Goal: Task Accomplishment & Management: Manage account settings

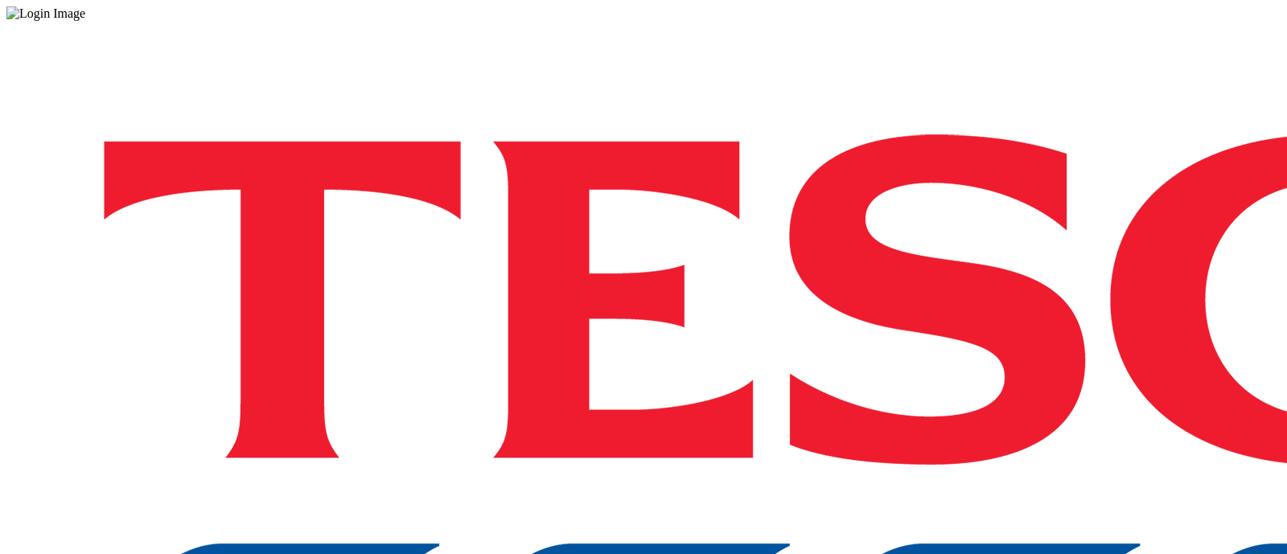
click at [937, 356] on div "Log in to the Spectra’s dashboard using [PERSON_NAME]’s credentials. If you don…" at bounding box center [643, 421] width 1275 height 800
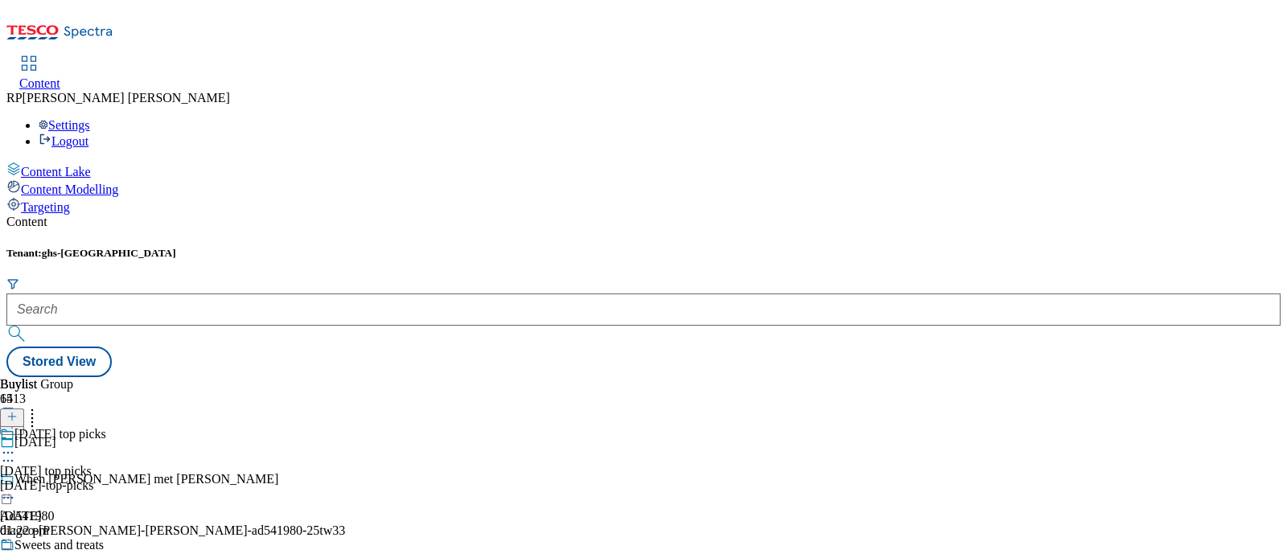
scroll to position [2016, 0]
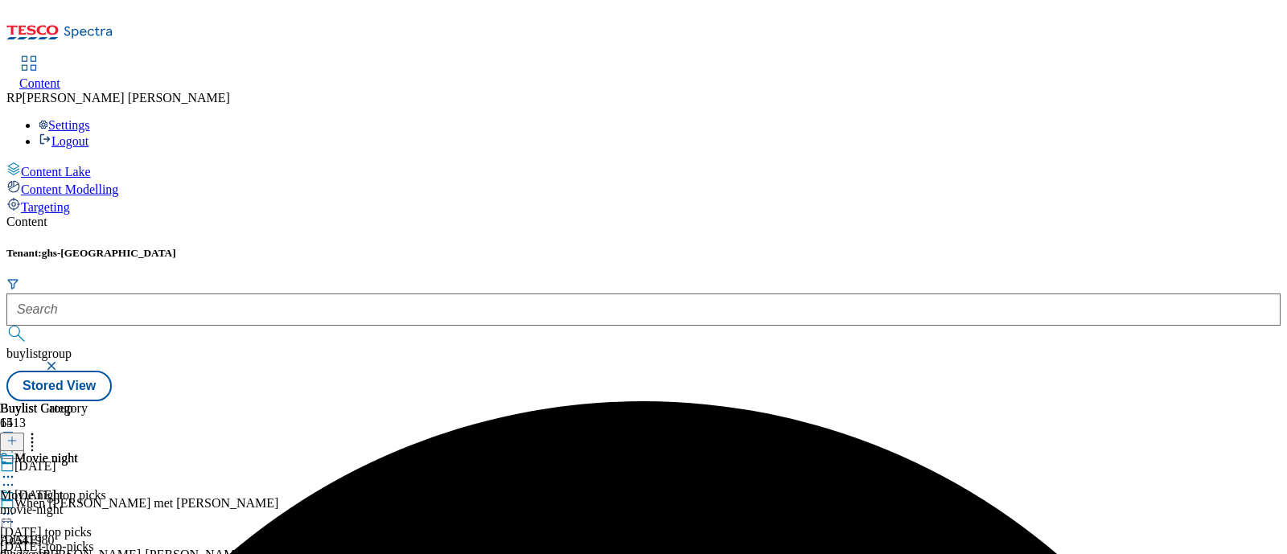
click at [16, 469] on icon at bounding box center [8, 477] width 16 height 16
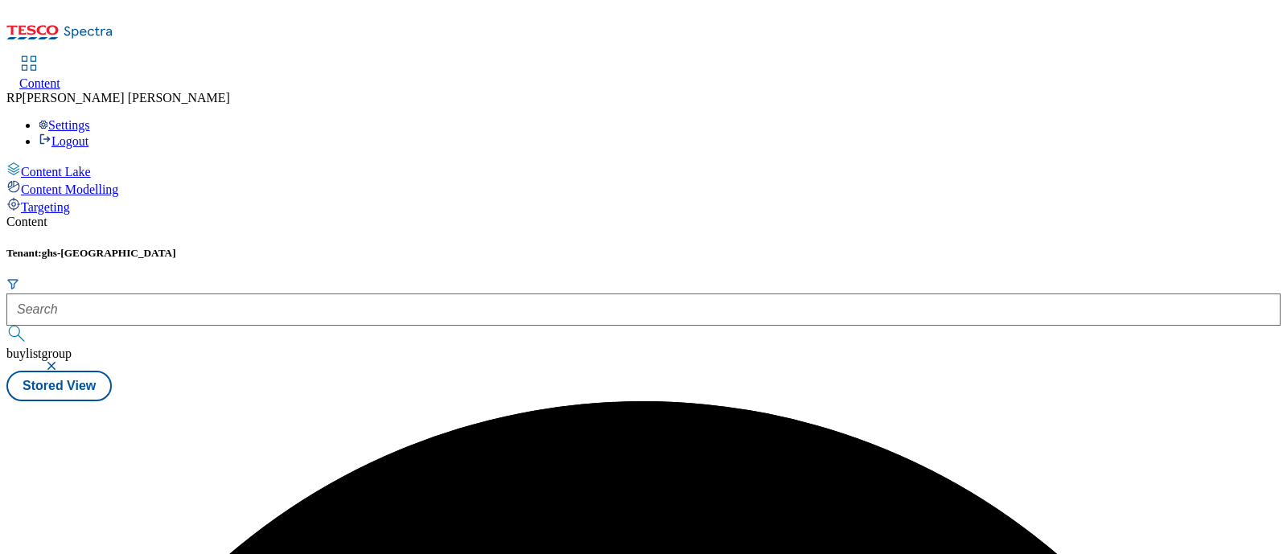
scroll to position [0, 0]
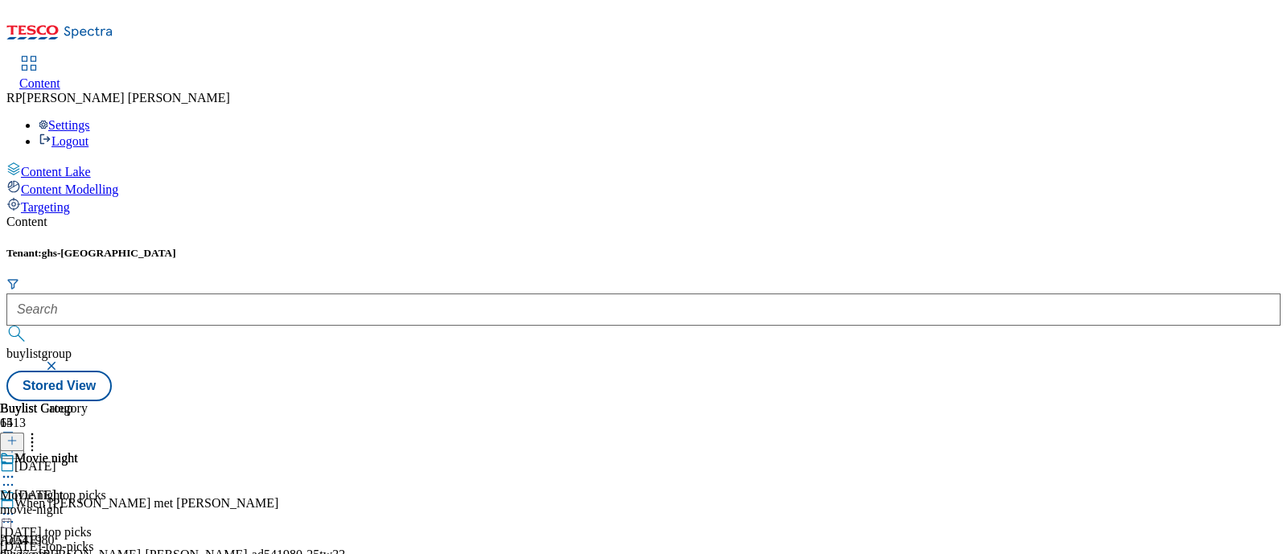
click at [150, 451] on div "Movie night" at bounding box center [75, 469] width 150 height 37
click at [16, 469] on icon at bounding box center [8, 477] width 16 height 16
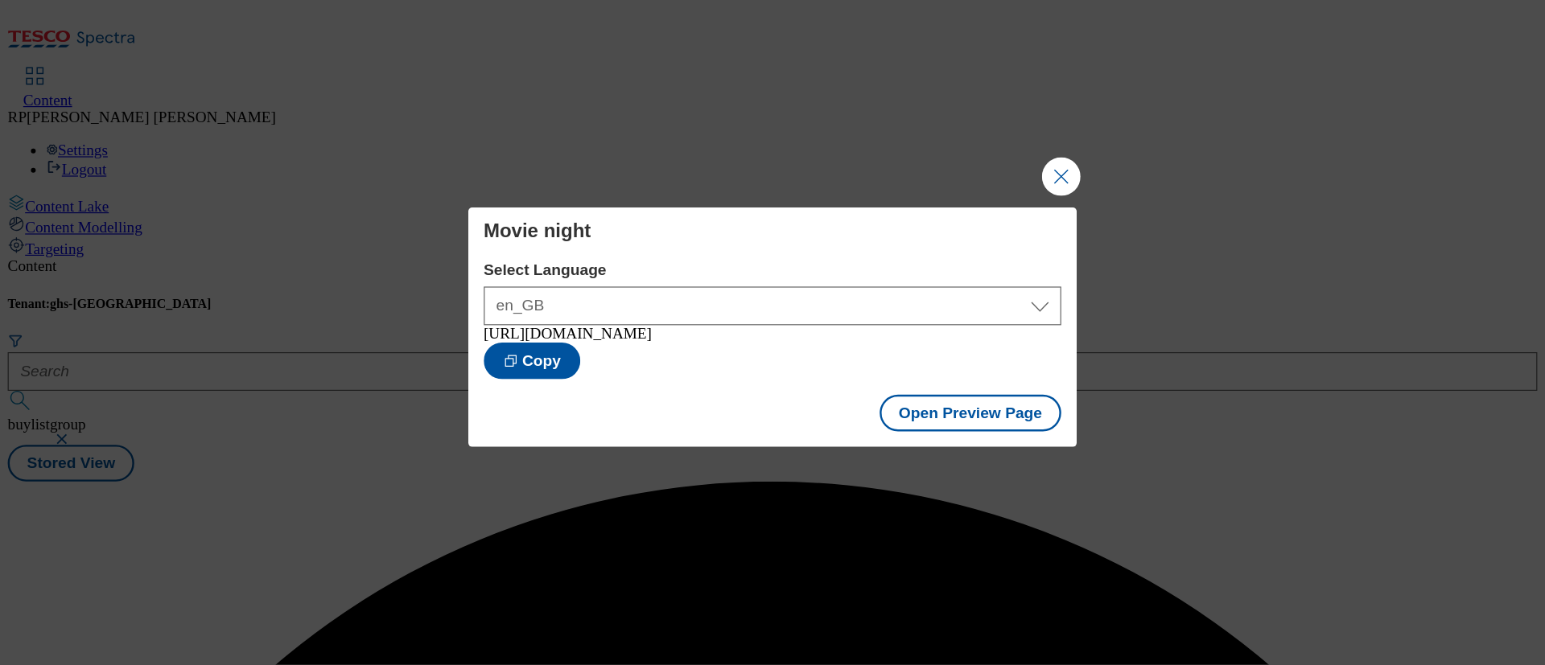
scroll to position [0, 0]
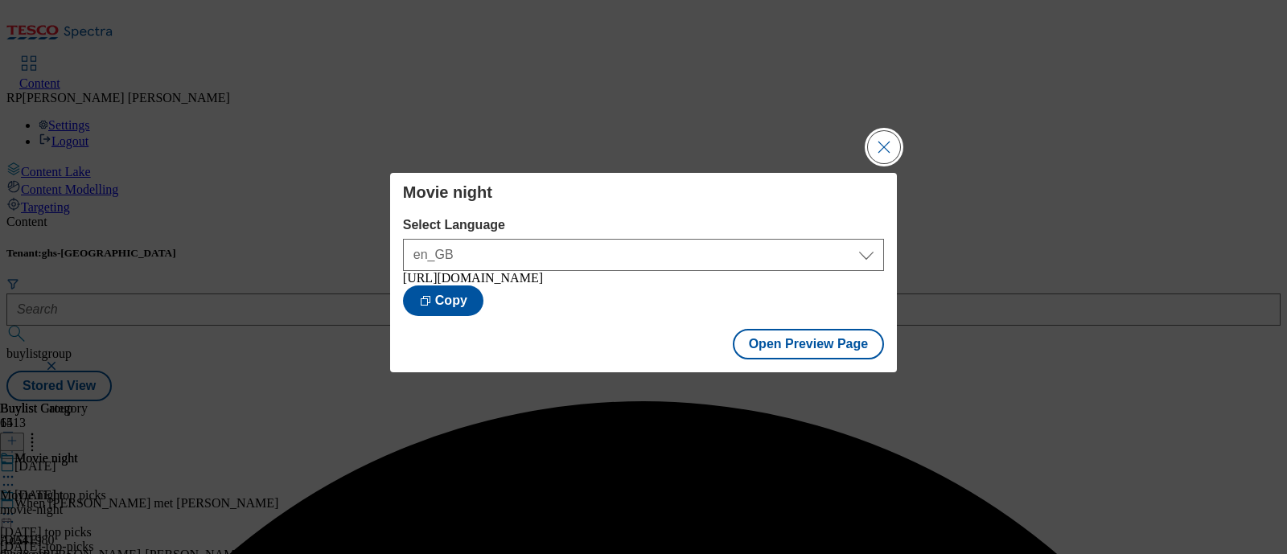
click at [884, 143] on button "Close Modal" at bounding box center [884, 147] width 32 height 32
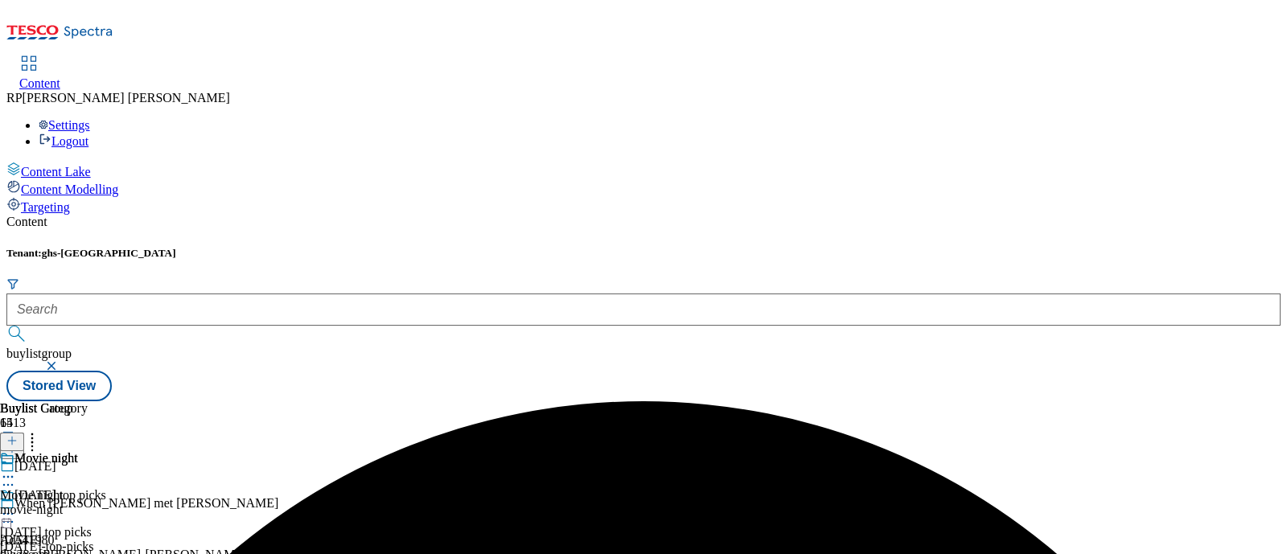
click at [16, 469] on icon at bounding box center [8, 477] width 16 height 16
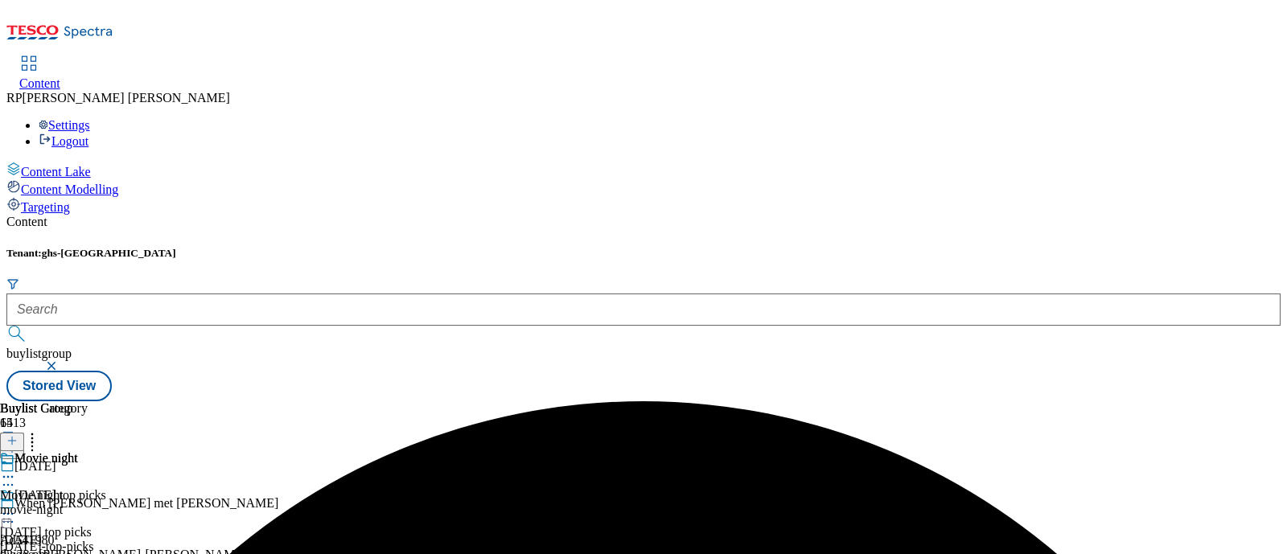
click at [106, 488] on span "[DATE] top picks" at bounding box center [60, 497] width 92 height 18
click at [106, 451] on div "[DATE] top picks [DATE] top picks [DATE]-top-picks [DATE] 01:22 pm" at bounding box center [53, 506] width 106 height 111
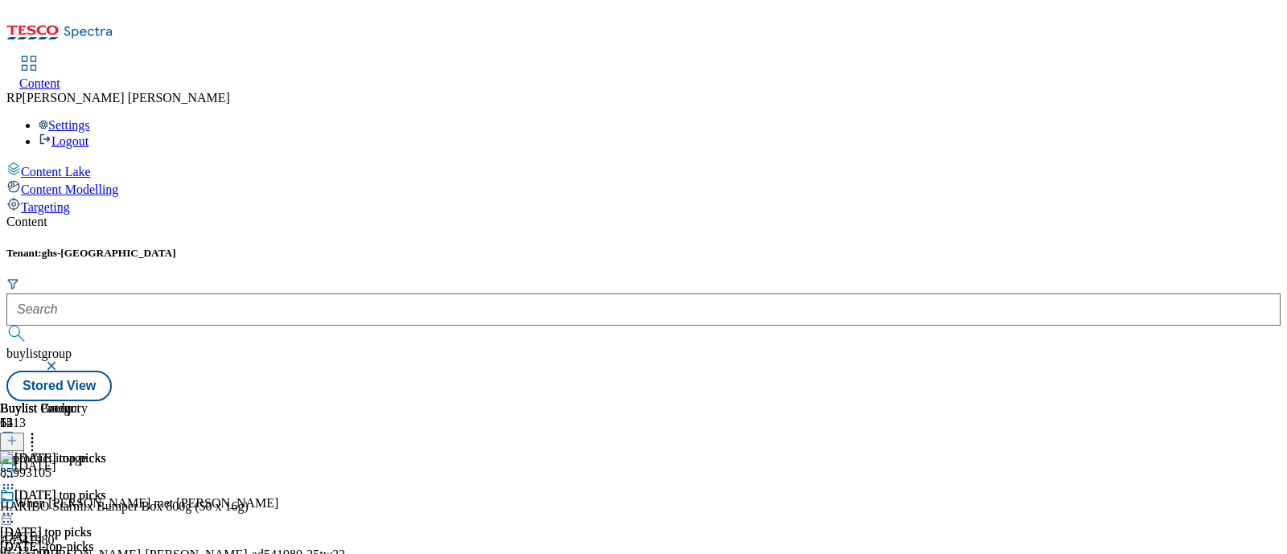
click at [150, 488] on div "[DATE] top picks [DATE] top picks [DATE]-top-picks [DATE] 01:22 pm" at bounding box center [75, 543] width 150 height 111
click at [16, 506] on icon at bounding box center [8, 514] width 16 height 16
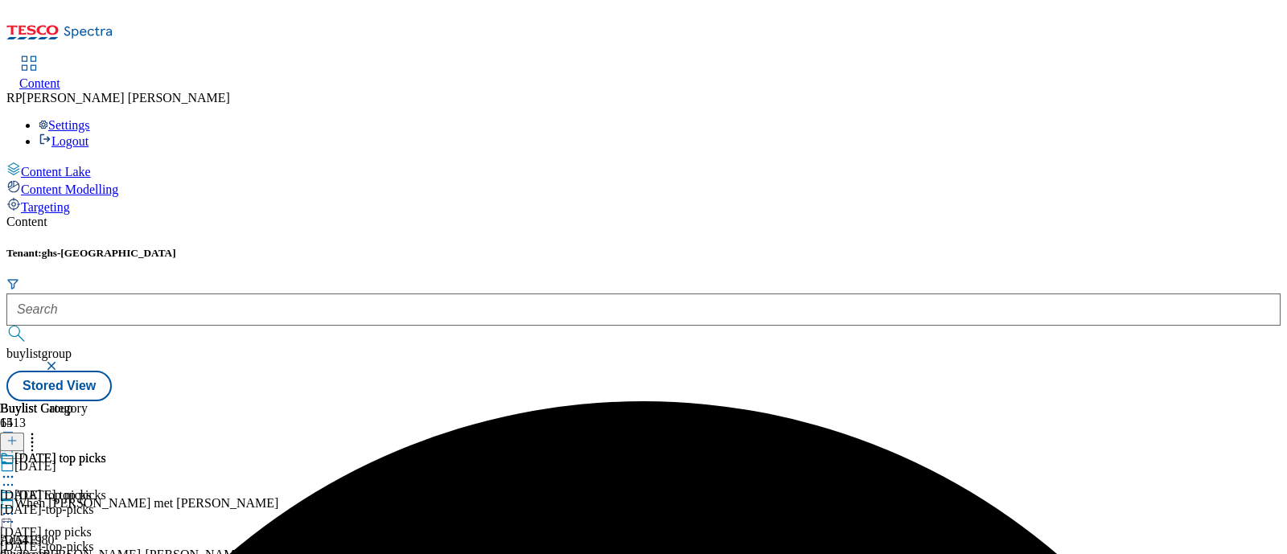
click at [16, 506] on icon at bounding box center [8, 514] width 16 height 16
click at [106, 451] on div "[DATE] top picks [DATE] top picks [DATE]-top-picks [DATE] 02:30 pm" at bounding box center [53, 506] width 106 height 111
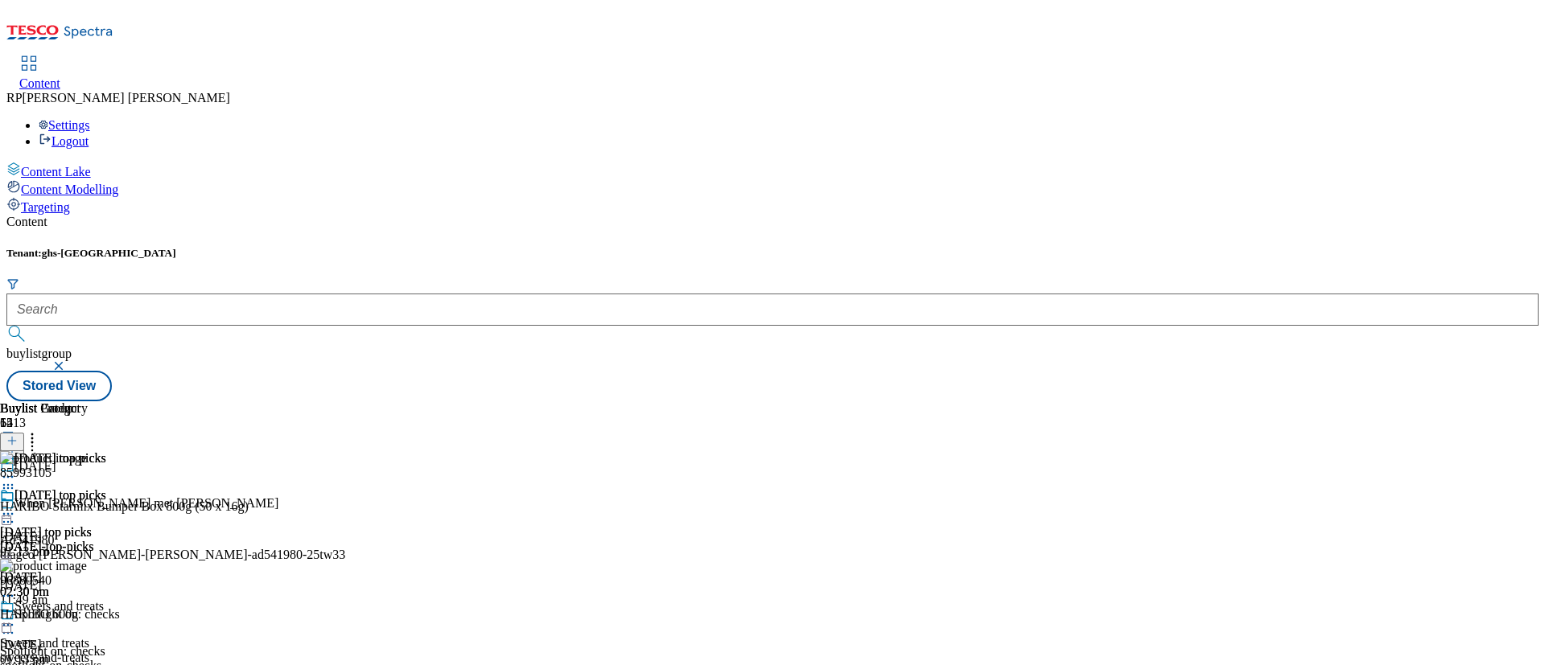
click at [18, 435] on icon at bounding box center [11, 440] width 11 height 11
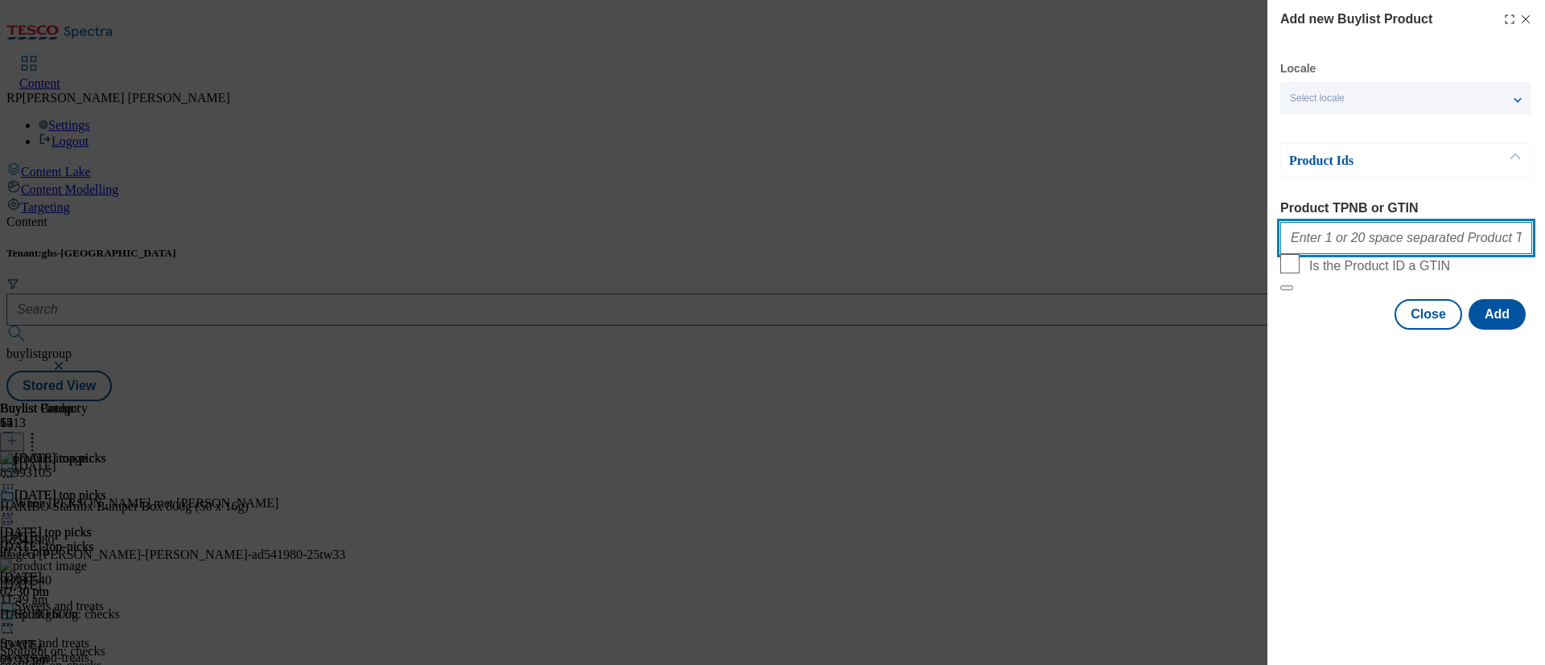
click at [1287, 238] on input "Product TPNB or GTIN" at bounding box center [1406, 238] width 252 height 32
paste input "111212243 111212088 111211683 111211697 111211714 111211545 111211618 111211896…"
type input "111212243 111212088 111211683 111211697 111211714 111211545 111211618 111211896…"
click at [1287, 330] on button "Add" at bounding box center [1497, 314] width 57 height 31
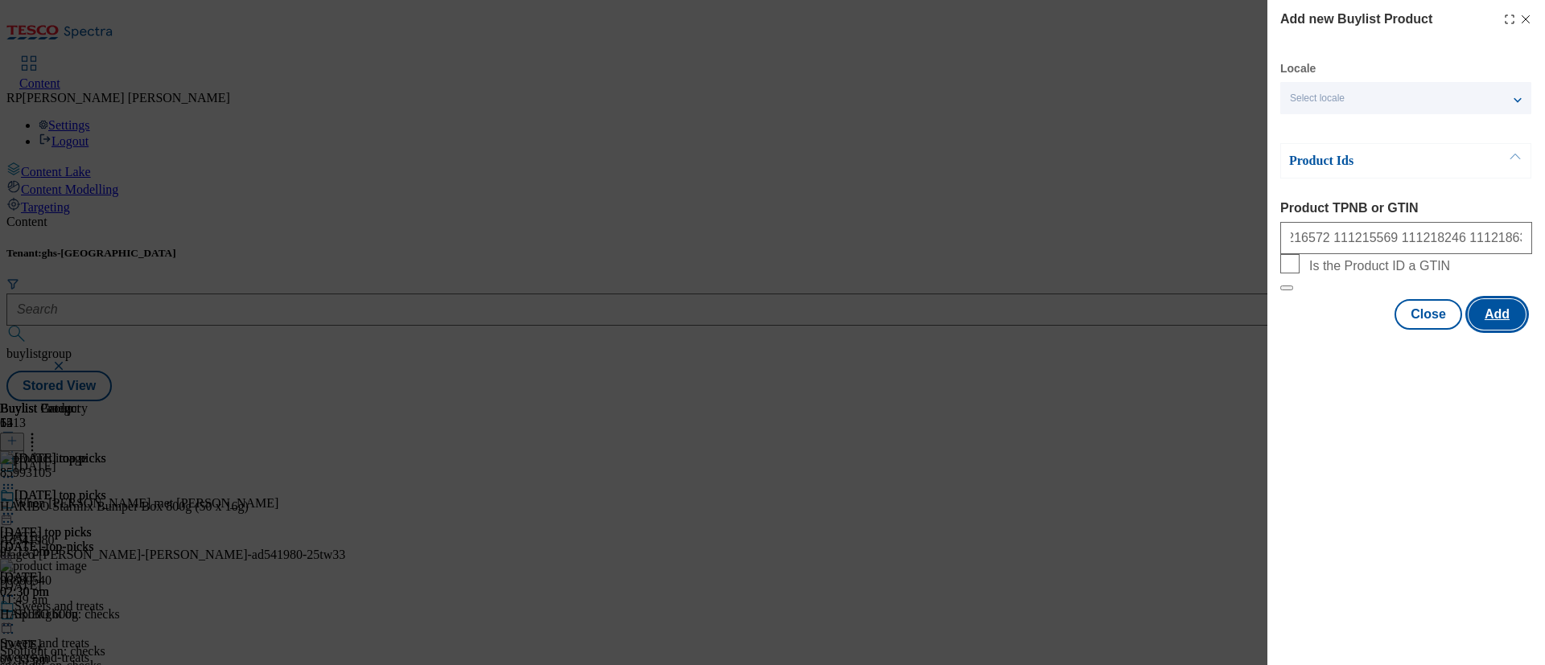
scroll to position [0, 0]
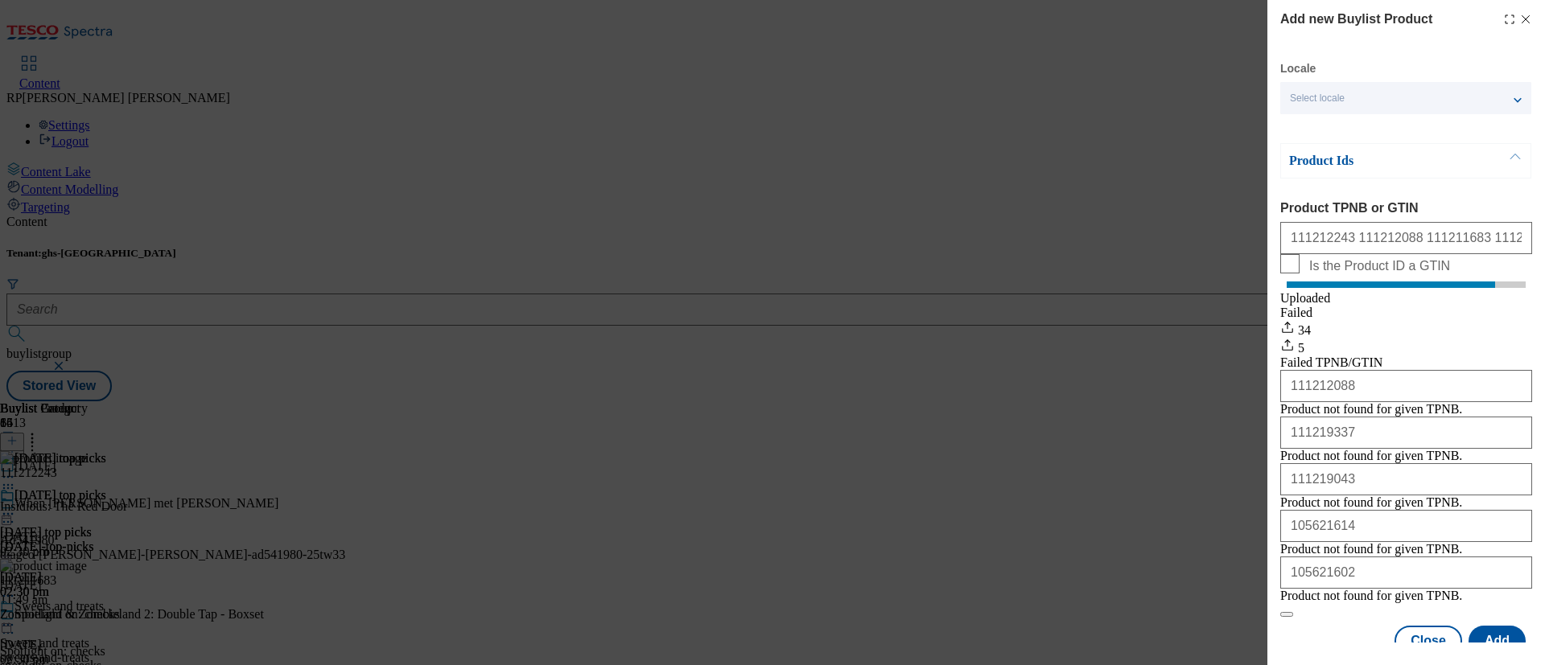
click at [1053, 491] on div "Add new Buylist Product Locale Select locale English Welsh Product Ids Product …" at bounding box center [772, 332] width 1545 height 665
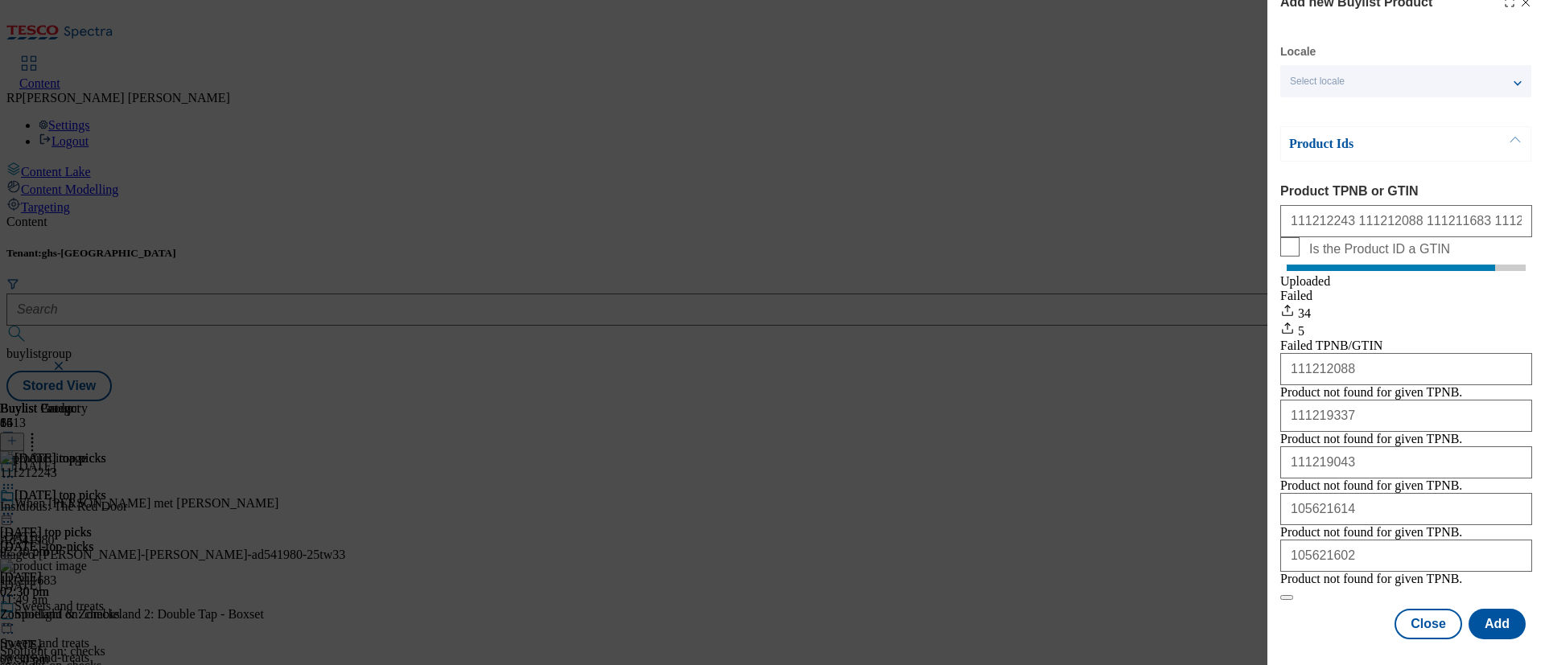
scroll to position [138, 0]
click at [1287, 554] on button "Close" at bounding box center [1429, 624] width 68 height 31
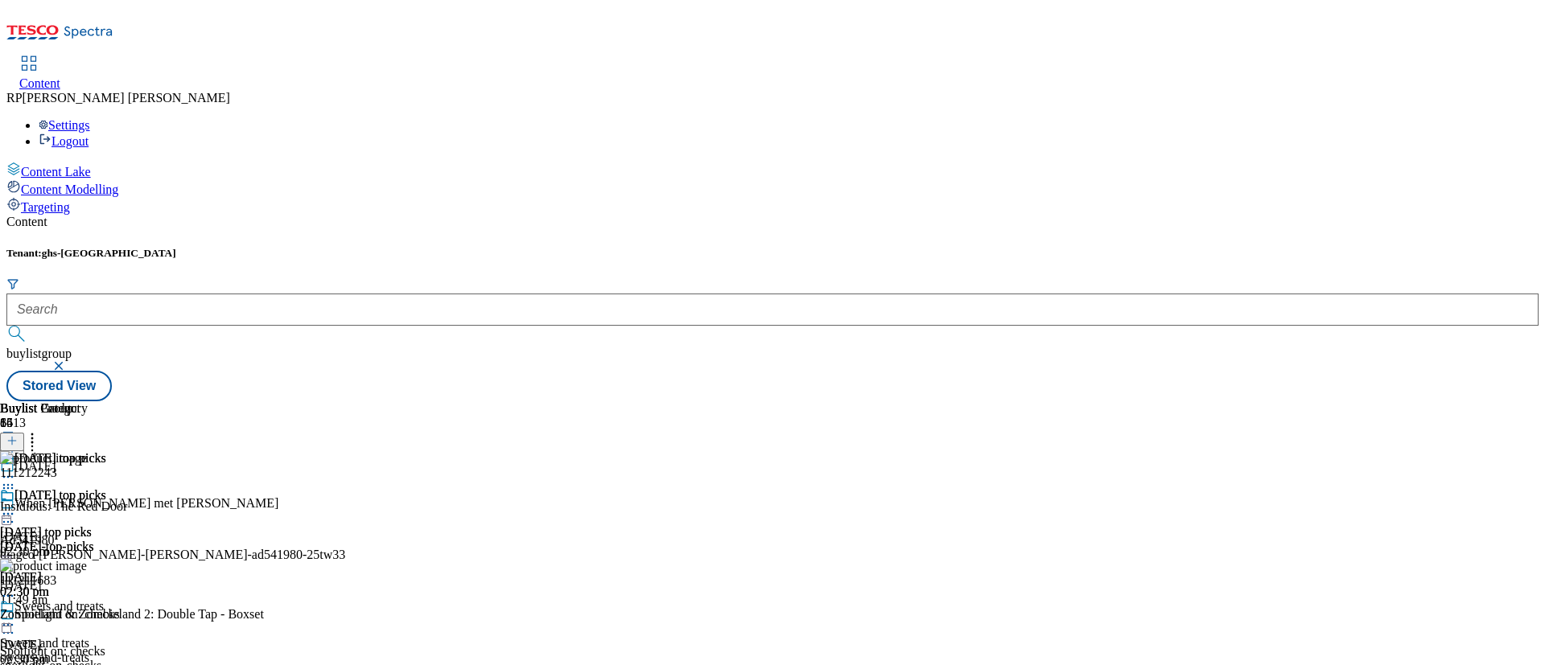
scroll to position [362, 0]
click at [264, 402] on header "Buylist Product 86" at bounding box center [132, 427] width 264 height 50
click at [40, 431] on icon at bounding box center [32, 439] width 16 height 16
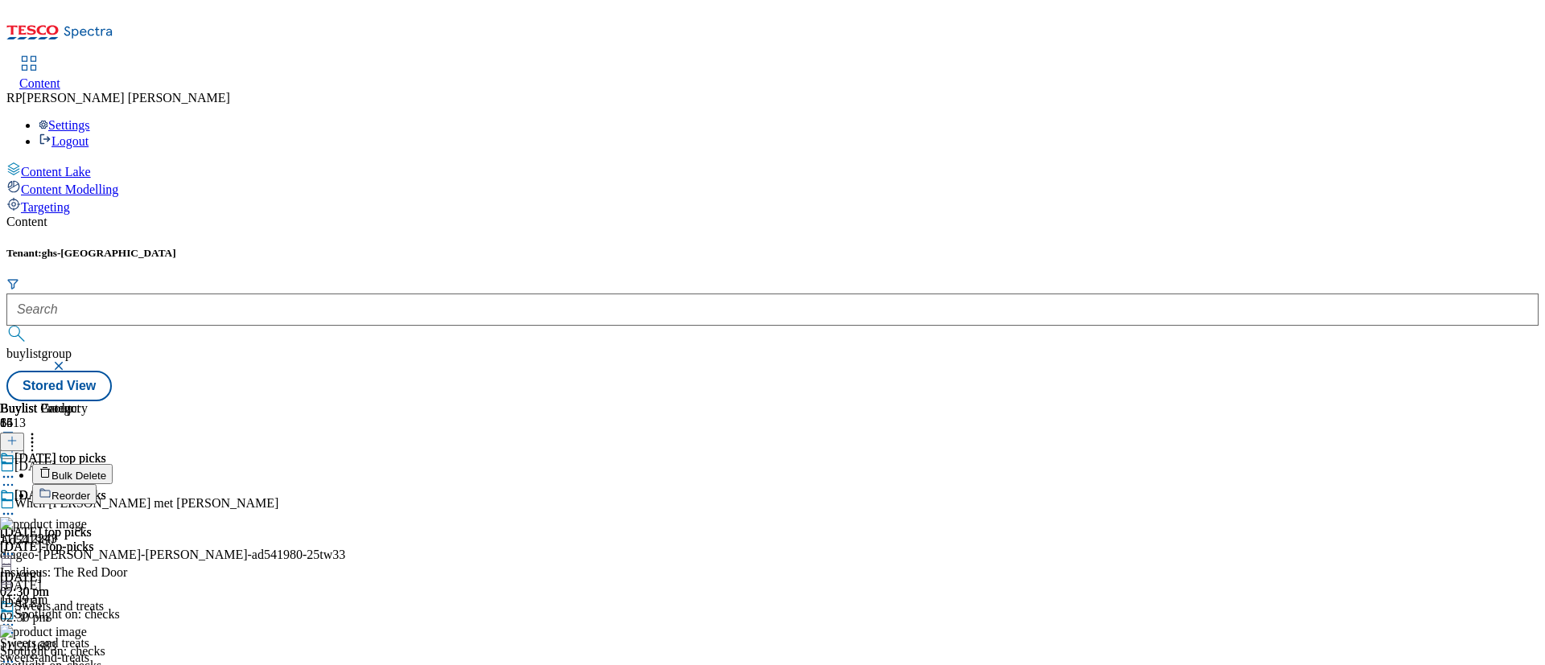
click at [106, 470] on span "Bulk Delete" at bounding box center [78, 476] width 55 height 12
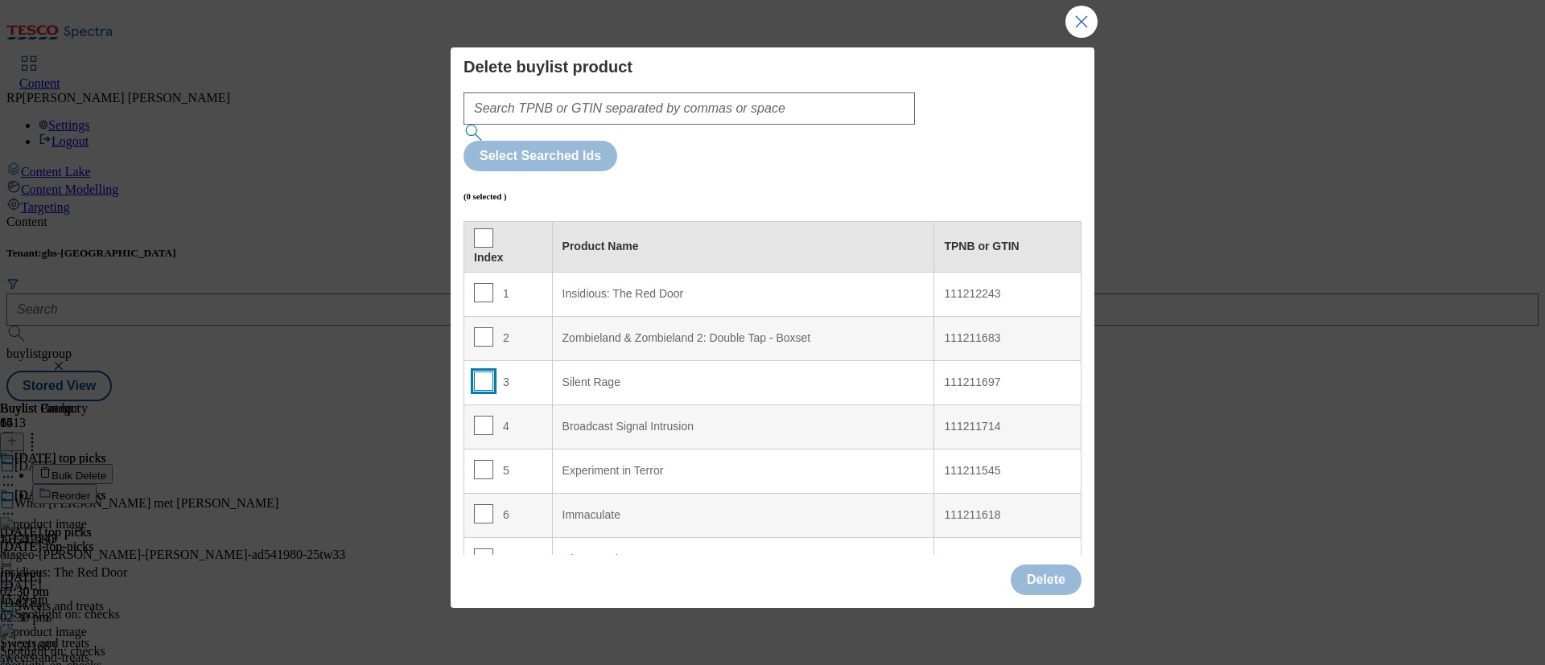
click at [481, 372] on input "Modal" at bounding box center [483, 381] width 19 height 19
checkbox input "true"
click at [481, 416] on input "Modal" at bounding box center [483, 425] width 19 height 19
checkbox input "true"
click at [483, 460] on input "Modal" at bounding box center [483, 469] width 19 height 19
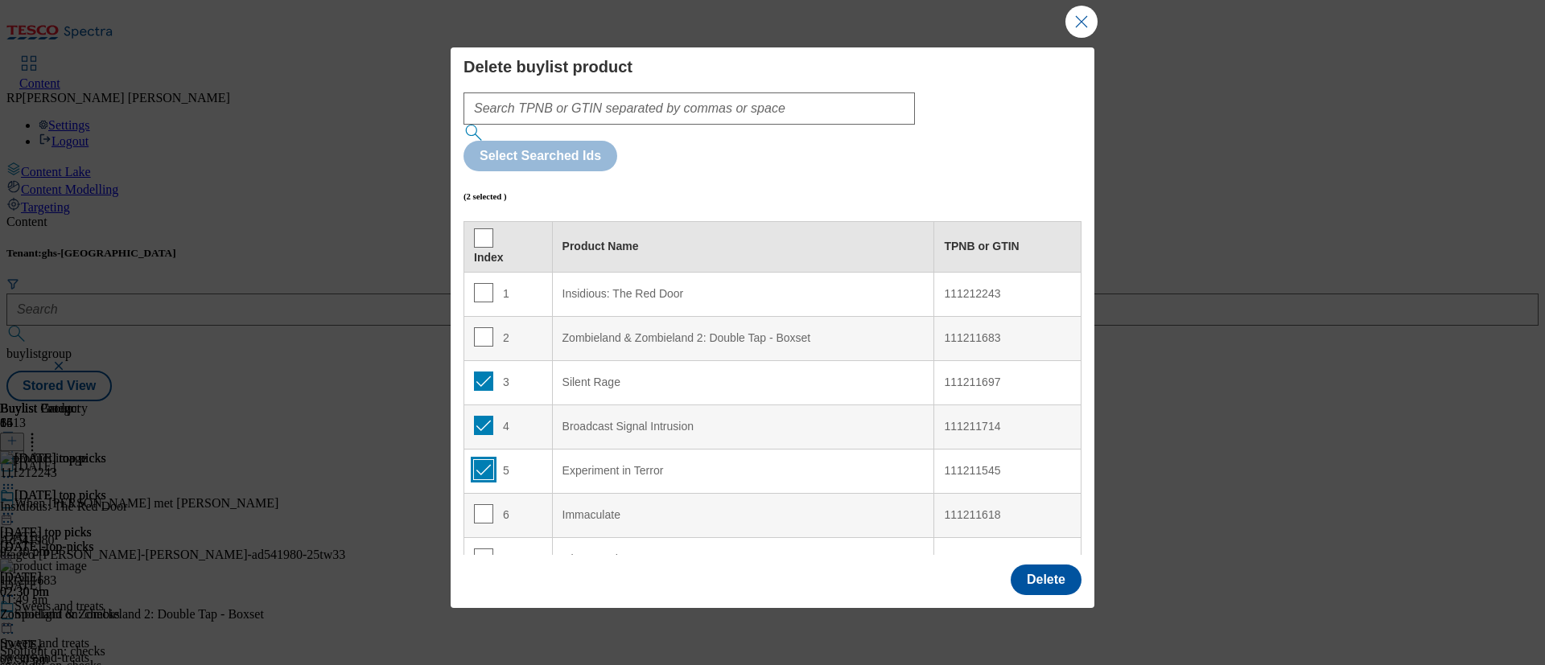
checkbox input "true"
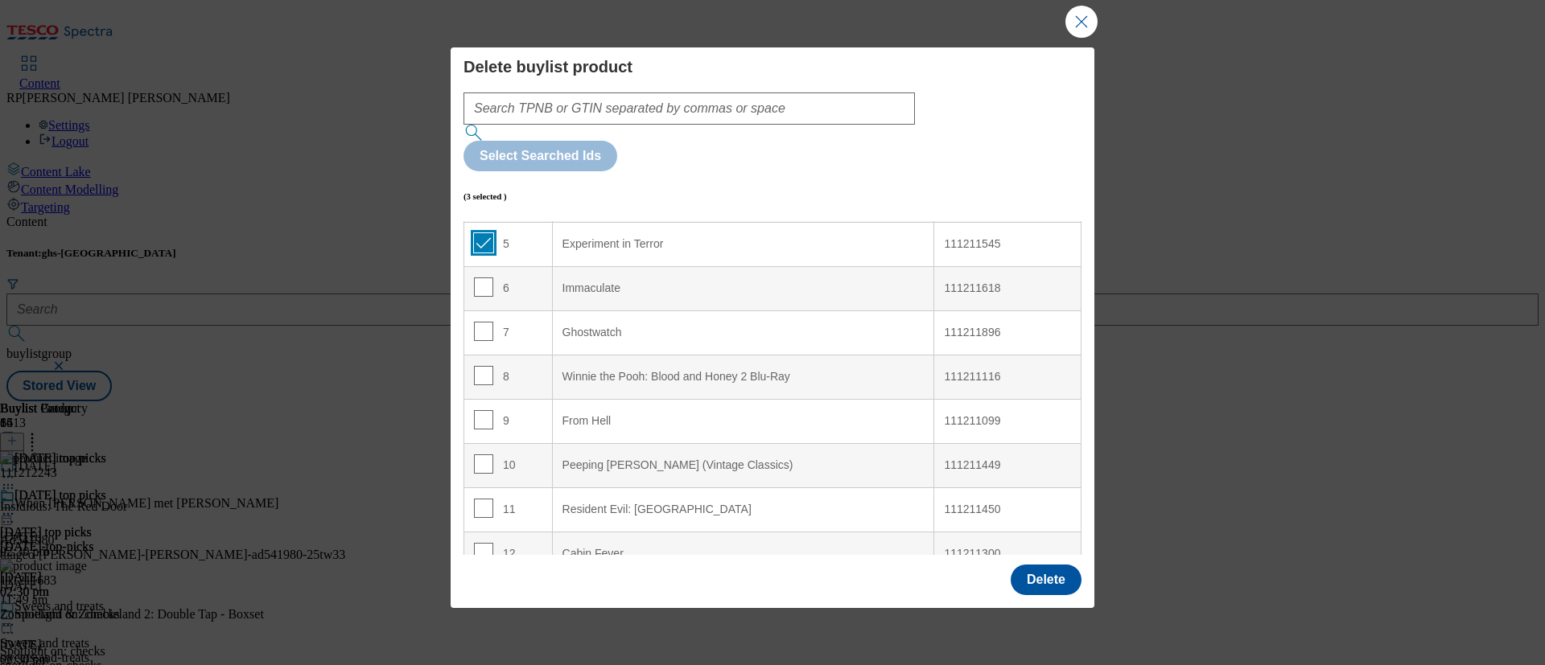
scroll to position [241, 0]
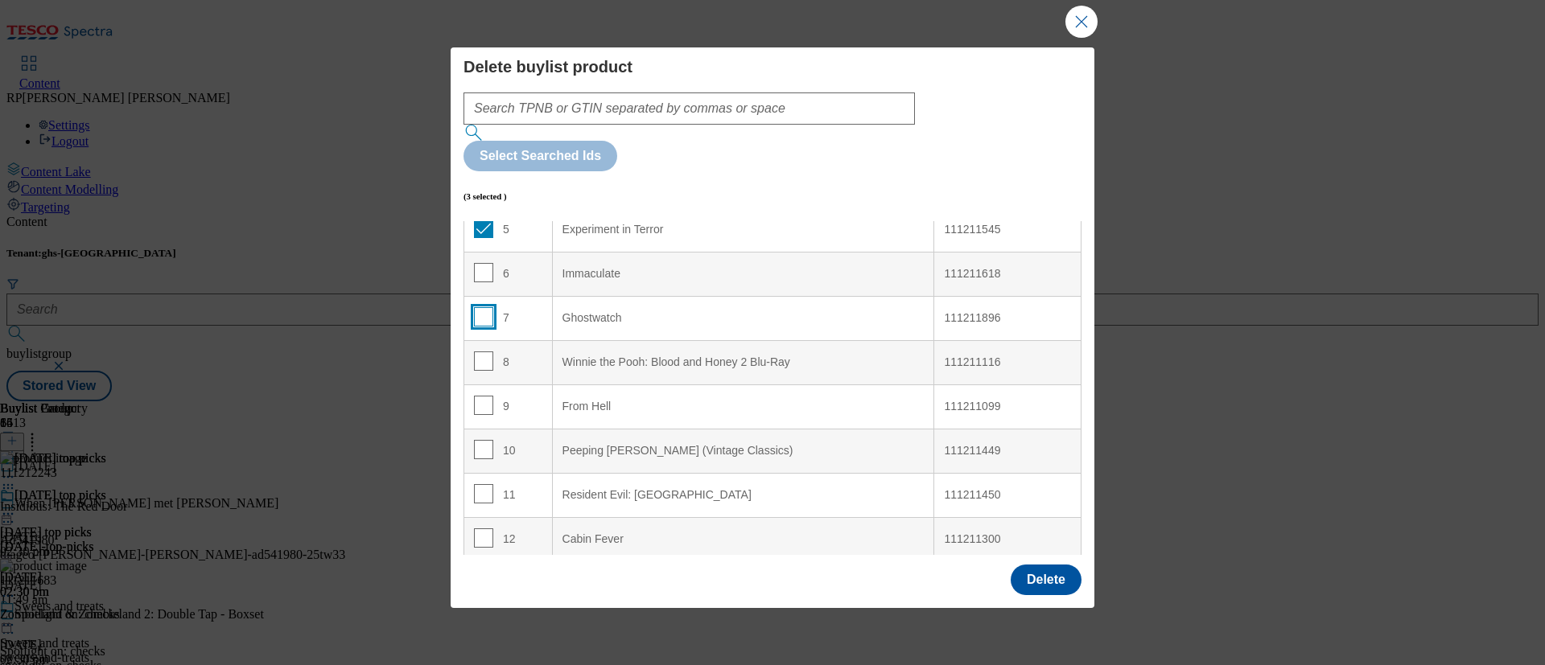
click at [487, 307] on input "Modal" at bounding box center [483, 316] width 19 height 19
checkbox input "true"
click at [476, 352] on input "Modal" at bounding box center [483, 361] width 19 height 19
checkbox input "true"
click at [477, 396] on input "Modal" at bounding box center [483, 405] width 19 height 19
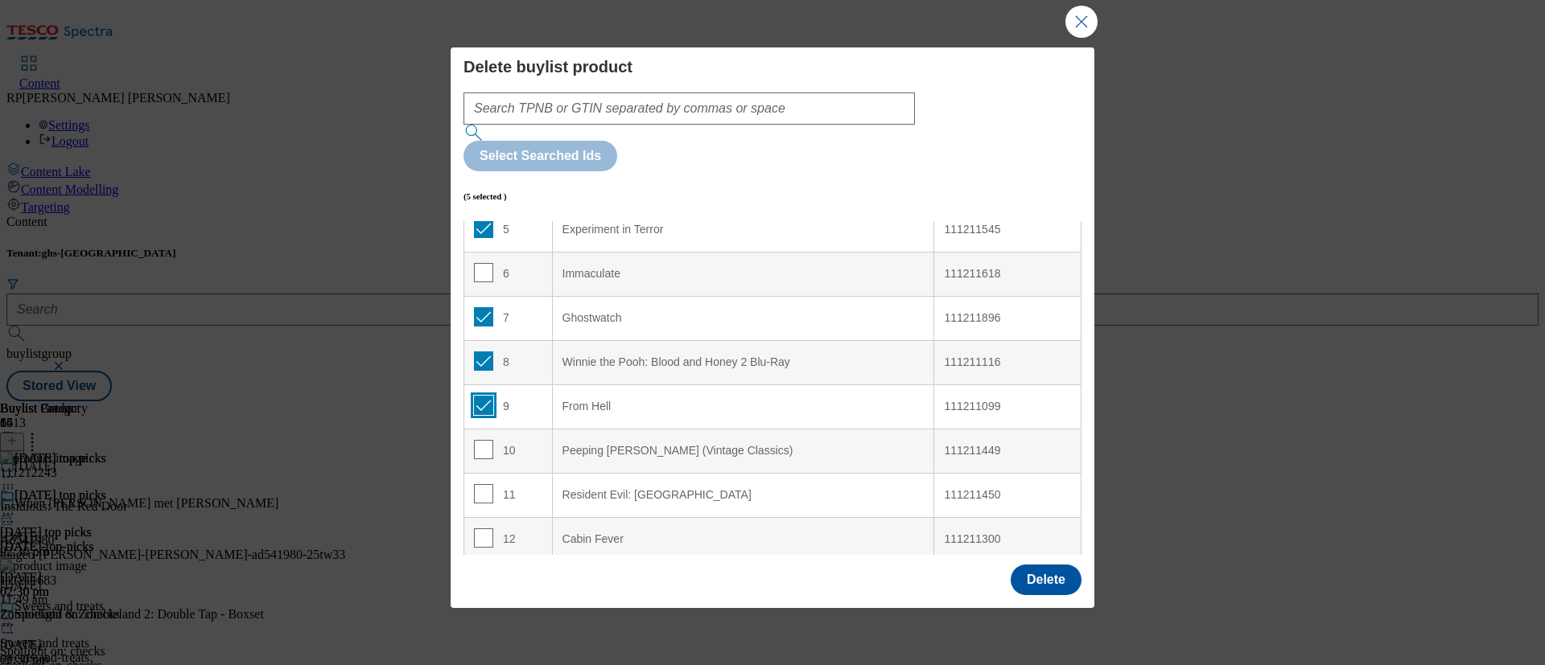
checkbox input "true"
click at [484, 440] on input "Modal" at bounding box center [483, 449] width 19 height 19
checkbox input "true"
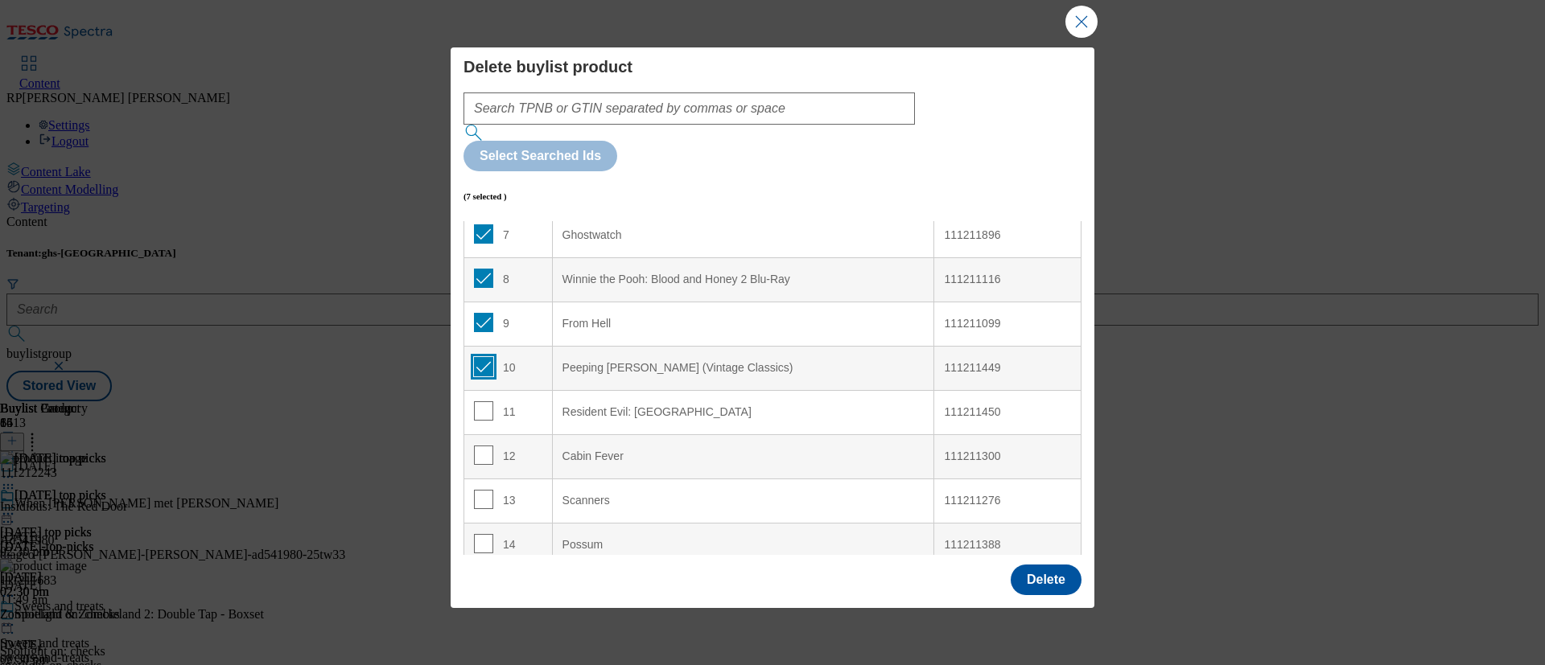
scroll to position [362, 0]
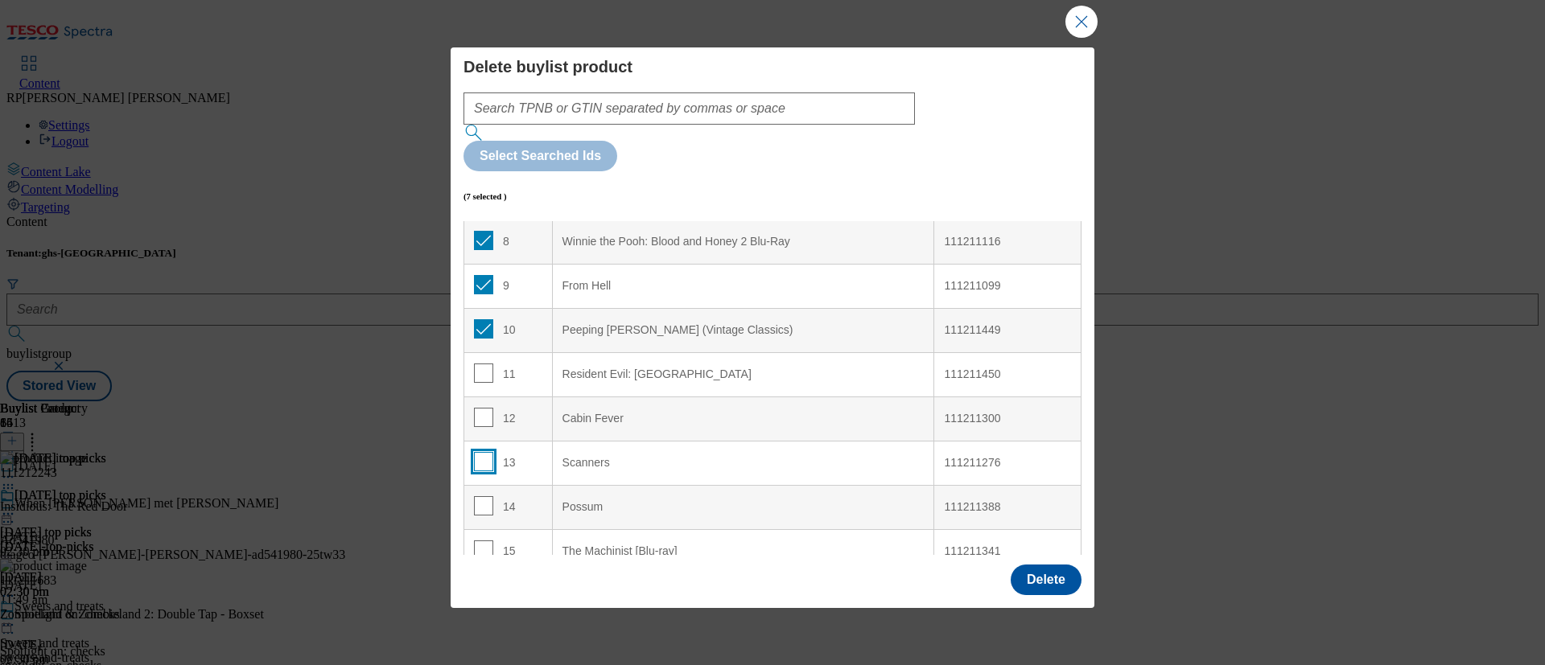
click at [481, 452] on input "Modal" at bounding box center [483, 461] width 19 height 19
checkbox input "true"
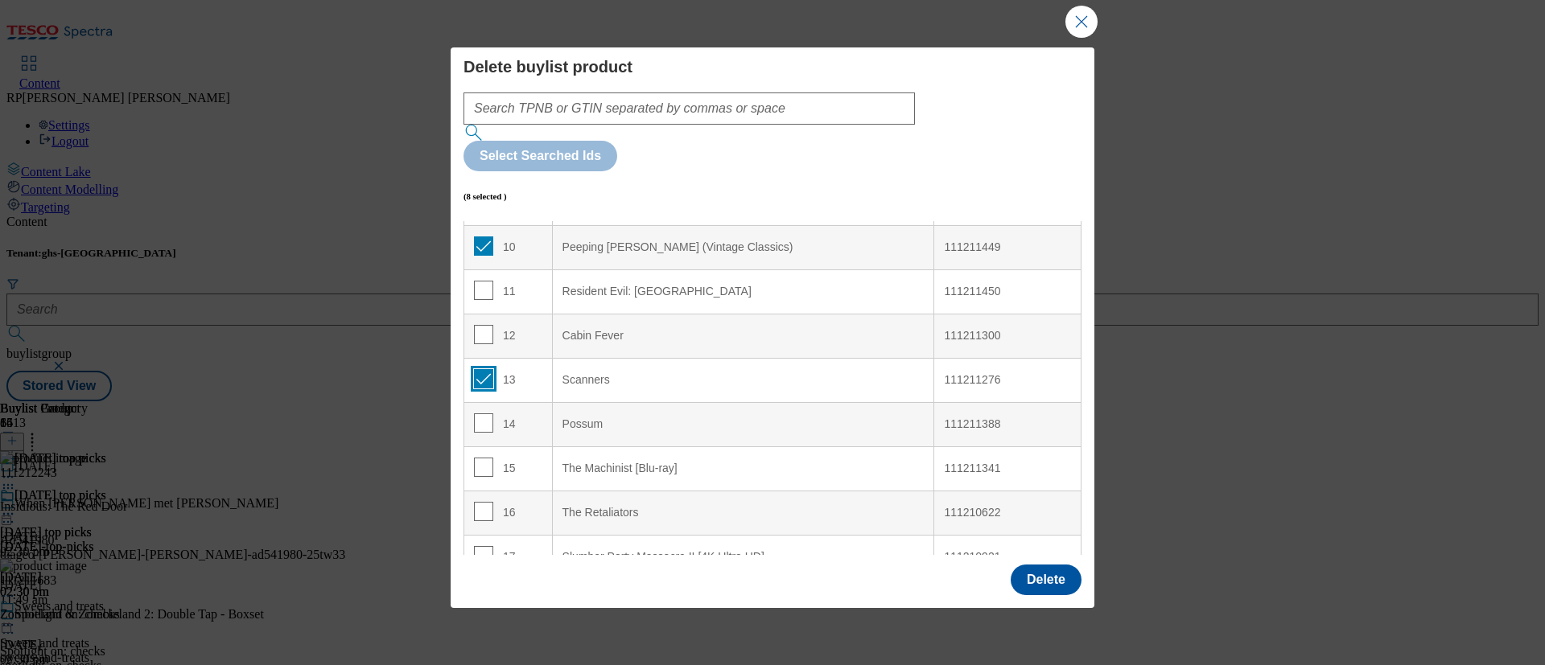
scroll to position [483, 0]
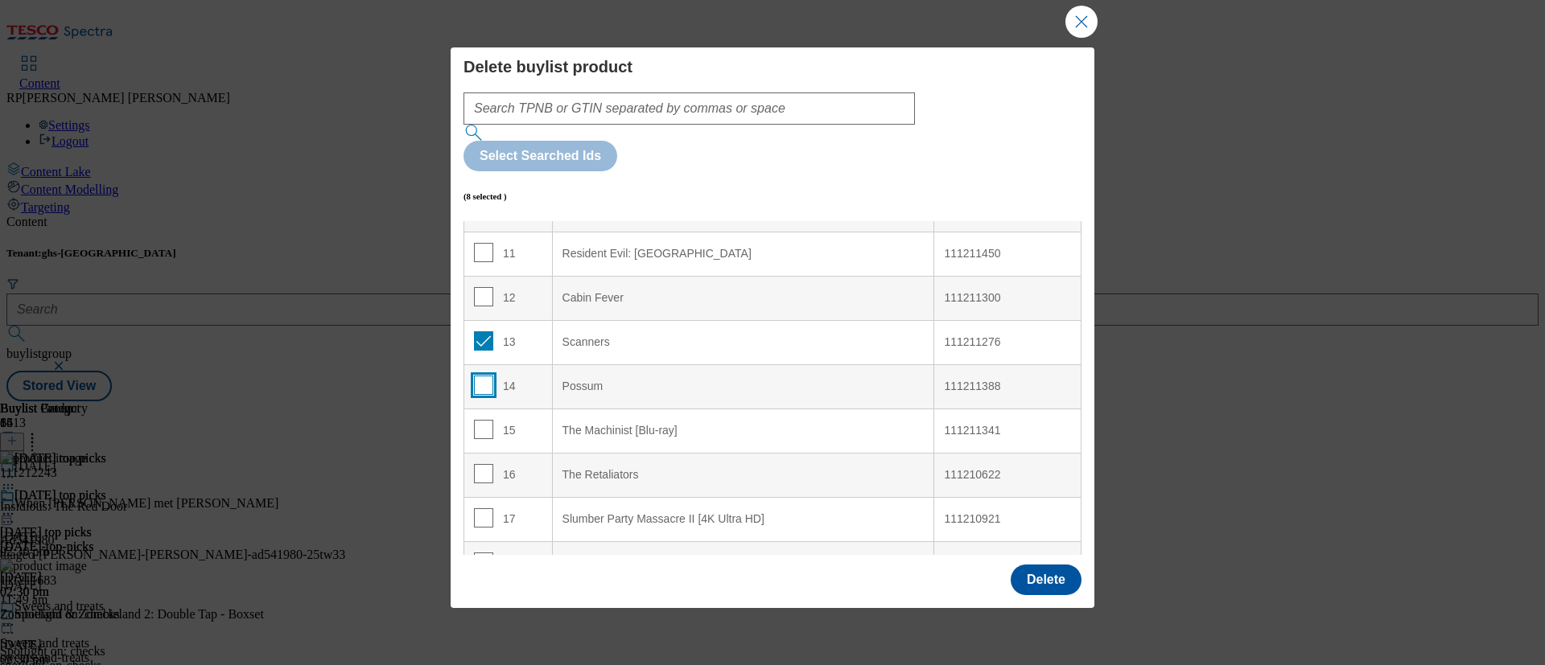
click at [483, 376] on input "Modal" at bounding box center [483, 385] width 19 height 19
checkbox input "true"
click at [482, 420] on input "Modal" at bounding box center [483, 429] width 19 height 19
checkbox input "true"
click at [483, 464] on input "Modal" at bounding box center [483, 473] width 19 height 19
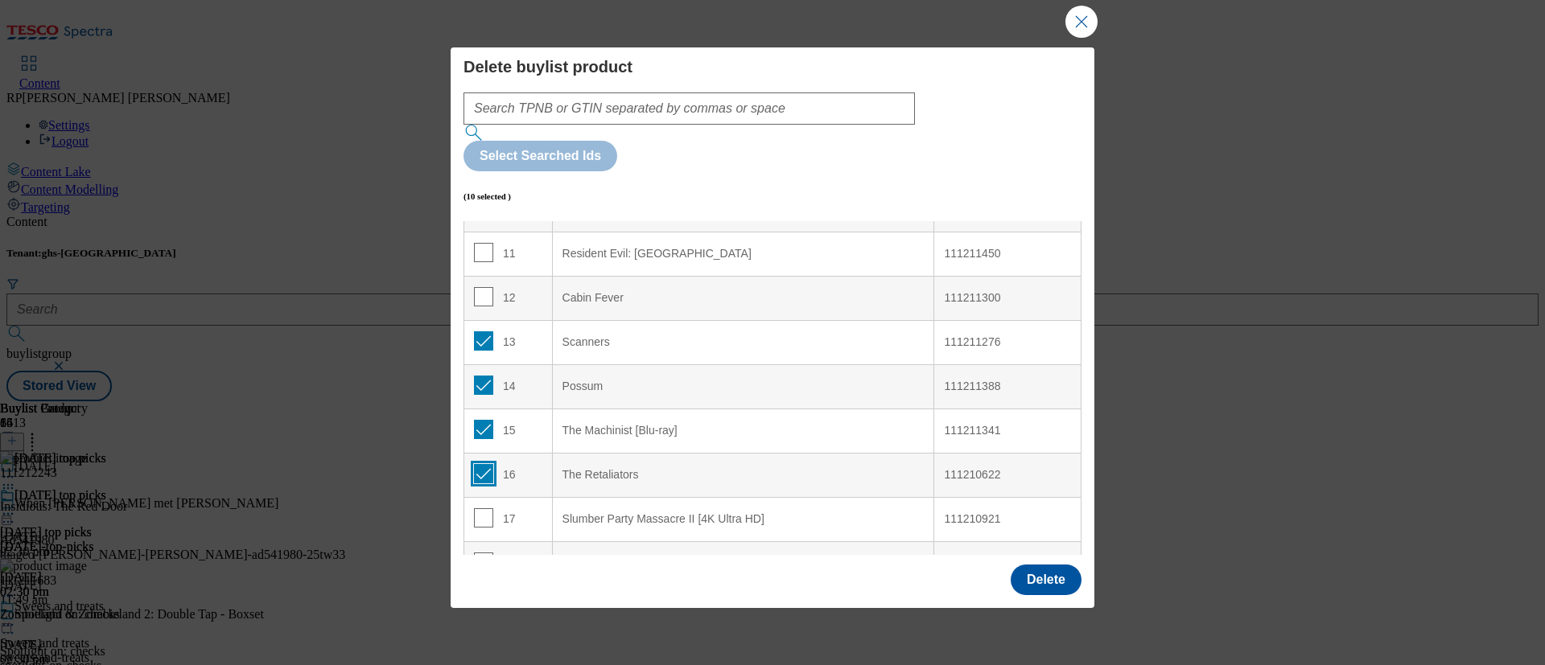
checkbox input "true"
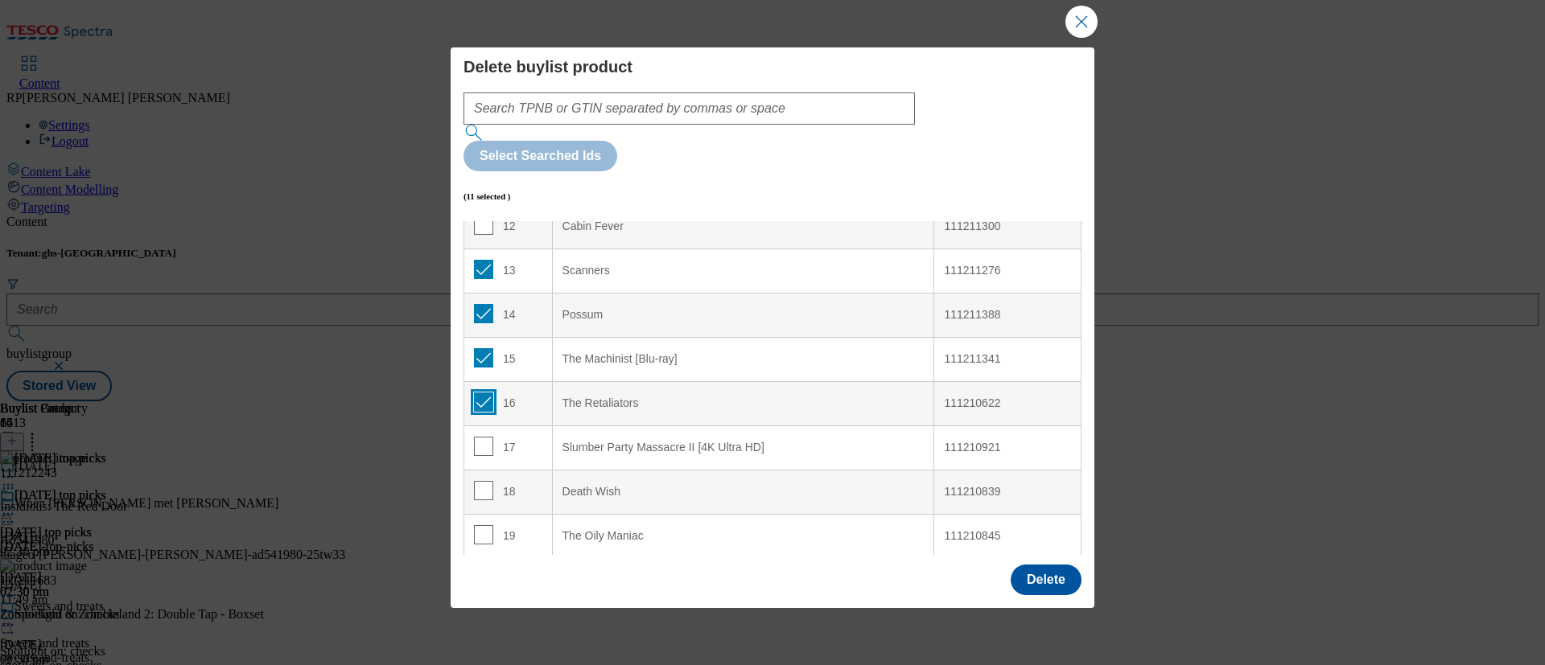
scroll to position [604, 0]
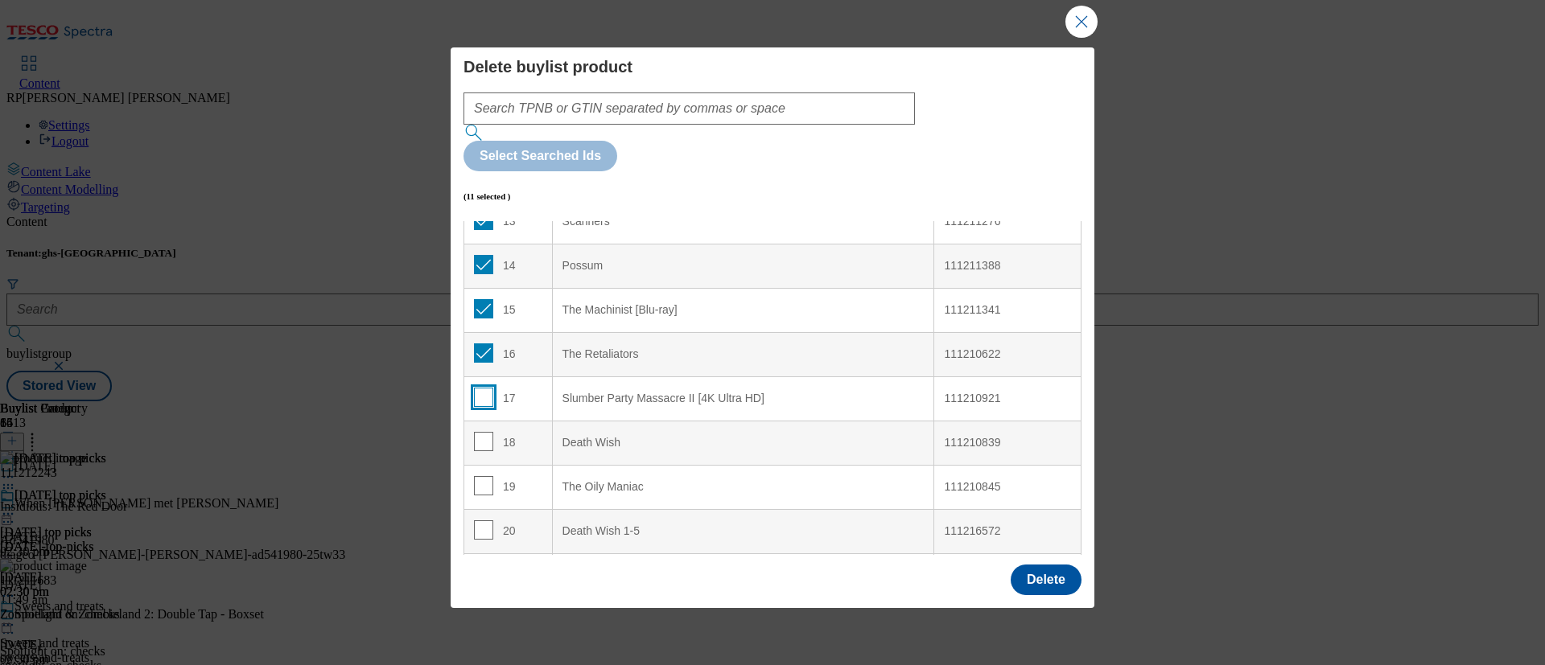
click at [485, 388] on input "Modal" at bounding box center [483, 397] width 19 height 19
checkbox input "true"
click at [482, 432] on input "Modal" at bounding box center [483, 441] width 19 height 19
checkbox input "true"
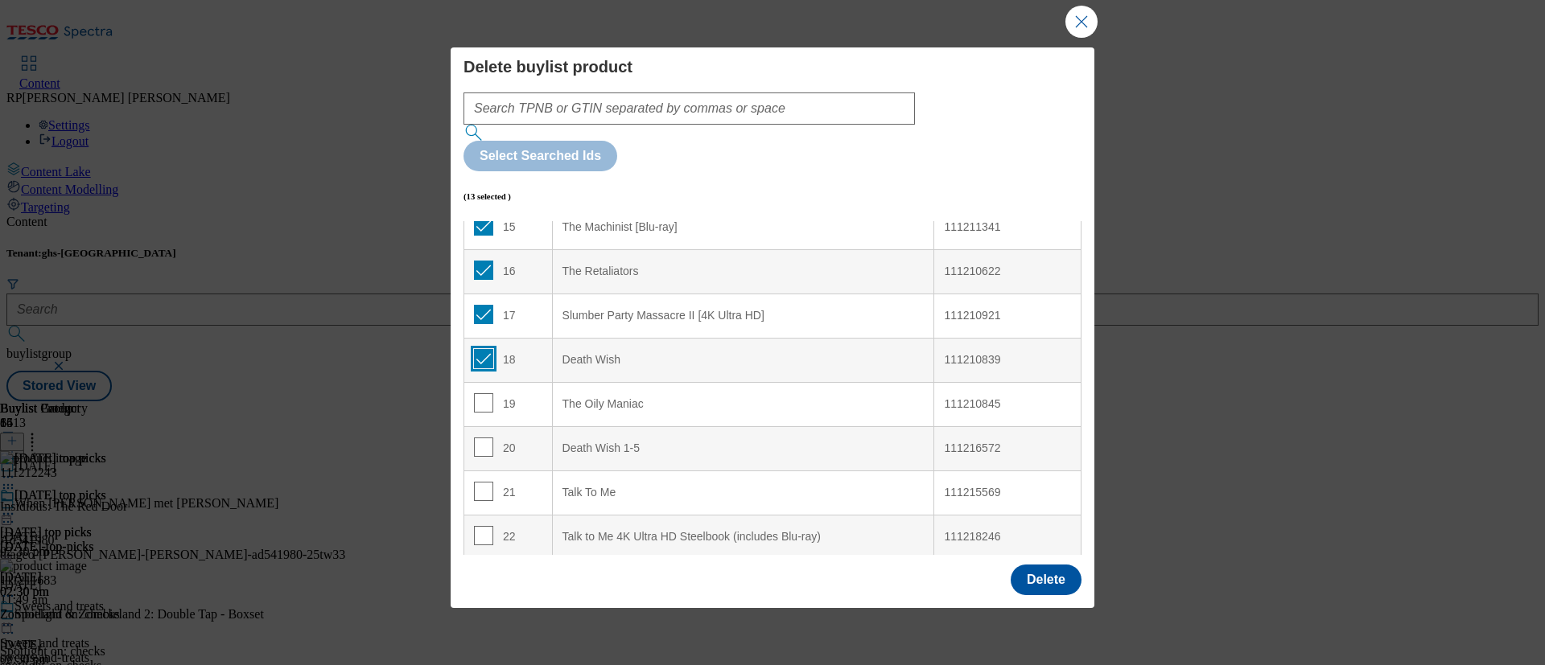
scroll to position [724, 0]
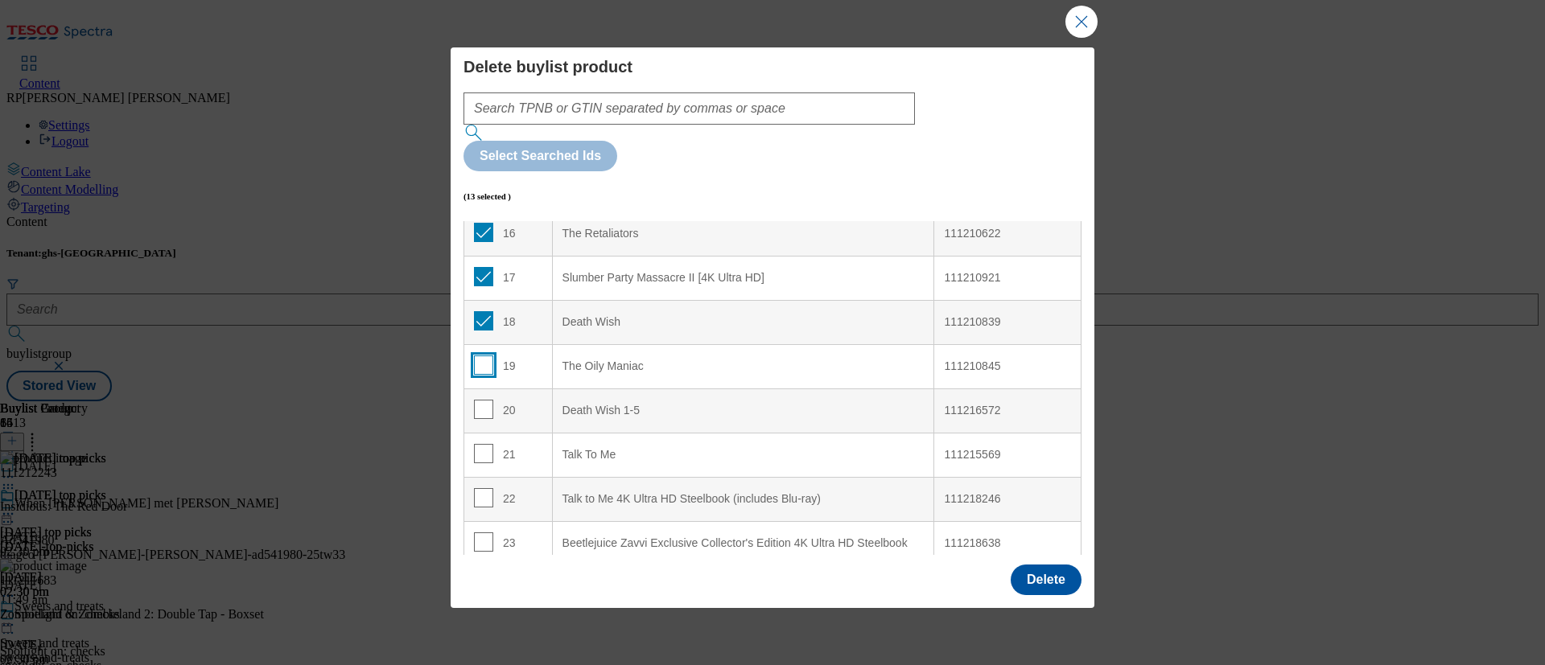
click at [479, 356] on input "Modal" at bounding box center [483, 365] width 19 height 19
checkbox input "true"
click at [480, 400] on input "Modal" at bounding box center [483, 409] width 19 height 19
checkbox input "true"
click at [478, 444] on input "Modal" at bounding box center [483, 453] width 19 height 19
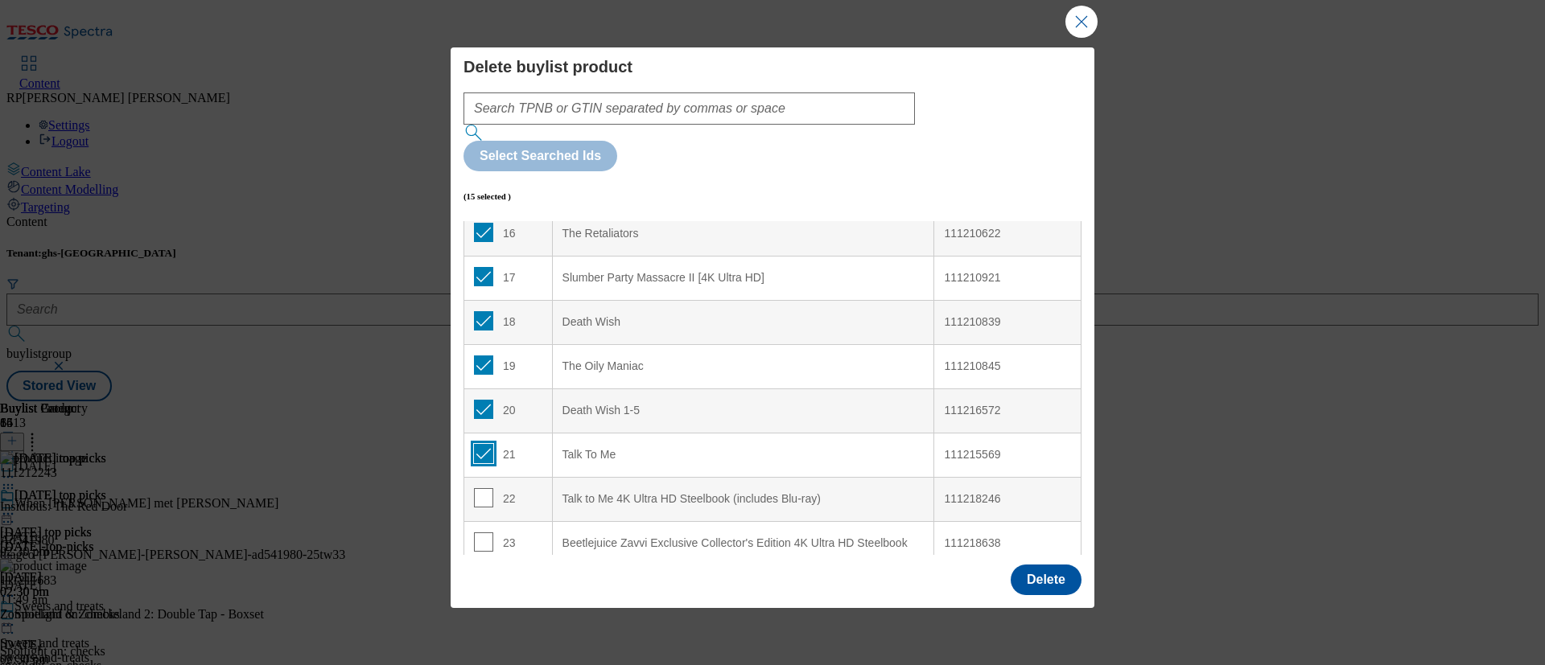
checkbox input "true"
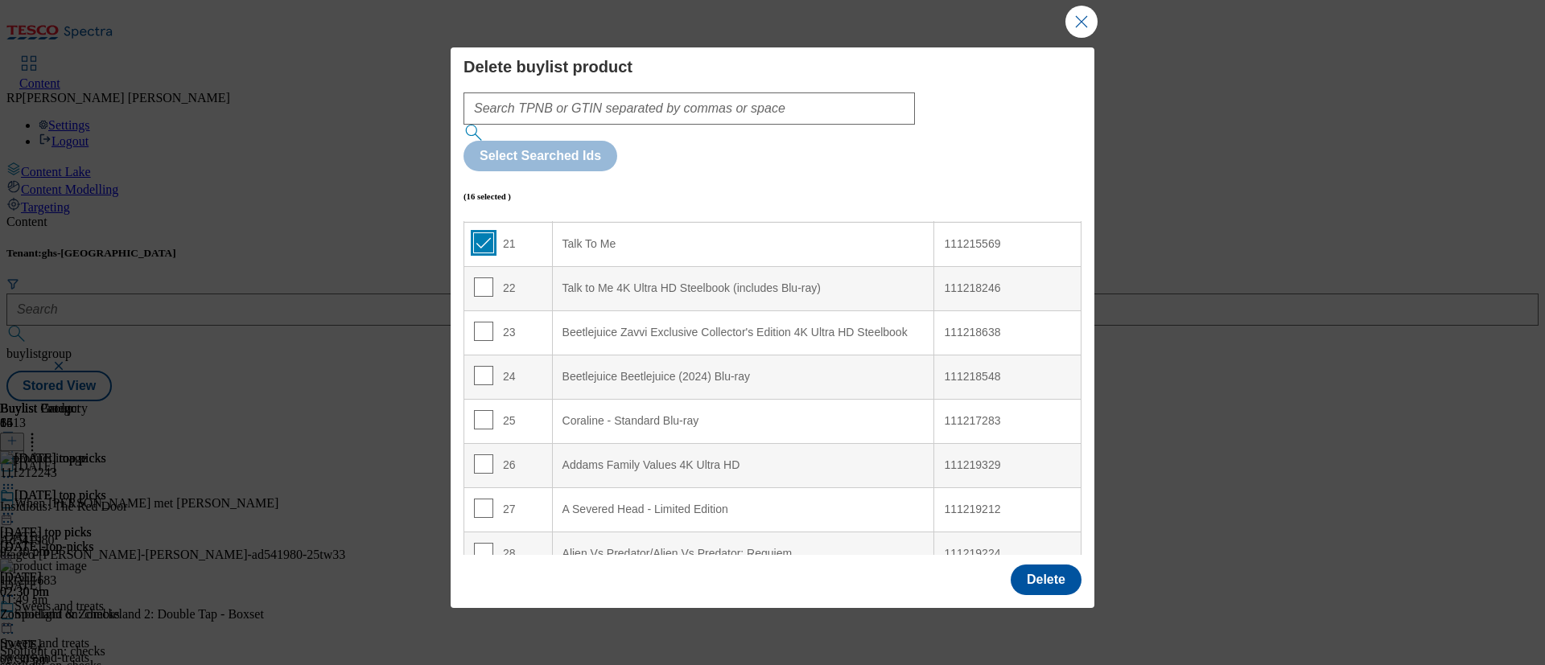
scroll to position [966, 0]
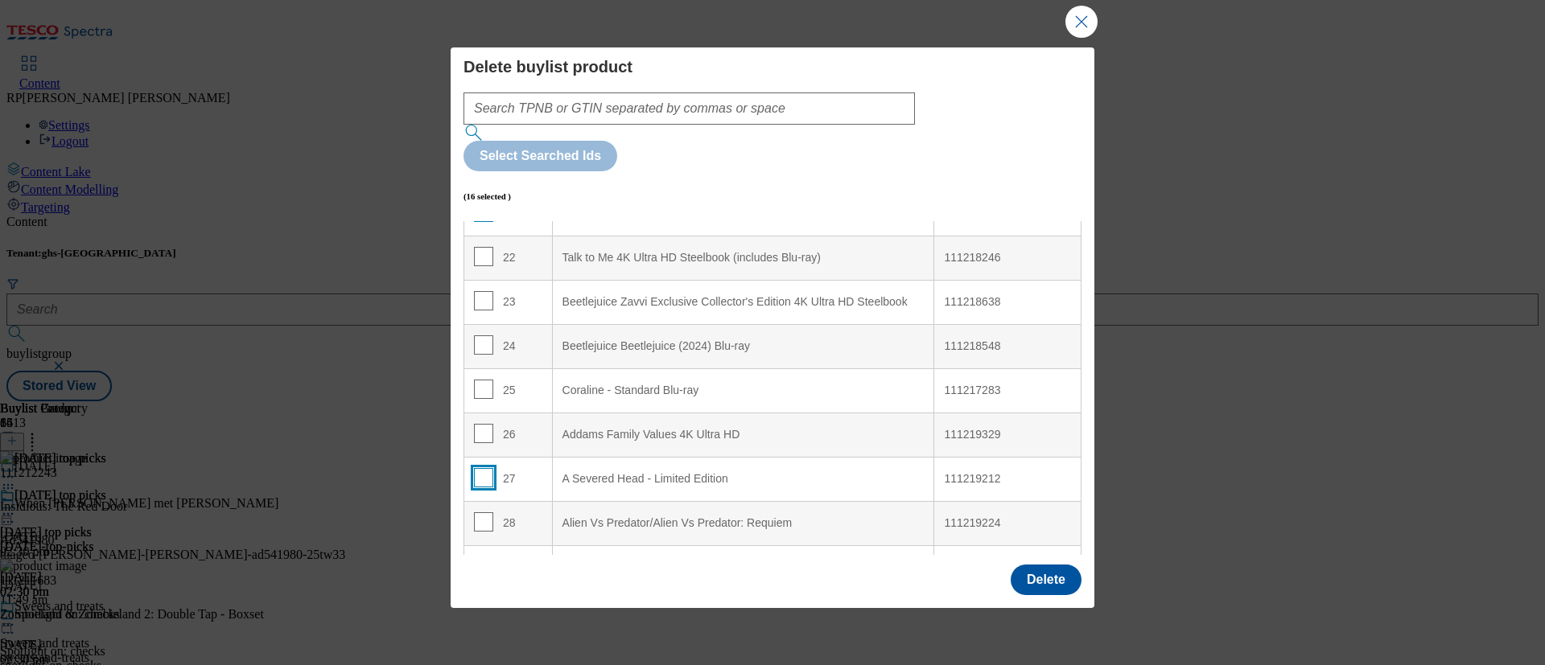
click at [482, 468] on input "Modal" at bounding box center [483, 477] width 19 height 19
checkbox input "true"
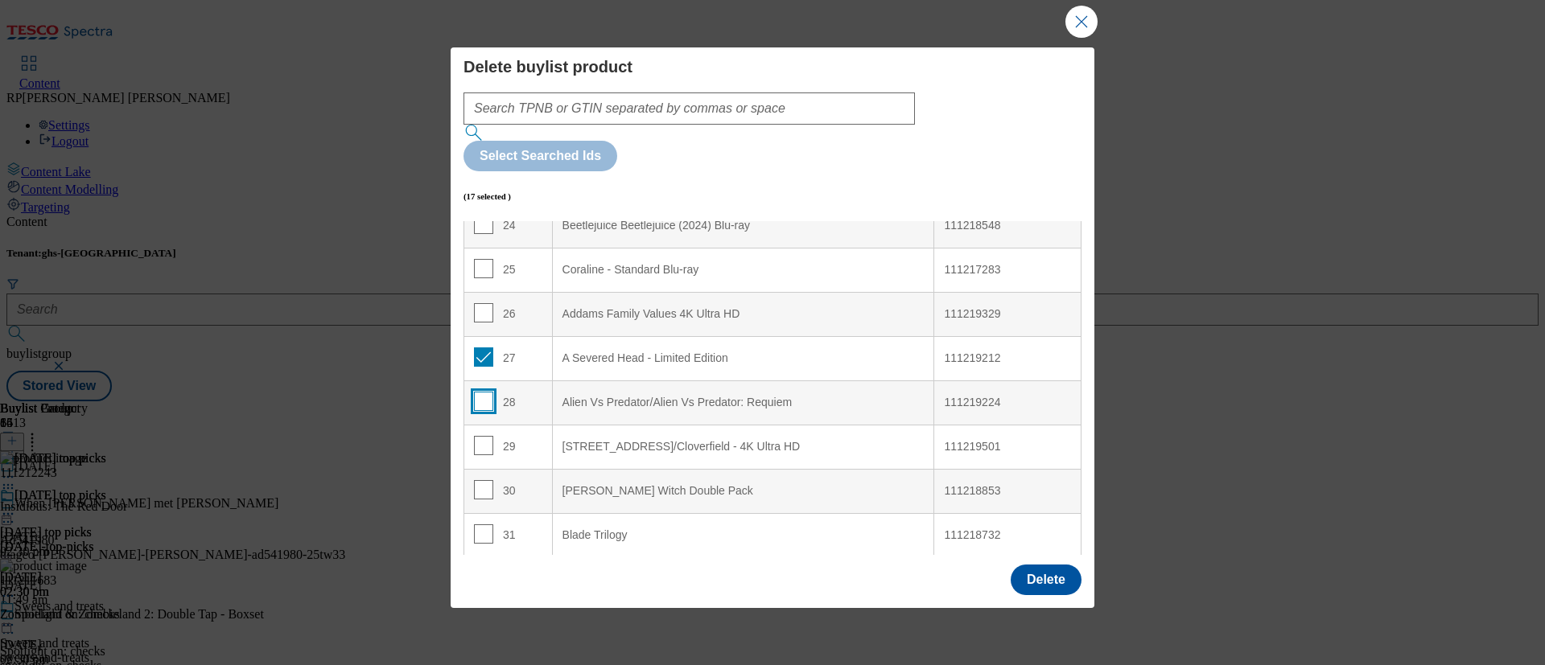
click at [480, 392] on input "Modal" at bounding box center [483, 401] width 19 height 19
checkbox input "true"
click at [480, 480] on input "Modal" at bounding box center [483, 489] width 19 height 19
click at [475, 480] on input "Modal" at bounding box center [483, 489] width 19 height 19
checkbox input "false"
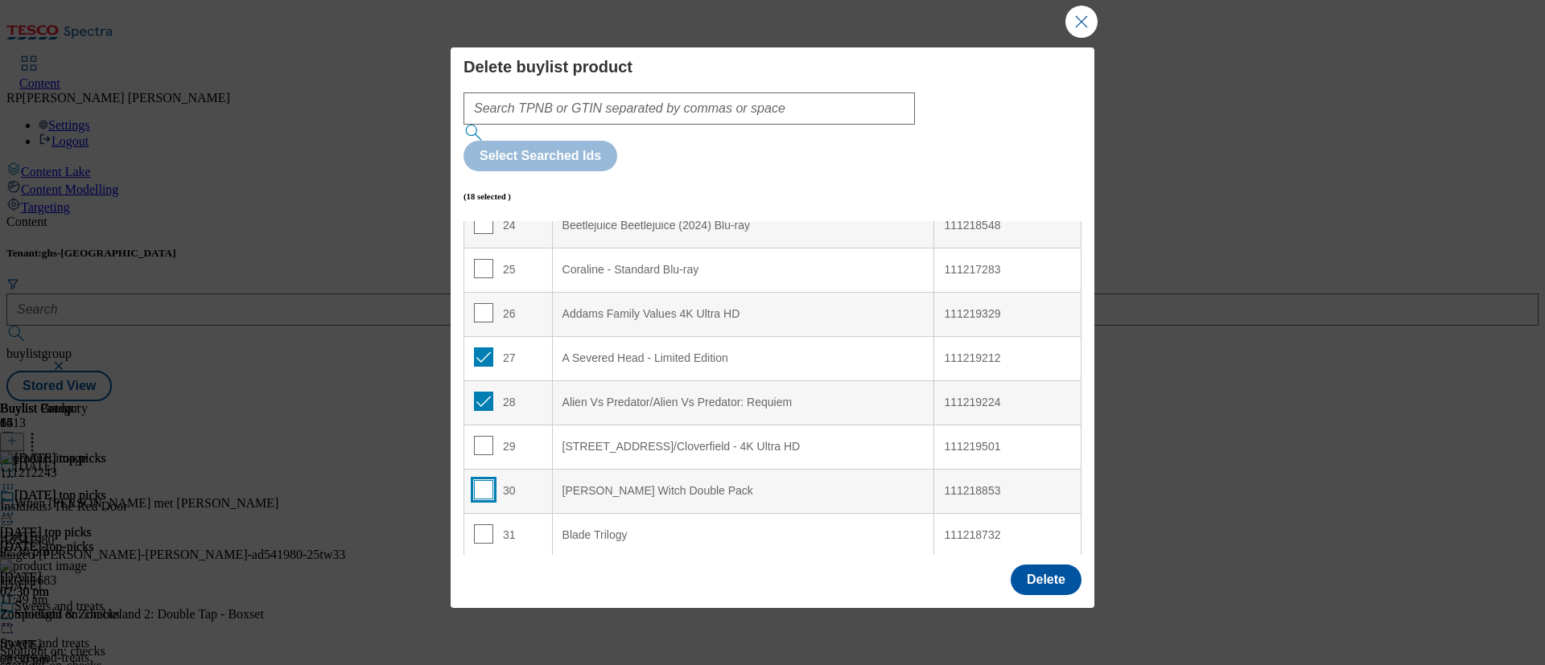
scroll to position [1328, 0]
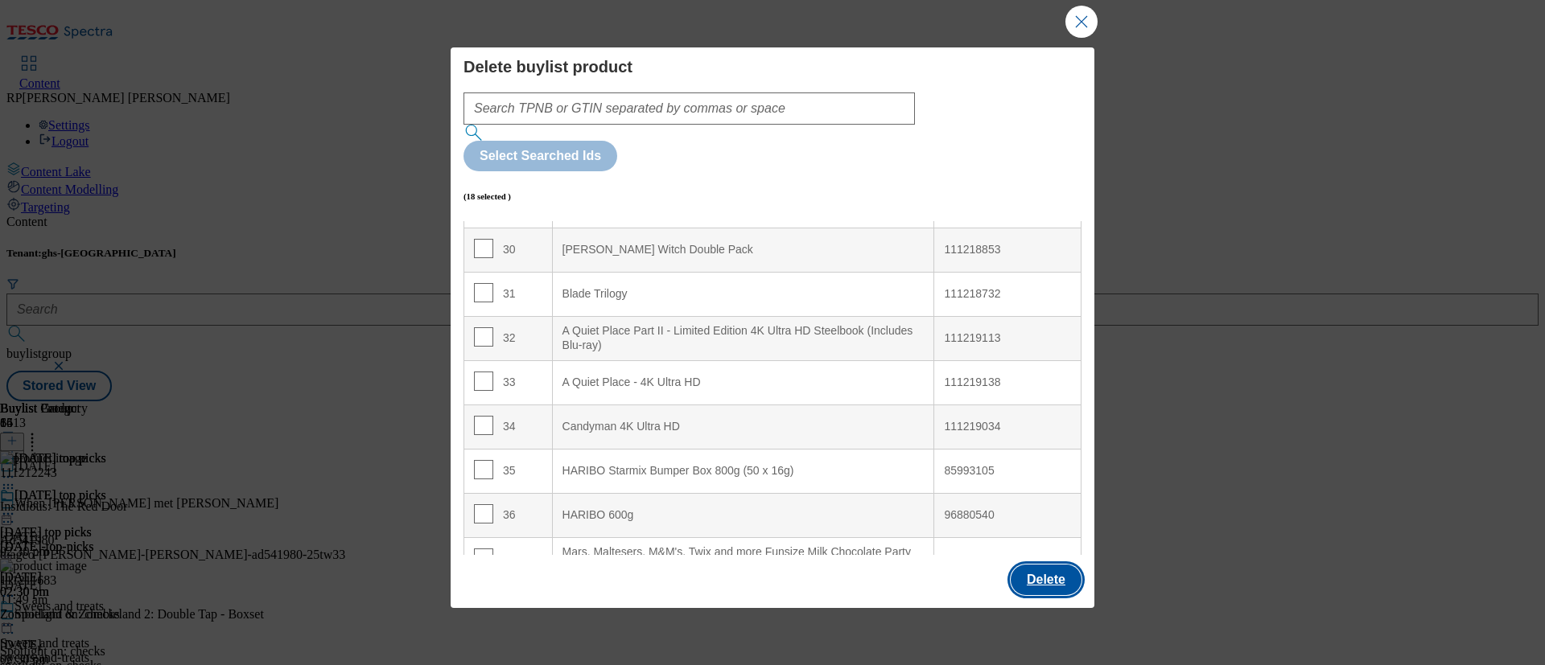
click at [1045, 554] on button "Delete" at bounding box center [1046, 580] width 71 height 31
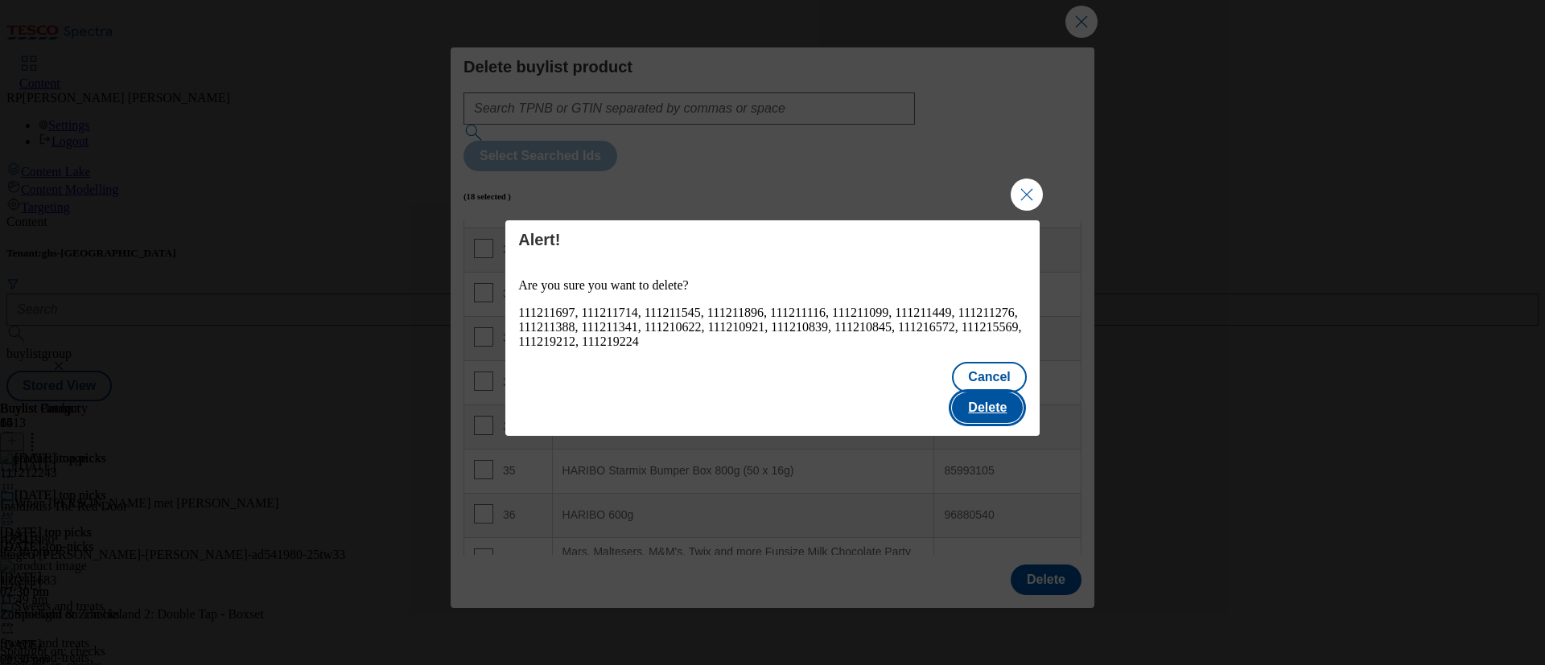
click at [991, 408] on button "Delete" at bounding box center [987, 408] width 71 height 31
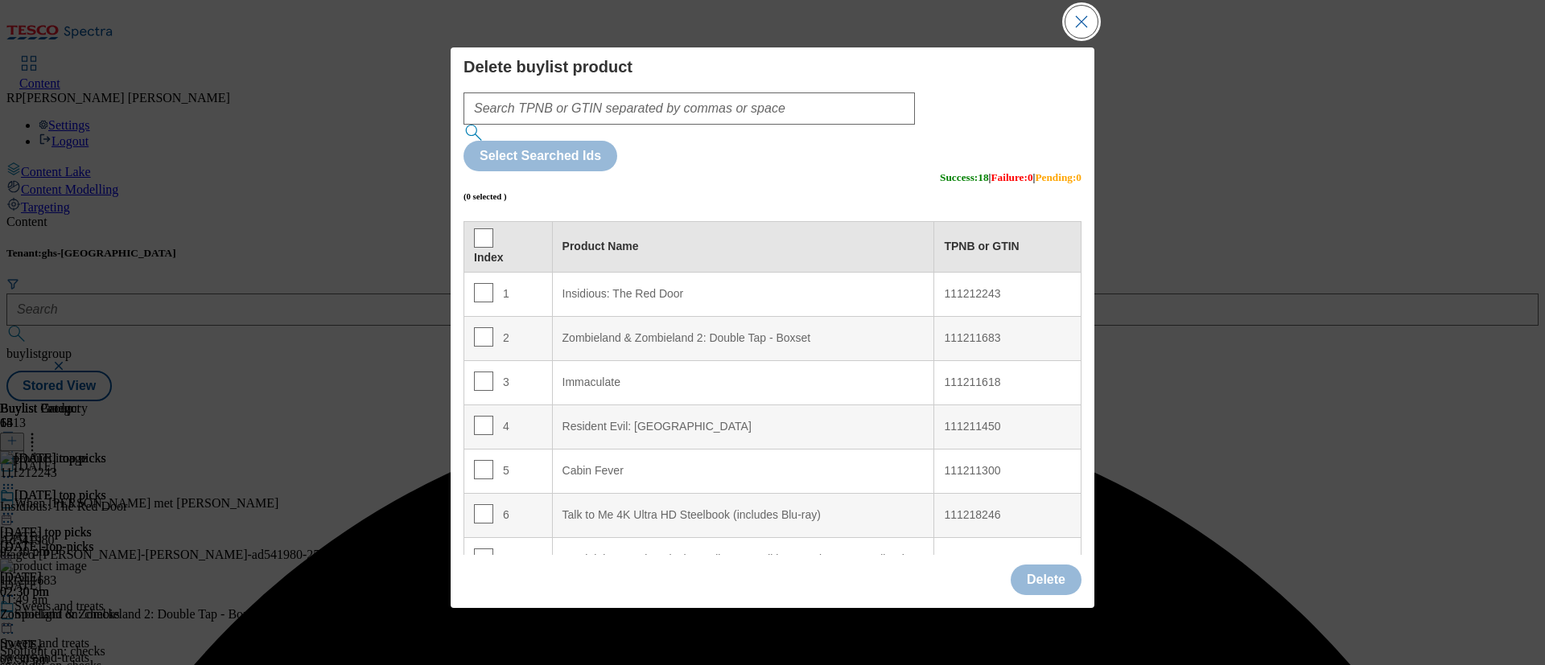
click at [1084, 24] on button "Close Modal" at bounding box center [1081, 22] width 32 height 32
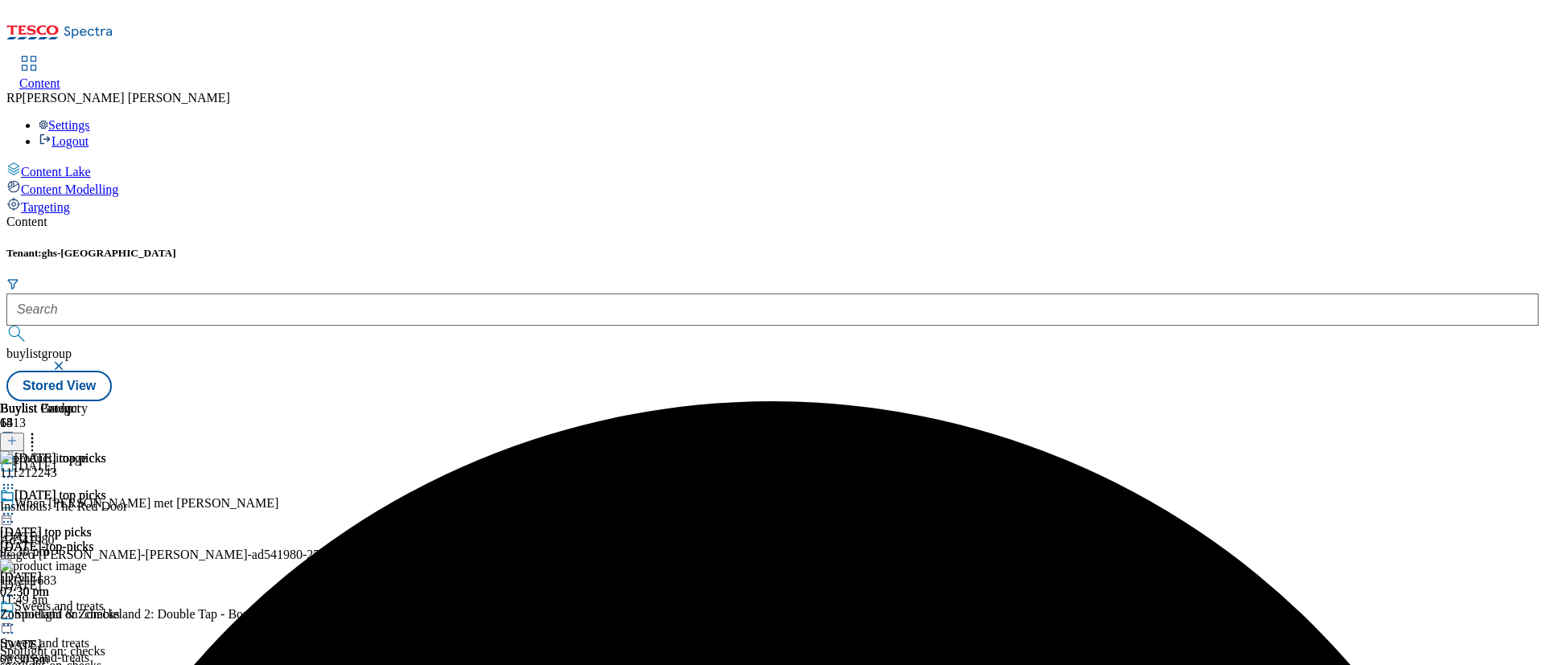
click at [40, 431] on icon at bounding box center [32, 439] width 16 height 16
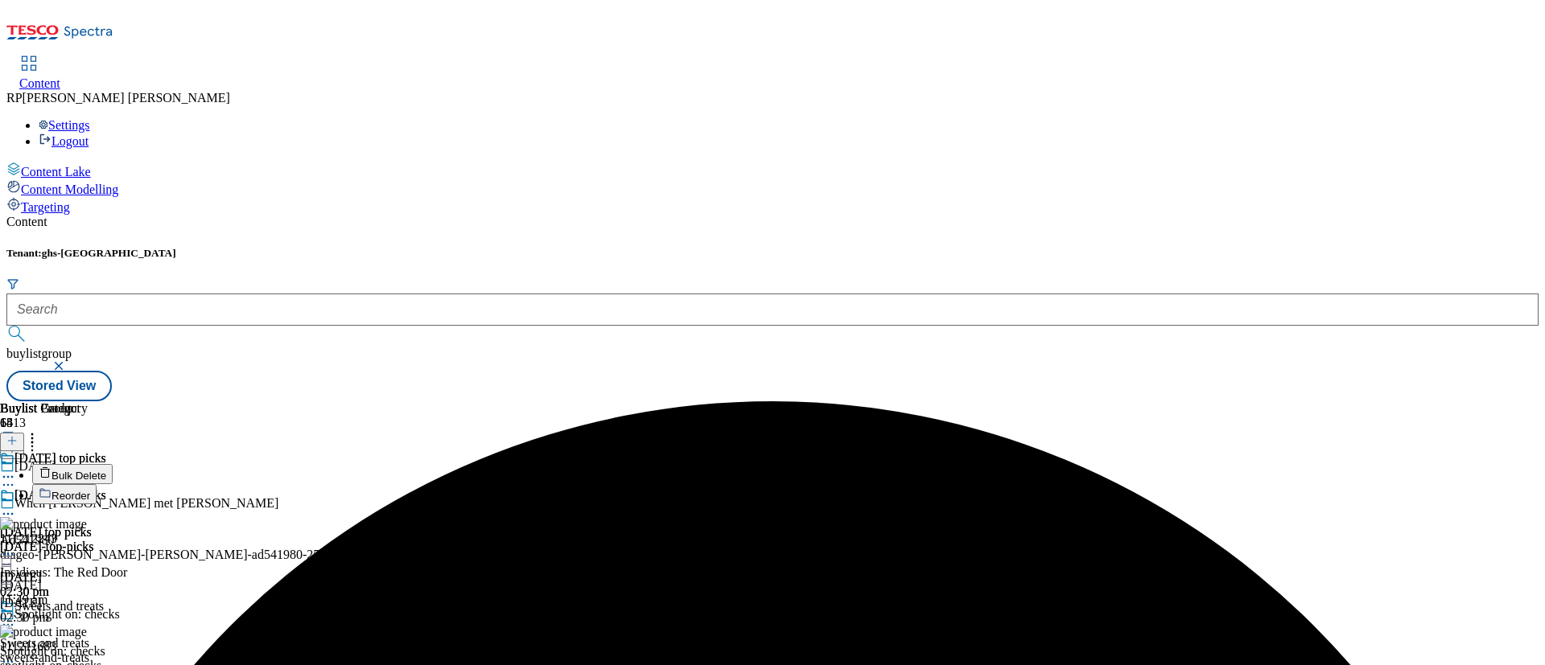
click at [90, 490] on span "Reorder" at bounding box center [70, 496] width 39 height 12
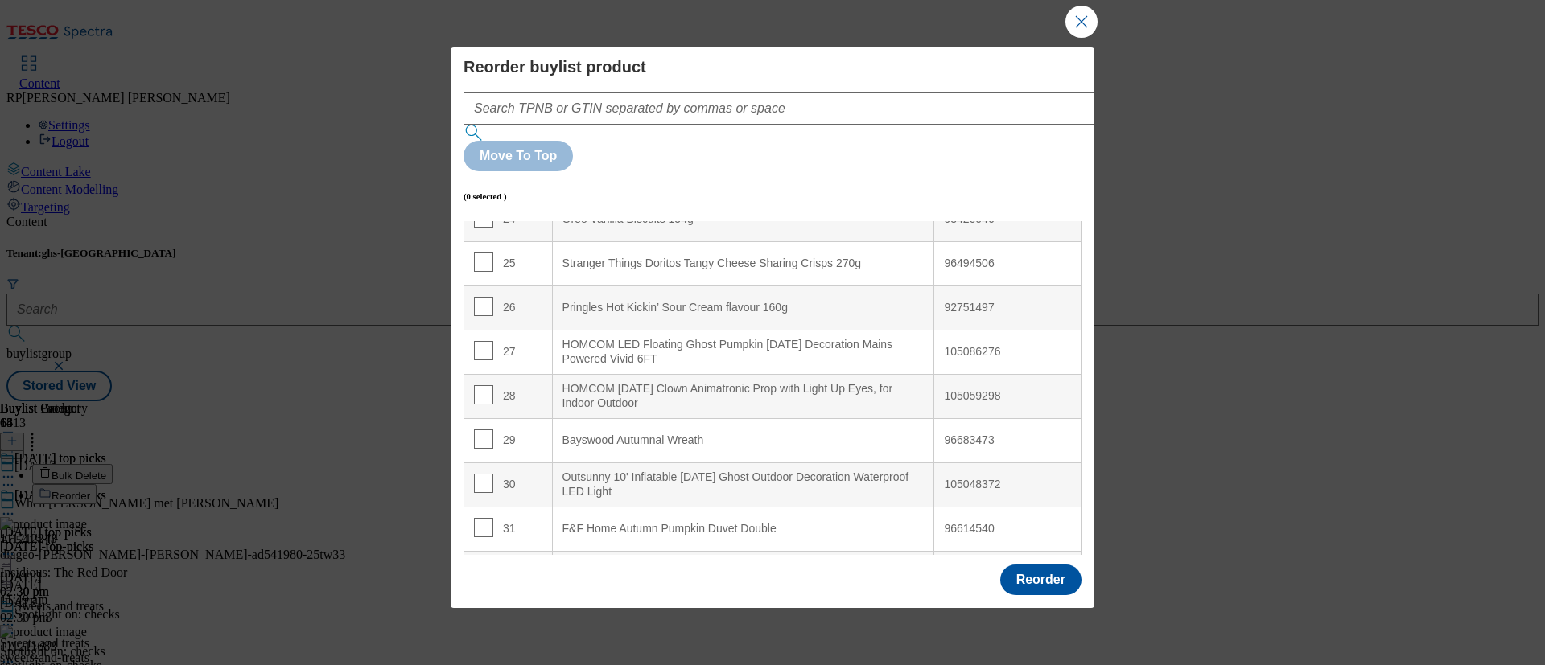
scroll to position [966, 0]
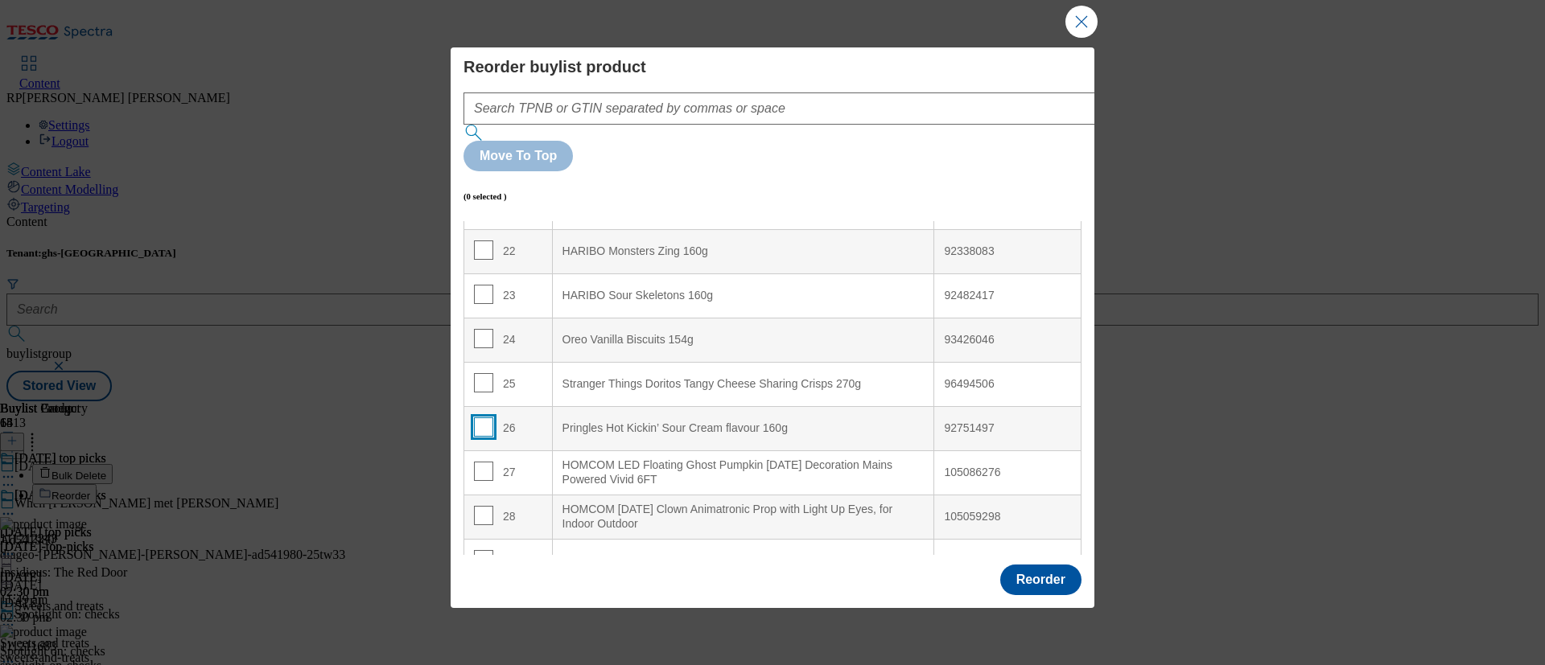
click at [479, 418] on input "Modal" at bounding box center [483, 427] width 19 height 19
checkbox input "true"
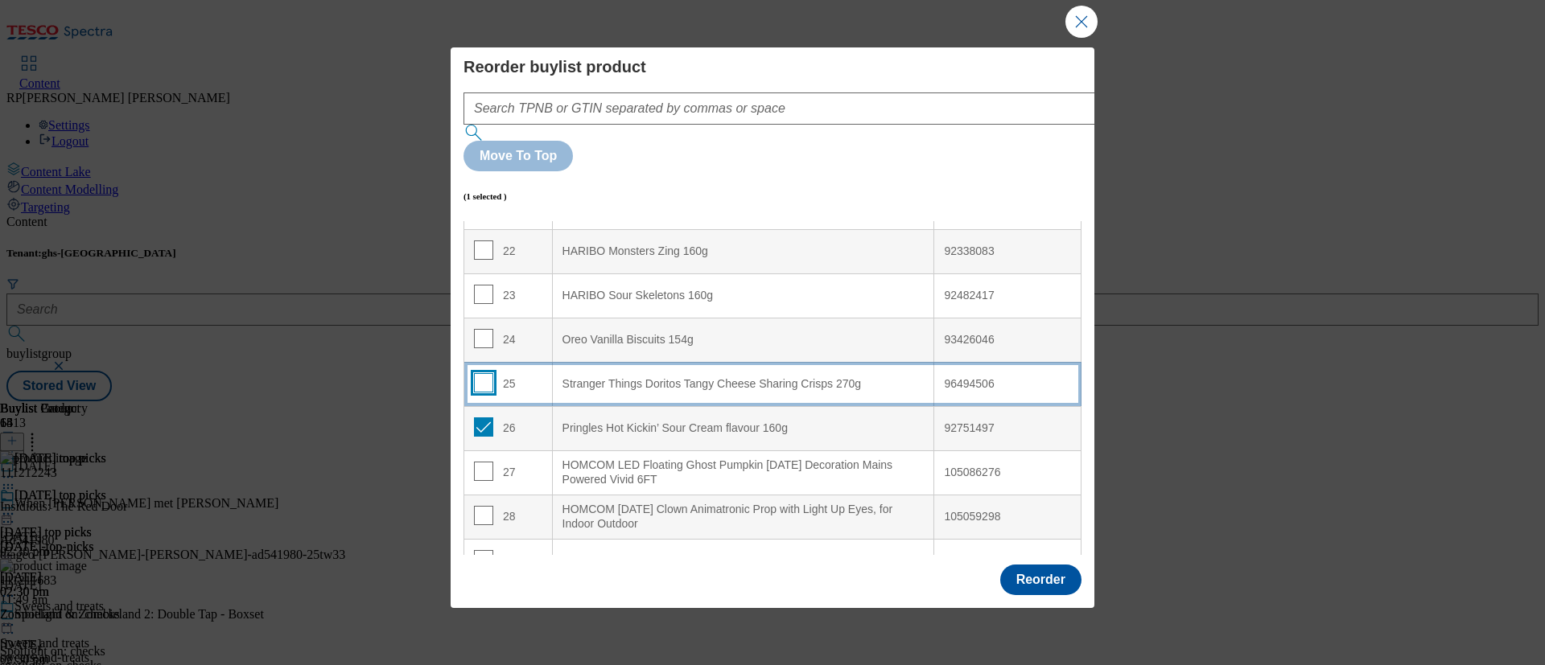
click at [480, 373] on input "Modal" at bounding box center [483, 382] width 19 height 19
checkbox input "true"
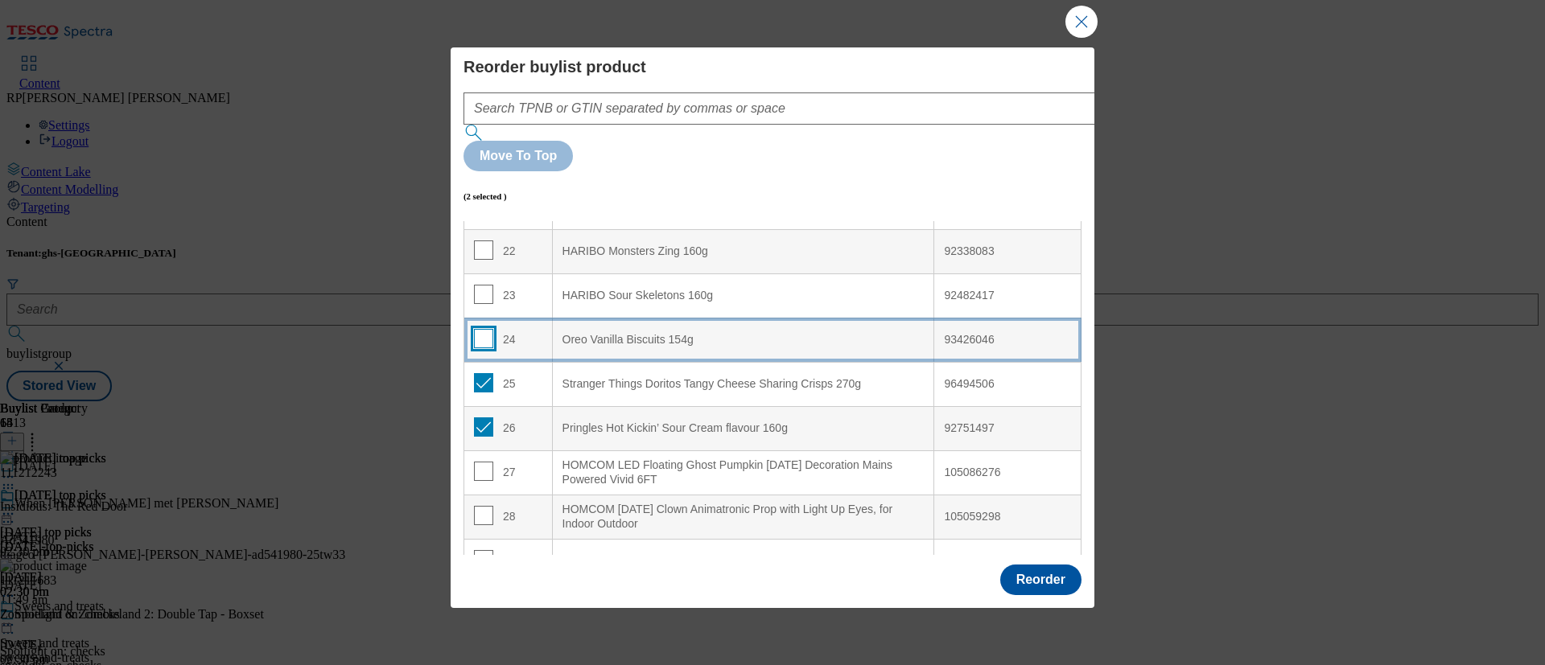
click at [480, 329] on input "Modal" at bounding box center [483, 338] width 19 height 19
checkbox input "true"
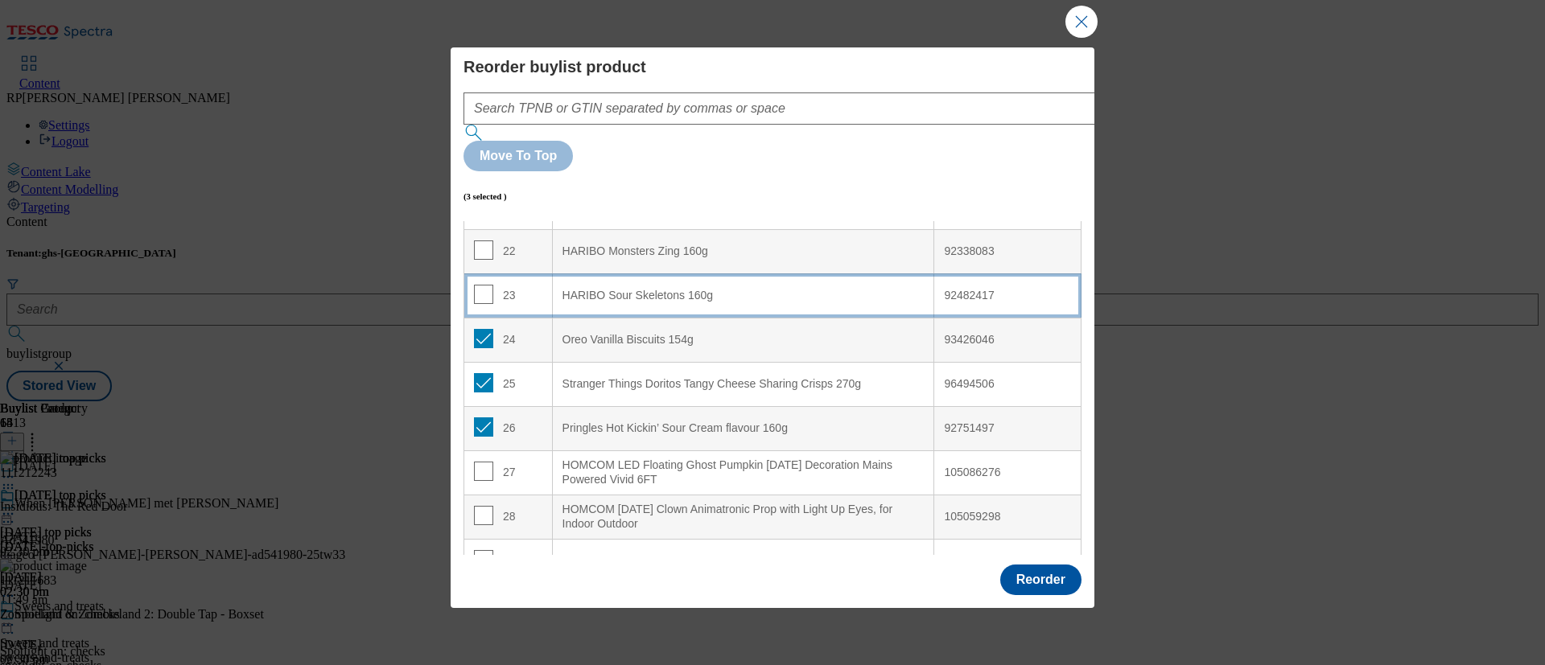
click at [487, 274] on td "23" at bounding box center [508, 296] width 89 height 44
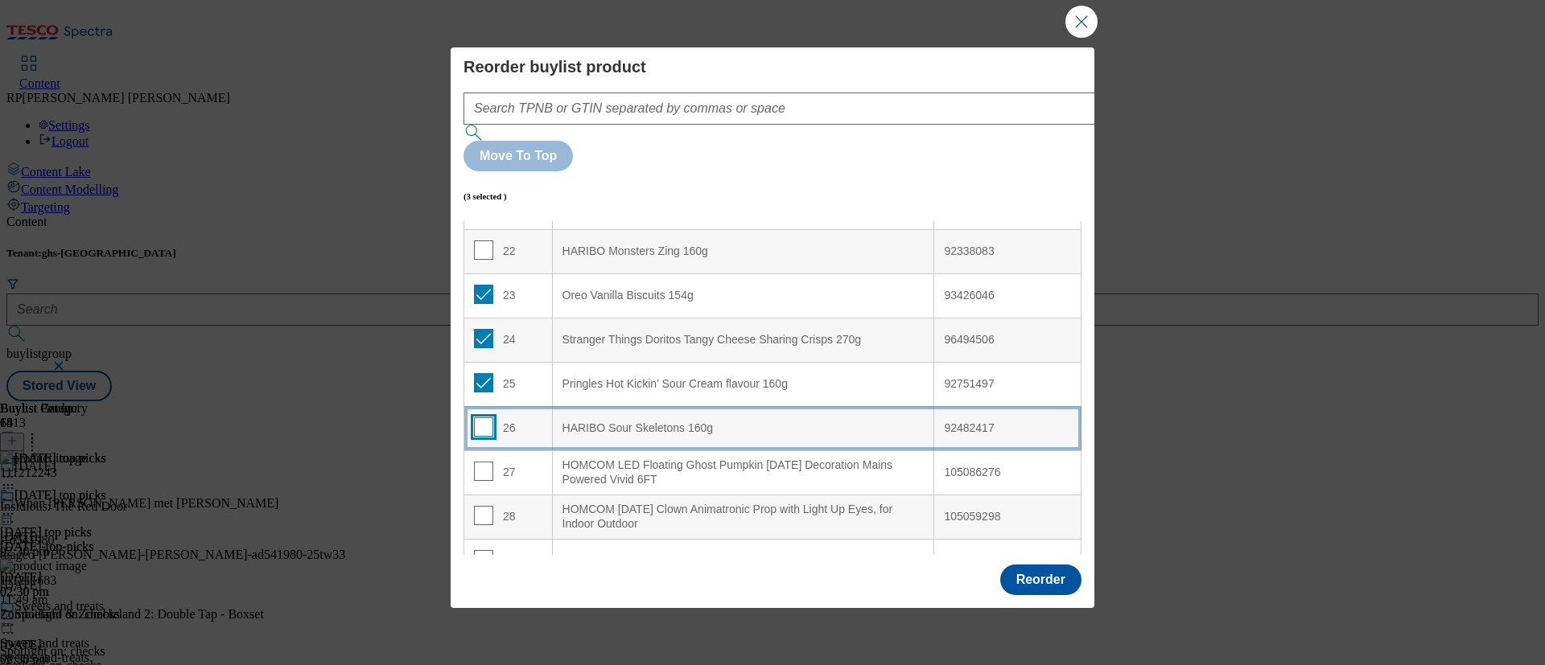
click at [475, 418] on input "Modal" at bounding box center [483, 427] width 19 height 19
checkbox input "true"
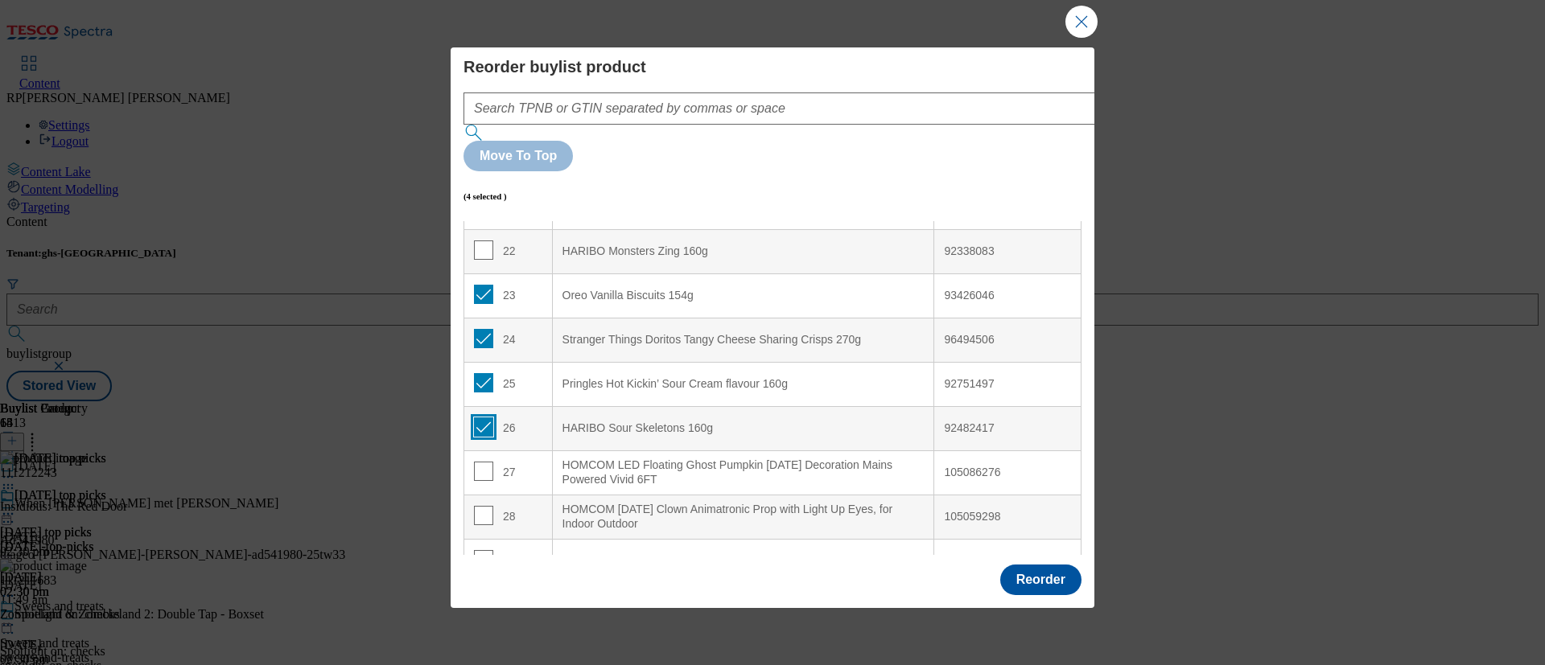
scroll to position [845, 0]
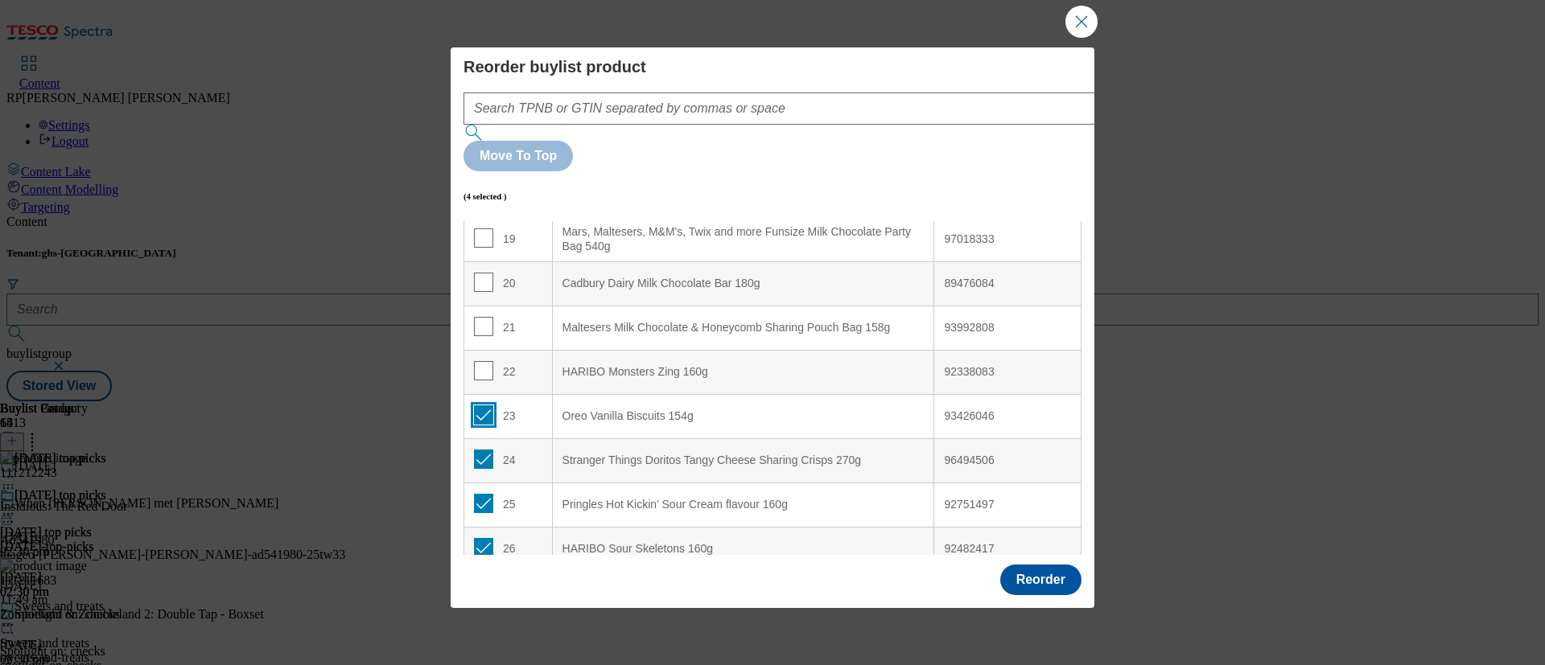
click at [484, 406] on input "Modal" at bounding box center [483, 415] width 19 height 19
checkbox input "false"
click at [484, 450] on input "Modal" at bounding box center [483, 459] width 19 height 19
checkbox input "false"
click at [486, 494] on input "Modal" at bounding box center [483, 503] width 19 height 19
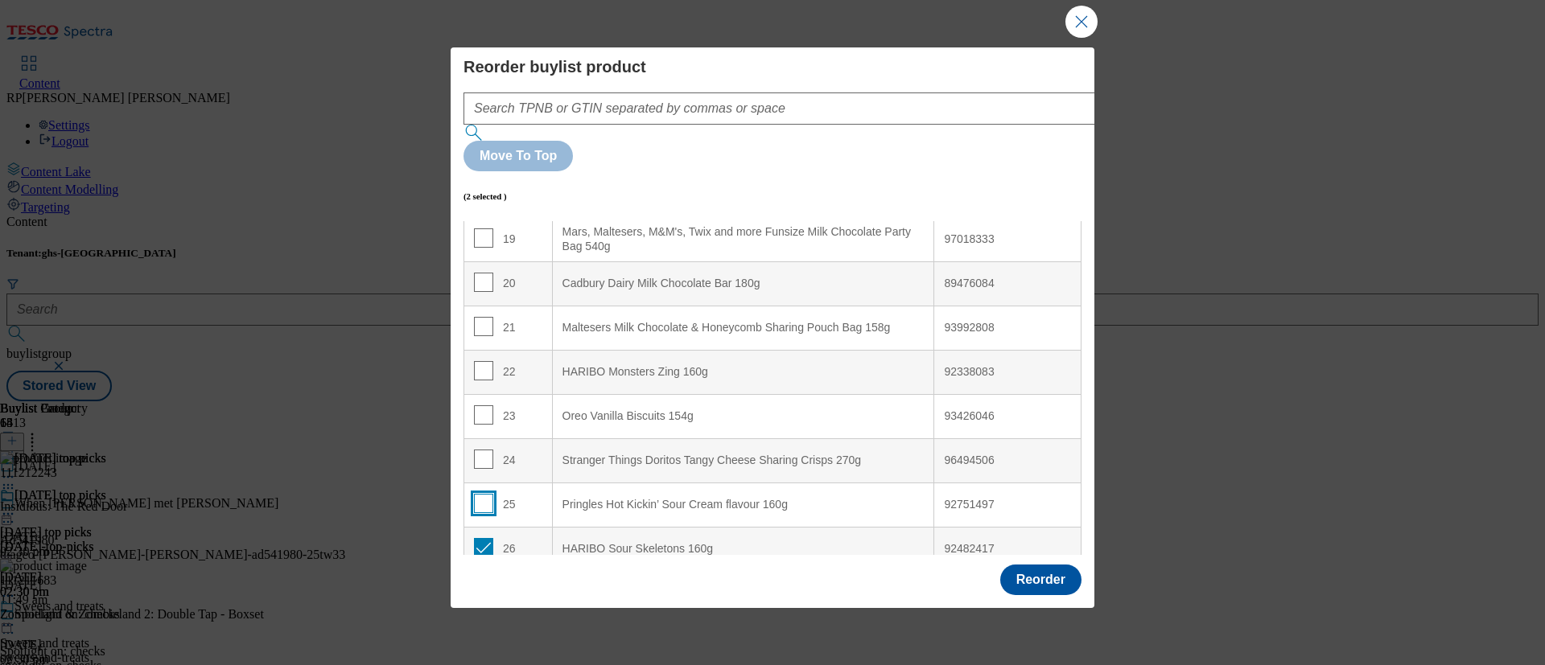
checkbox input "false"
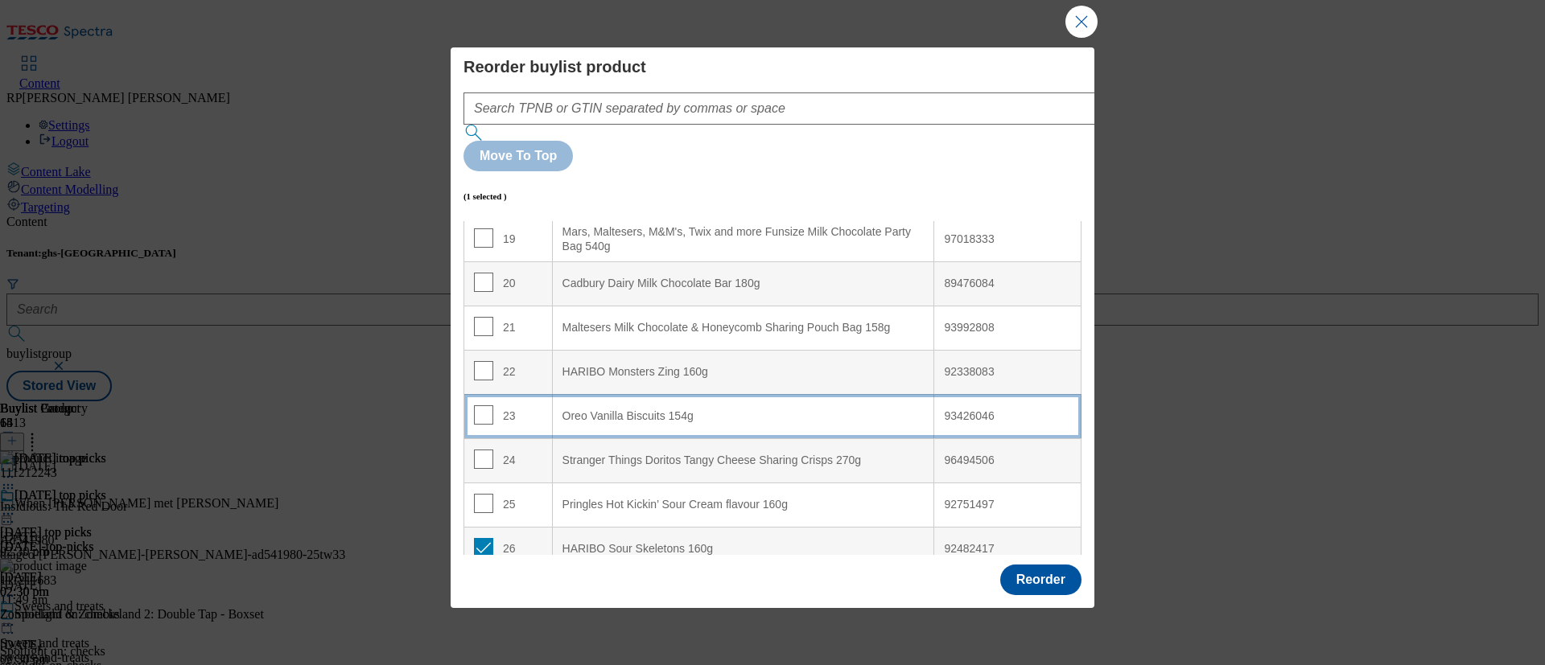
click at [529, 394] on td "23" at bounding box center [508, 416] width 89 height 44
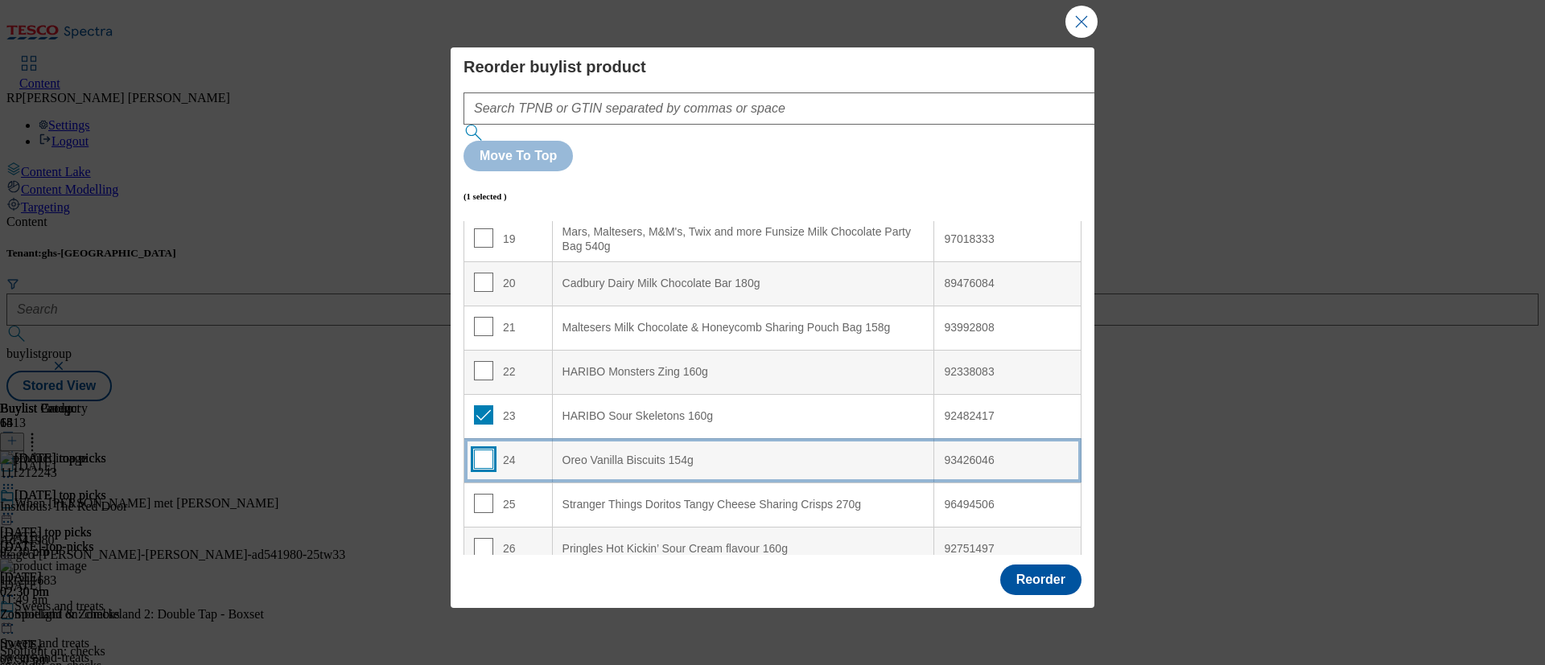
click at [483, 450] on input "Modal" at bounding box center [483, 459] width 19 height 19
checkbox input "true"
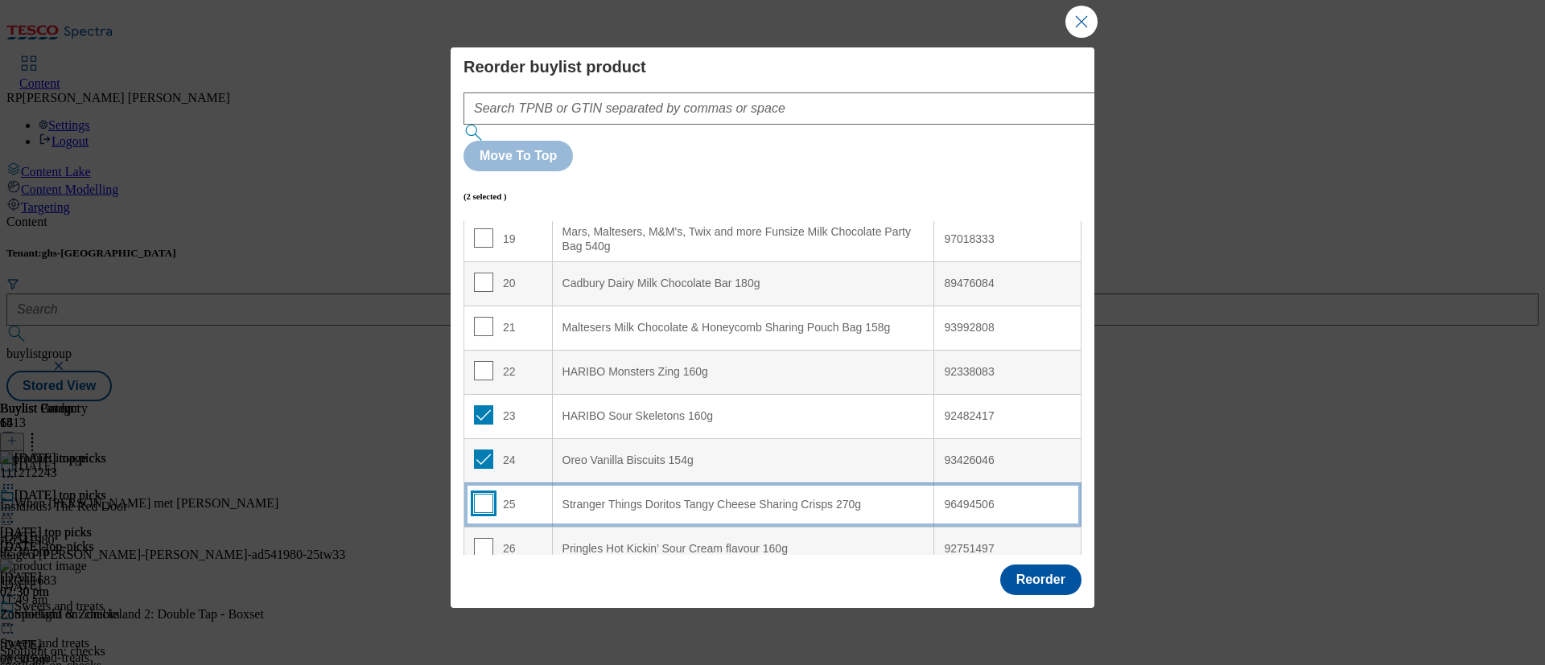
click at [481, 494] on input "Modal" at bounding box center [483, 503] width 19 height 19
checkbox input "true"
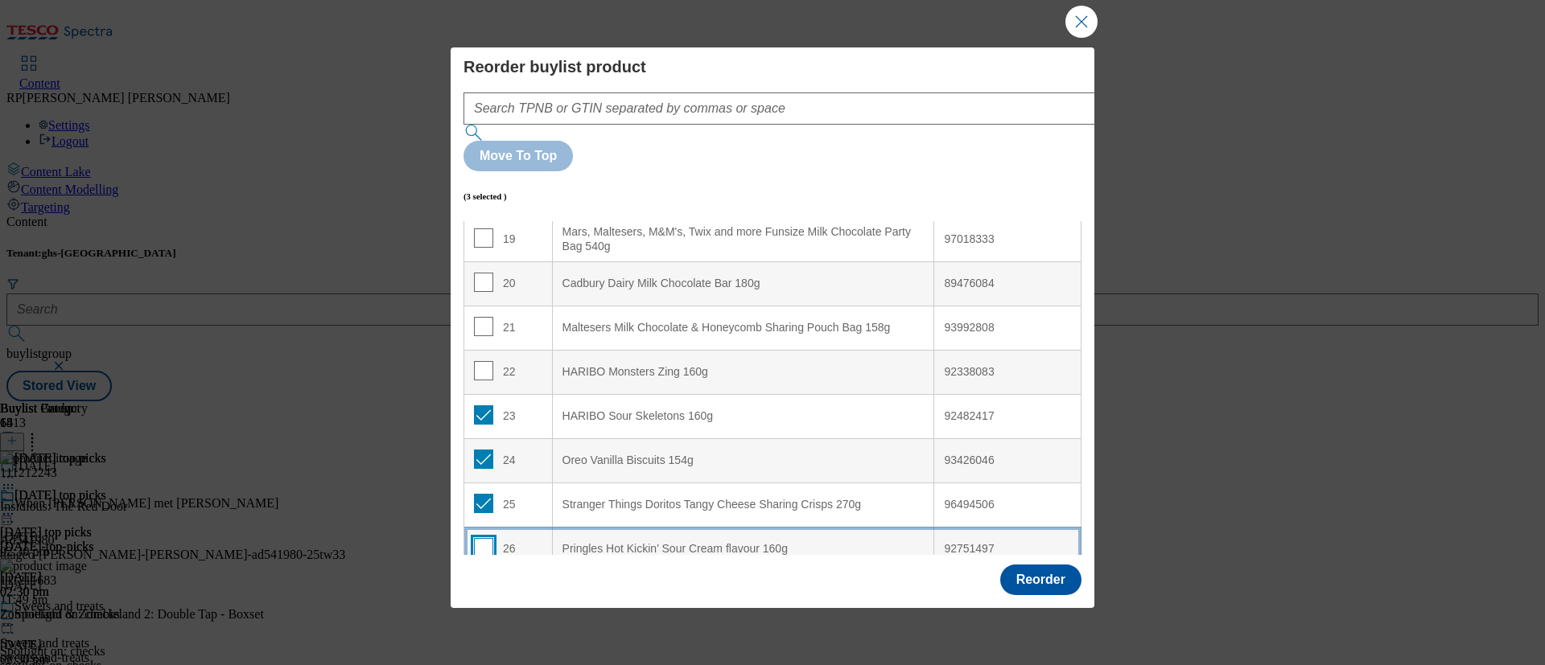
click at [481, 538] on input "Modal" at bounding box center [483, 547] width 19 height 19
checkbox input "true"
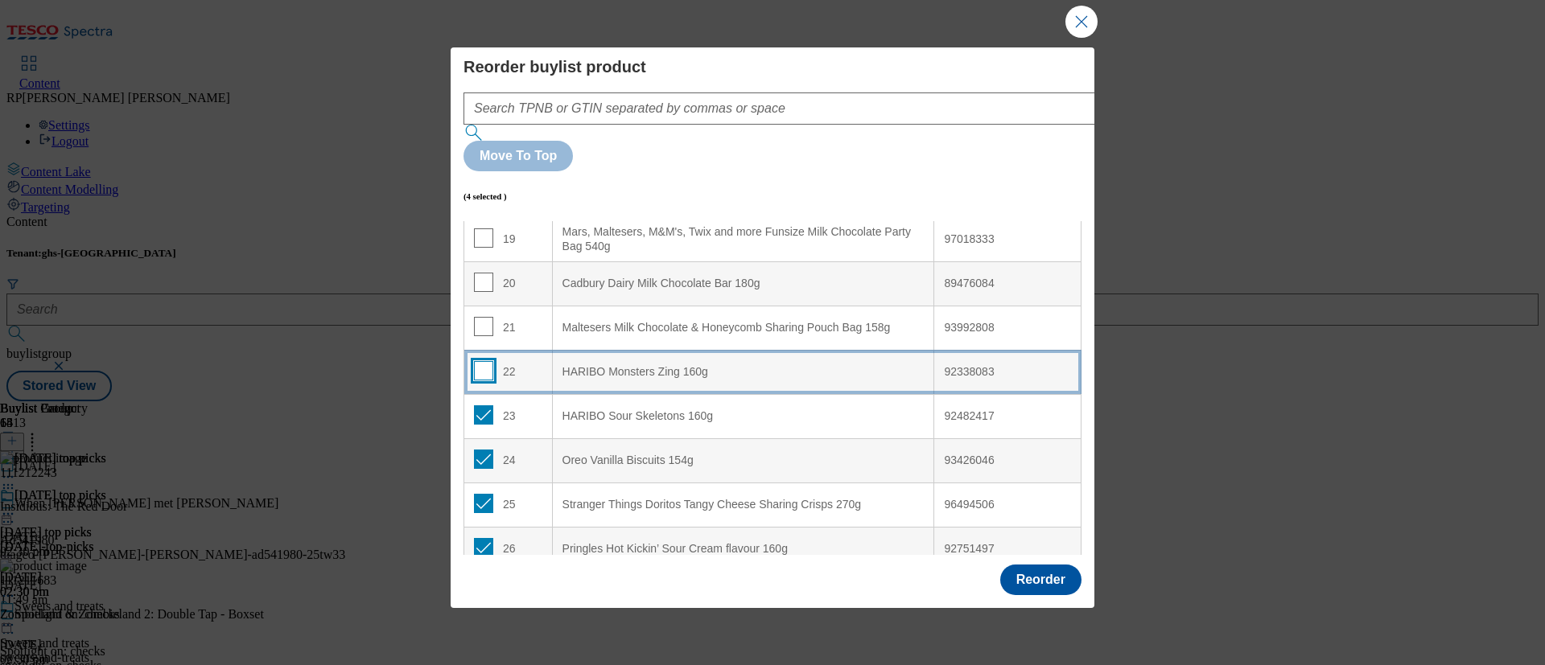
click at [484, 361] on input "Modal" at bounding box center [483, 370] width 19 height 19
checkbox input "true"
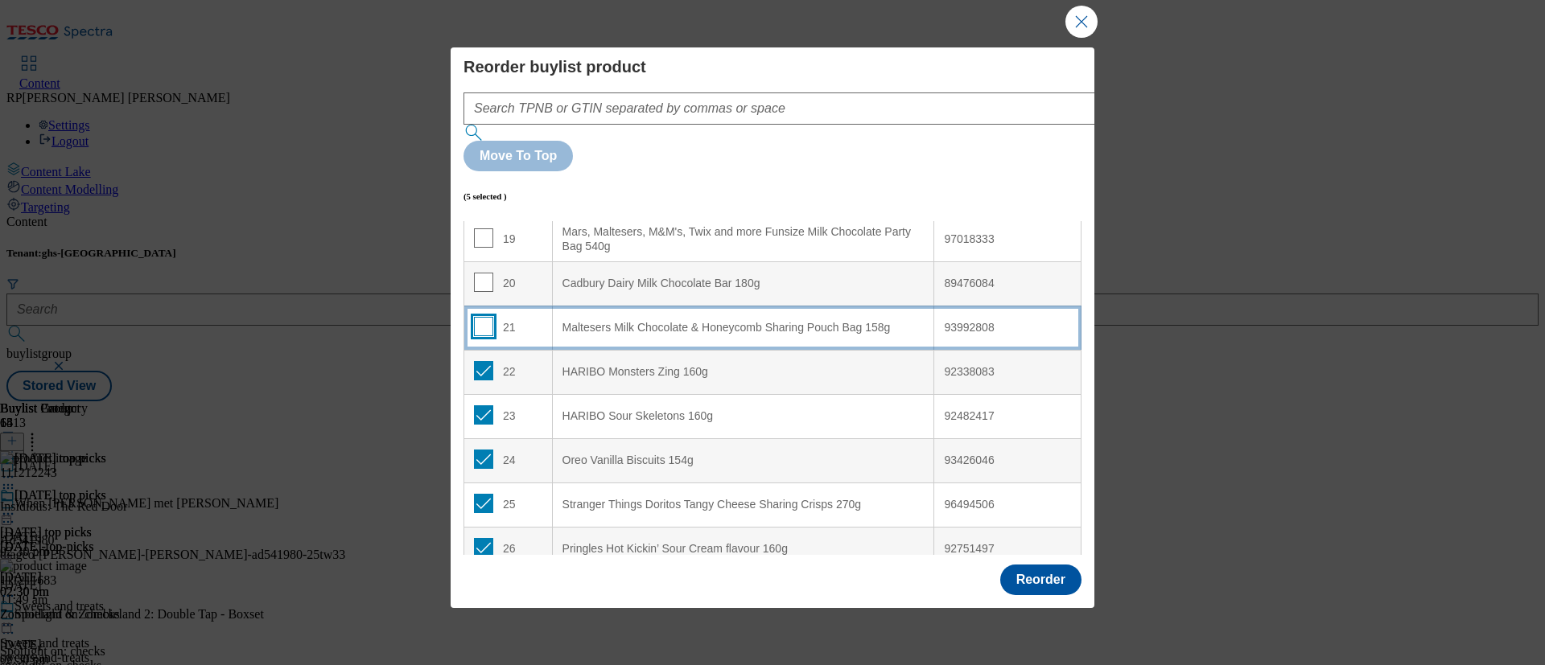
click at [485, 317] on input "Modal" at bounding box center [483, 326] width 19 height 19
checkbox input "true"
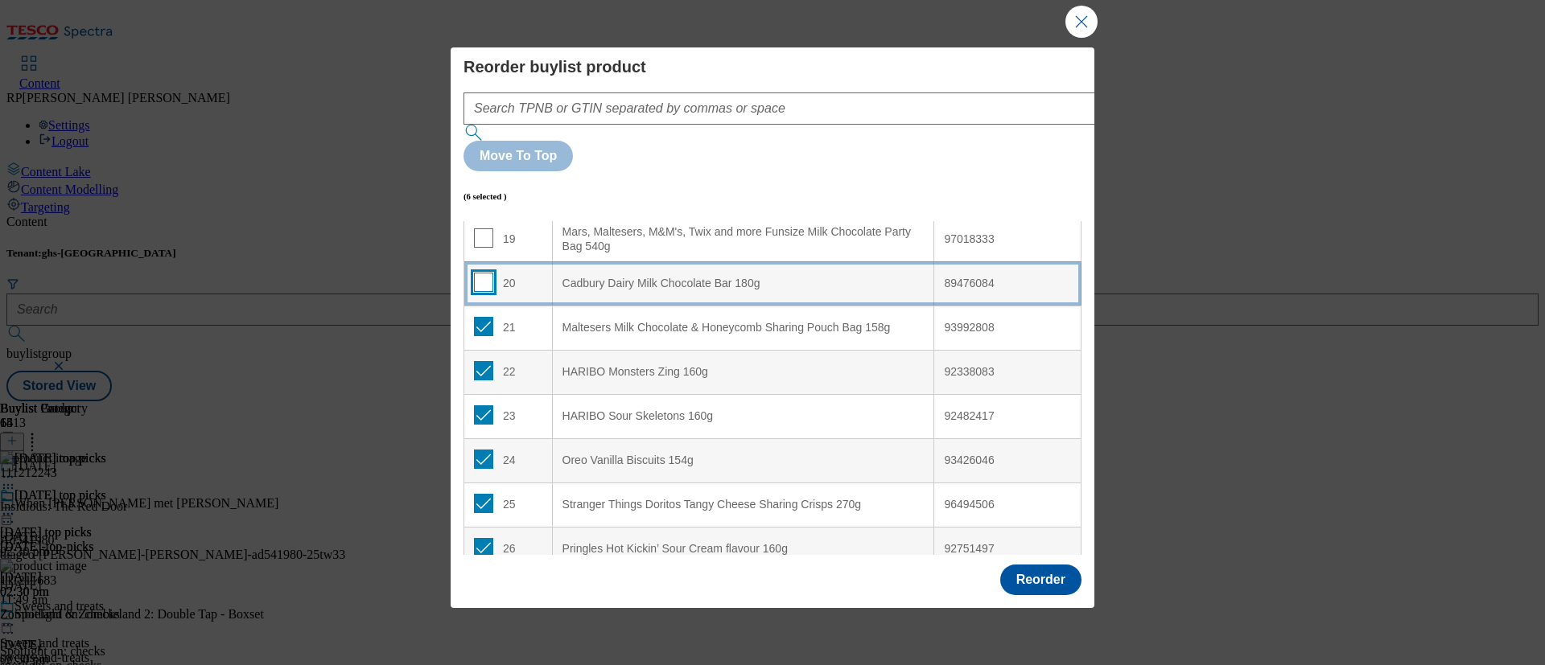
click at [482, 273] on input "Modal" at bounding box center [483, 282] width 19 height 19
checkbox input "true"
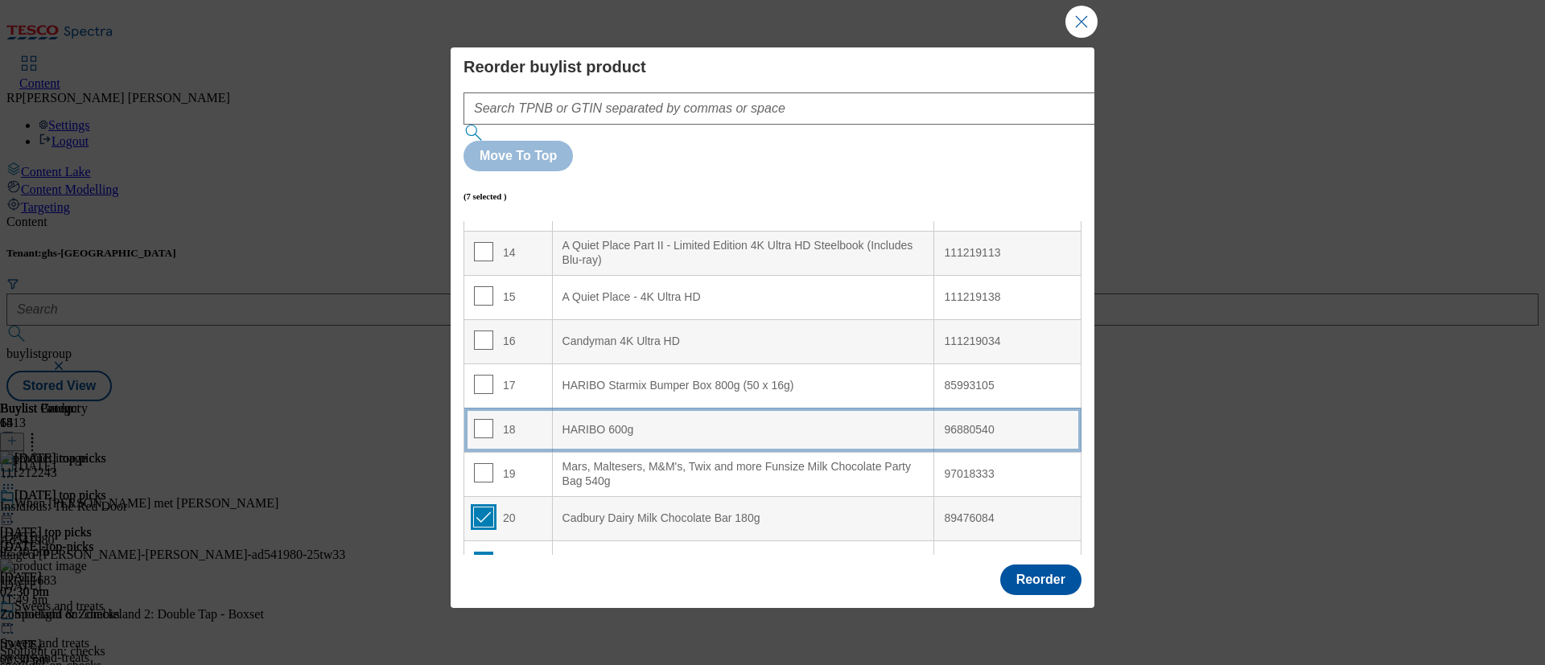
scroll to position [604, 0]
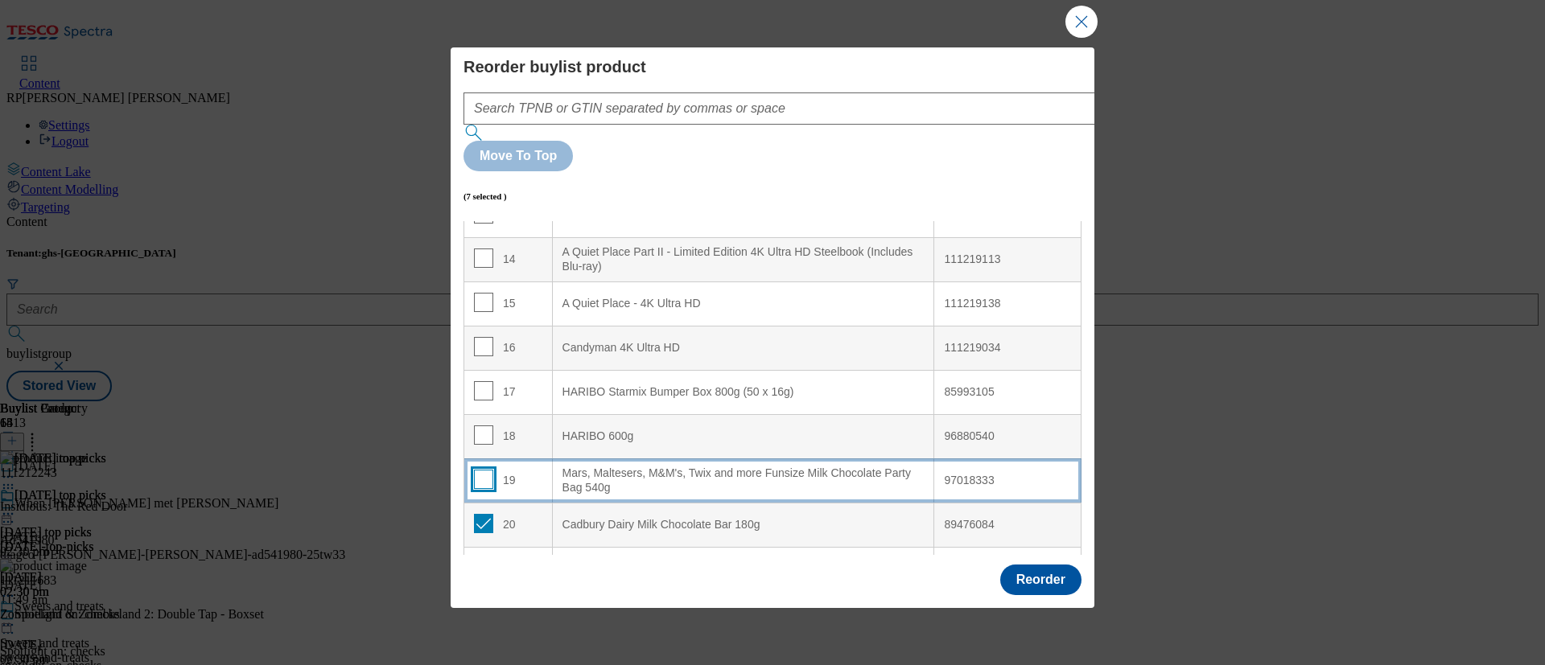
click at [476, 470] on input "Modal" at bounding box center [483, 479] width 19 height 19
checkbox input "true"
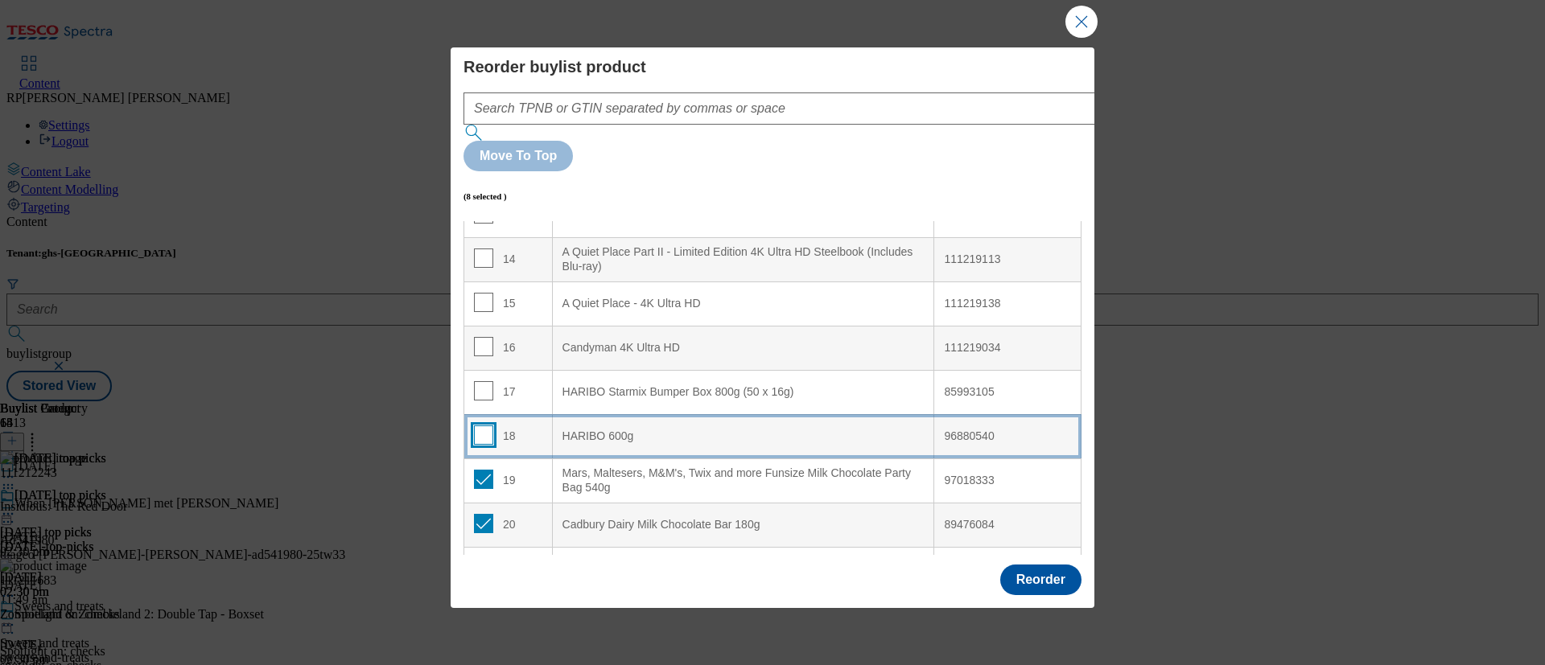
click at [478, 426] on input "Modal" at bounding box center [483, 435] width 19 height 19
checkbox input "true"
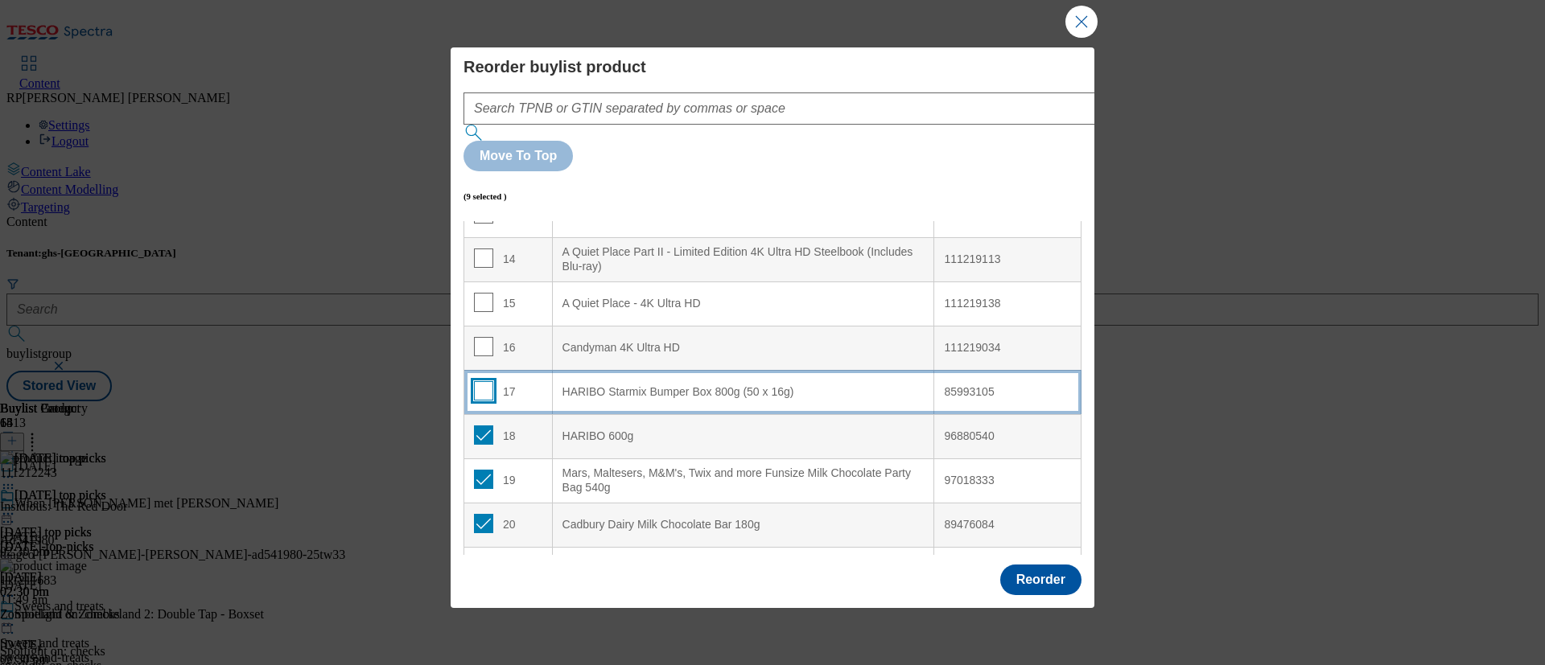
click at [483, 381] on input "Modal" at bounding box center [483, 390] width 19 height 19
checkbox input "true"
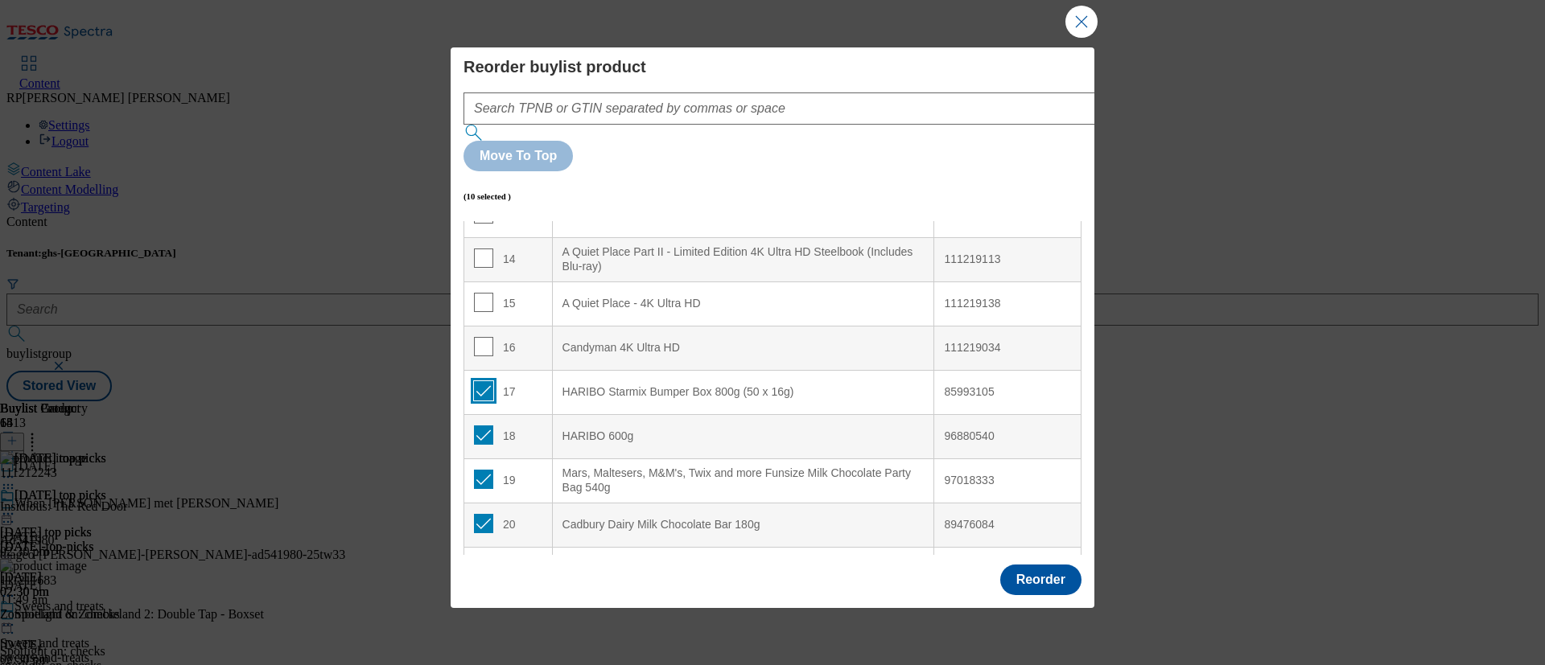
scroll to position [0, 0]
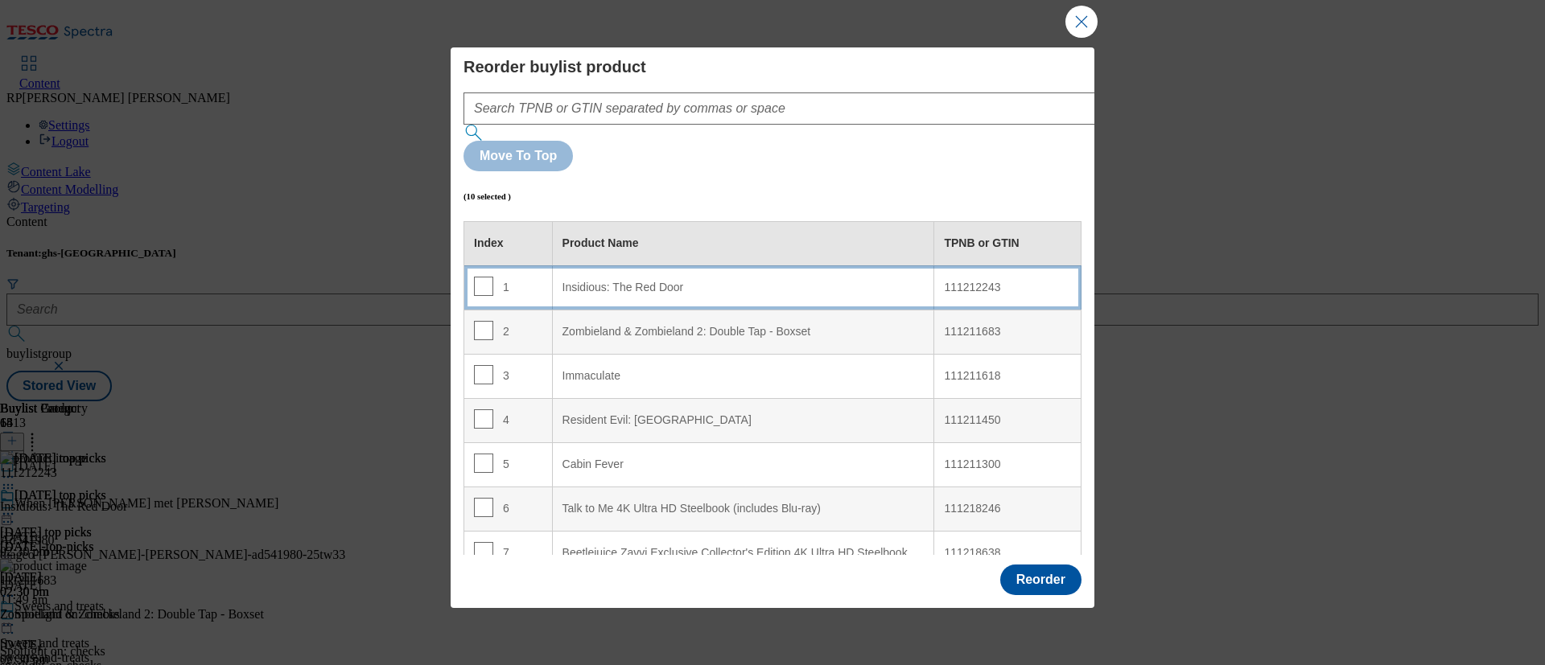
click at [703, 266] on Door "Insidious: The Red Door" at bounding box center [743, 288] width 382 height 44
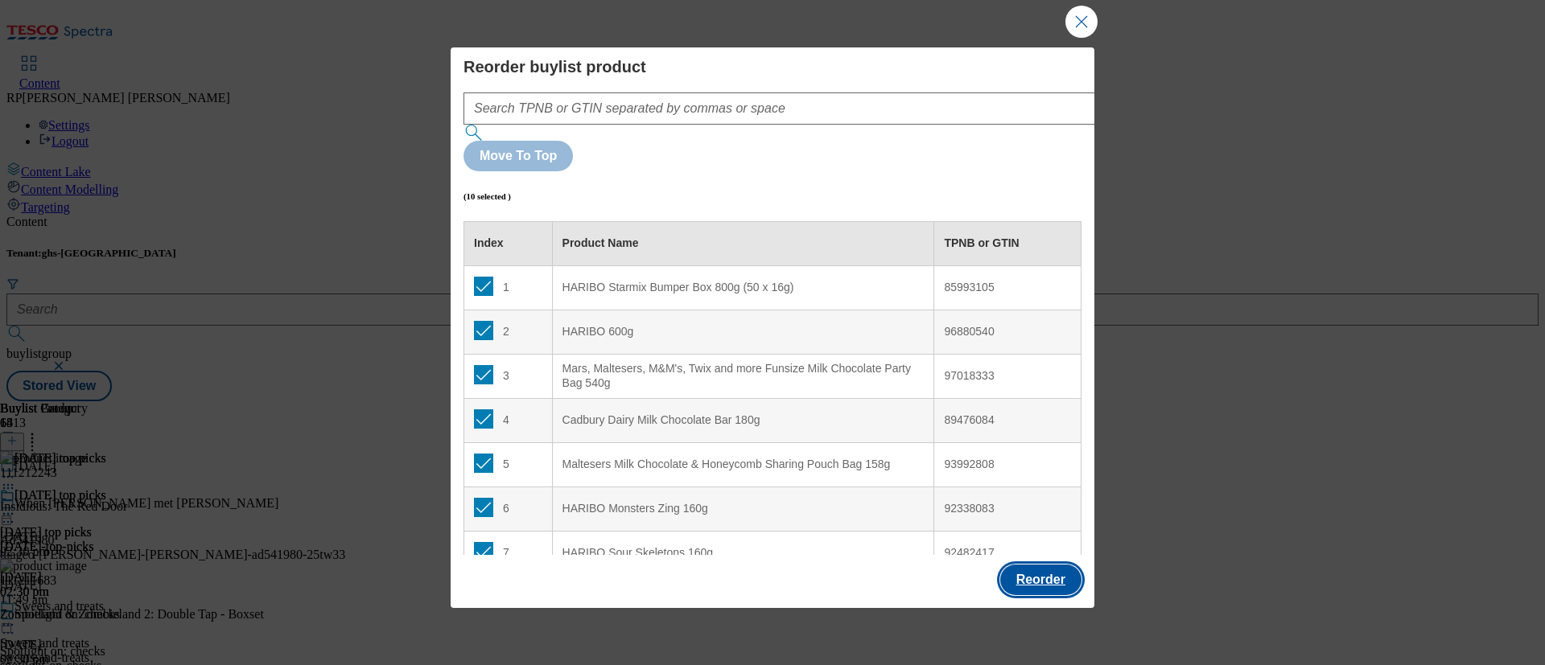
click at [1024, 554] on button "Reorder" at bounding box center [1040, 580] width 81 height 31
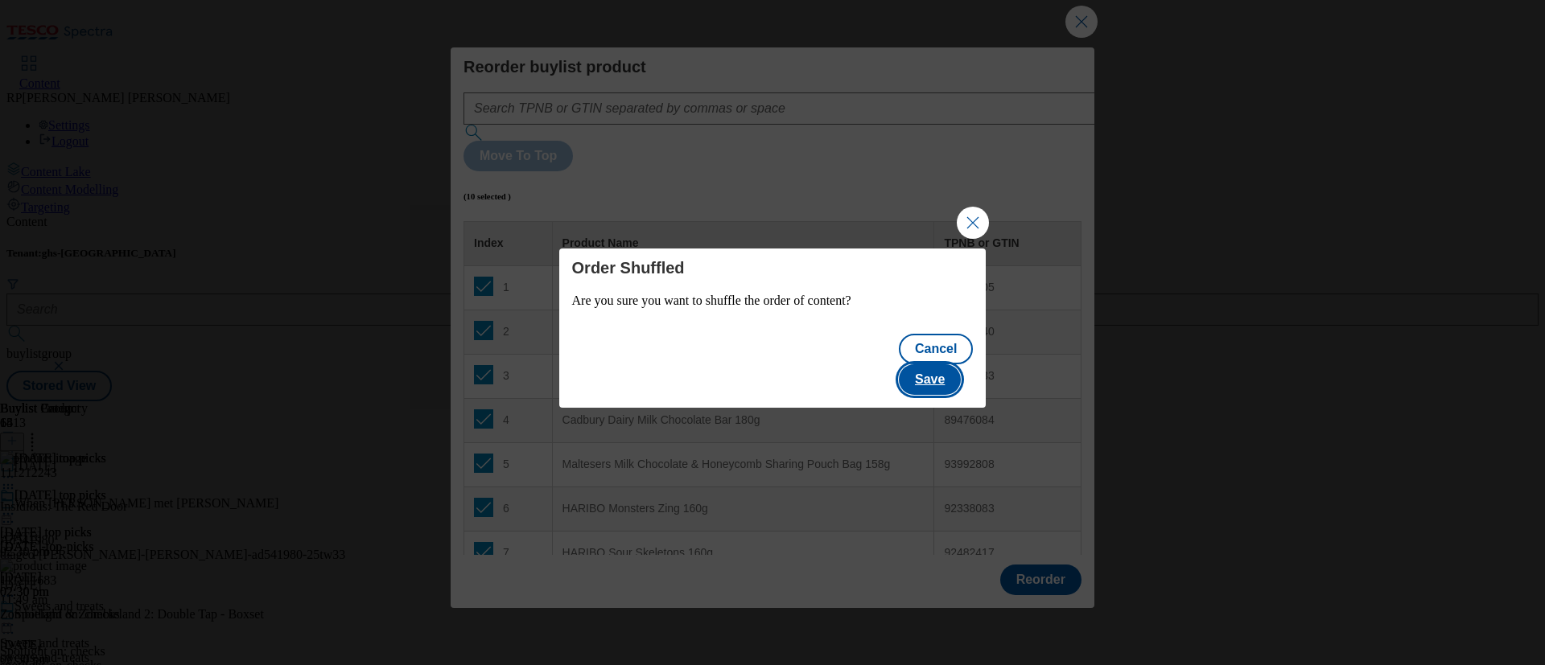
click at [961, 366] on button "Save" at bounding box center [930, 380] width 62 height 31
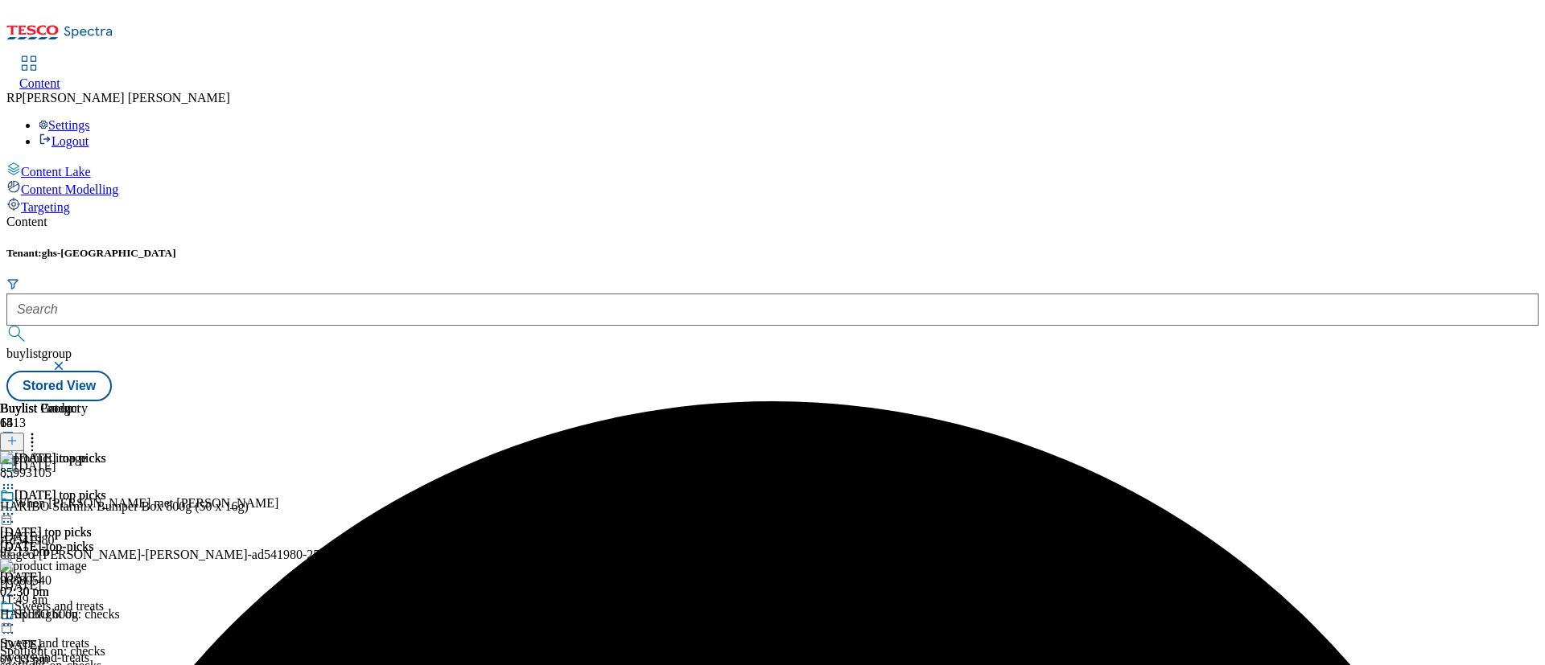
scroll to position [604, 0]
click at [16, 506] on icon at bounding box center [8, 514] width 16 height 16
click at [88, 554] on span "Preview" at bounding box center [69, 622] width 38 height 12
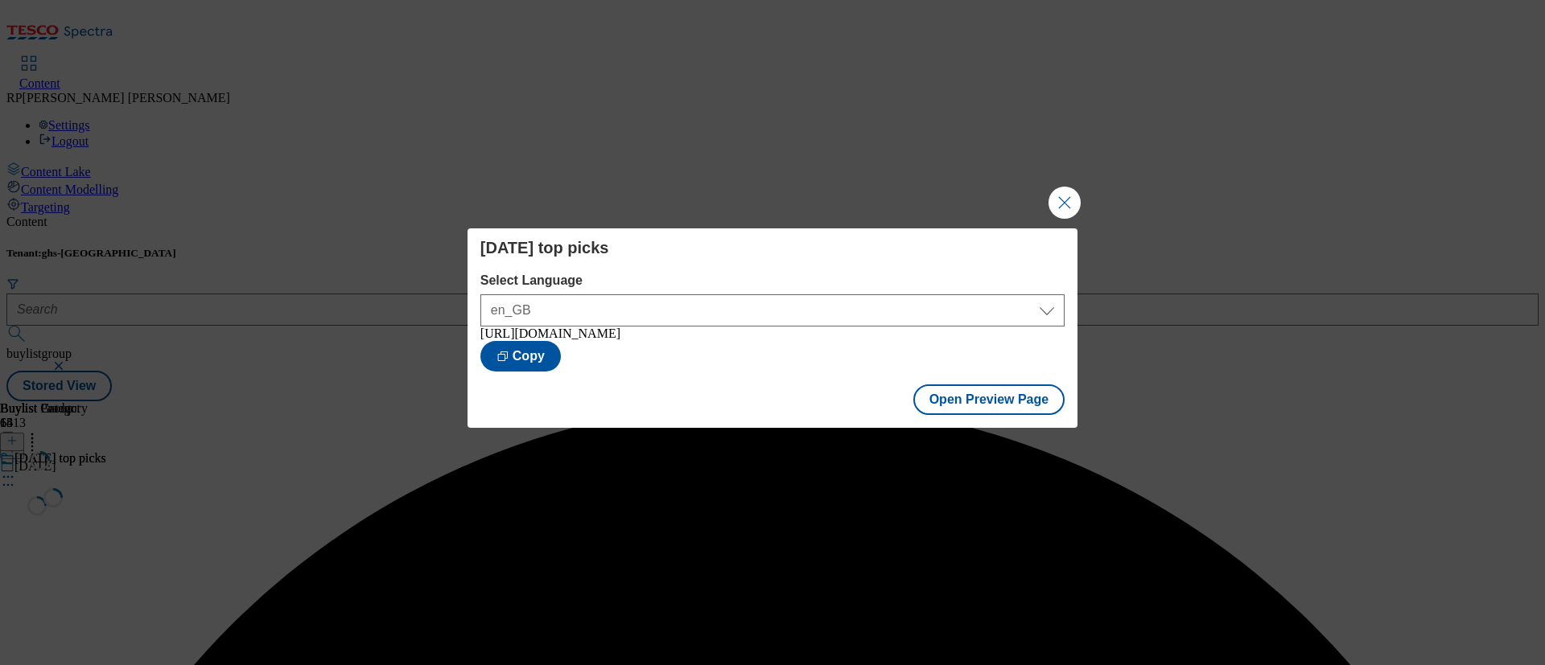
scroll to position [0, 0]
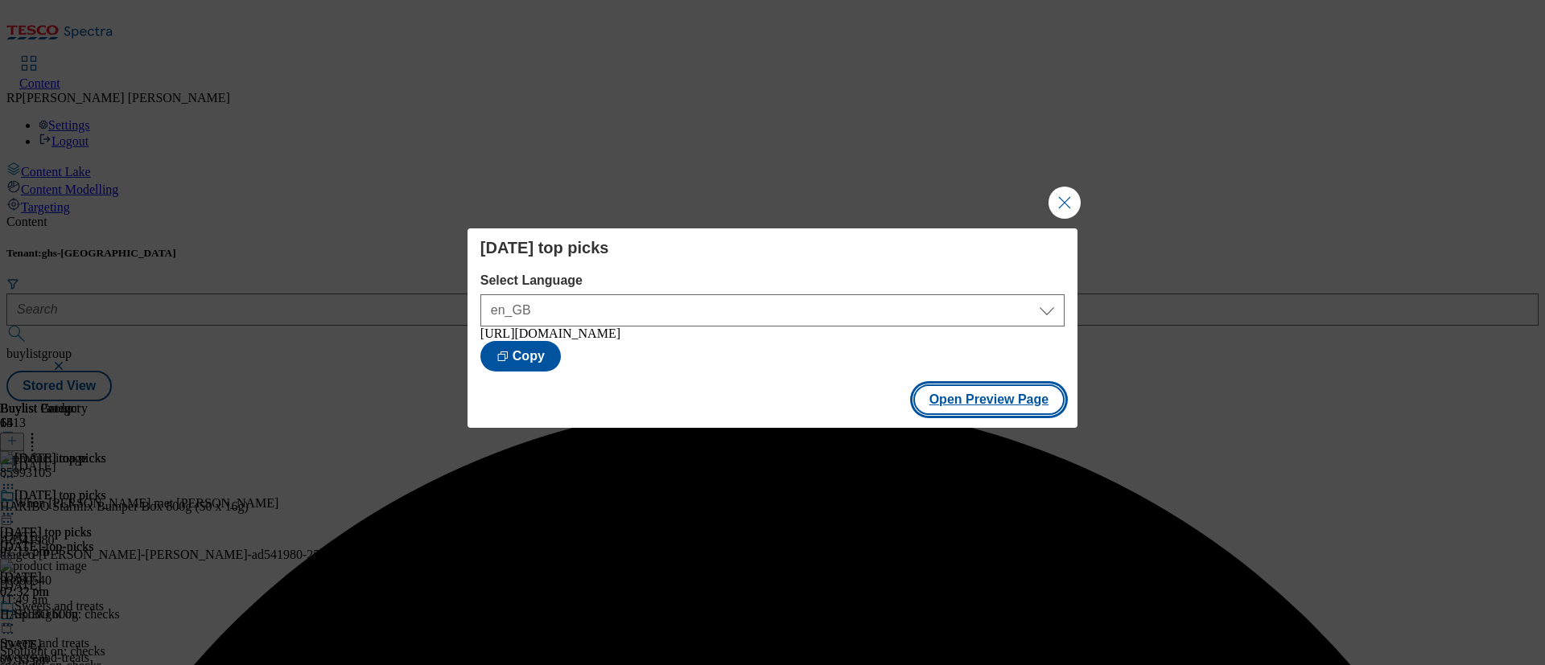
click at [1017, 387] on button "Open Preview Page" at bounding box center [989, 400] width 152 height 31
click at [1050, 196] on button "Close Modal" at bounding box center [1065, 203] width 32 height 32
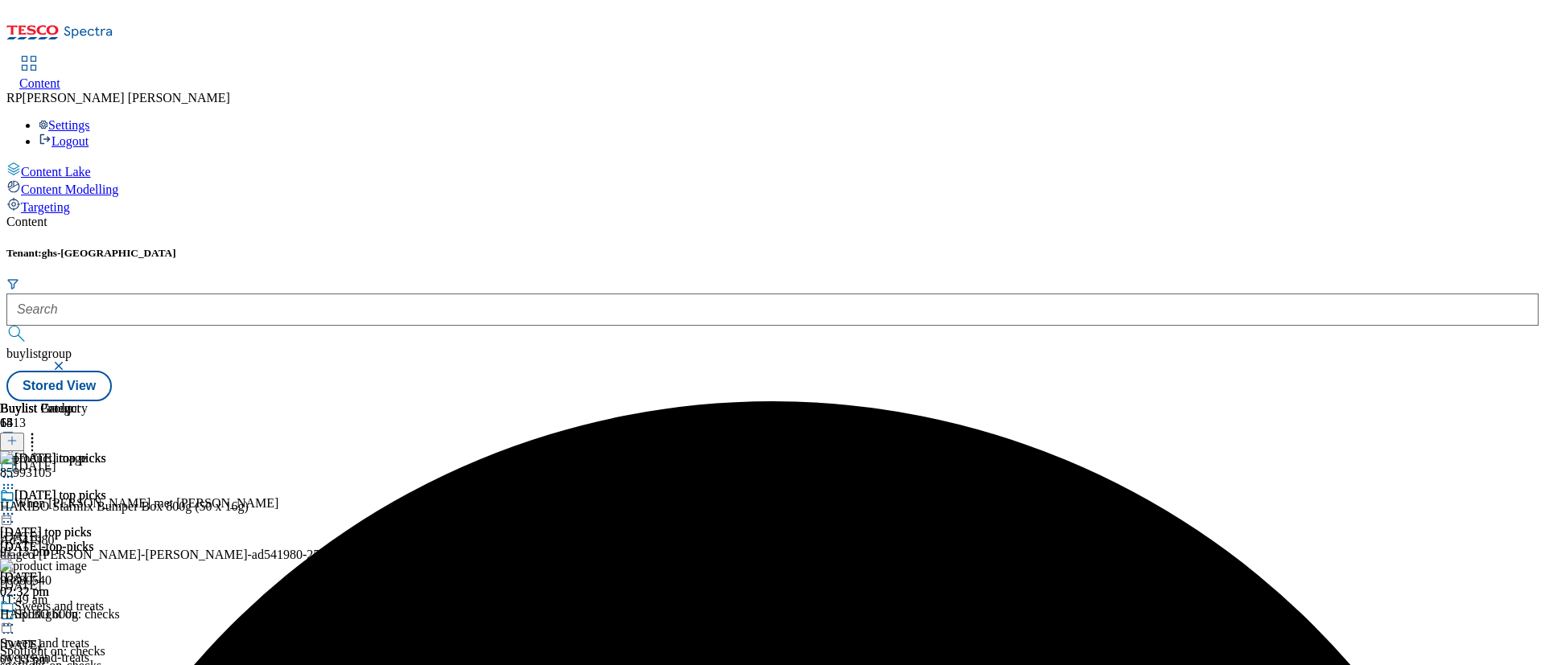
click at [106, 488] on div "[DATE] top picks" at bounding box center [53, 506] width 106 height 37
click at [16, 506] on icon at bounding box center [8, 514] width 16 height 16
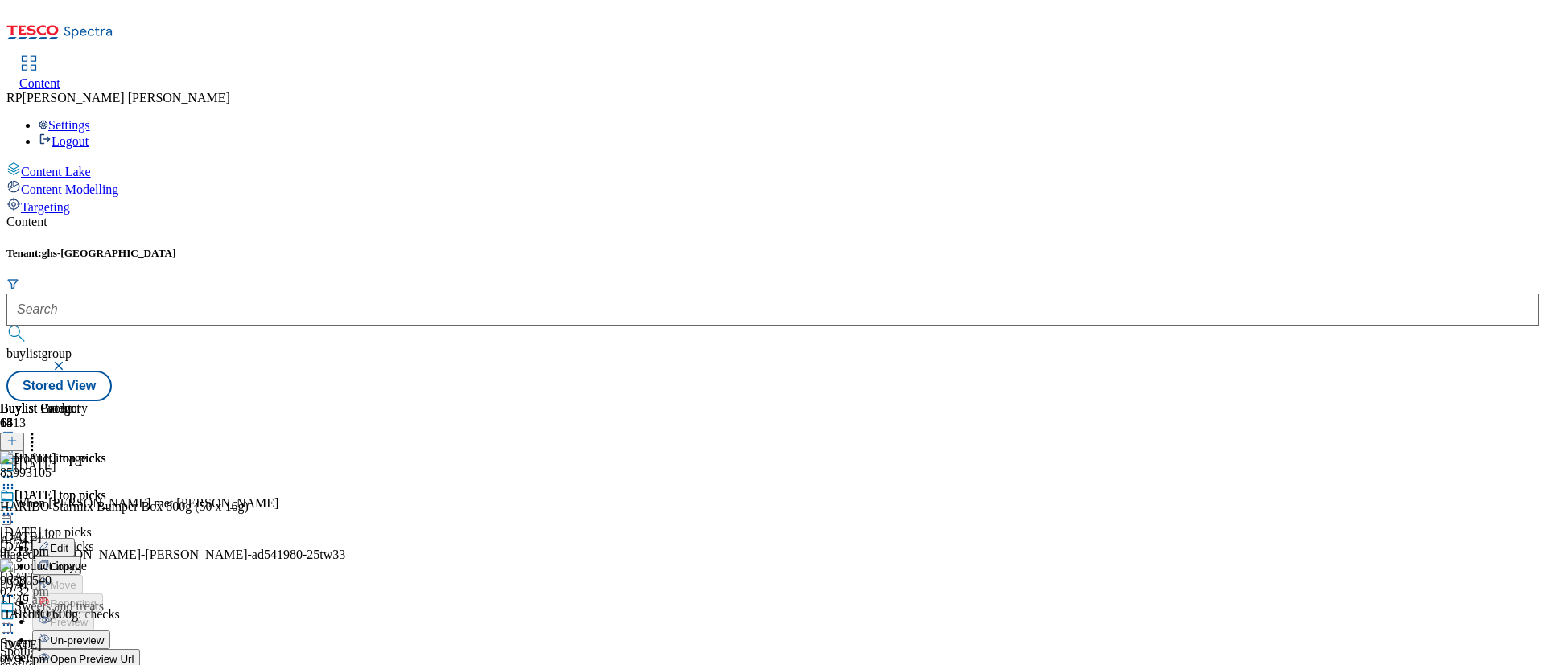
click at [104, 554] on span "Un-preview" at bounding box center [77, 641] width 54 height 12
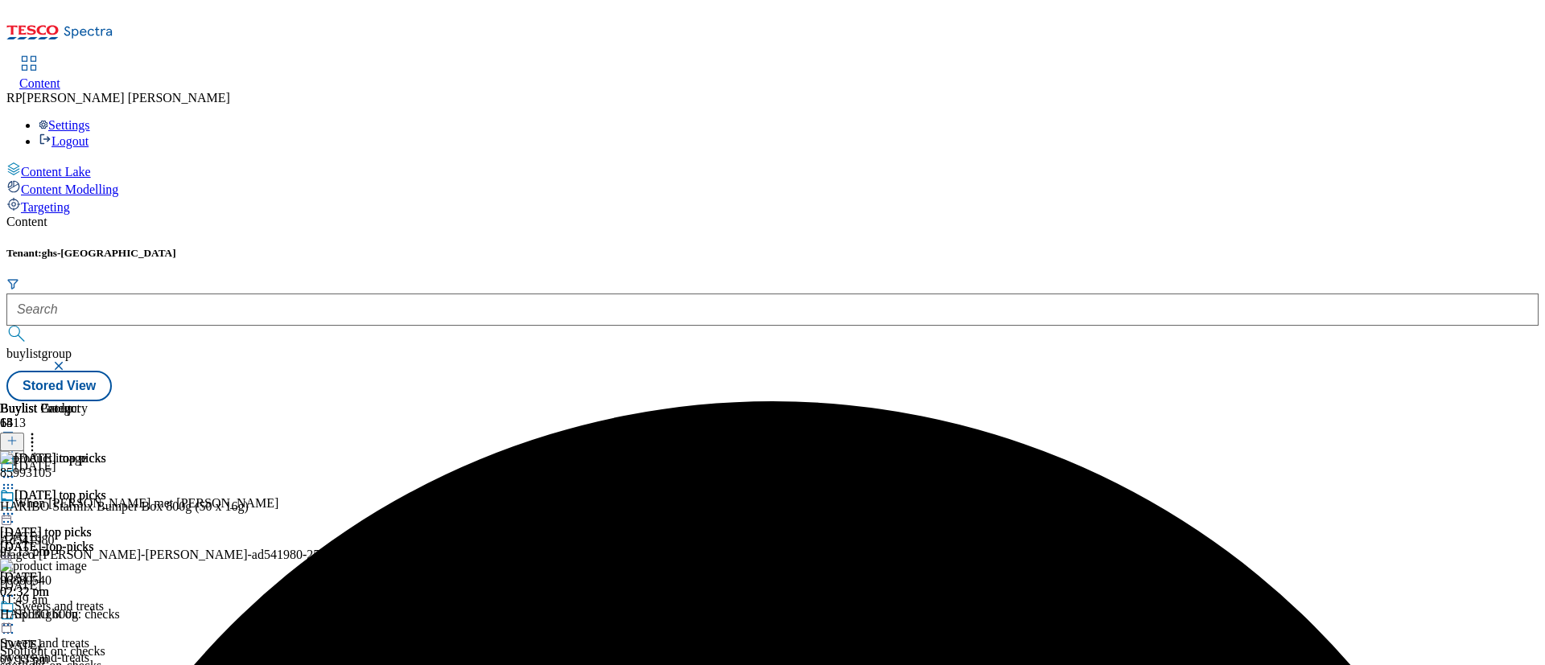
click at [16, 506] on icon at bounding box center [8, 514] width 16 height 16
click at [88, 554] on span "Preview" at bounding box center [69, 622] width 38 height 12
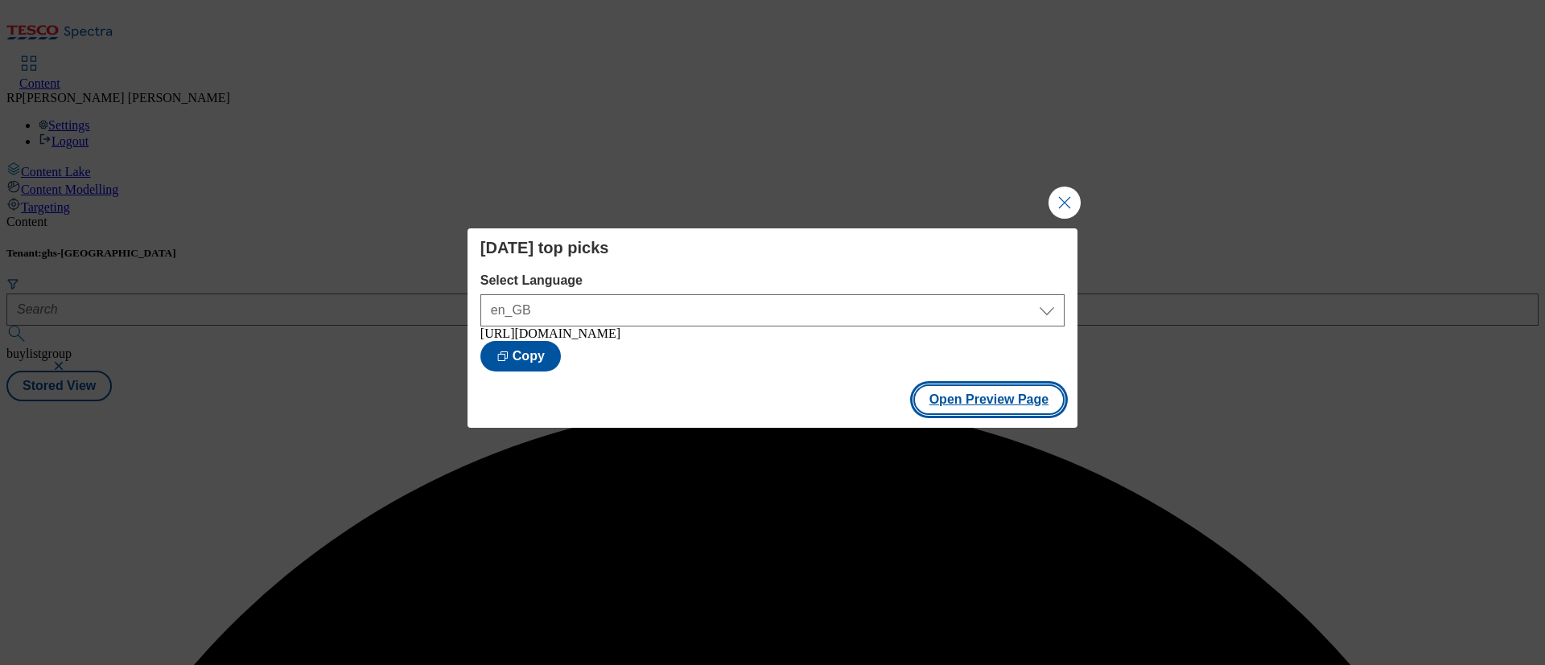
click at [952, 409] on button "Open Preview Page" at bounding box center [989, 400] width 152 height 31
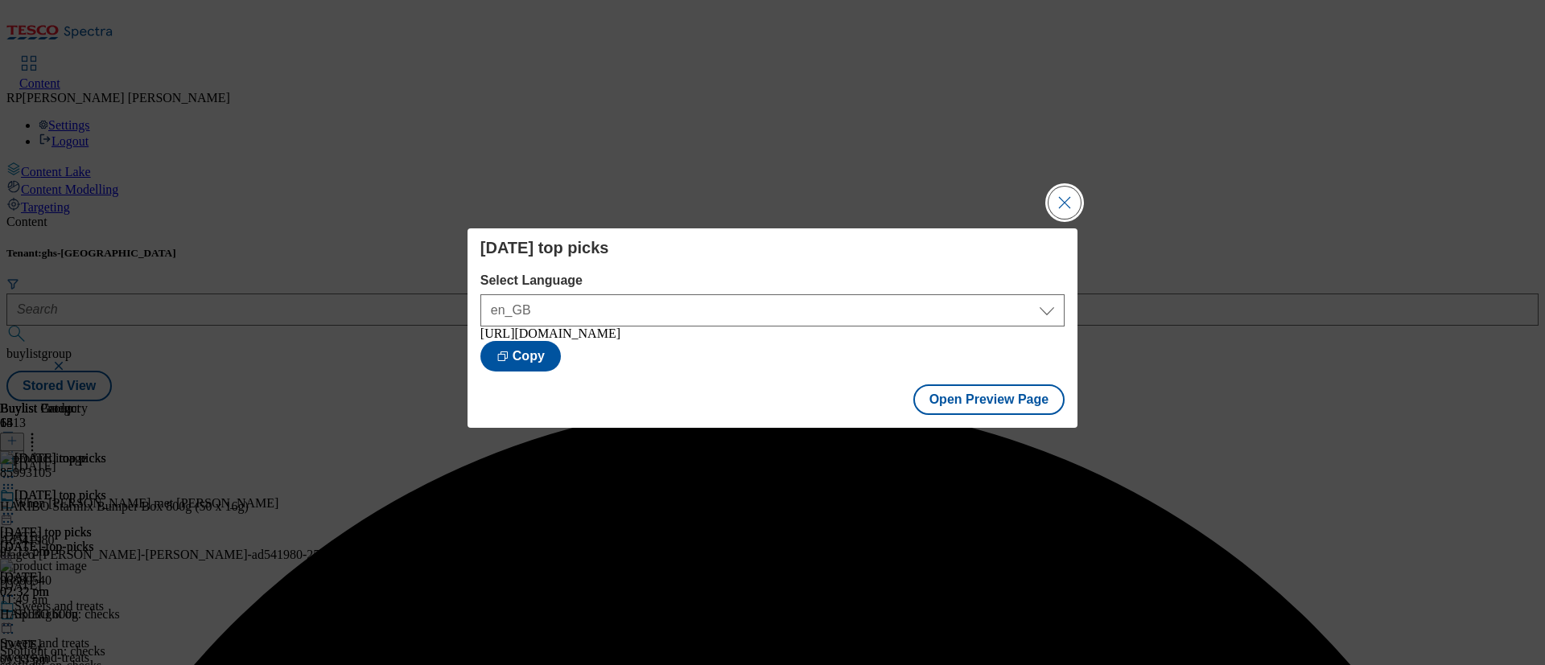
click at [1072, 187] on button "Close Modal" at bounding box center [1065, 203] width 32 height 32
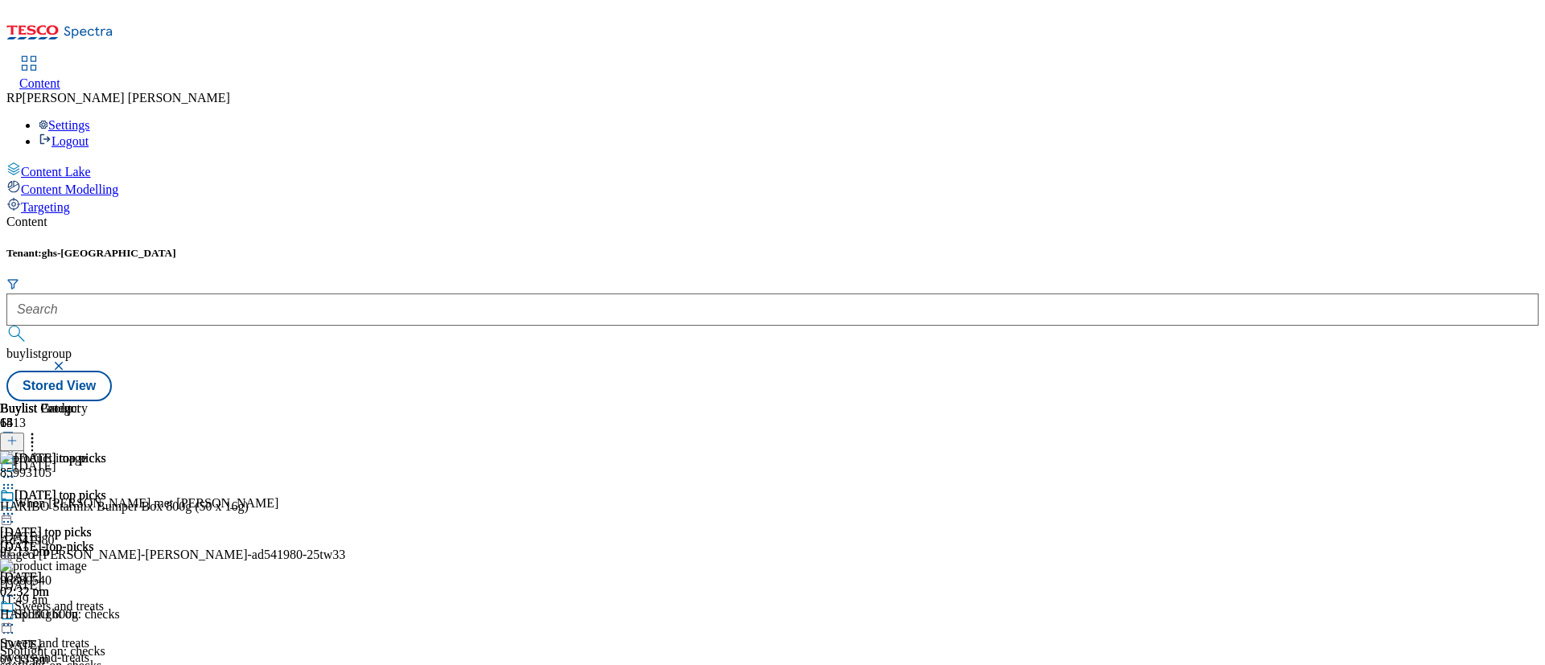
click at [16, 506] on icon at bounding box center [8, 514] width 16 height 16
click at [85, 554] on span "Publish" at bounding box center [67, 678] width 35 height 12
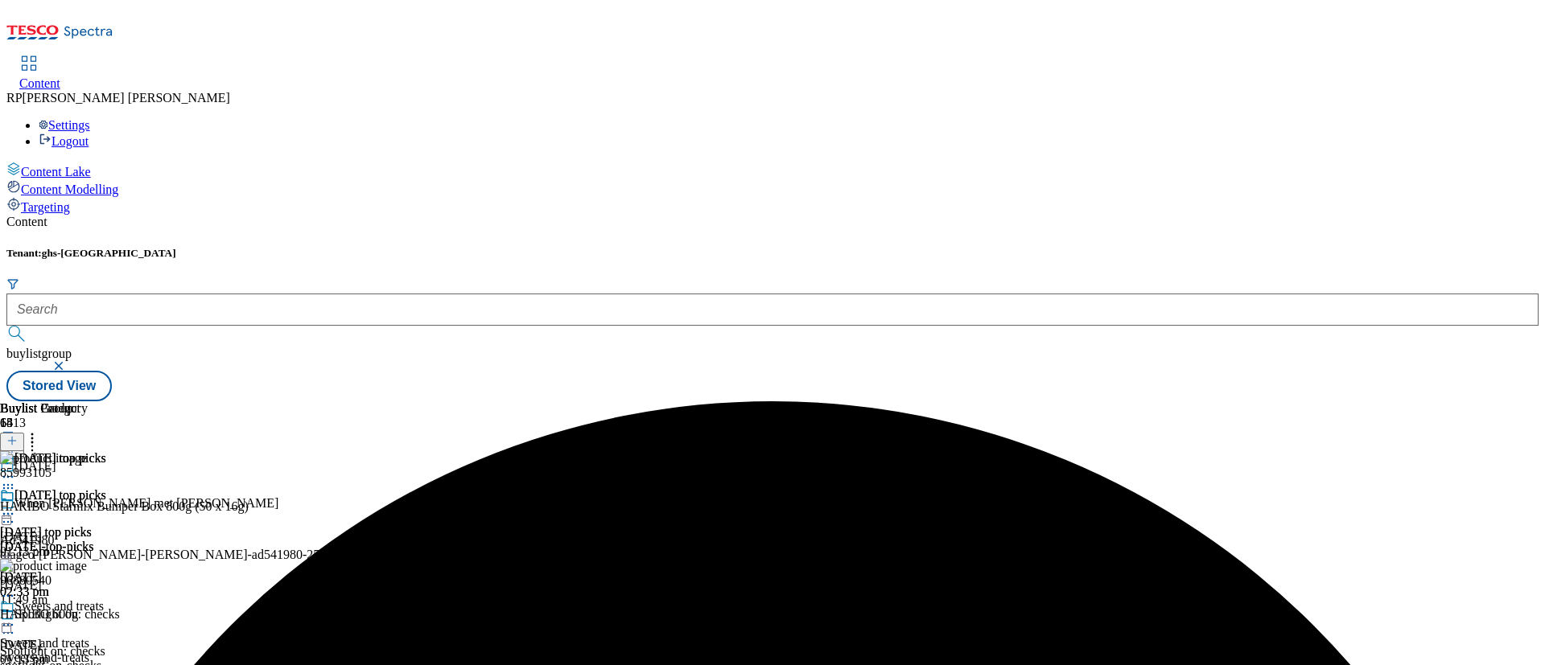
scroll to position [1786, 0]
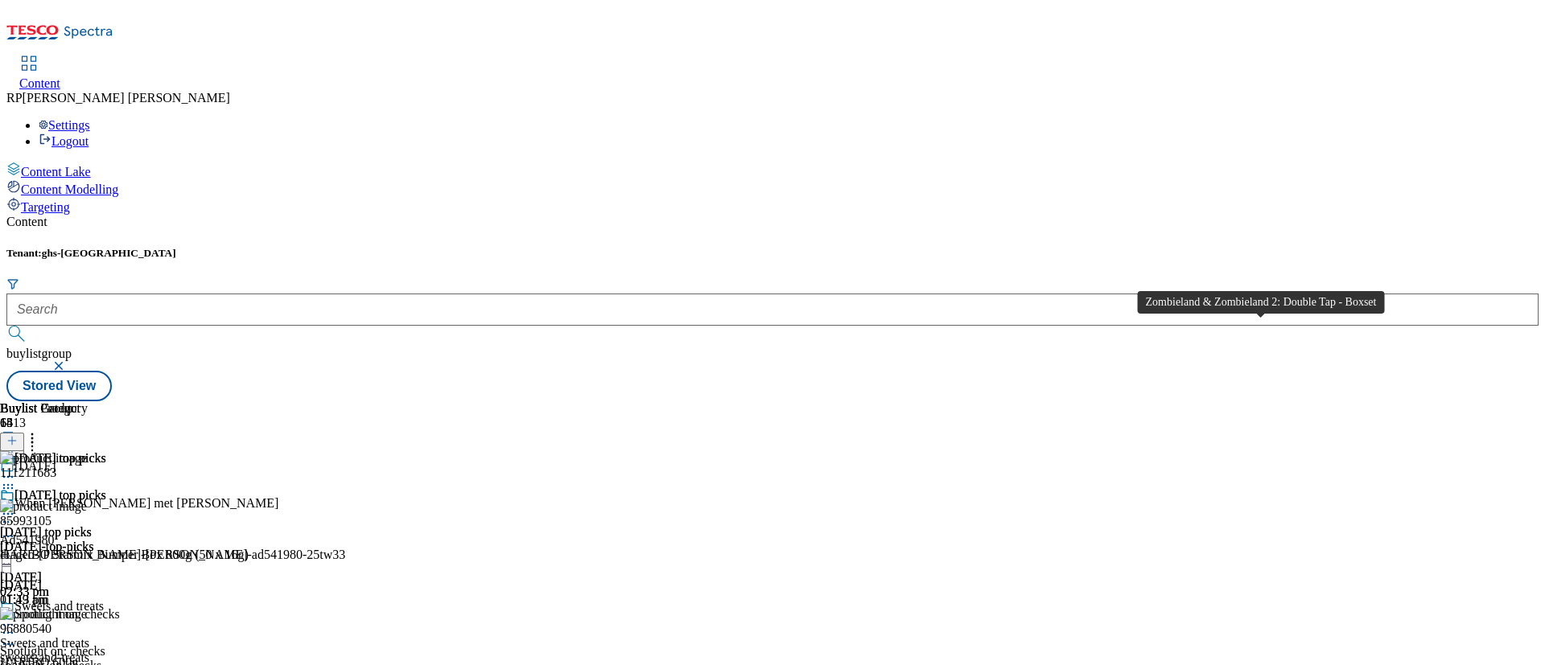
copy div "Zombieland & Zombieland 2: Double Tap - Boxset"
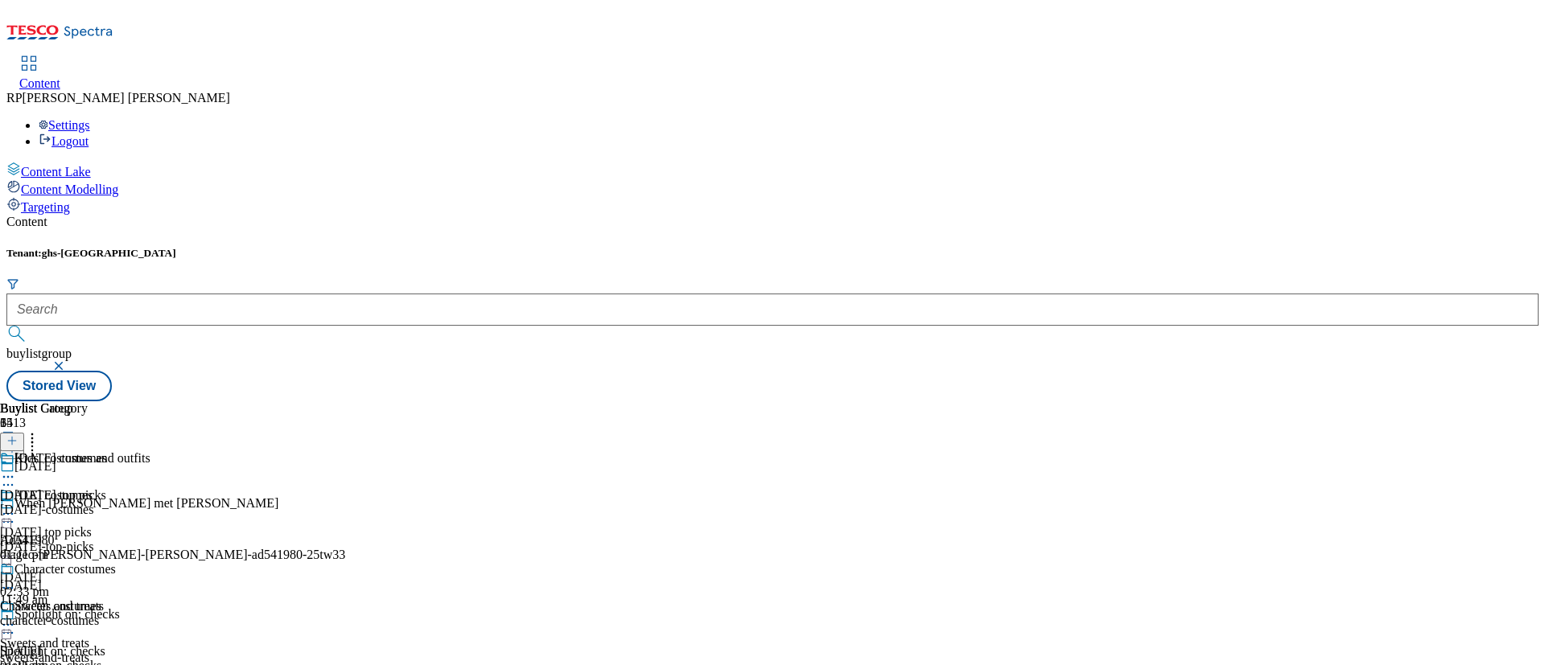
click at [116, 503] on div "[DATE]-costumes" at bounding box center [58, 510] width 116 height 14
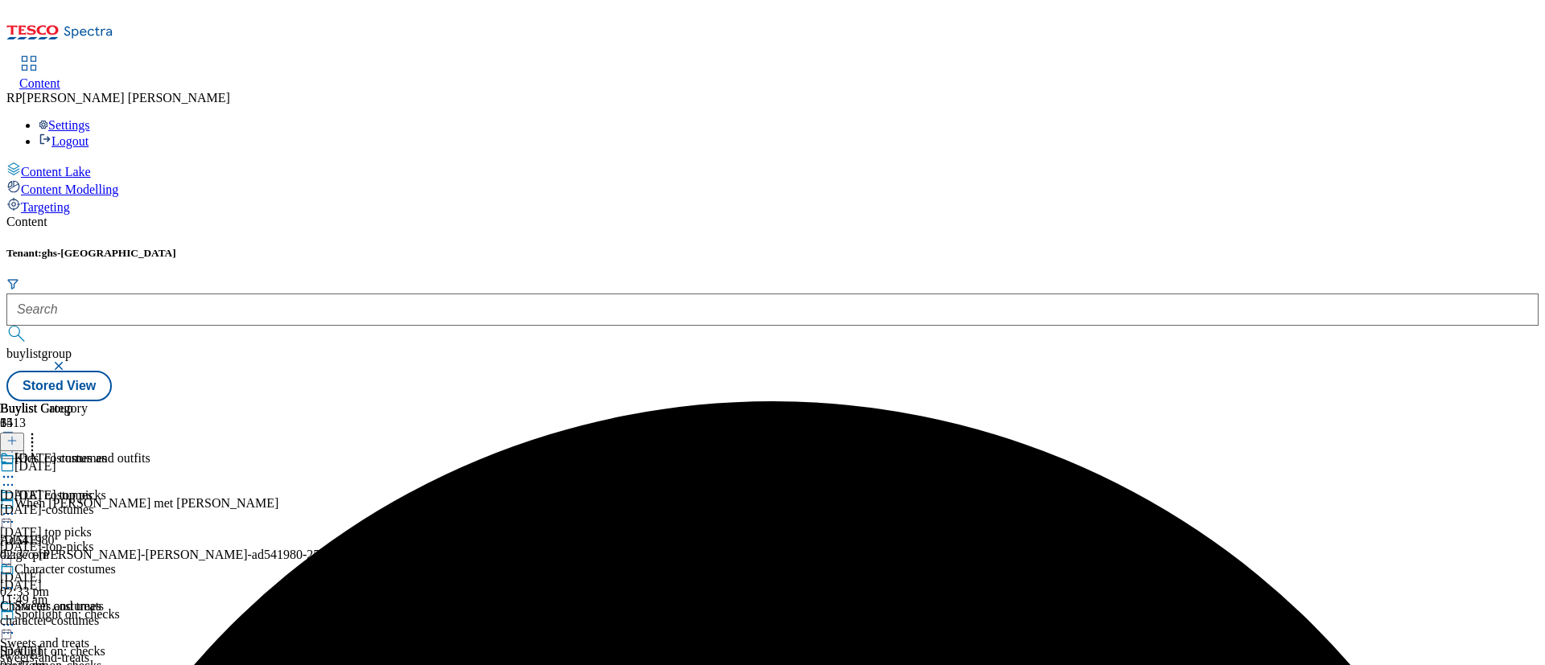
click at [116, 503] on div "[DATE]-costumes" at bounding box center [58, 510] width 116 height 14
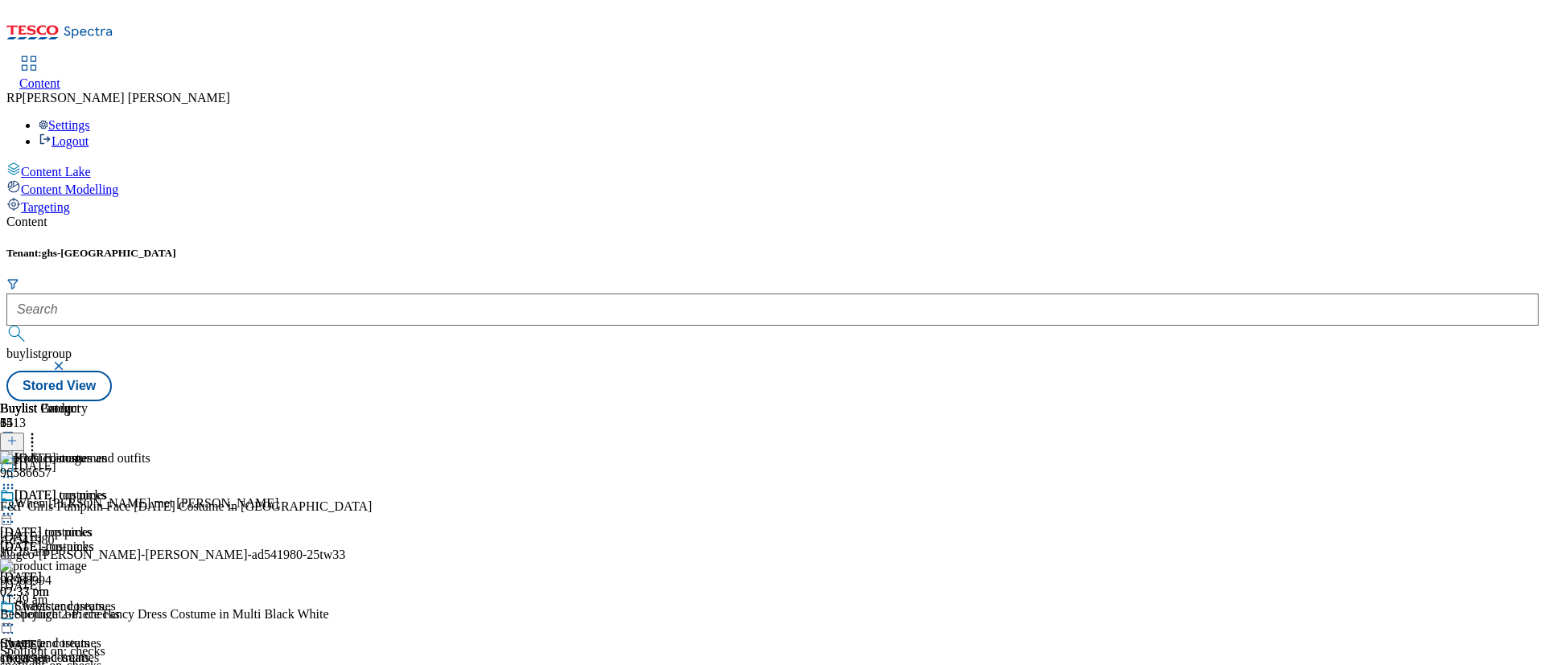
click at [16, 506] on icon at bounding box center [8, 514] width 16 height 16
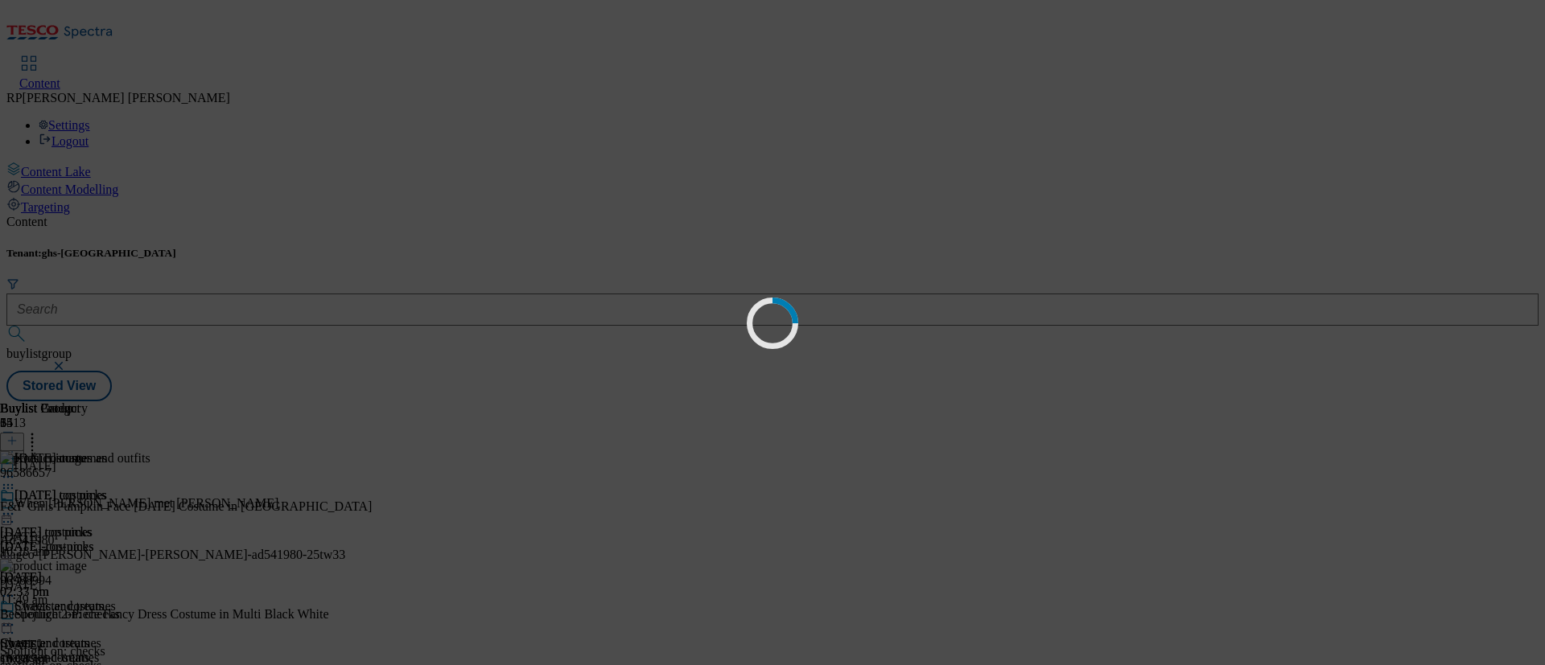
scroll to position [30, 0]
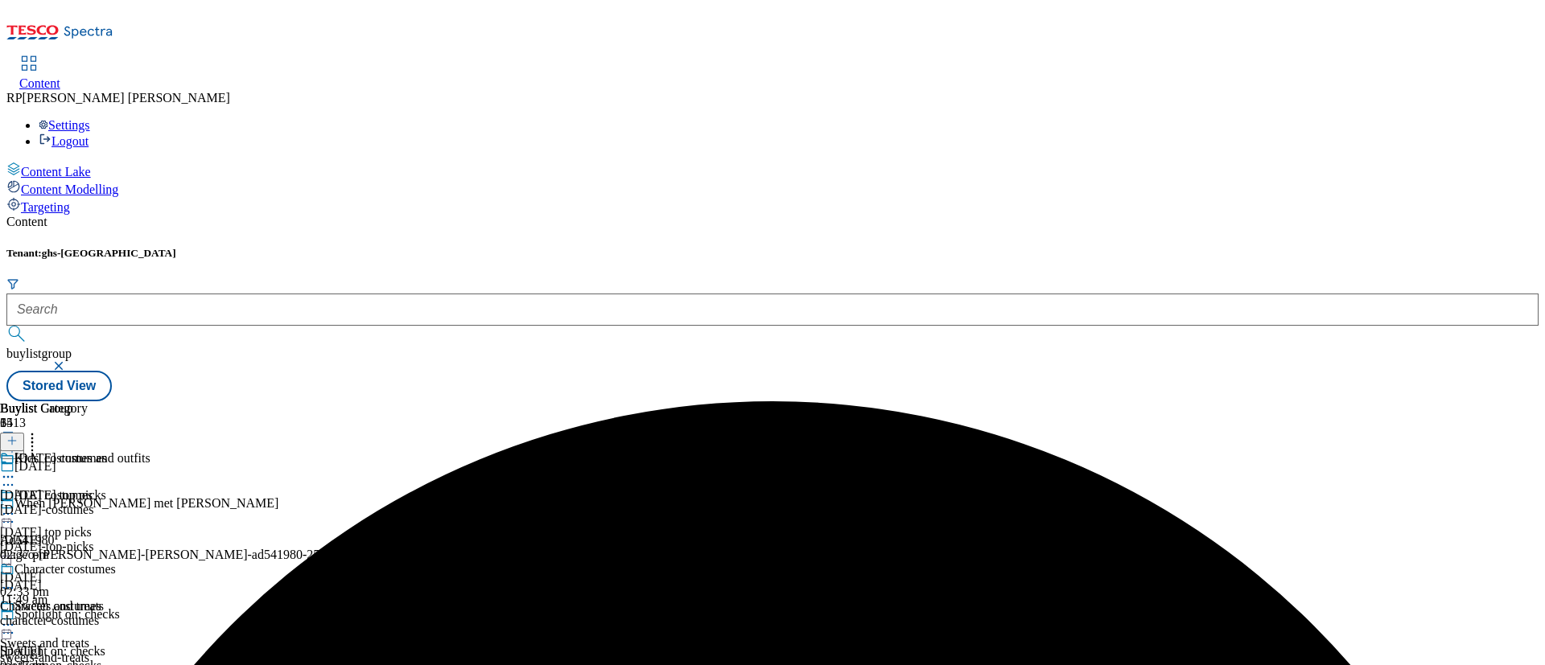
click at [116, 503] on div "[DATE]-costumes" at bounding box center [58, 510] width 116 height 14
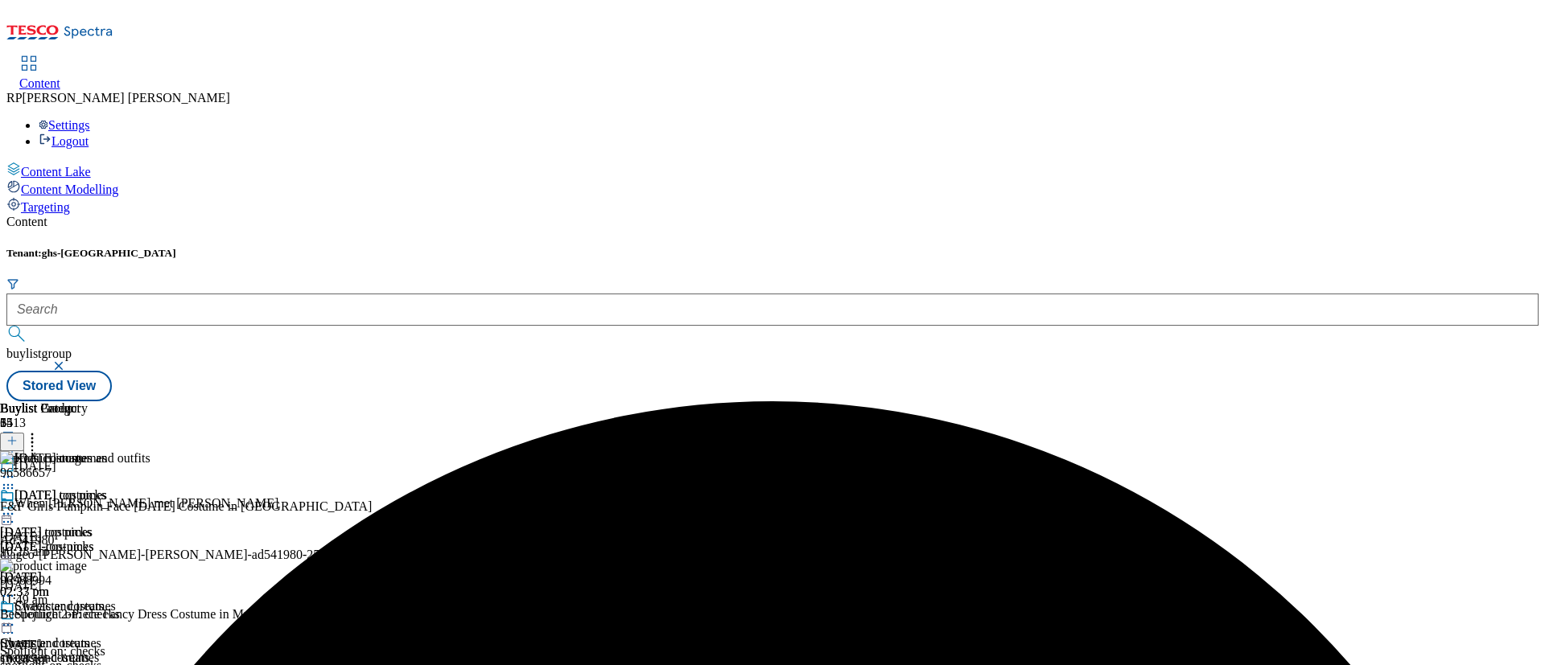
click at [116, 554] on div "Character costumes Character costumes character-costumes [DATE] 02:37 pm" at bounding box center [58, 654] width 116 height 111
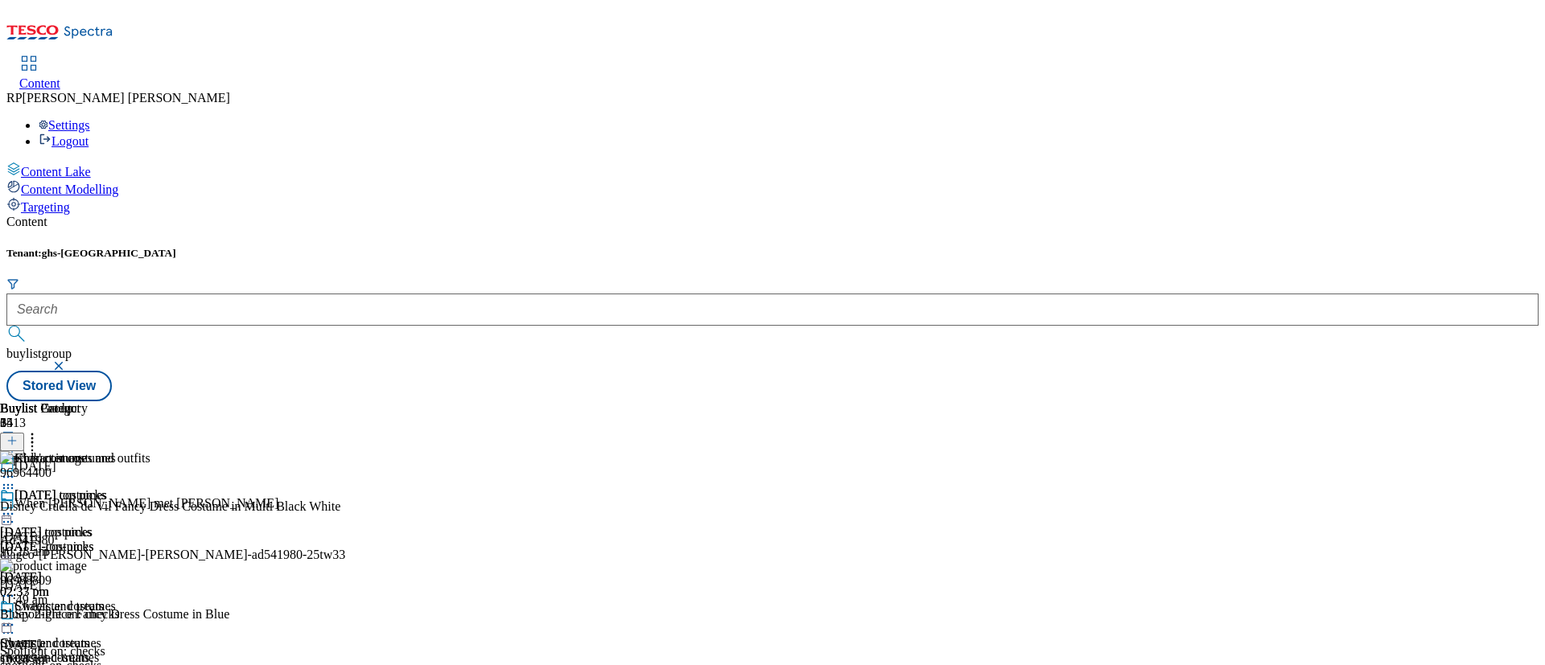
click at [116, 540] on div "[DATE]-costumes" at bounding box center [58, 547] width 116 height 14
click at [24, 433] on button at bounding box center [12, 442] width 24 height 19
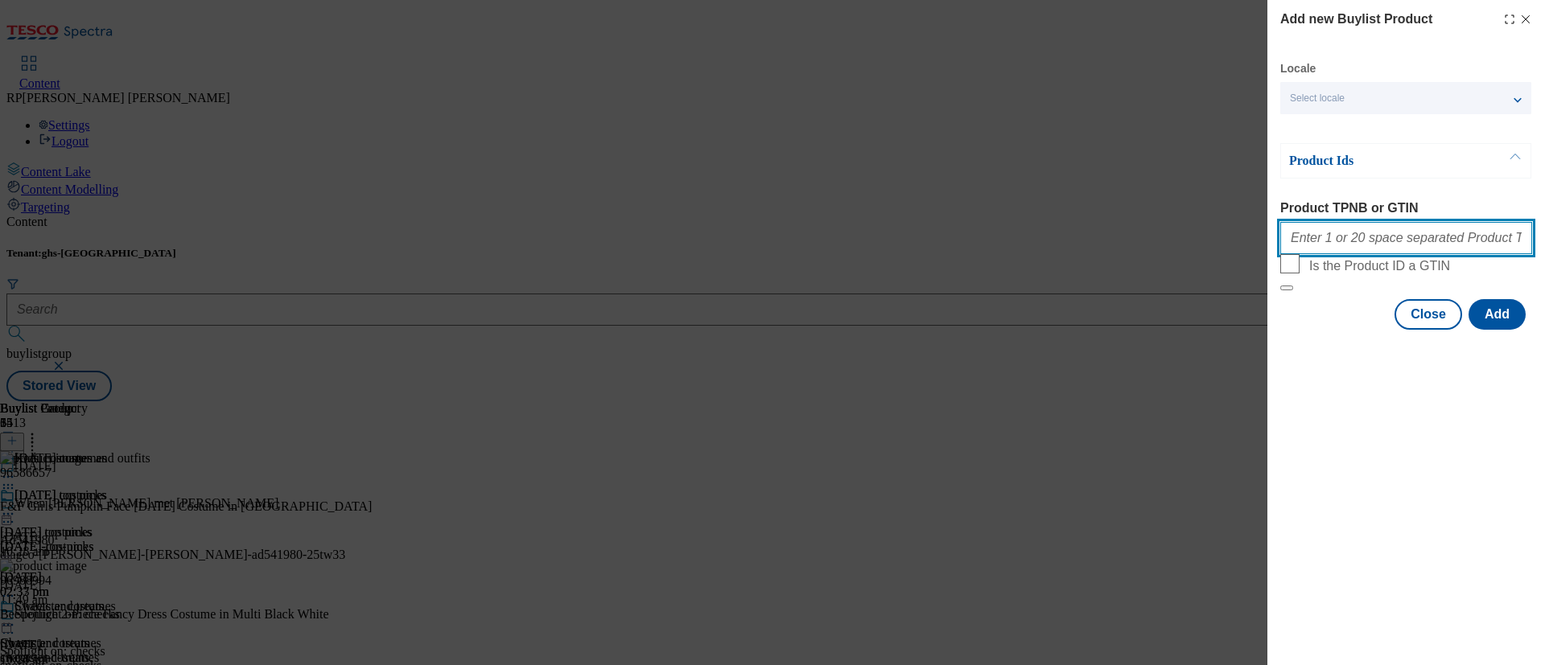
click at [1287, 248] on input "Product TPNB or GTIN" at bounding box center [1406, 238] width 252 height 32
paste input "106002292 106002301 106002302 106002387 106002386 106002393 106002392 106002395…"
type input "106002292 106002301 106002302 106002387 106002386 106002393 106002392 106002395…"
click at [1287, 330] on button "Add" at bounding box center [1497, 314] width 57 height 31
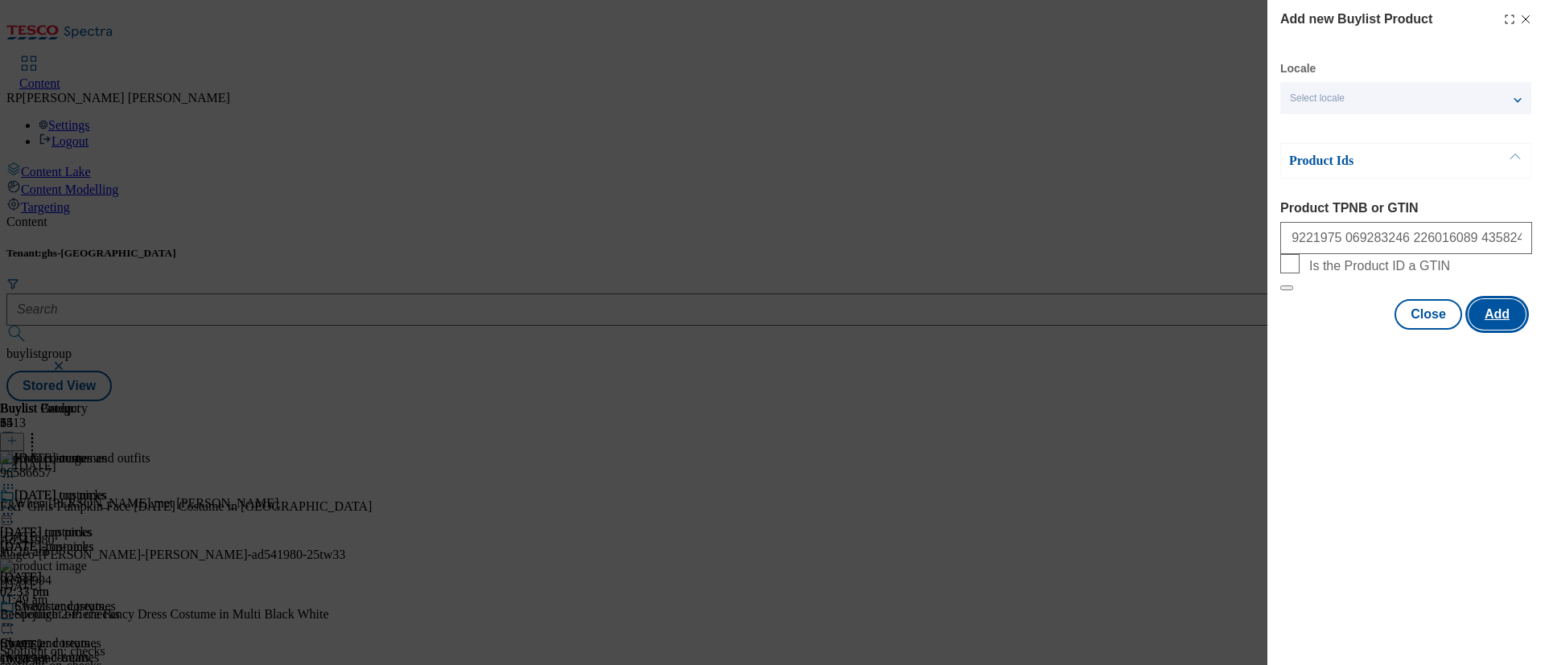
scroll to position [0, 0]
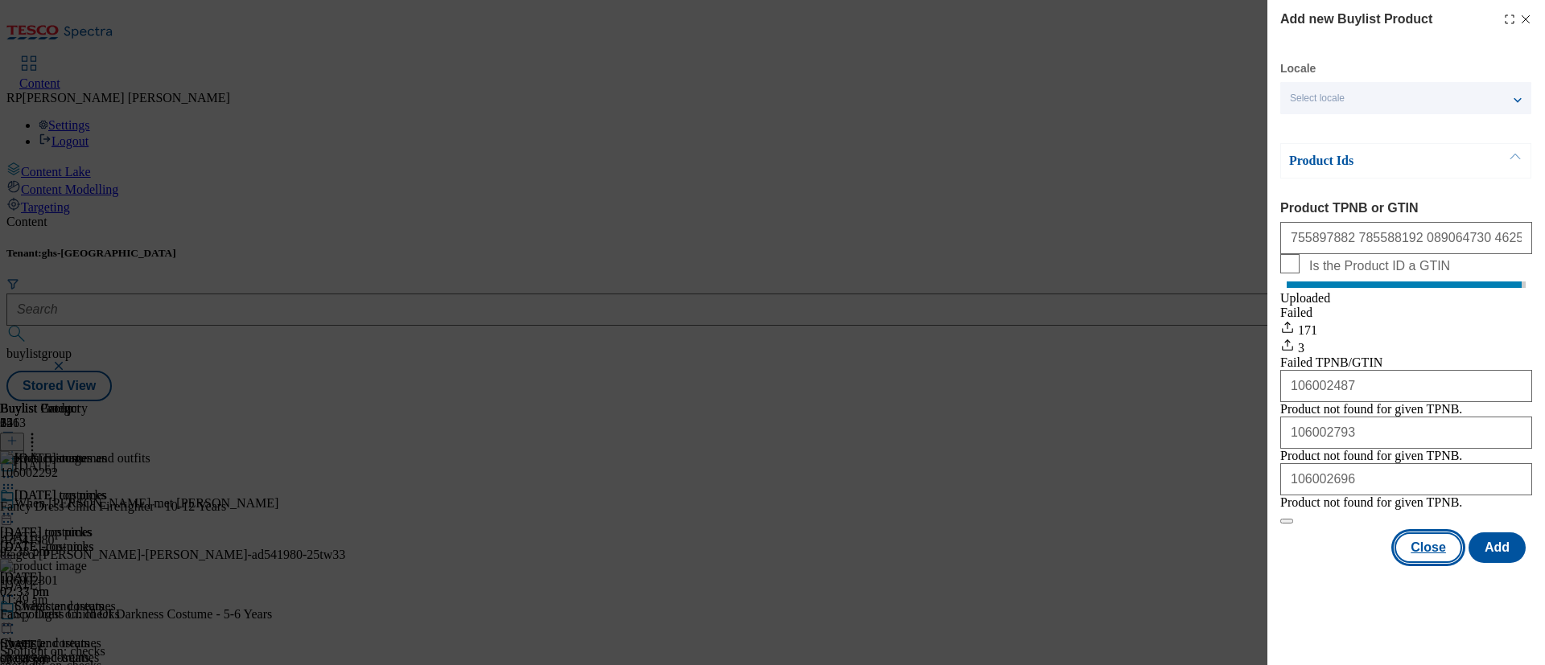
click at [1287, 554] on button "Close" at bounding box center [1429, 548] width 68 height 31
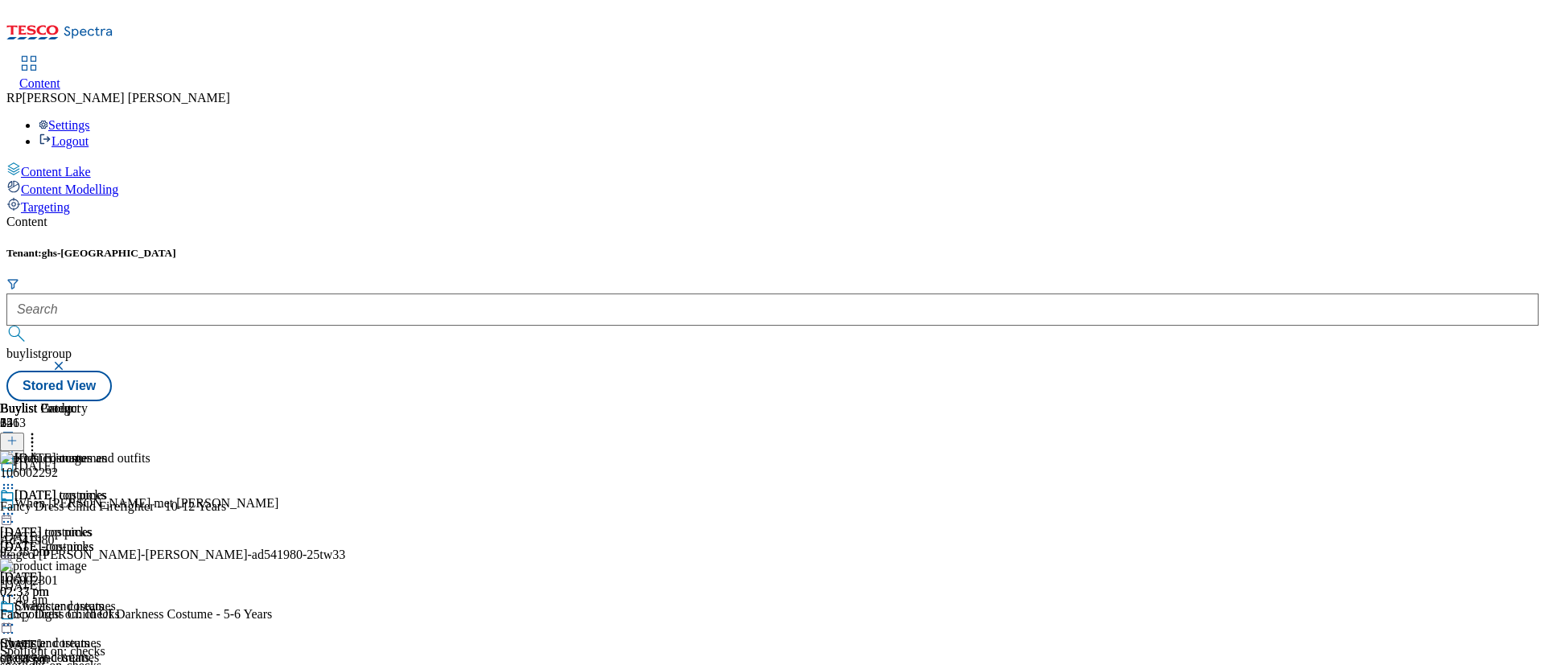
click at [16, 506] on icon at bounding box center [8, 514] width 16 height 16
click at [88, 554] on span "Preview" at bounding box center [69, 622] width 38 height 12
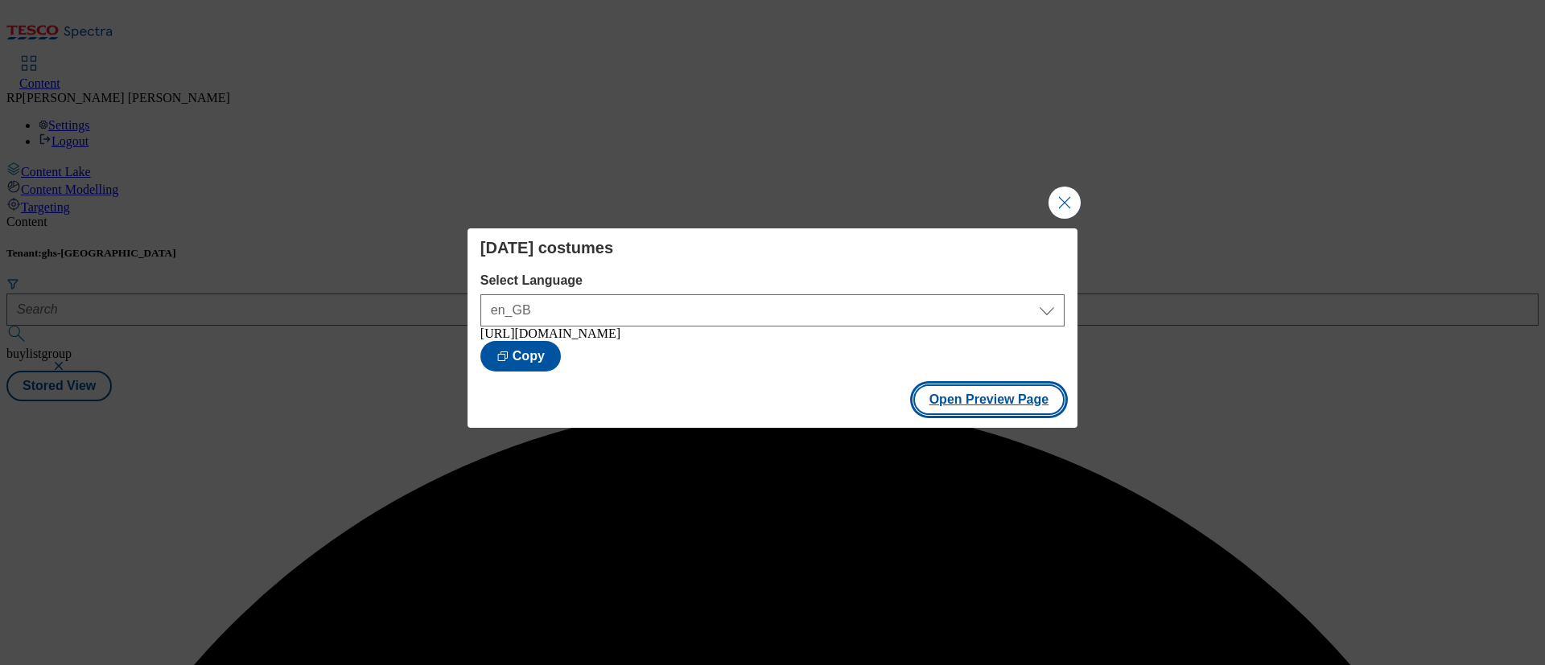
click at [948, 410] on button "Open Preview Page" at bounding box center [989, 400] width 152 height 31
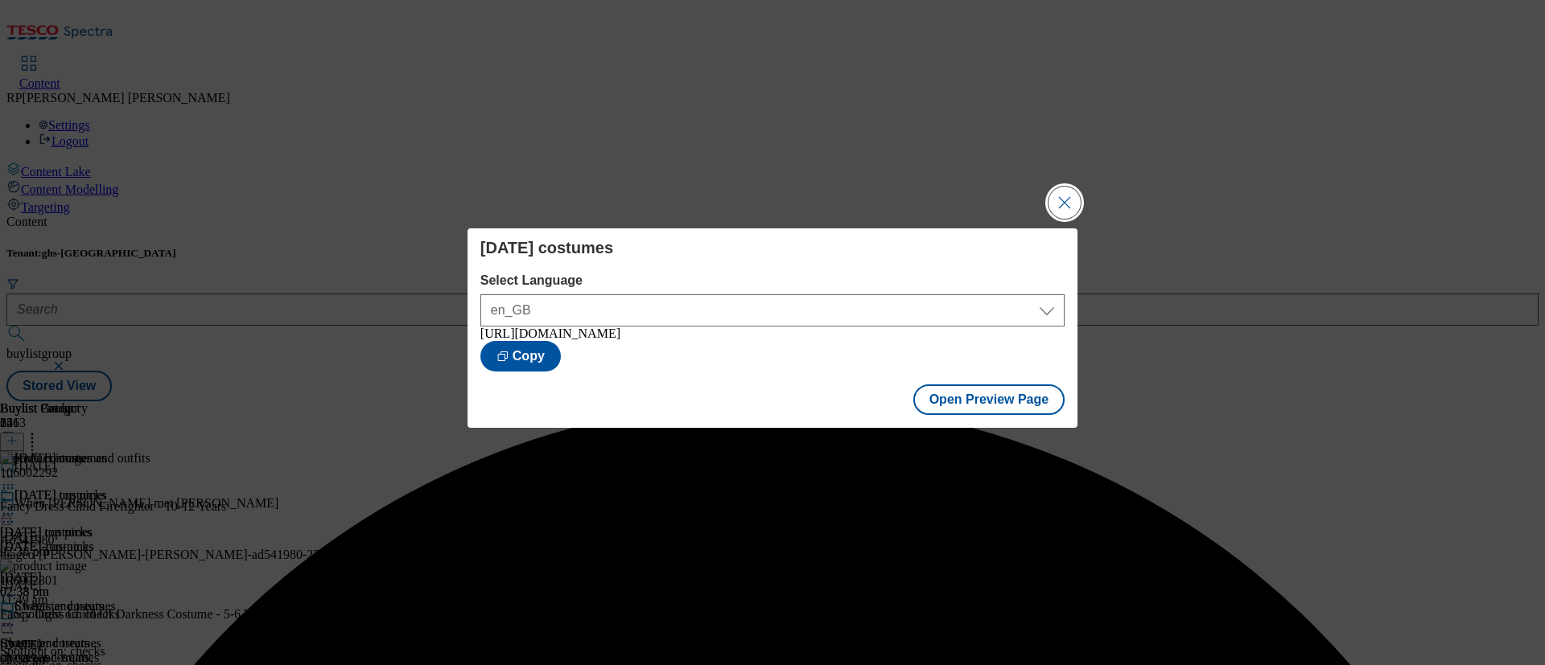
click at [1055, 207] on button "Close Modal" at bounding box center [1065, 203] width 32 height 32
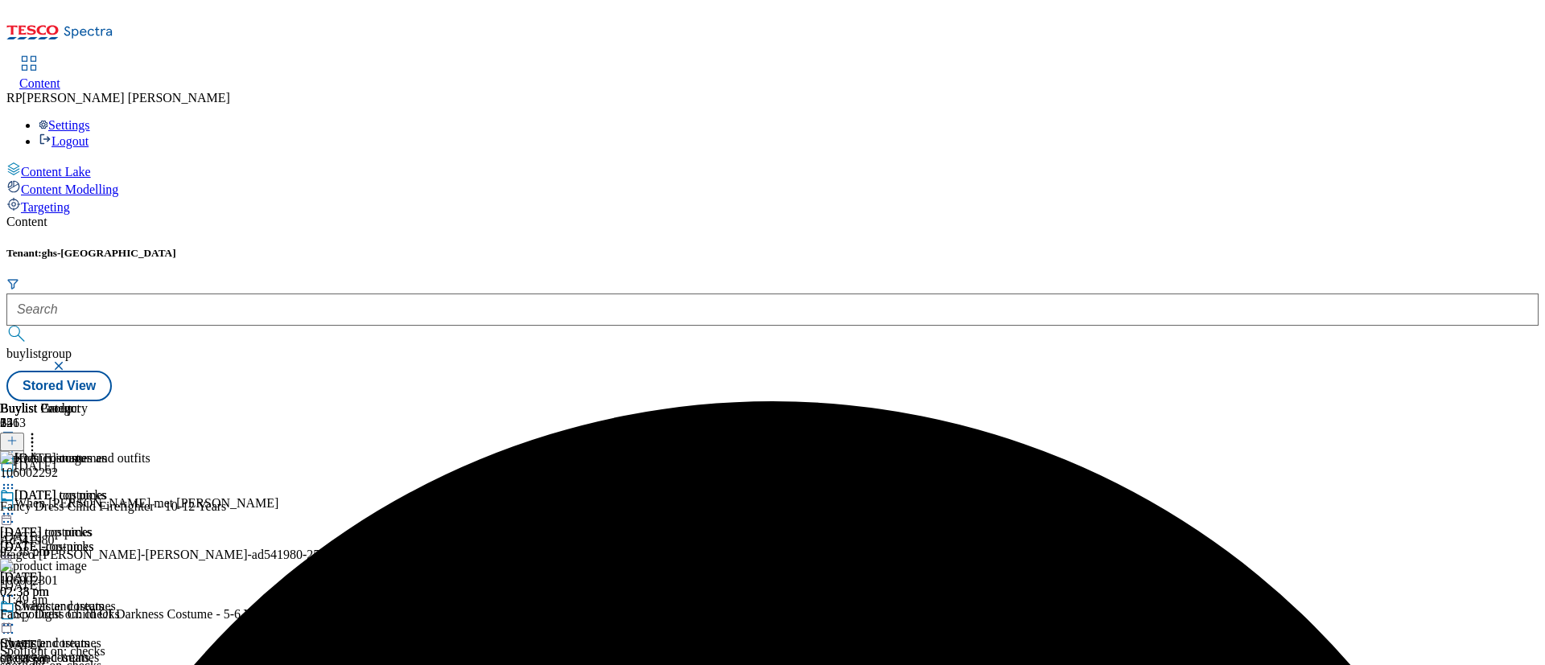
click at [40, 431] on icon at bounding box center [32, 439] width 16 height 16
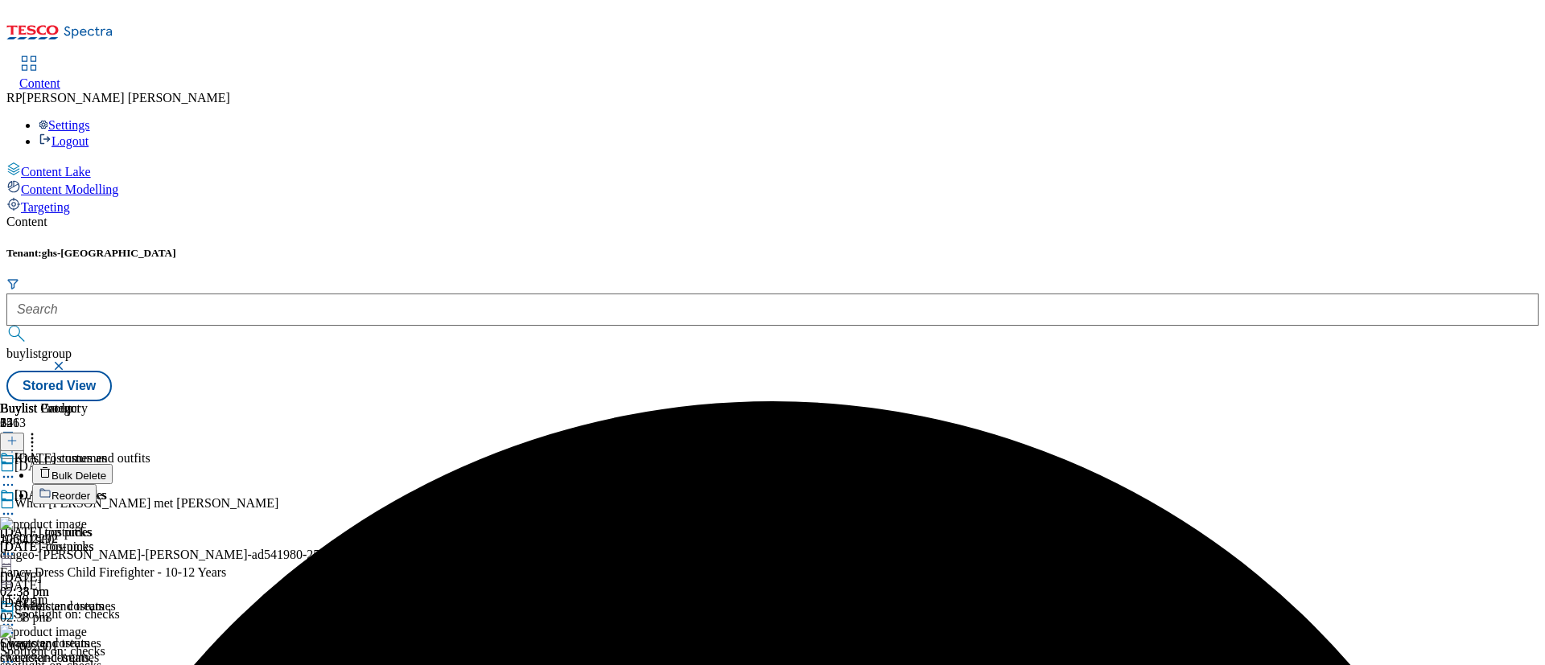
click at [40, 431] on icon at bounding box center [32, 439] width 16 height 16
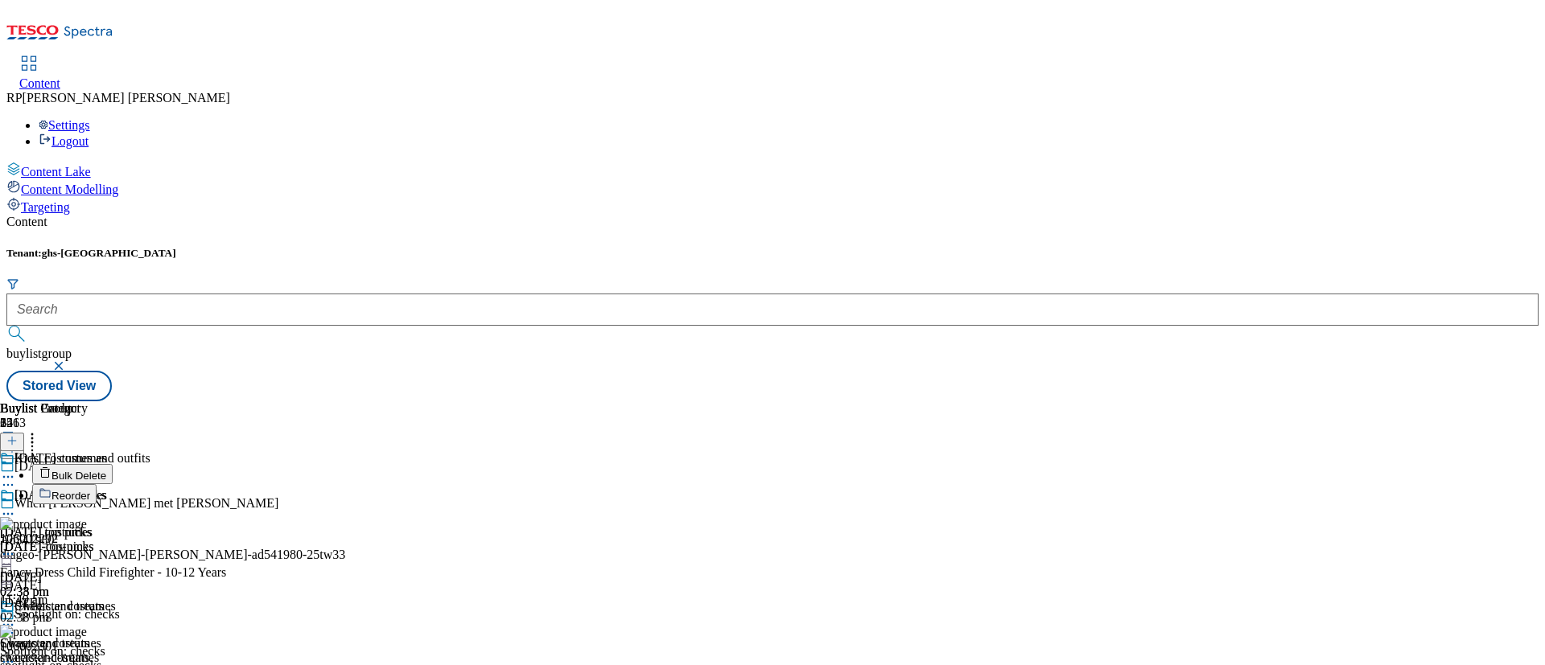
click at [90, 490] on span "Reorder" at bounding box center [70, 496] width 39 height 12
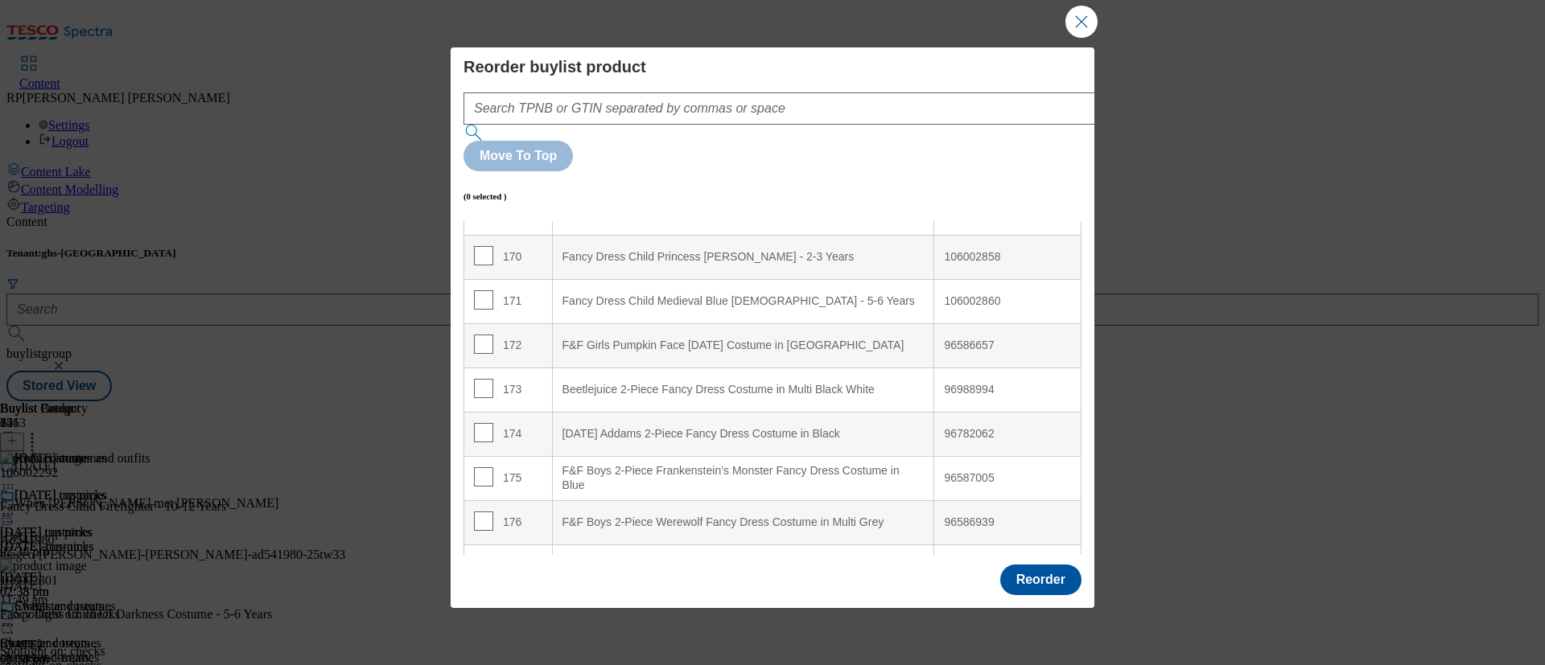
scroll to position [7460, 0]
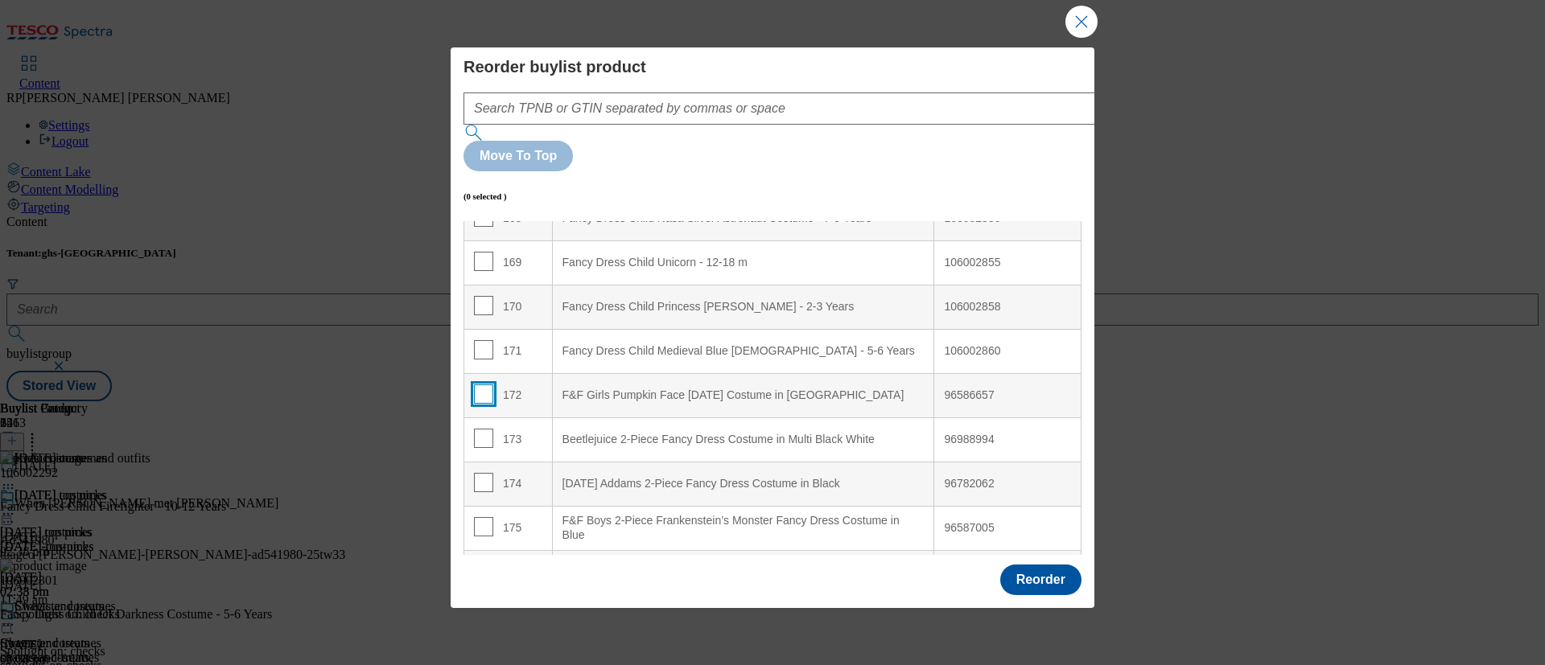
click at [479, 385] on input "Modal" at bounding box center [483, 394] width 19 height 19
checkbox input "true"
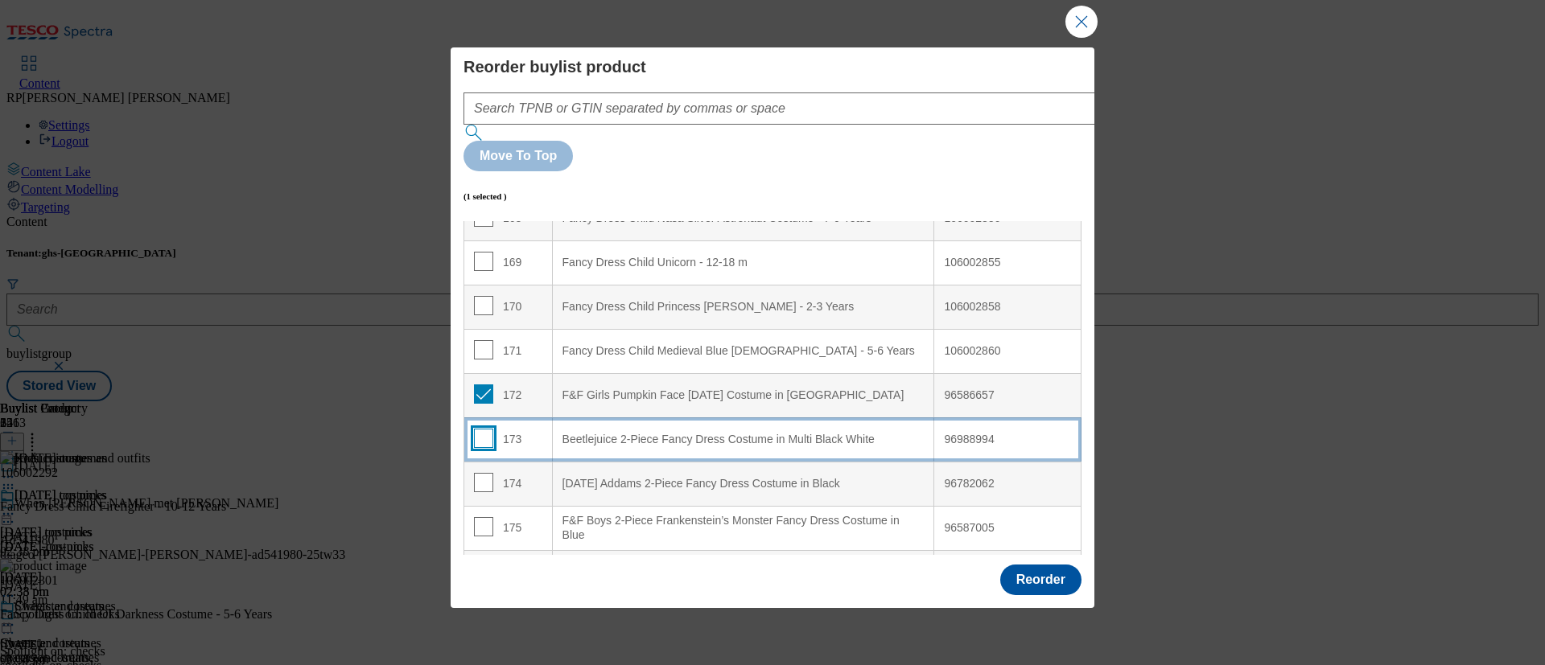
click at [481, 429] on input "Modal" at bounding box center [483, 438] width 19 height 19
checkbox input "true"
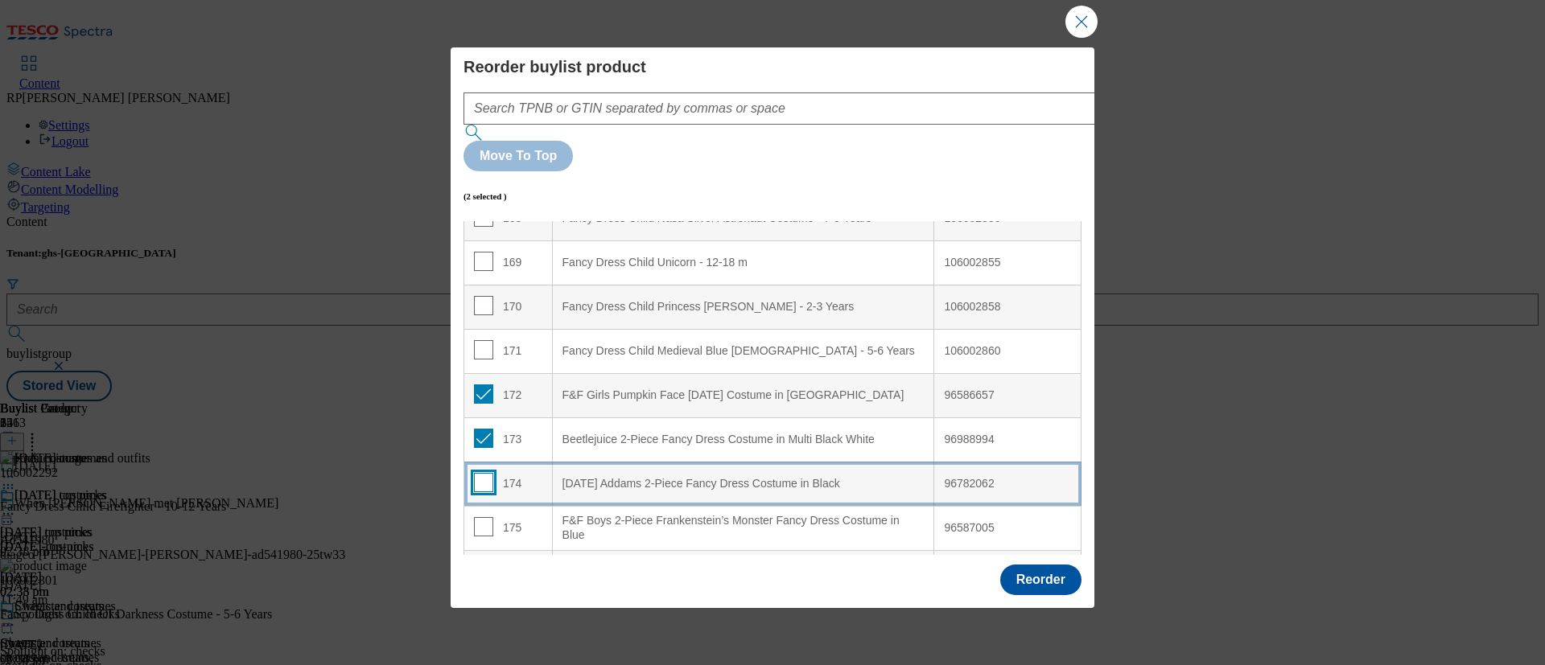
click at [484, 473] on input "Modal" at bounding box center [483, 482] width 19 height 19
checkbox input "true"
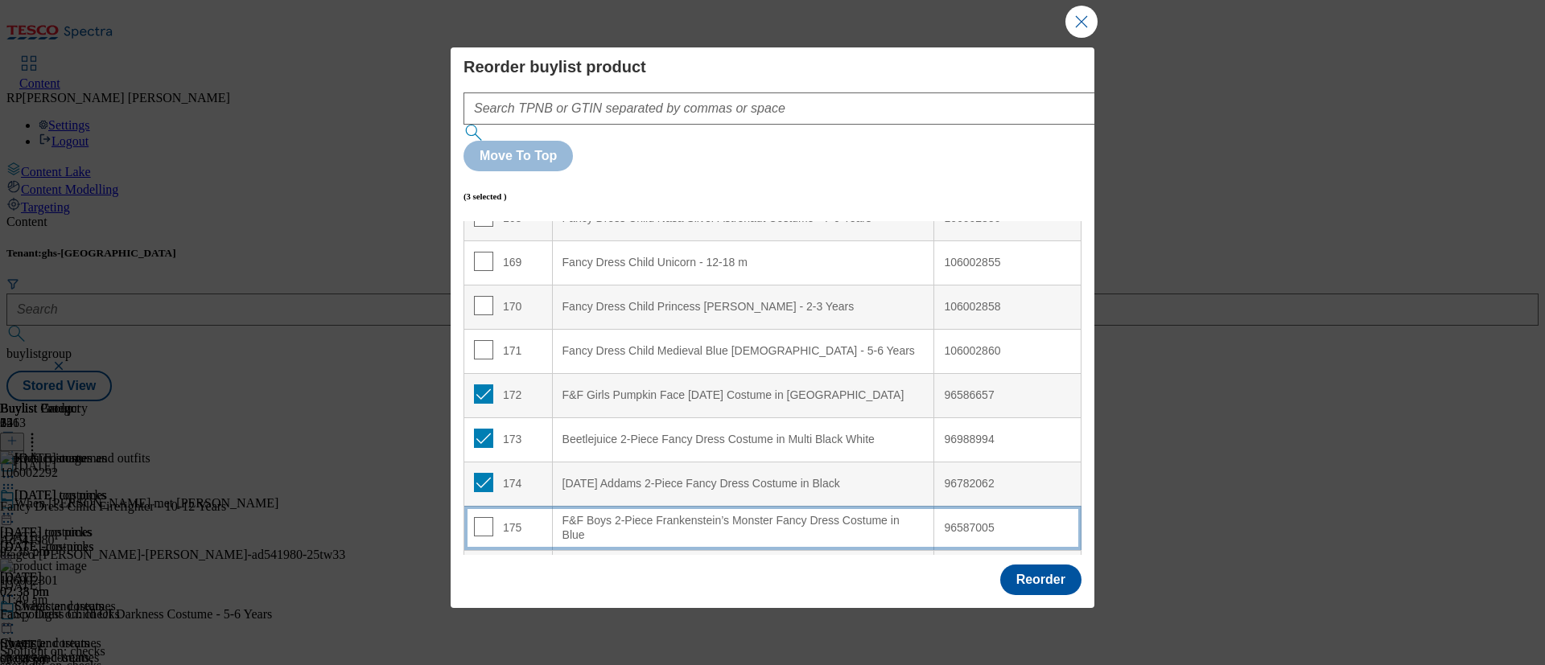
click at [479, 506] on td "175" at bounding box center [508, 528] width 89 height 44
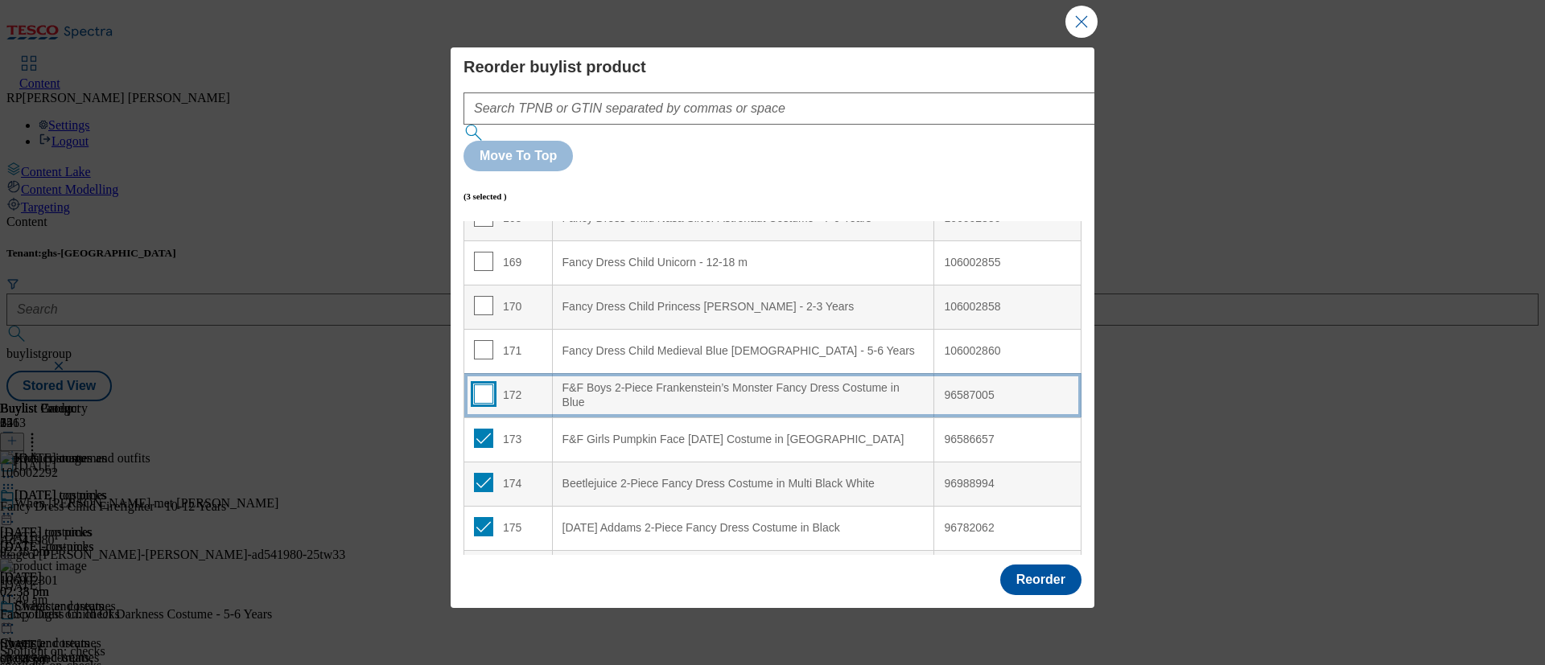
click at [477, 385] on input "Modal" at bounding box center [483, 394] width 19 height 19
checkbox input "true"
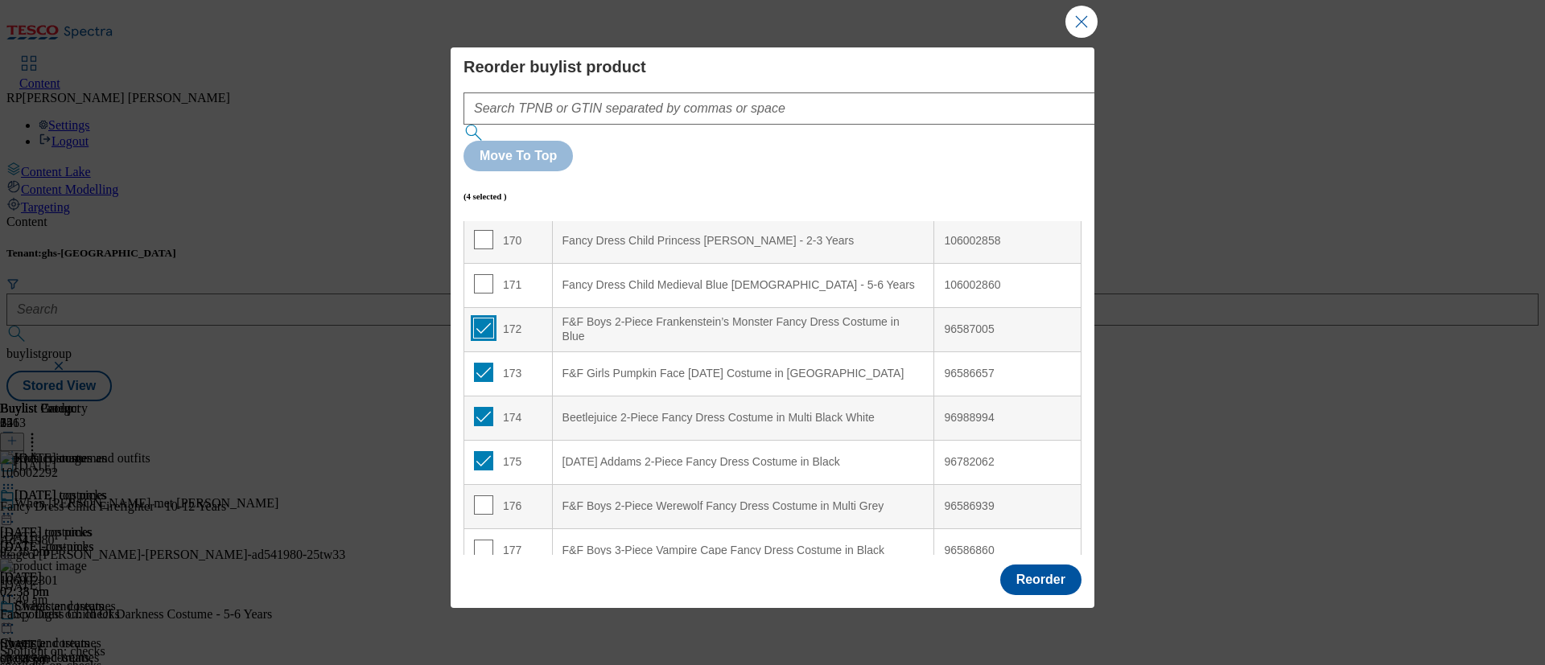
scroll to position [7581, 0]
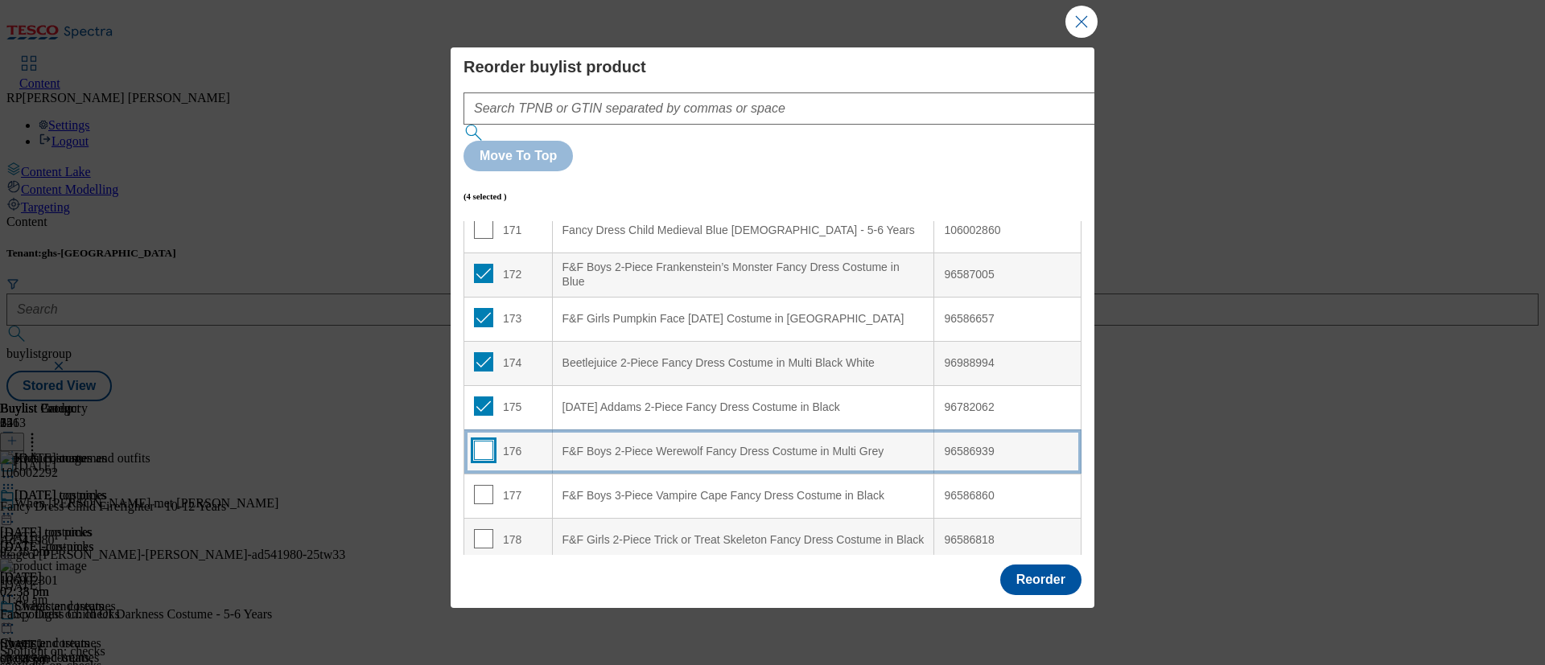
click at [484, 441] on input "Modal" at bounding box center [483, 450] width 19 height 19
checkbox input "true"
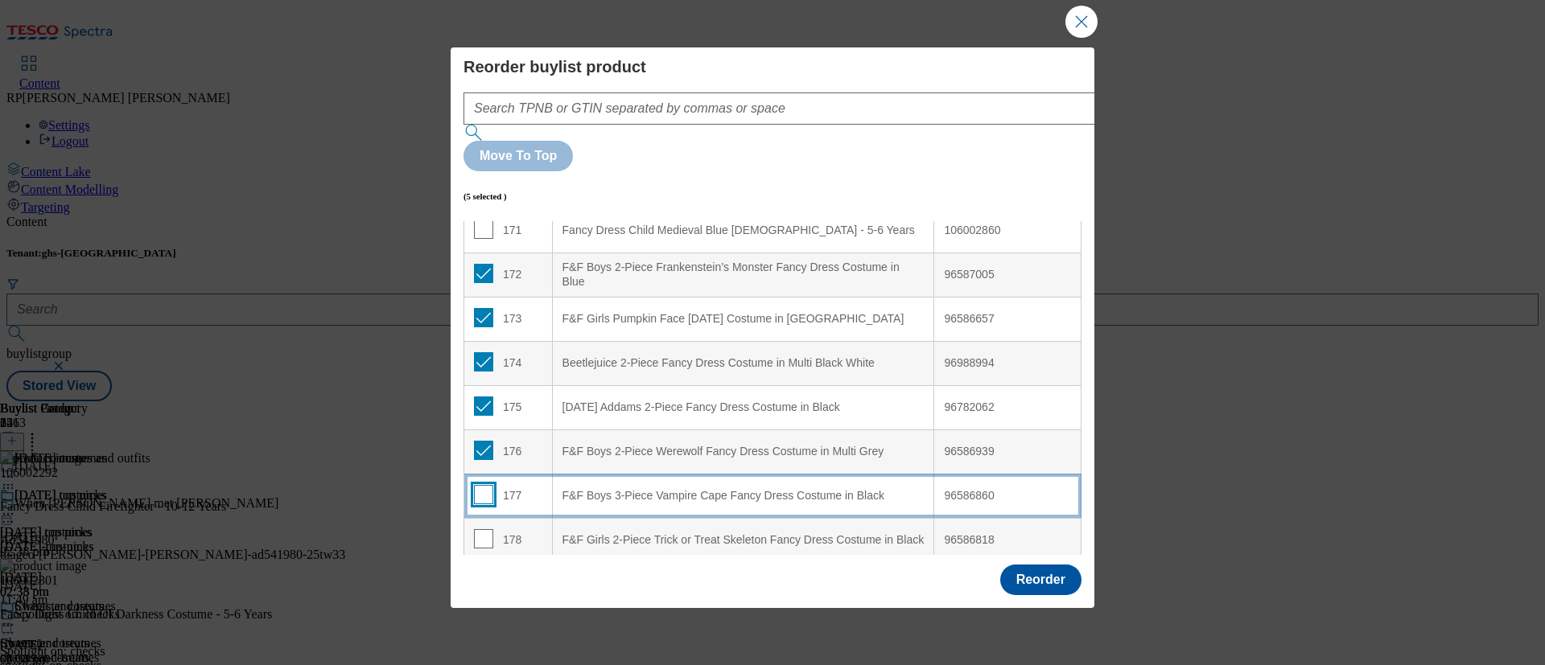
click at [479, 485] on input "Modal" at bounding box center [483, 494] width 19 height 19
checkbox input "true"
click at [480, 529] on input "Modal" at bounding box center [483, 538] width 19 height 19
checkbox input "true"
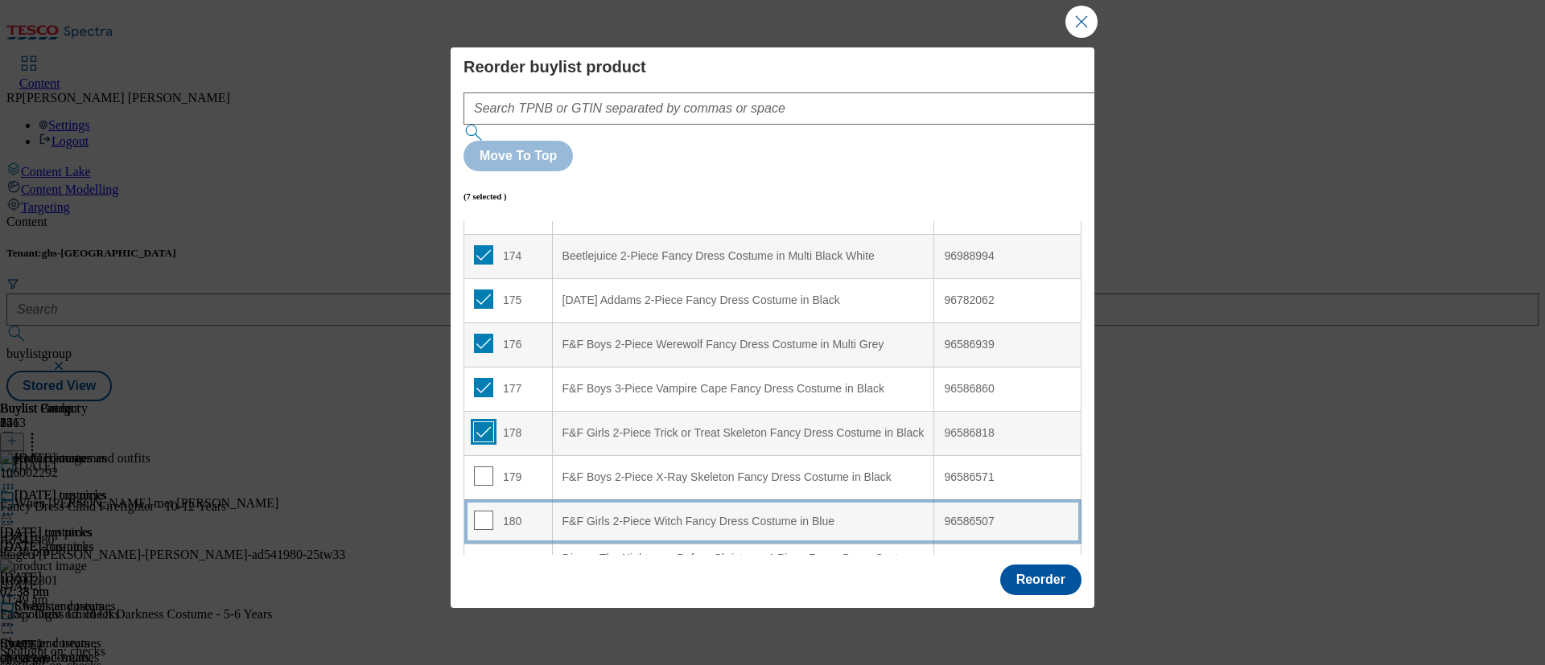
scroll to position [7822, 0]
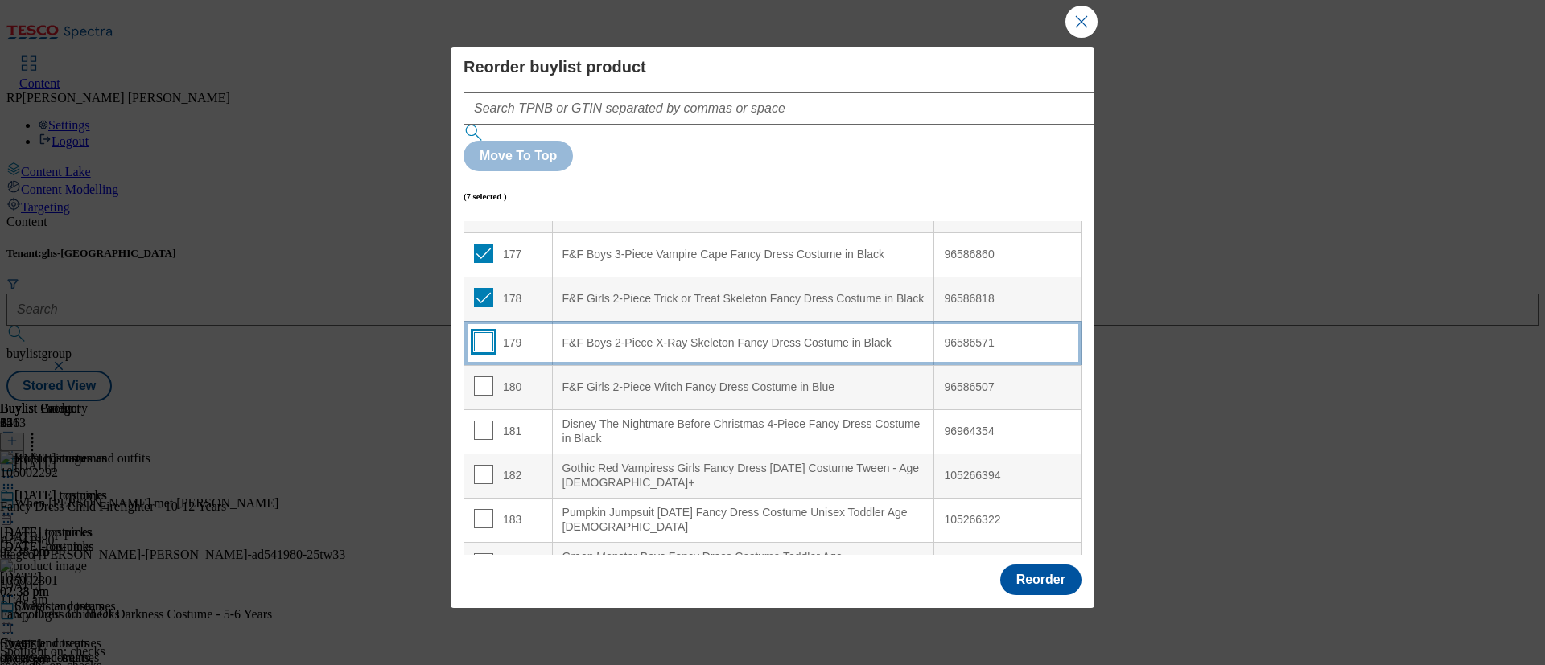
click at [480, 332] on input "Modal" at bounding box center [483, 341] width 19 height 19
checkbox input "true"
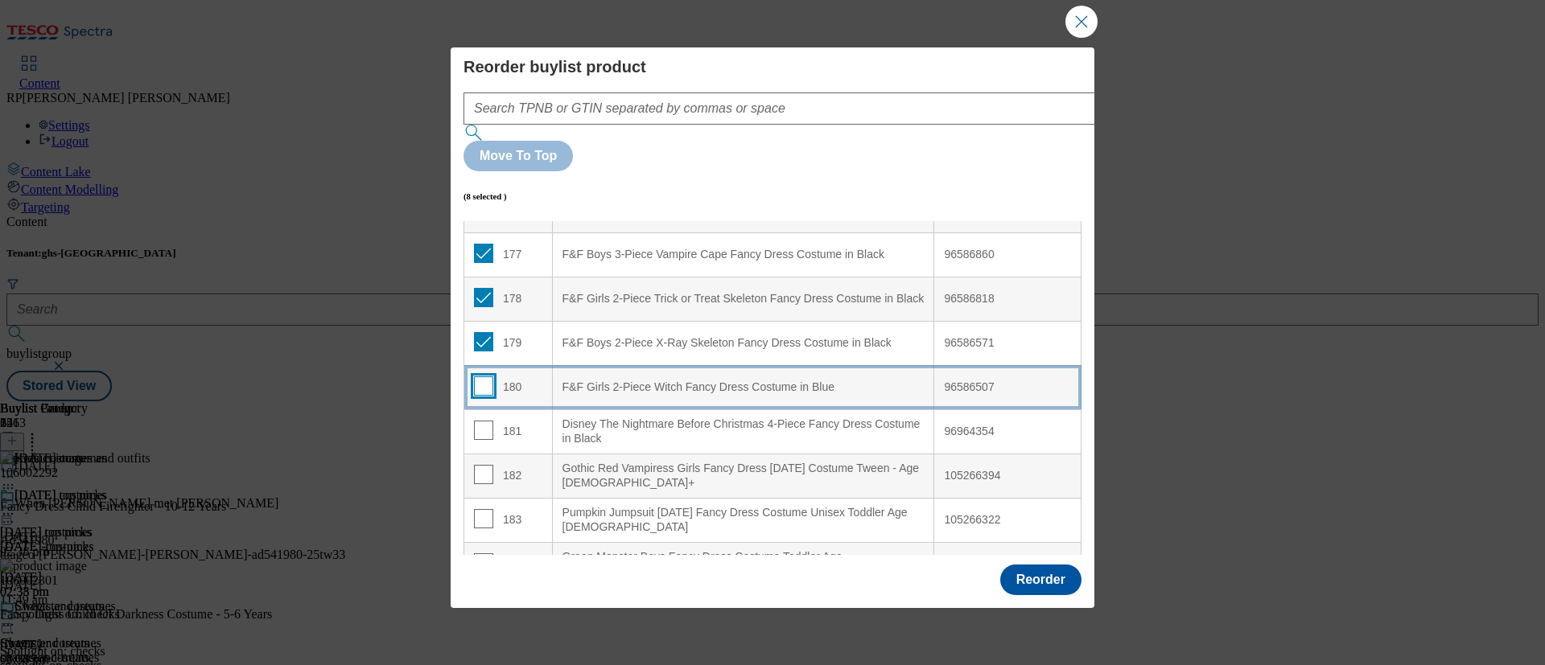
click at [481, 377] on input "Modal" at bounding box center [483, 386] width 19 height 19
checkbox input "true"
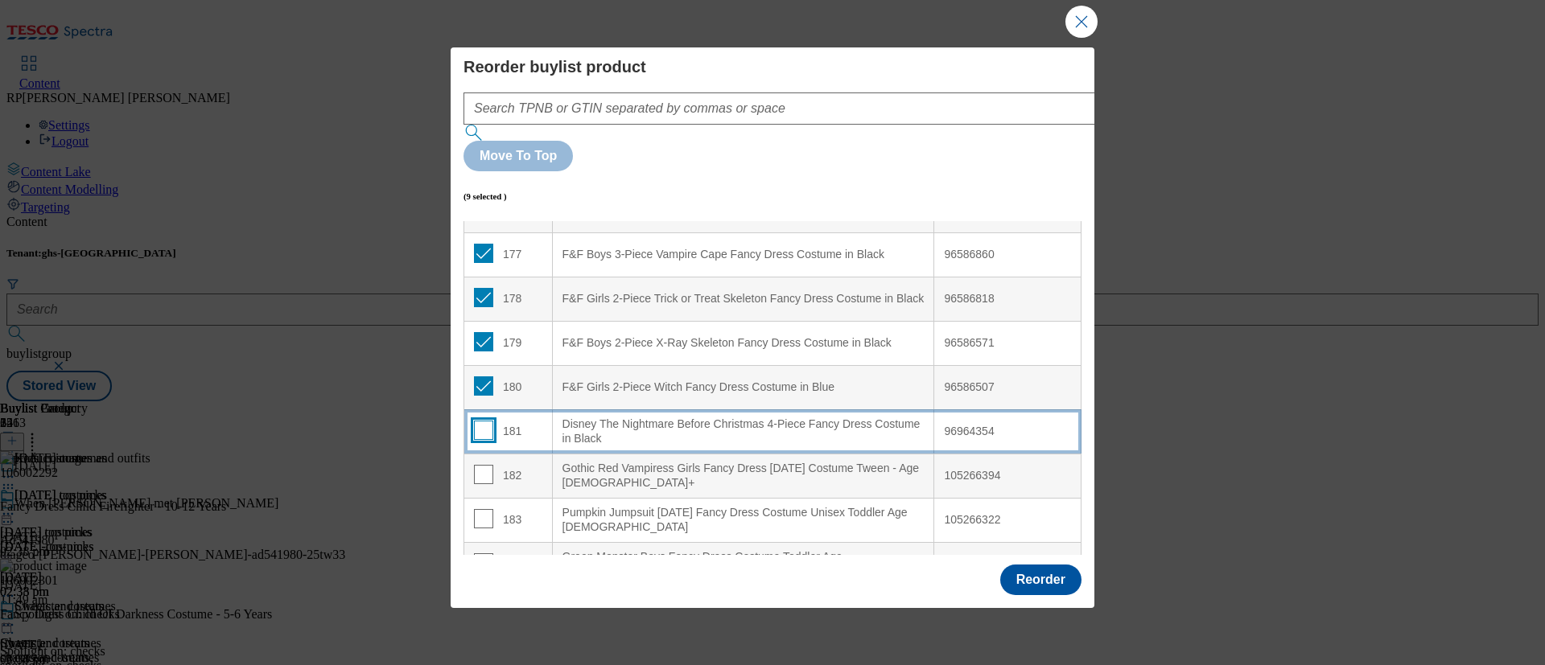
click at [481, 421] on input "Modal" at bounding box center [483, 430] width 19 height 19
checkbox input "true"
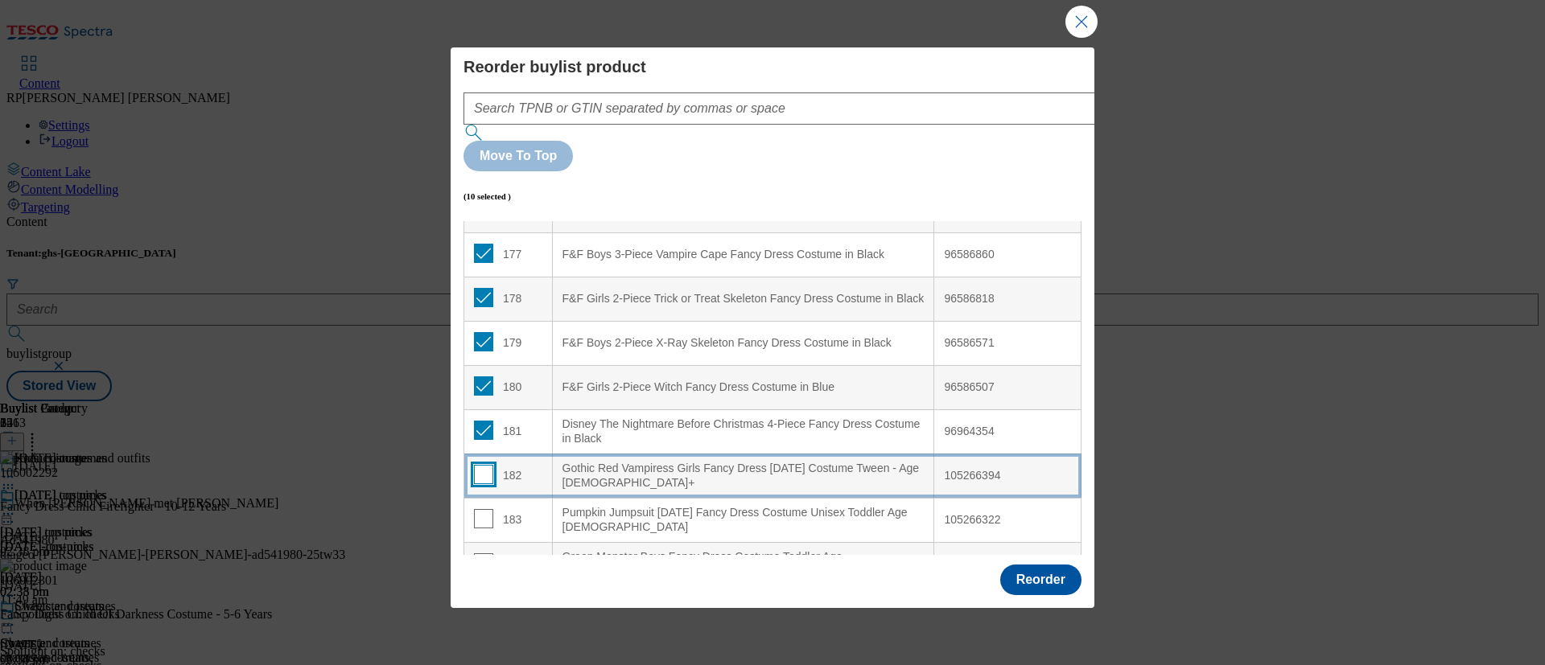
click at [480, 465] on input "Modal" at bounding box center [483, 474] width 19 height 19
checkbox input "true"
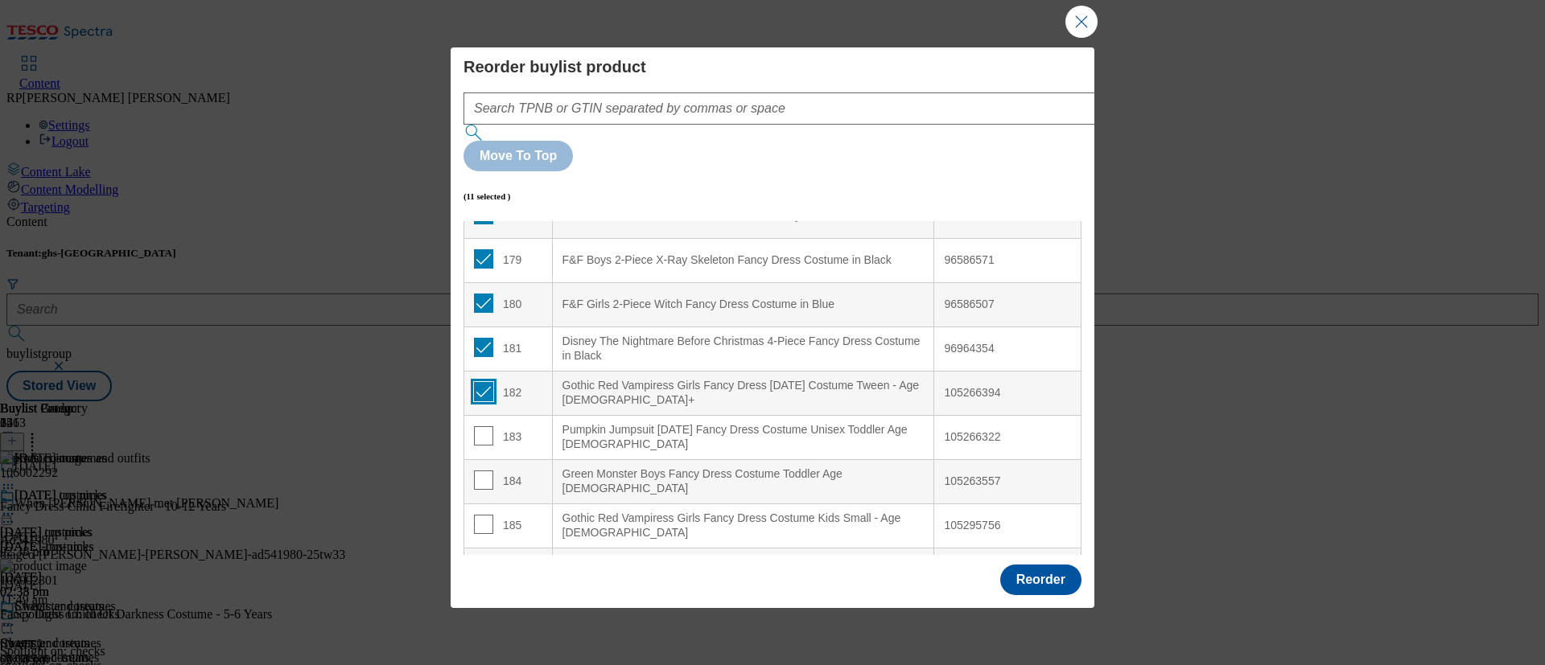
scroll to position [7943, 0]
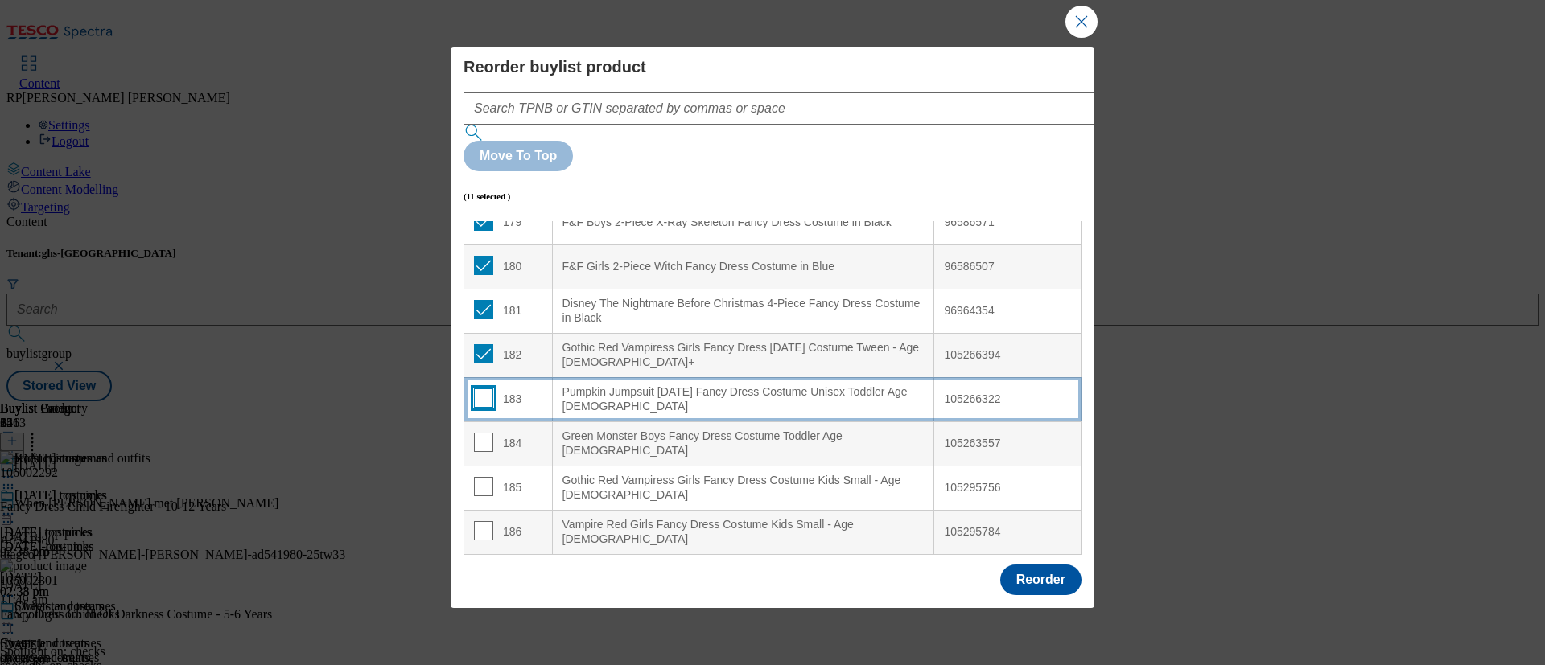
click at [478, 389] on input "Modal" at bounding box center [483, 398] width 19 height 19
checkbox input "true"
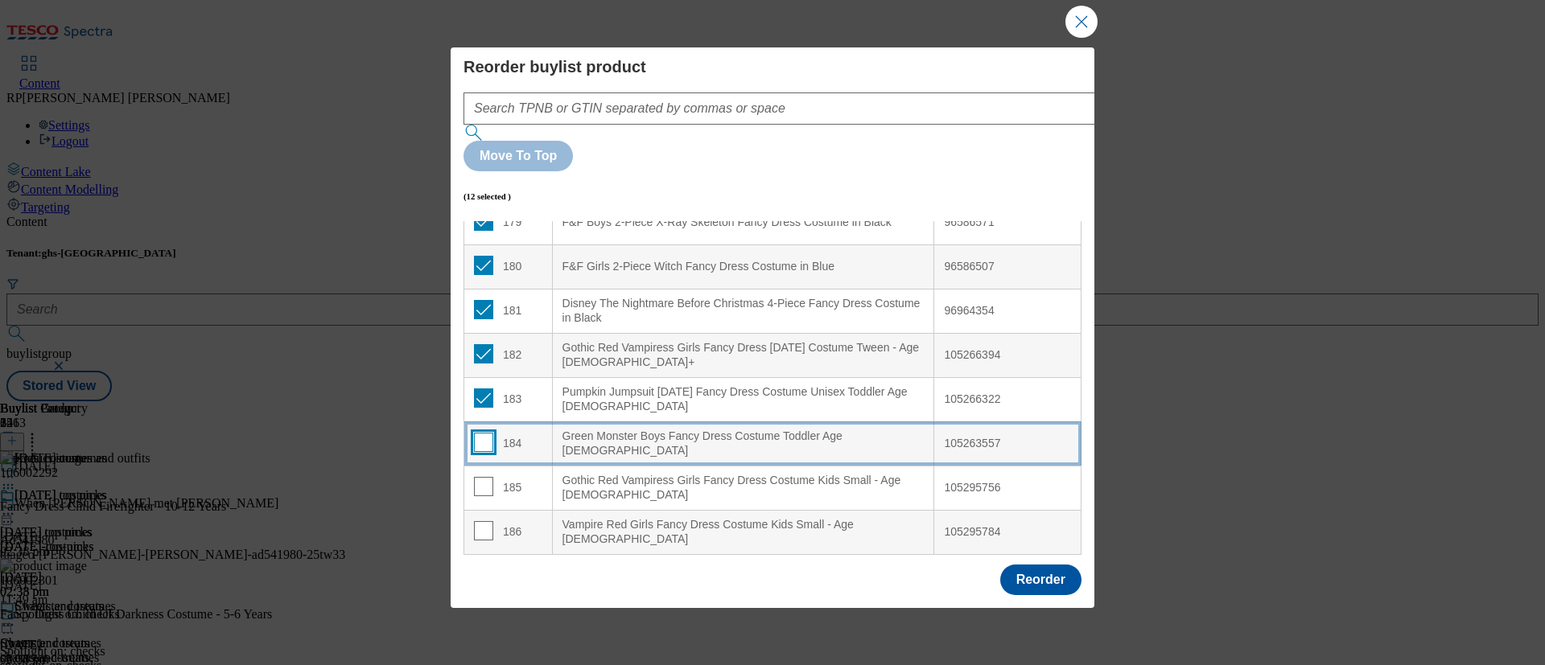
click at [480, 433] on input "Modal" at bounding box center [483, 442] width 19 height 19
checkbox input "true"
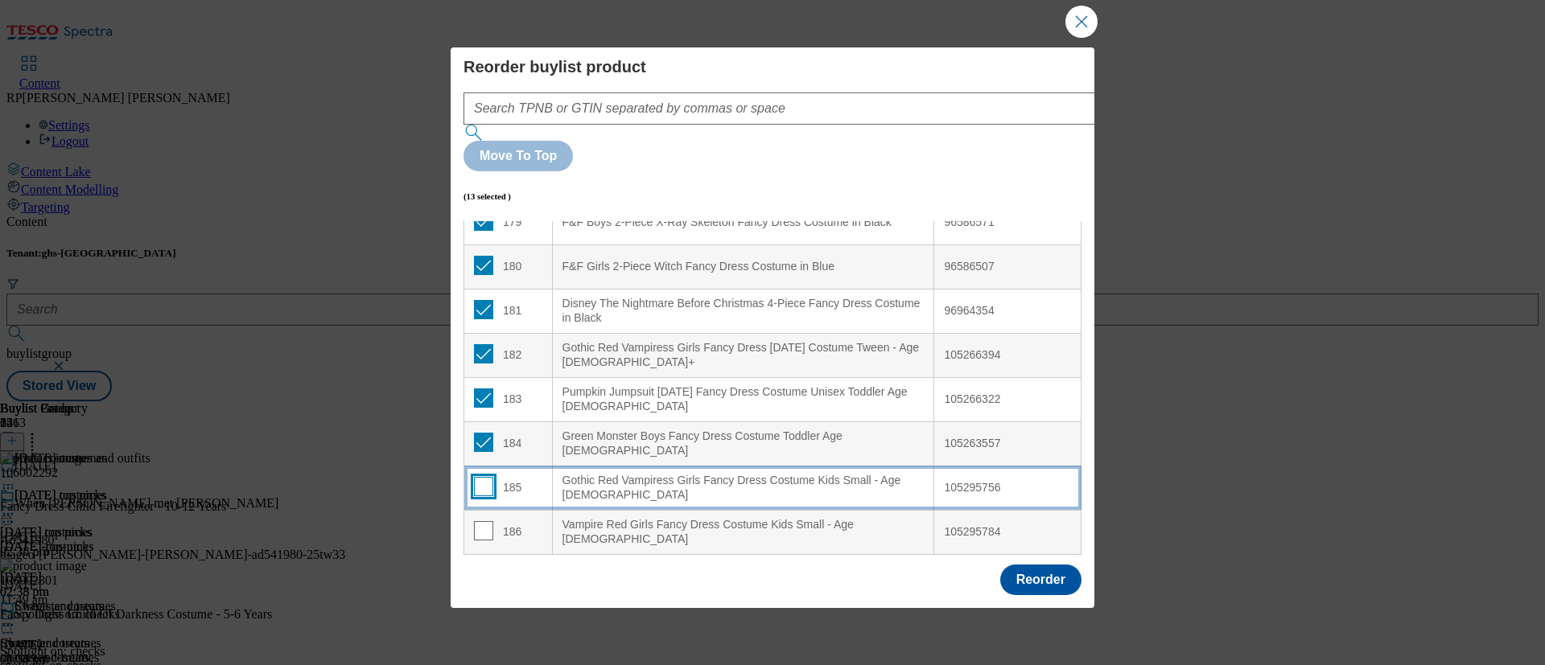
click at [480, 477] on input "Modal" at bounding box center [483, 486] width 19 height 19
checkbox input "true"
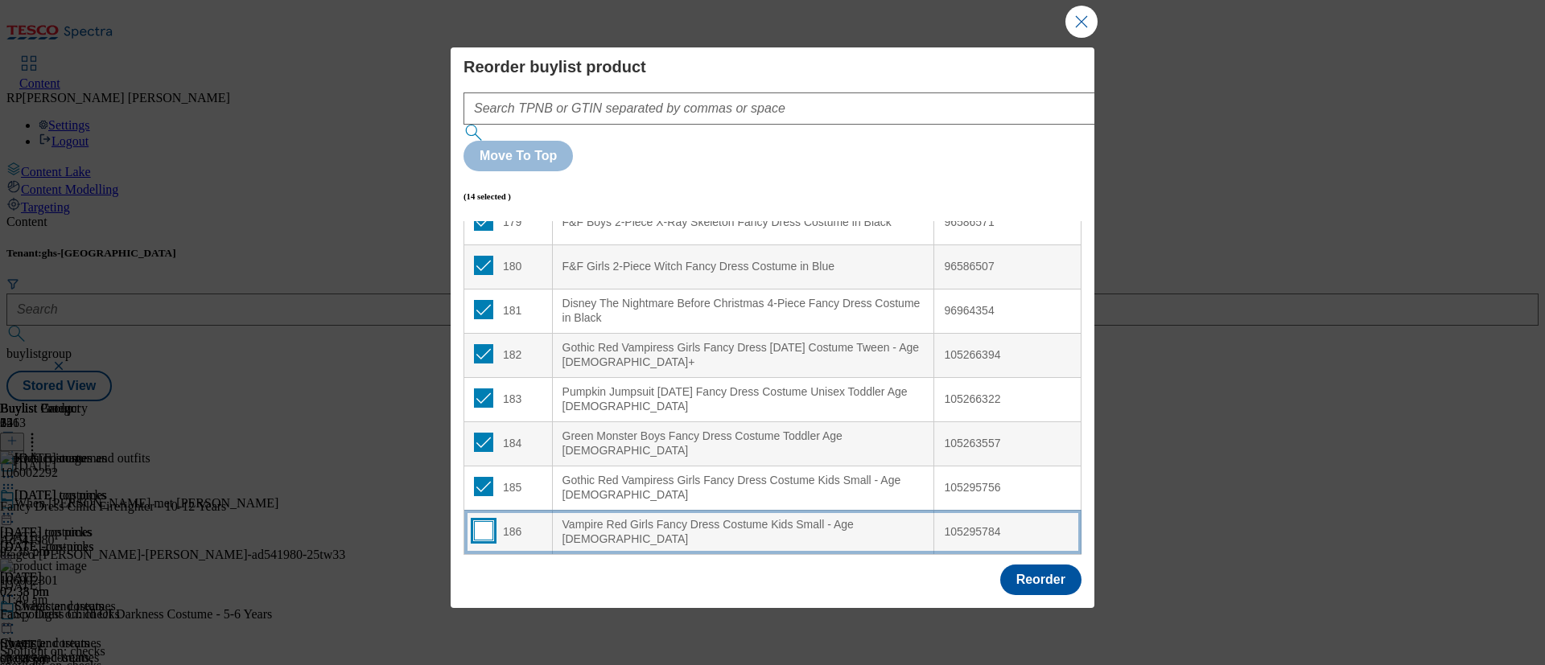
click at [476, 521] on input "Modal" at bounding box center [483, 530] width 19 height 19
checkbox input "true"
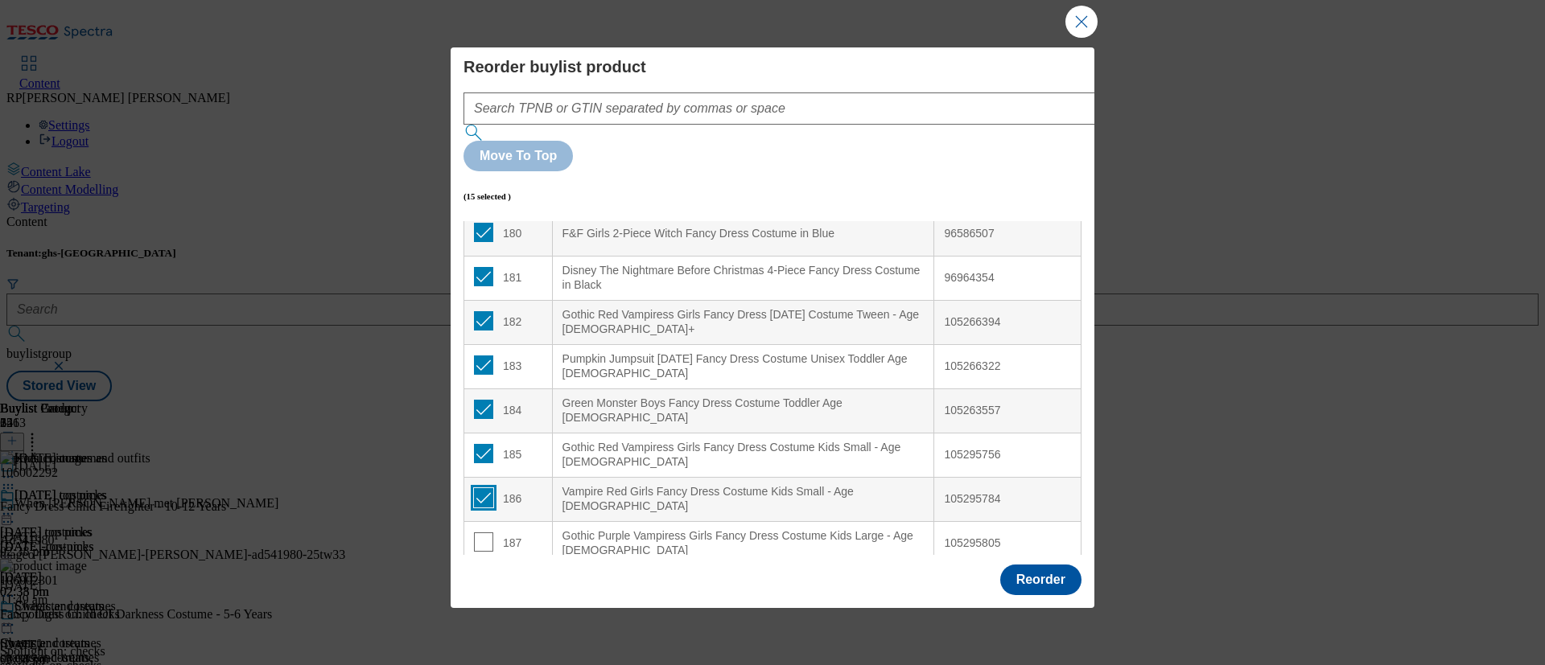
scroll to position [8064, 0]
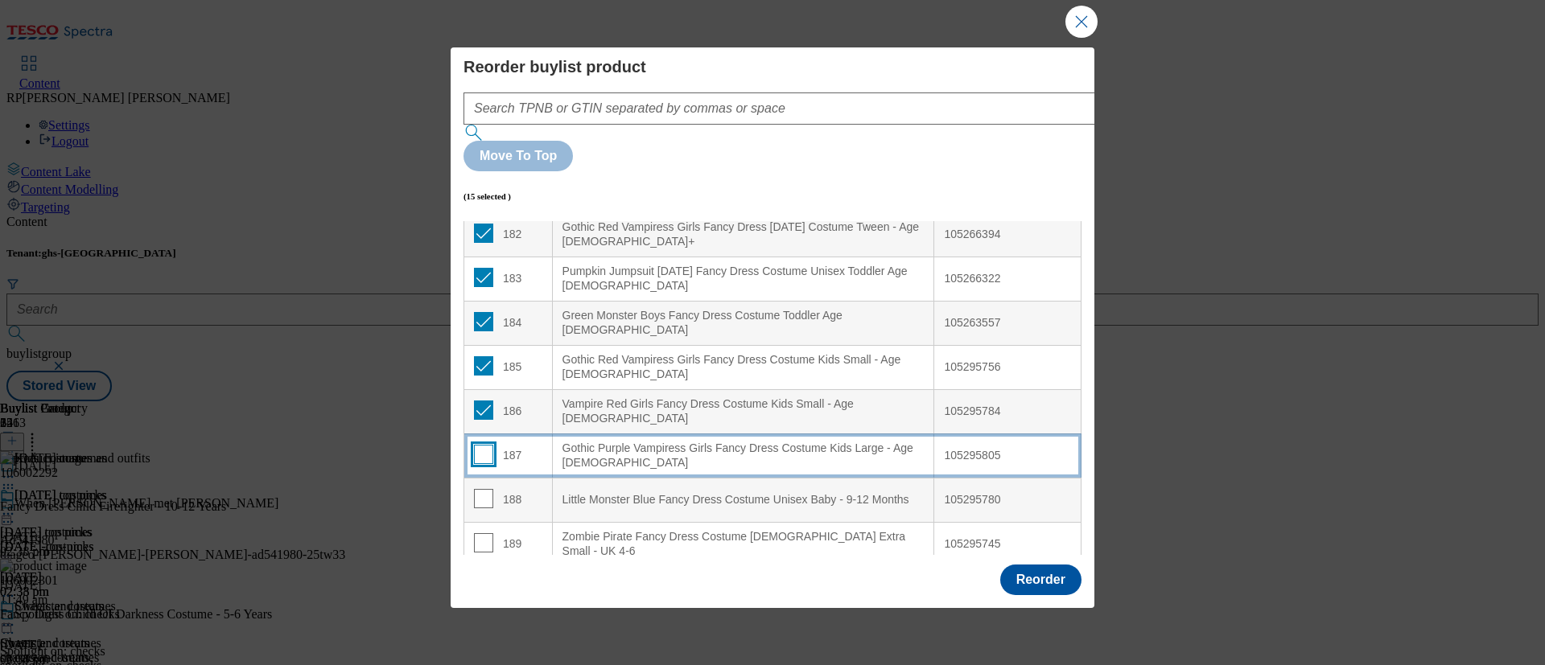
click at [487, 445] on input "Modal" at bounding box center [483, 454] width 19 height 19
checkbox input "true"
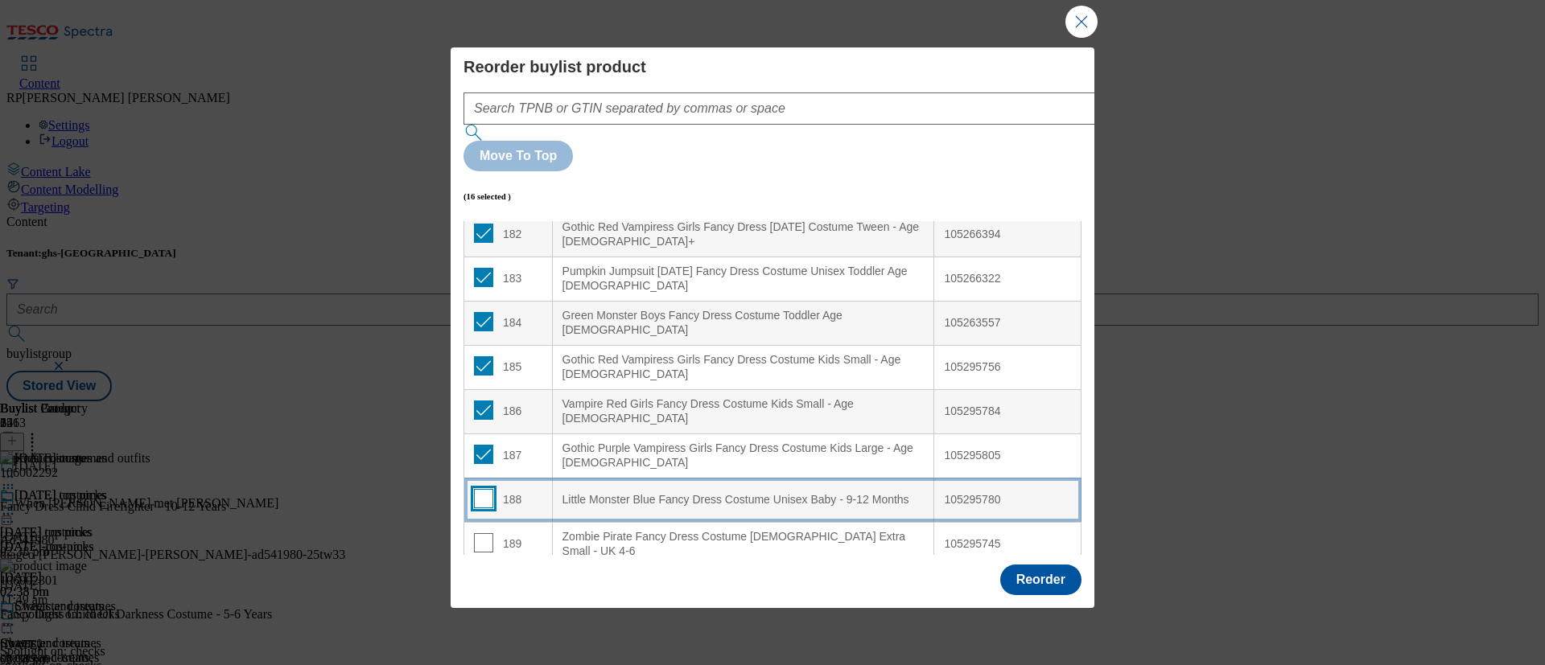
click at [480, 489] on input "Modal" at bounding box center [483, 498] width 19 height 19
checkbox input "true"
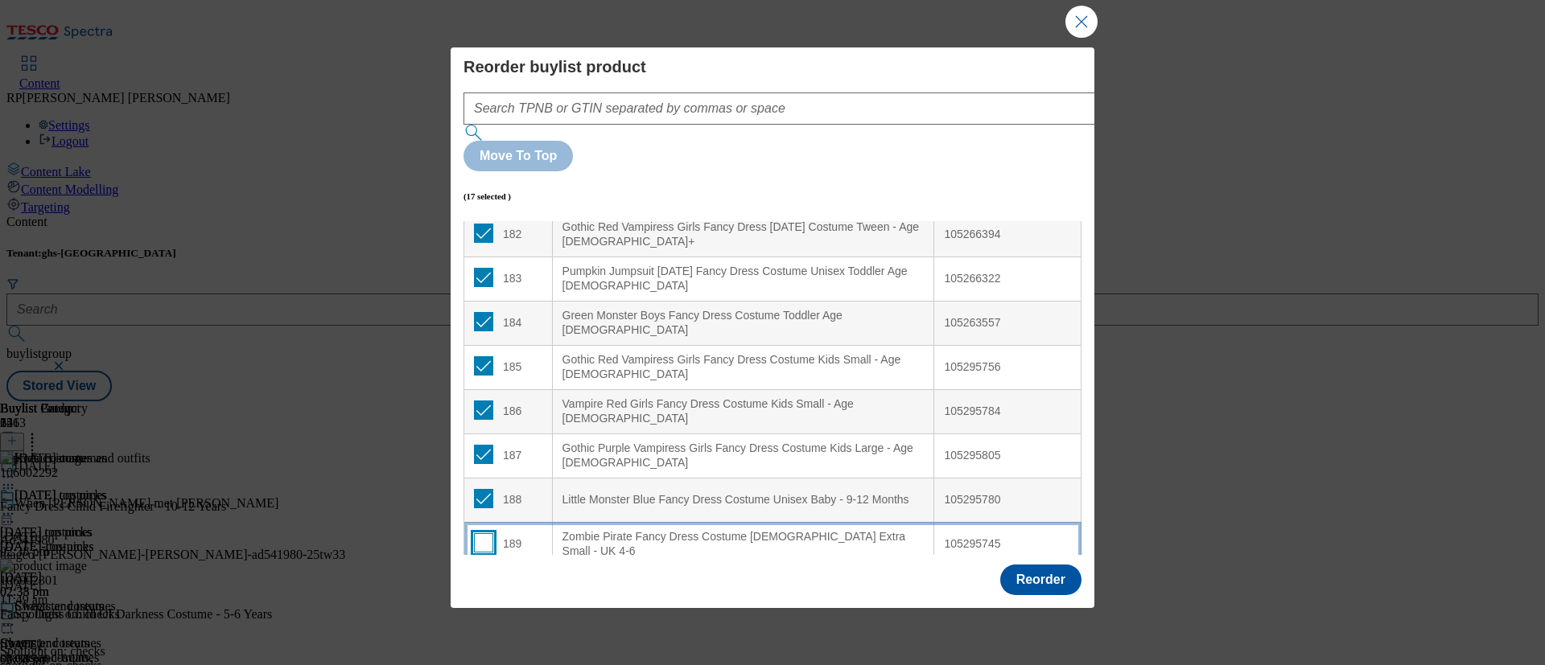
click at [481, 534] on input "Modal" at bounding box center [483, 543] width 19 height 19
checkbox input "true"
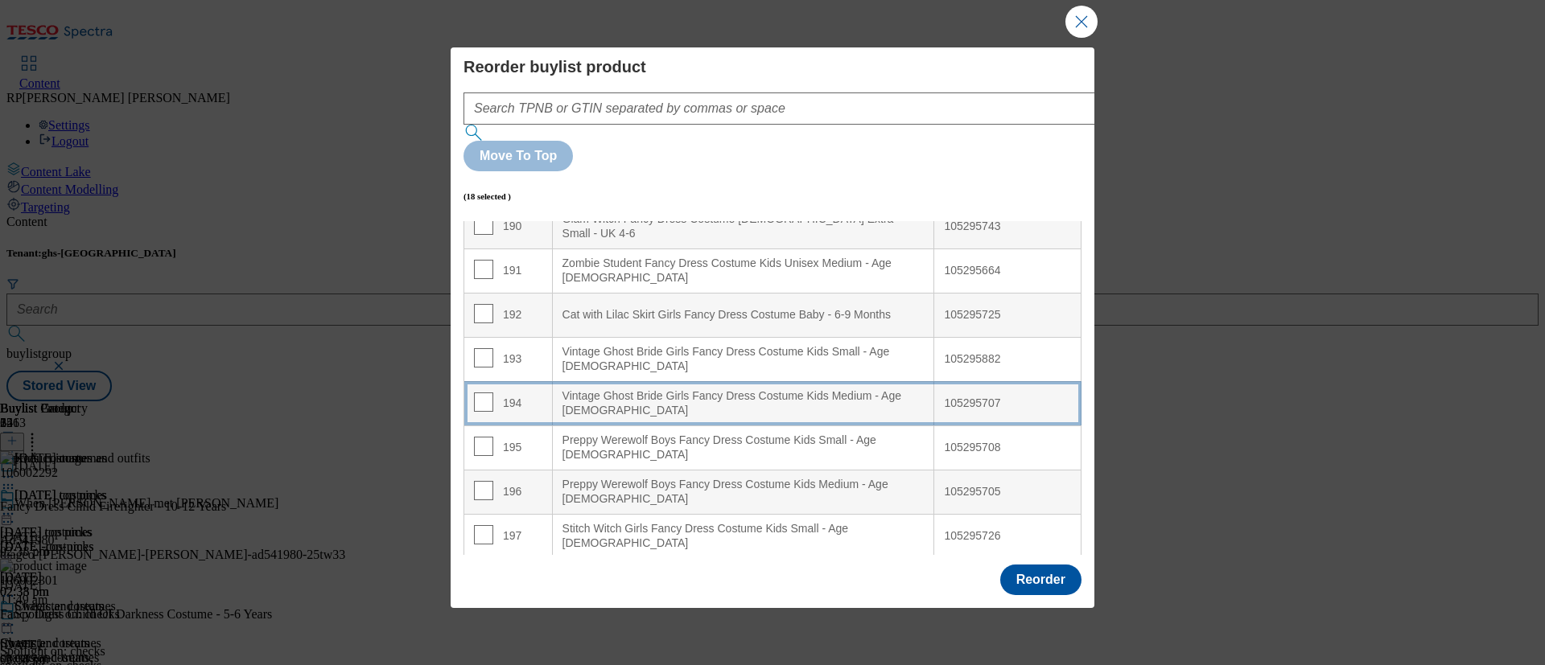
scroll to position [8305, 0]
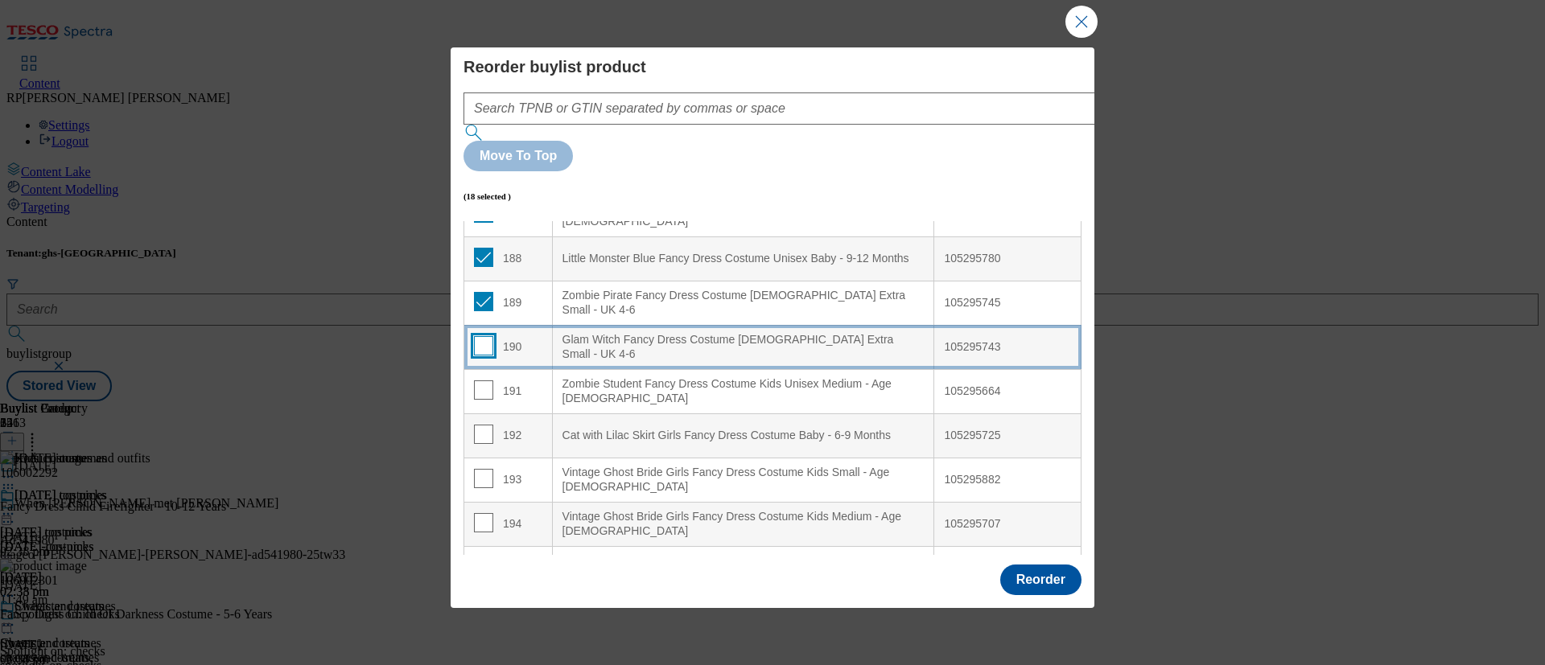
click at [488, 336] on input "Modal" at bounding box center [483, 345] width 19 height 19
checkbox input "true"
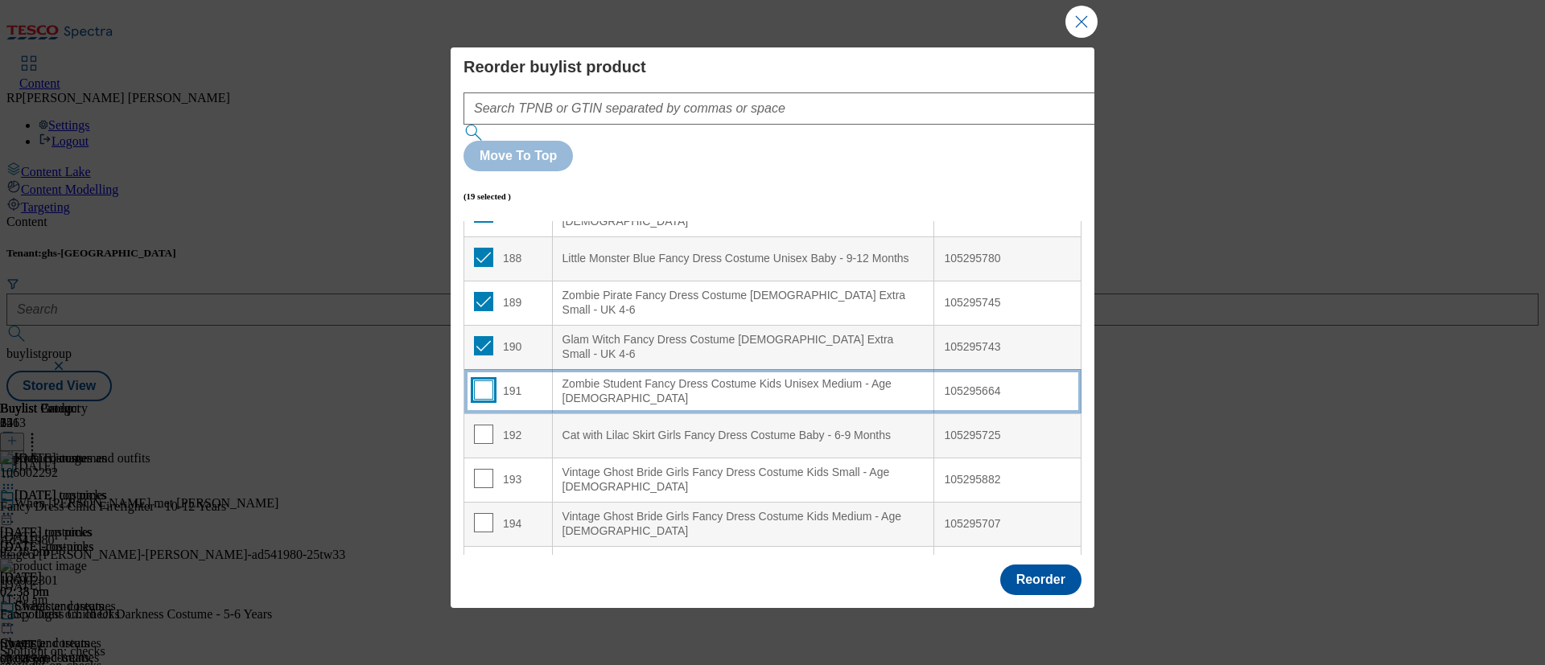
click at [484, 381] on input "Modal" at bounding box center [483, 390] width 19 height 19
checkbox input "true"
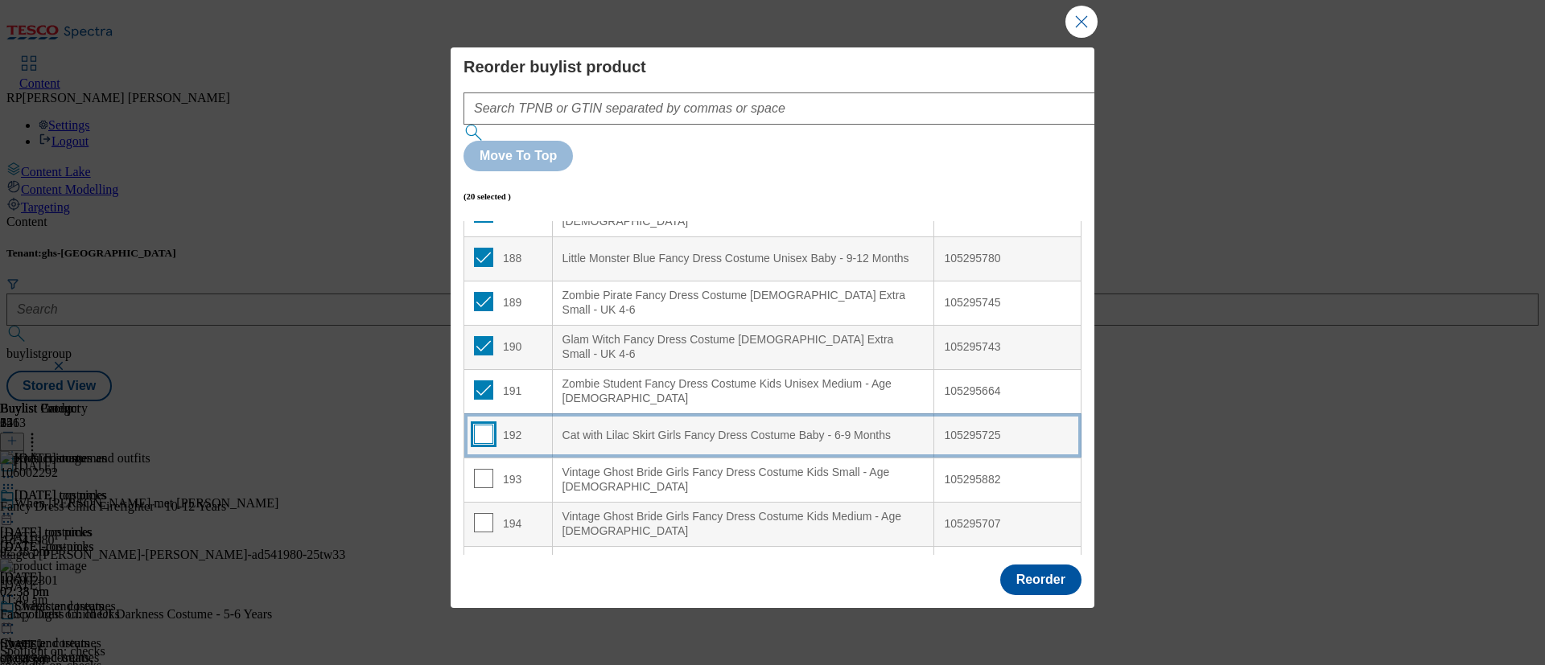
click at [480, 425] on input "Modal" at bounding box center [483, 434] width 19 height 19
checkbox input "true"
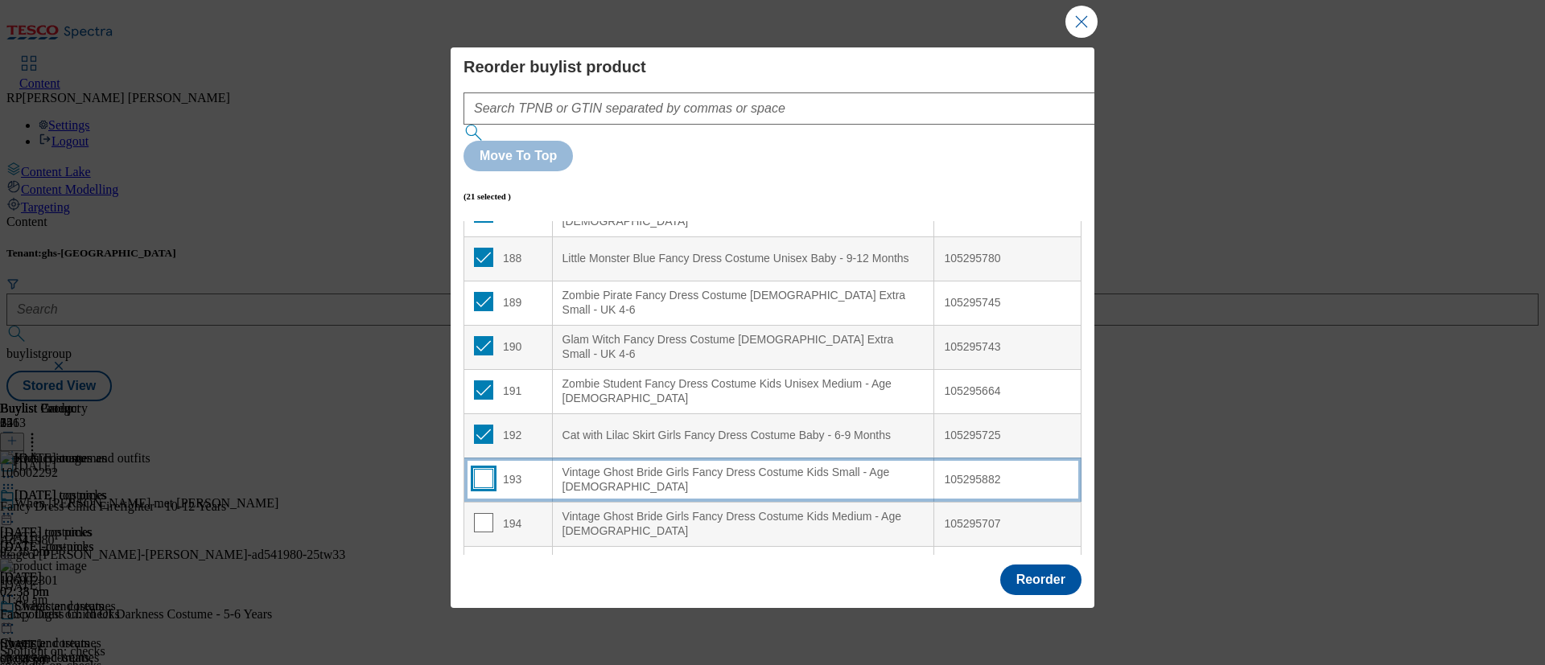
click at [484, 469] on input "Modal" at bounding box center [483, 478] width 19 height 19
checkbox input "true"
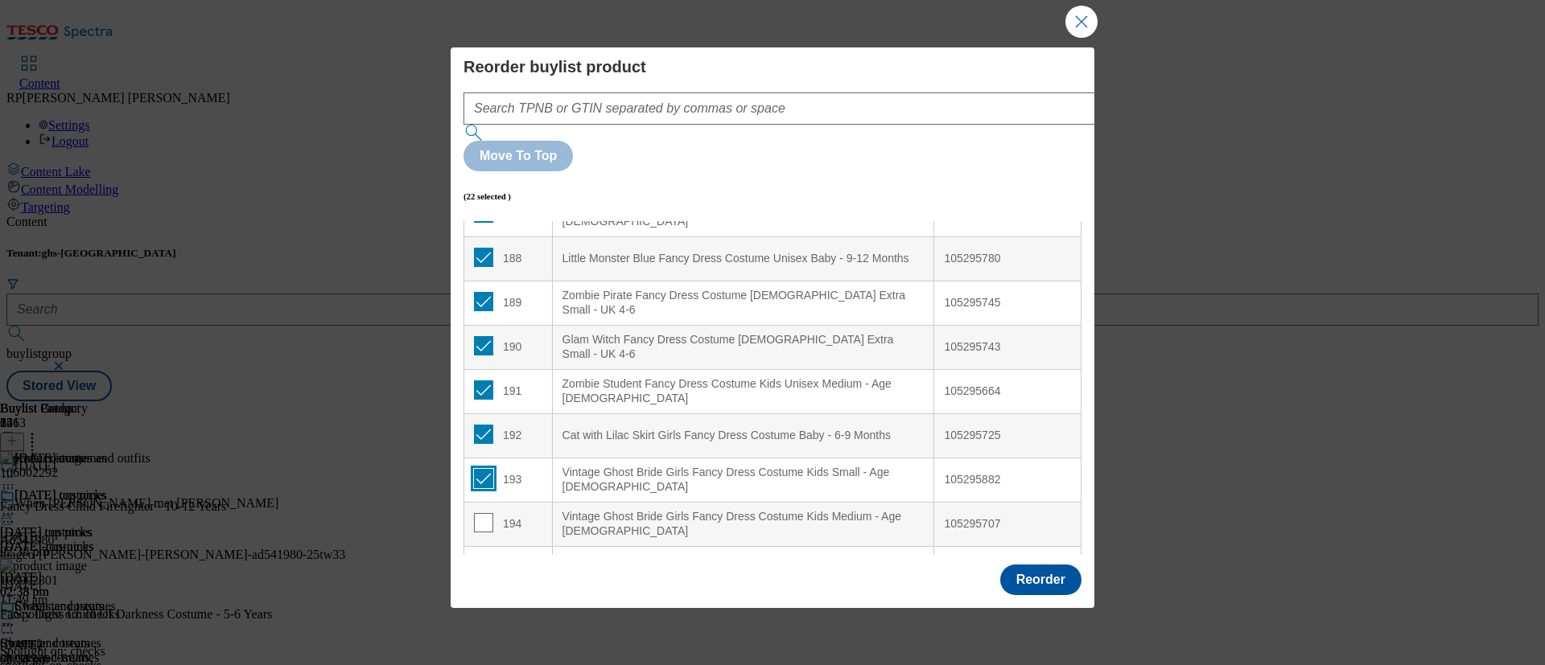
scroll to position [8426, 0]
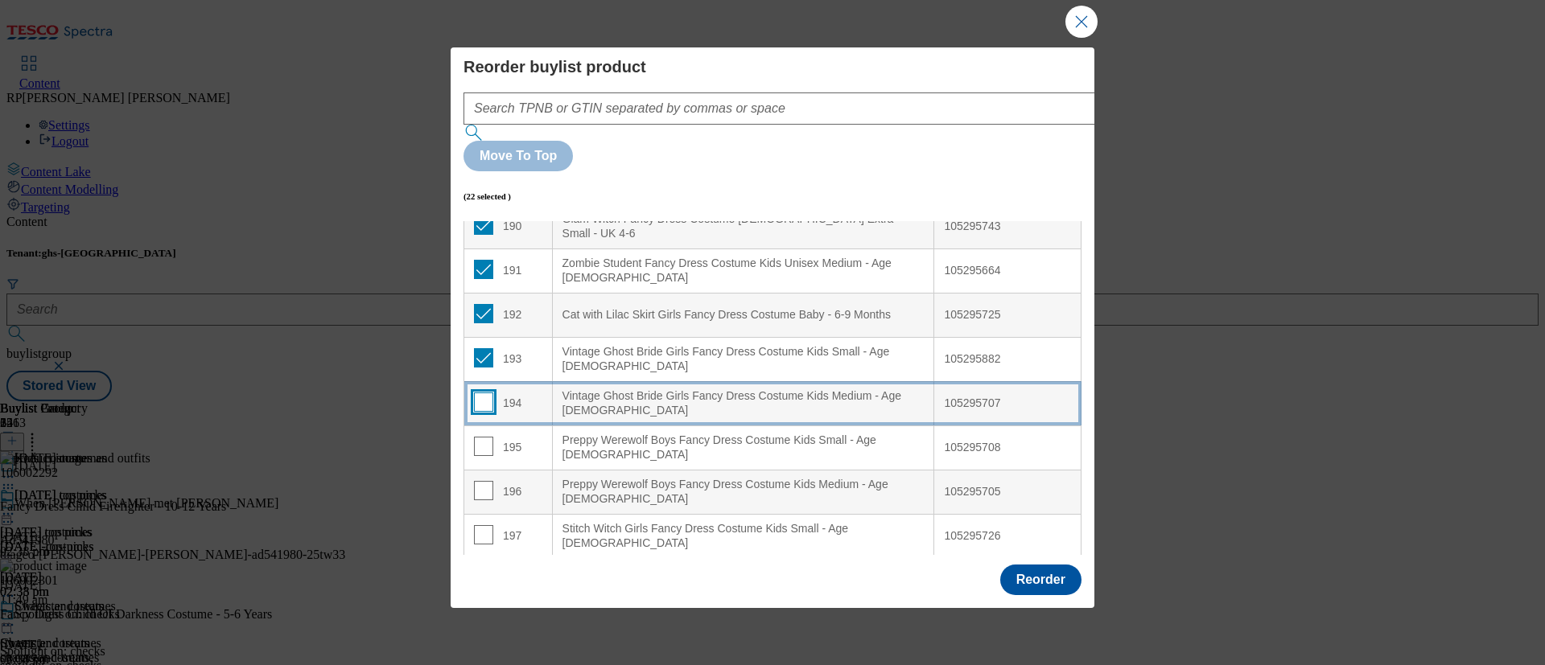
click at [483, 393] on input "Modal" at bounding box center [483, 402] width 19 height 19
checkbox input "true"
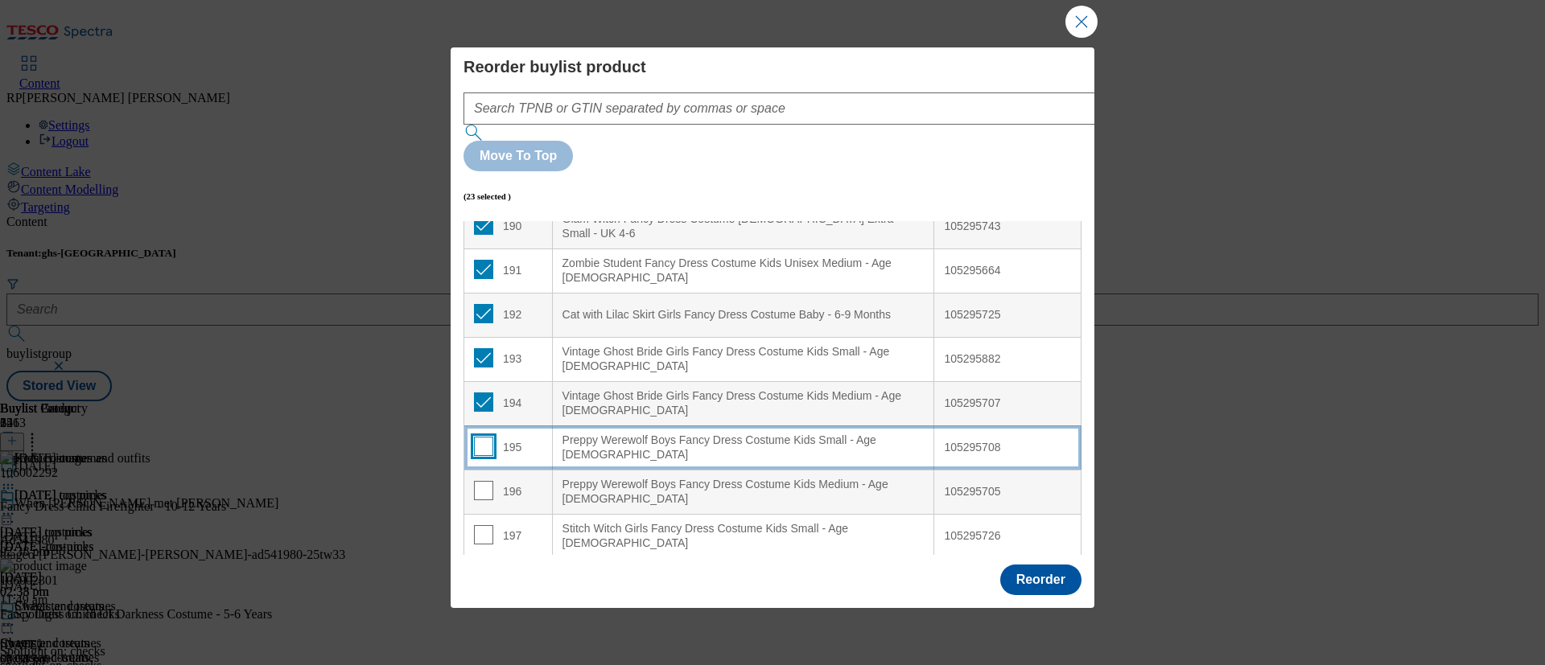
click at [483, 437] on input "Modal" at bounding box center [483, 446] width 19 height 19
checkbox input "true"
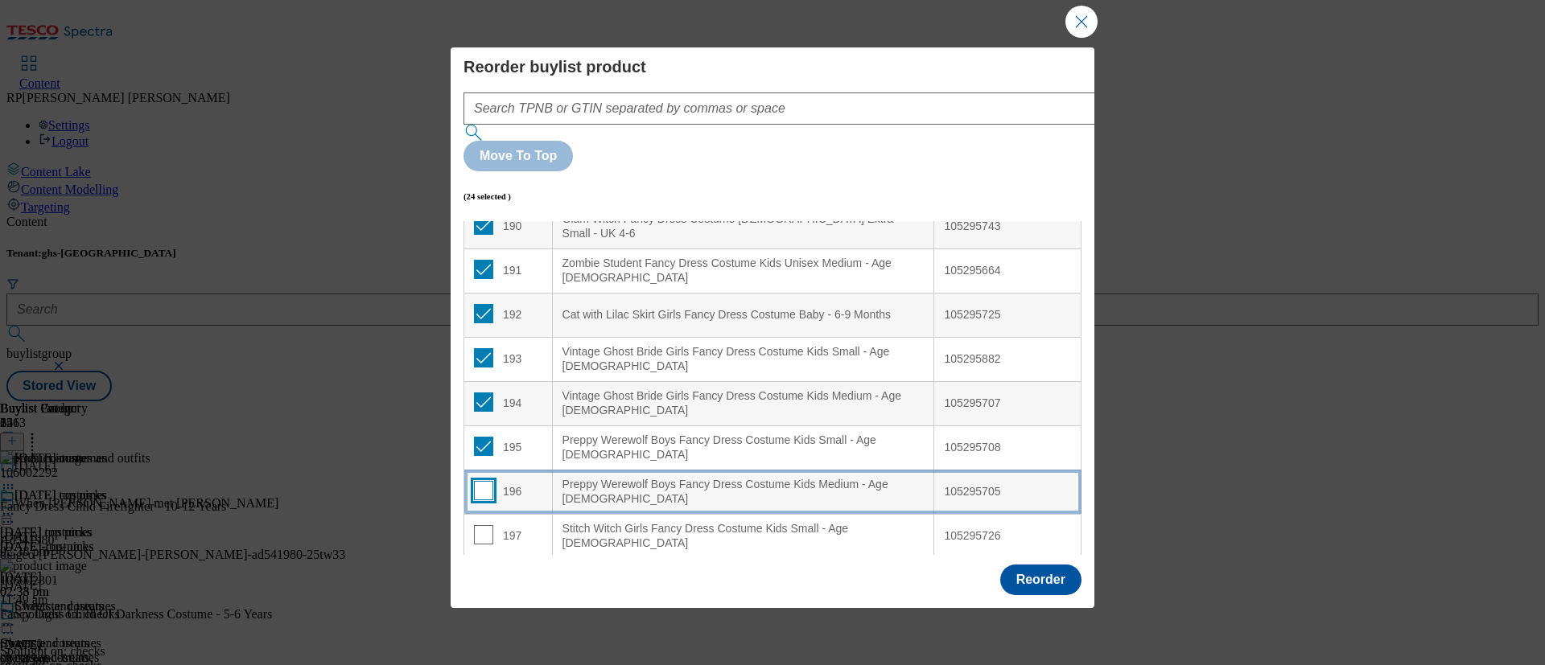
click at [484, 481] on input "Modal" at bounding box center [483, 490] width 19 height 19
checkbox input "true"
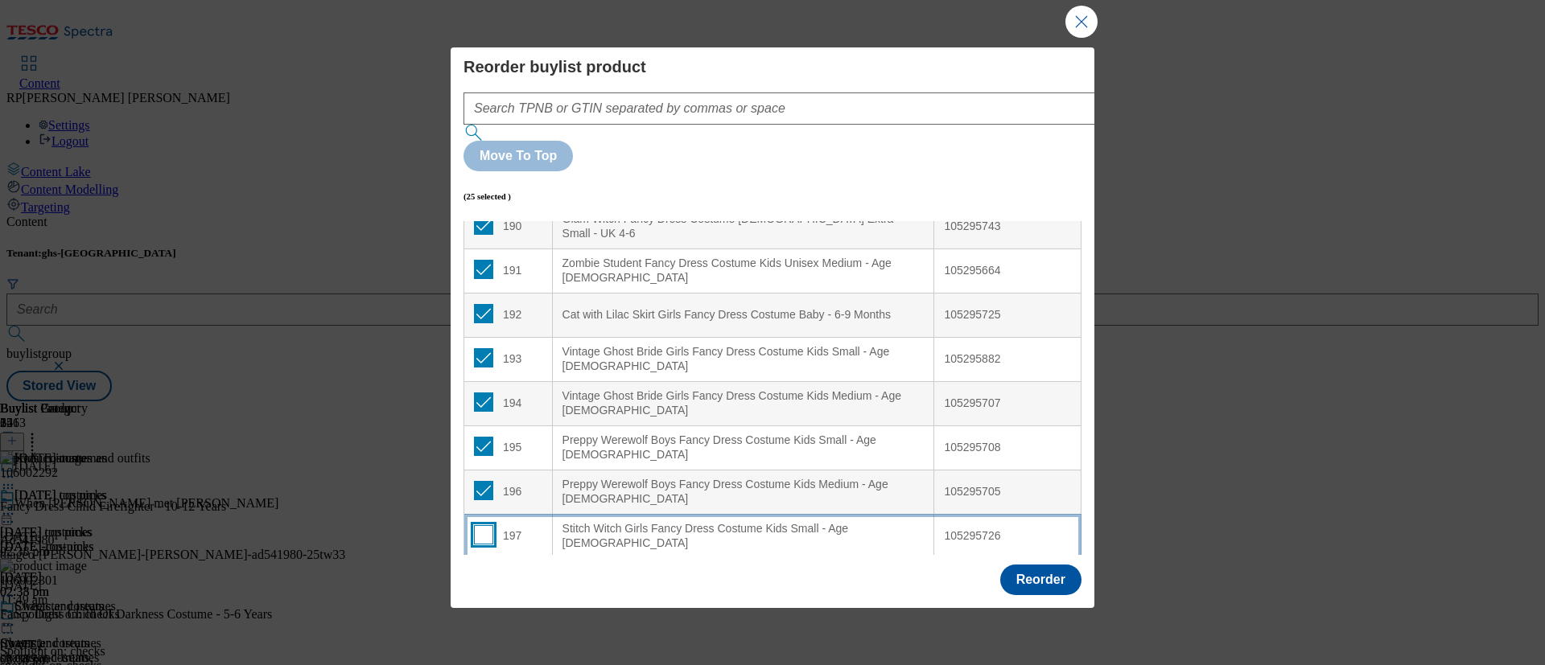
click at [482, 525] on input "Modal" at bounding box center [483, 534] width 19 height 19
checkbox input "true"
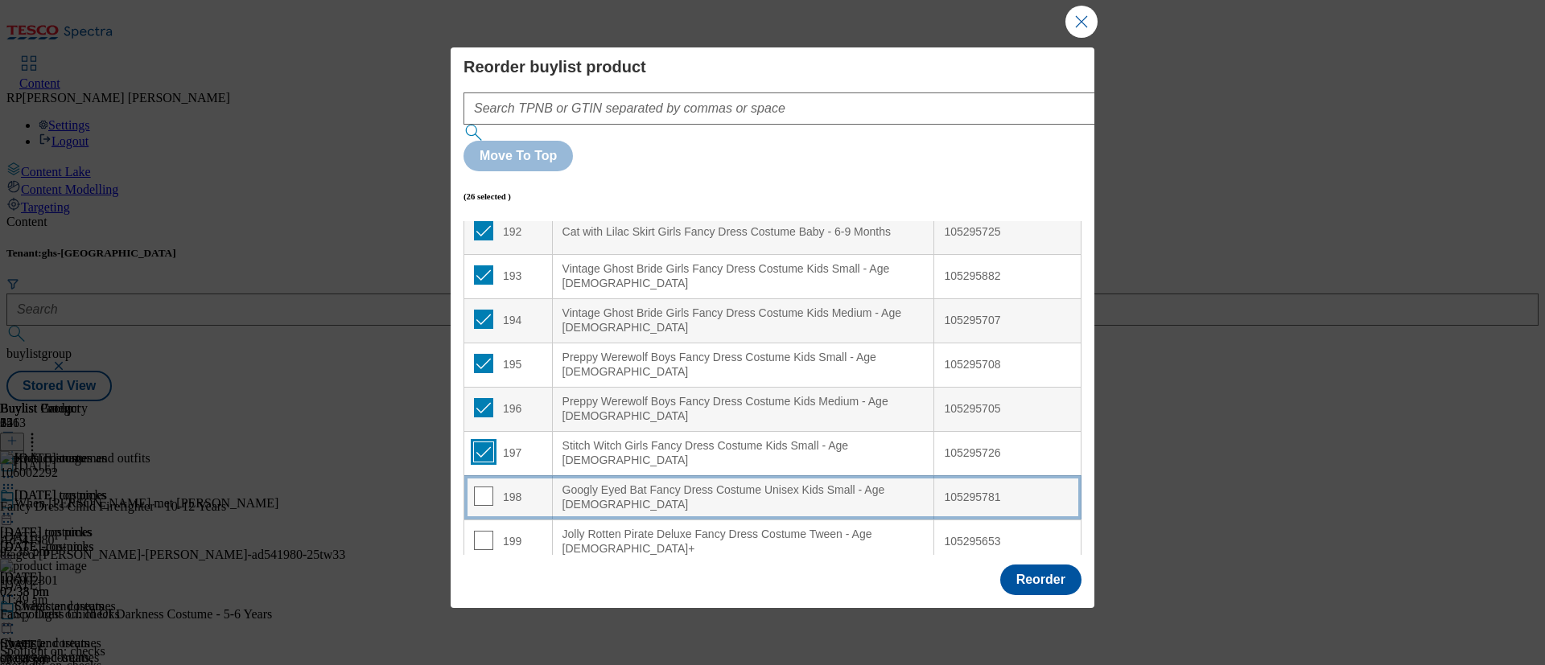
scroll to position [8547, 0]
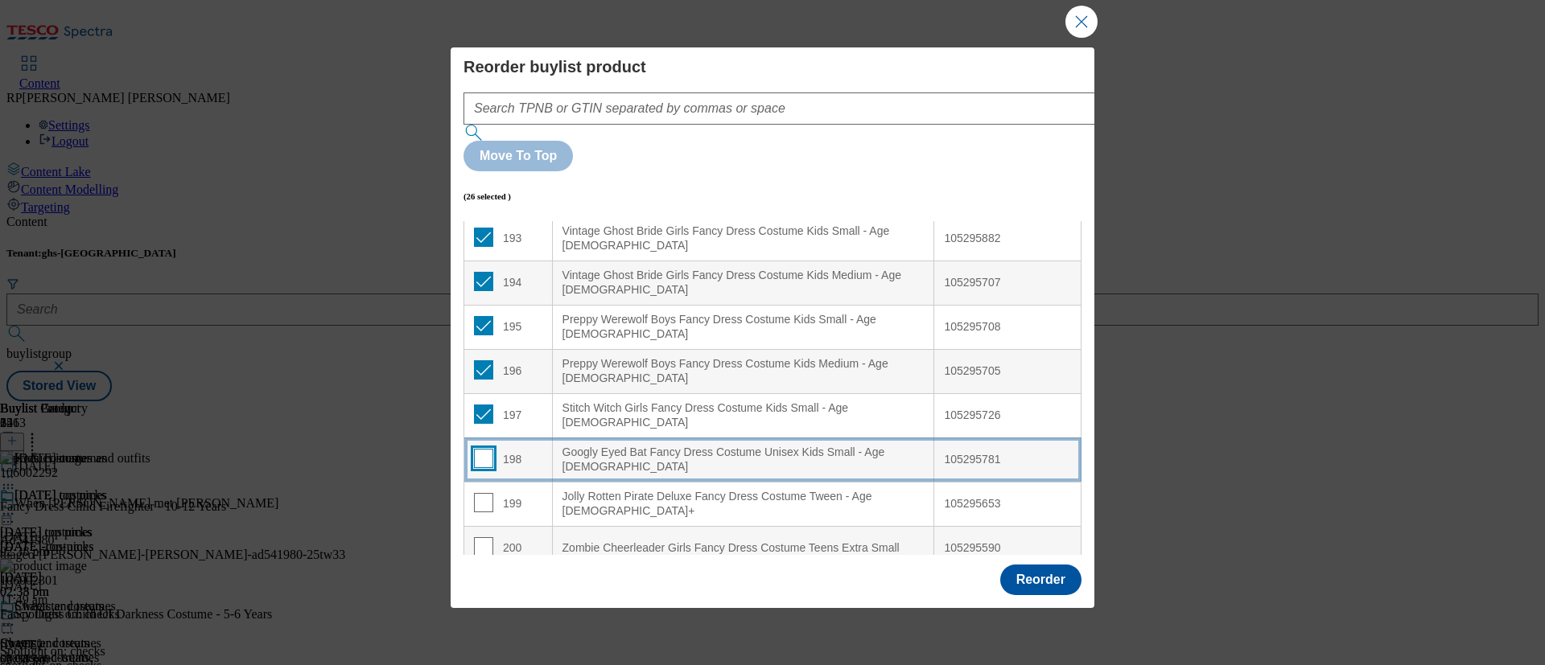
click at [481, 449] on input "Modal" at bounding box center [483, 458] width 19 height 19
checkbox input "true"
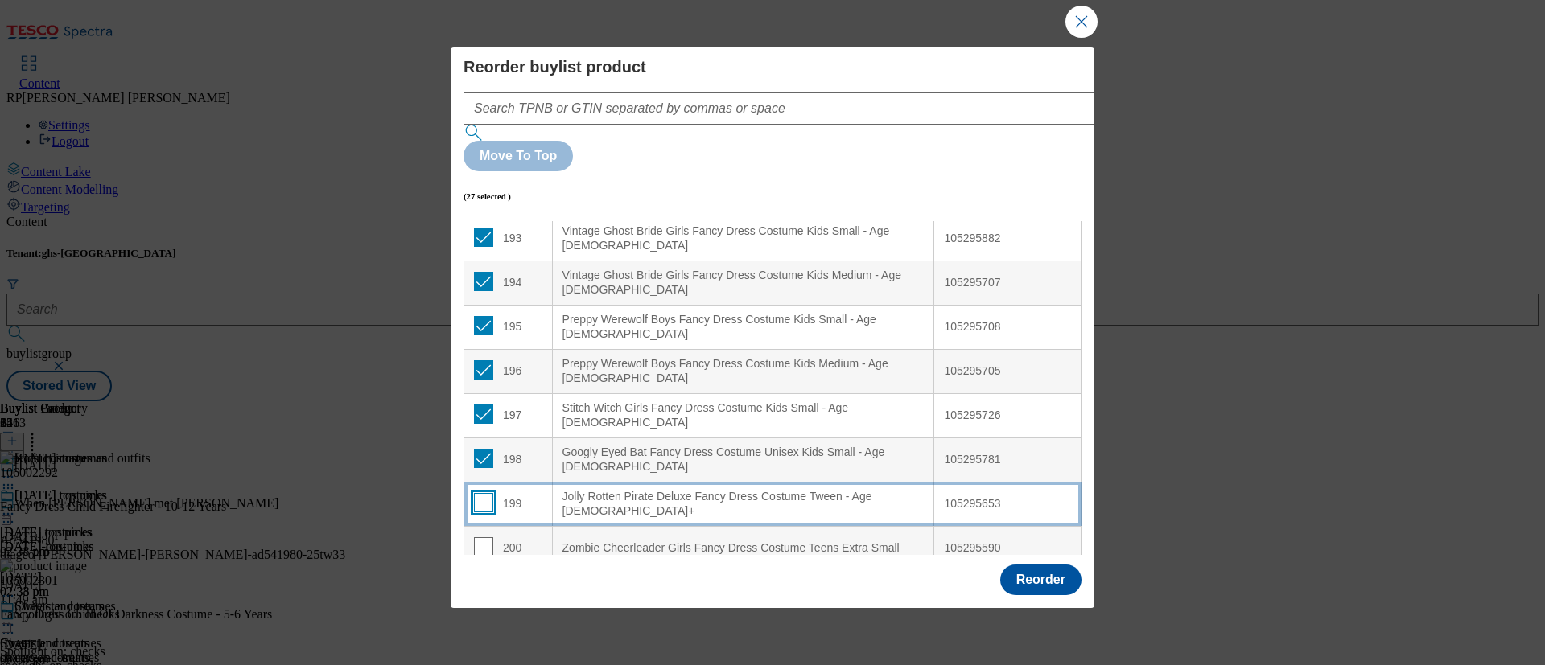
click at [487, 493] on input "Modal" at bounding box center [483, 502] width 19 height 19
checkbox input "true"
click at [485, 538] on input "Modal" at bounding box center [483, 547] width 19 height 19
checkbox input "true"
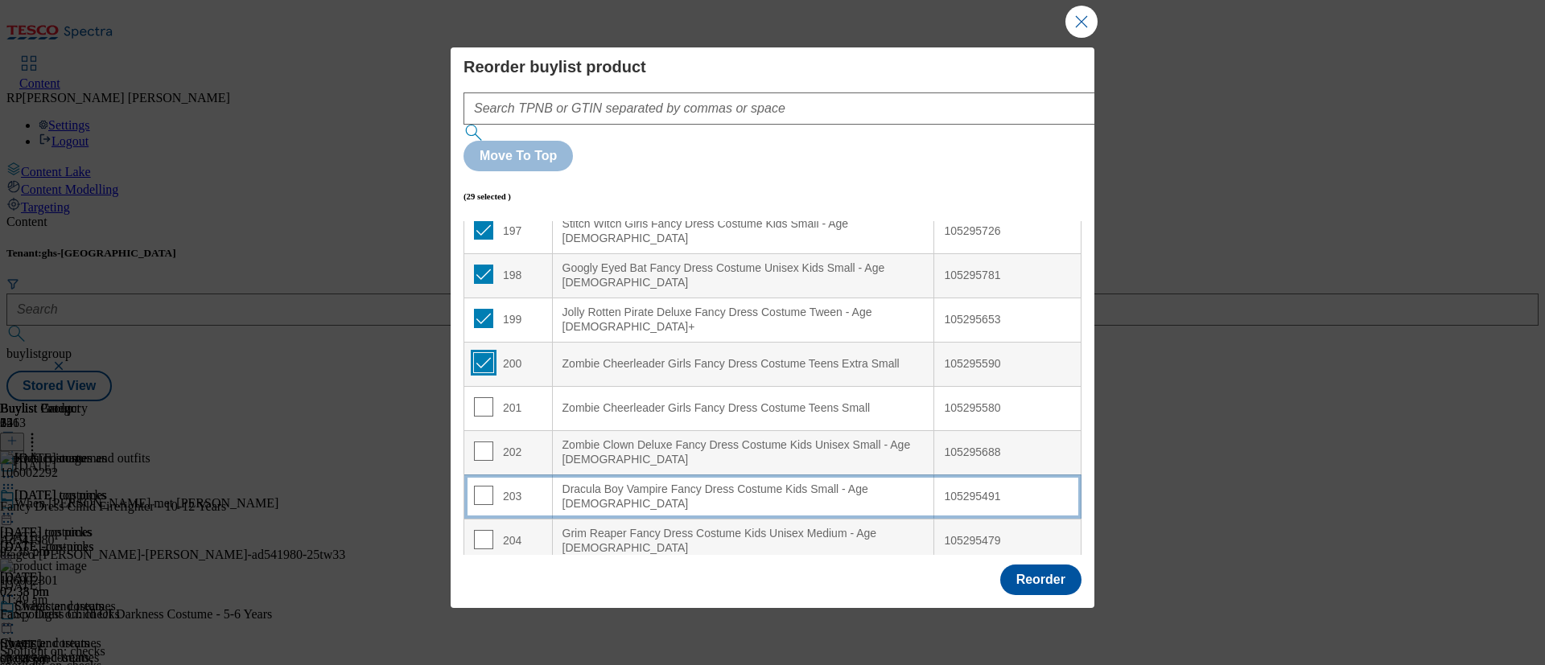
scroll to position [8788, 0]
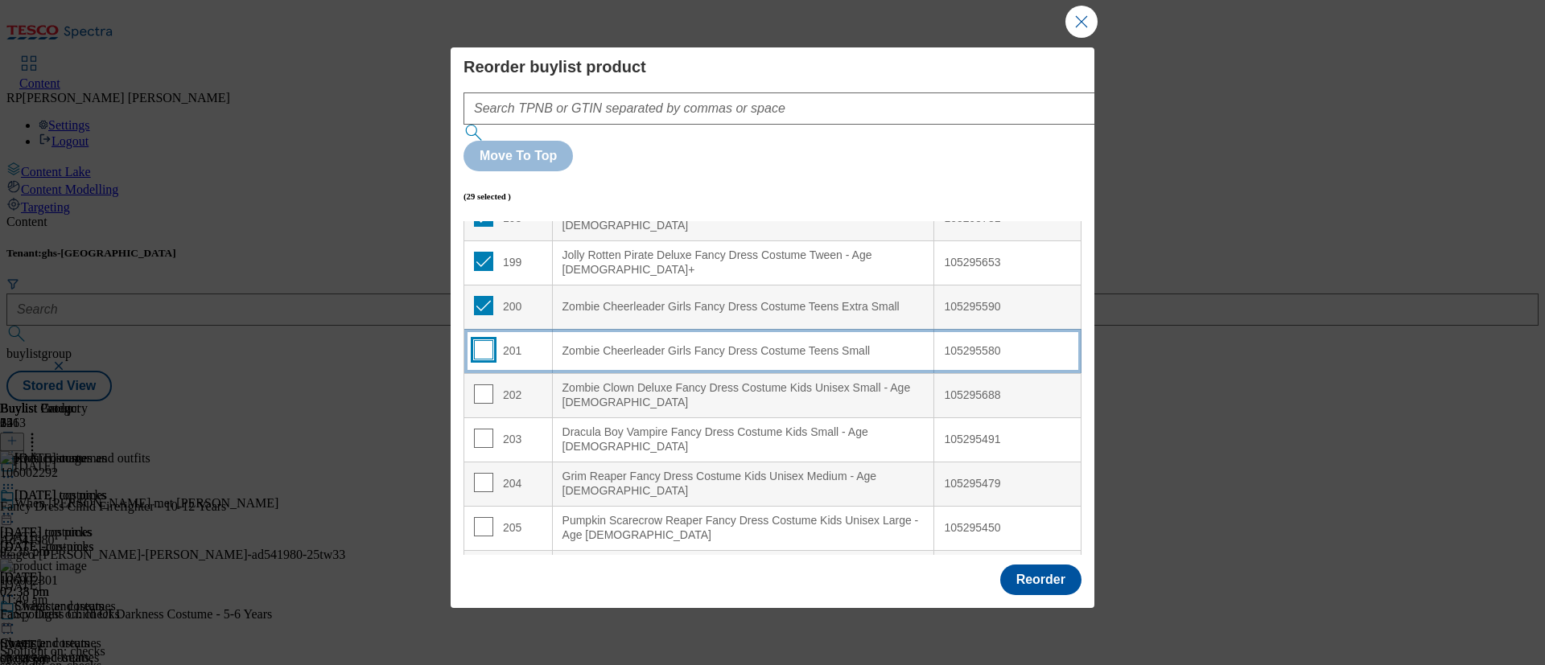
click at [483, 340] on input "Modal" at bounding box center [483, 349] width 19 height 19
checkbox input "true"
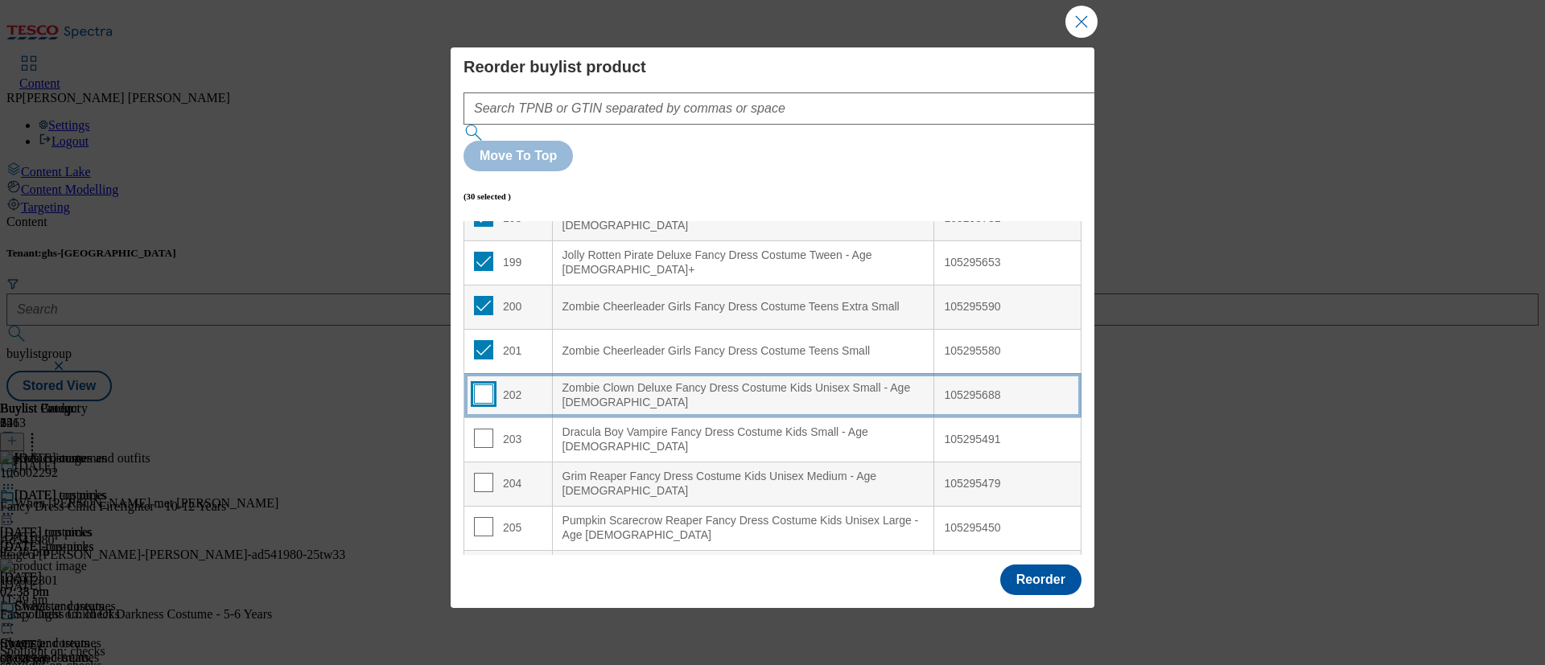
click at [484, 385] on input "Modal" at bounding box center [483, 394] width 19 height 19
checkbox input "true"
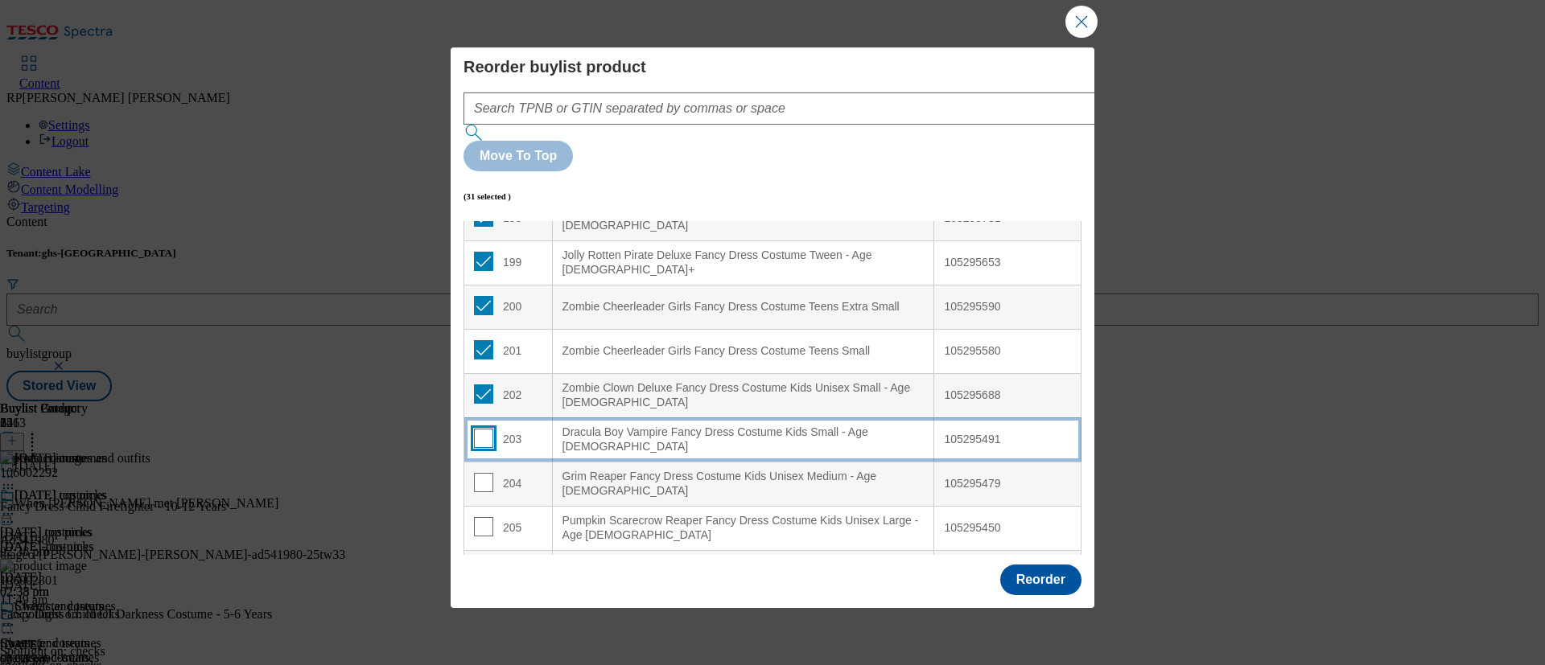
click at [484, 429] on input "Modal" at bounding box center [483, 438] width 19 height 19
checkbox input "true"
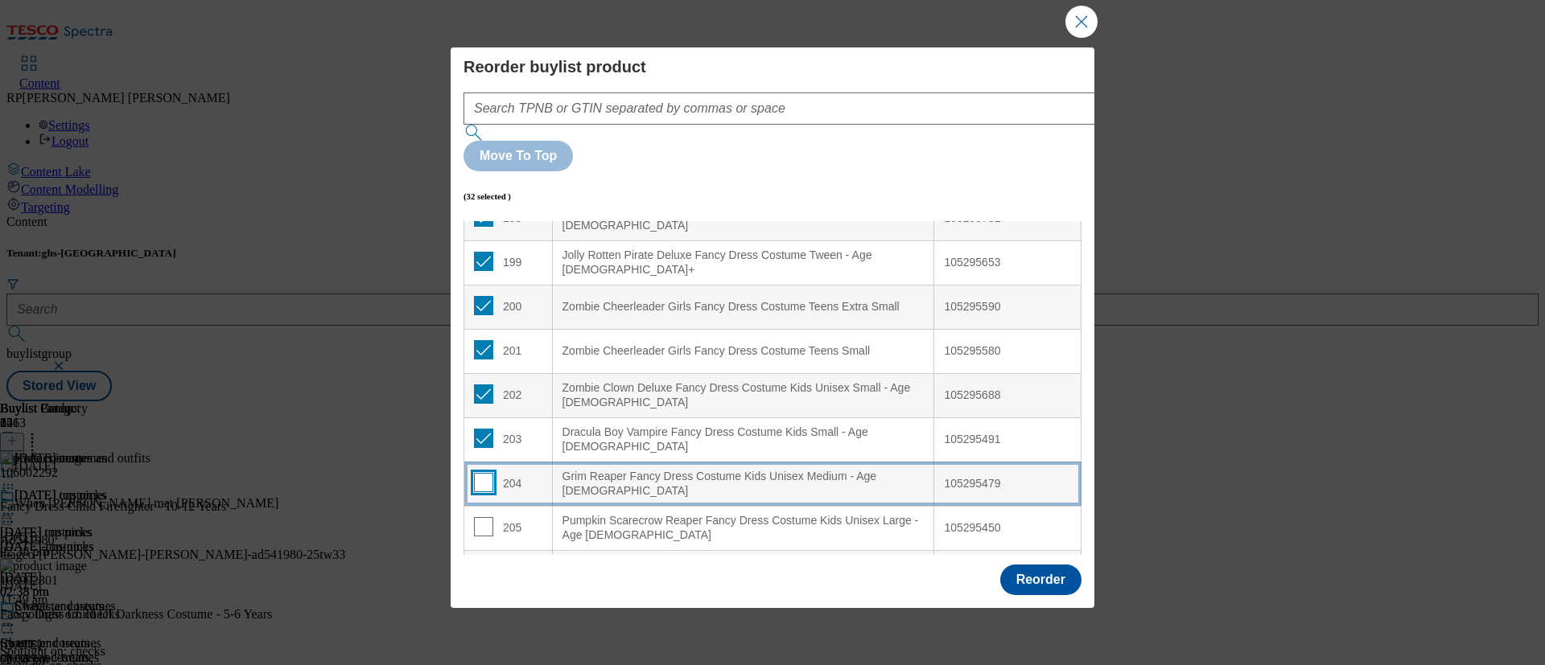
click at [482, 473] on input "Modal" at bounding box center [483, 482] width 19 height 19
checkbox input "true"
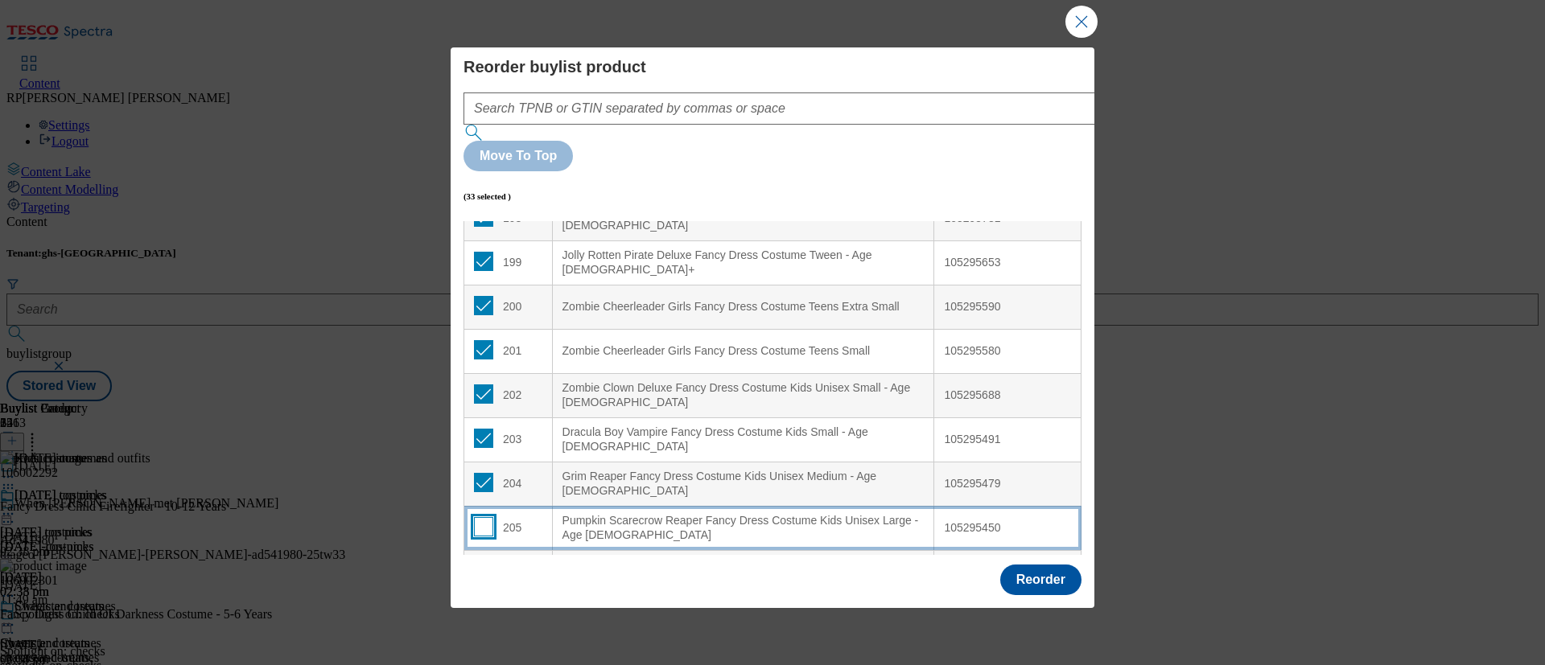
click at [480, 517] on input "Modal" at bounding box center [483, 526] width 19 height 19
checkbox input "true"
click at [480, 554] on input "Modal" at bounding box center [483, 571] width 19 height 19
checkbox input "true"
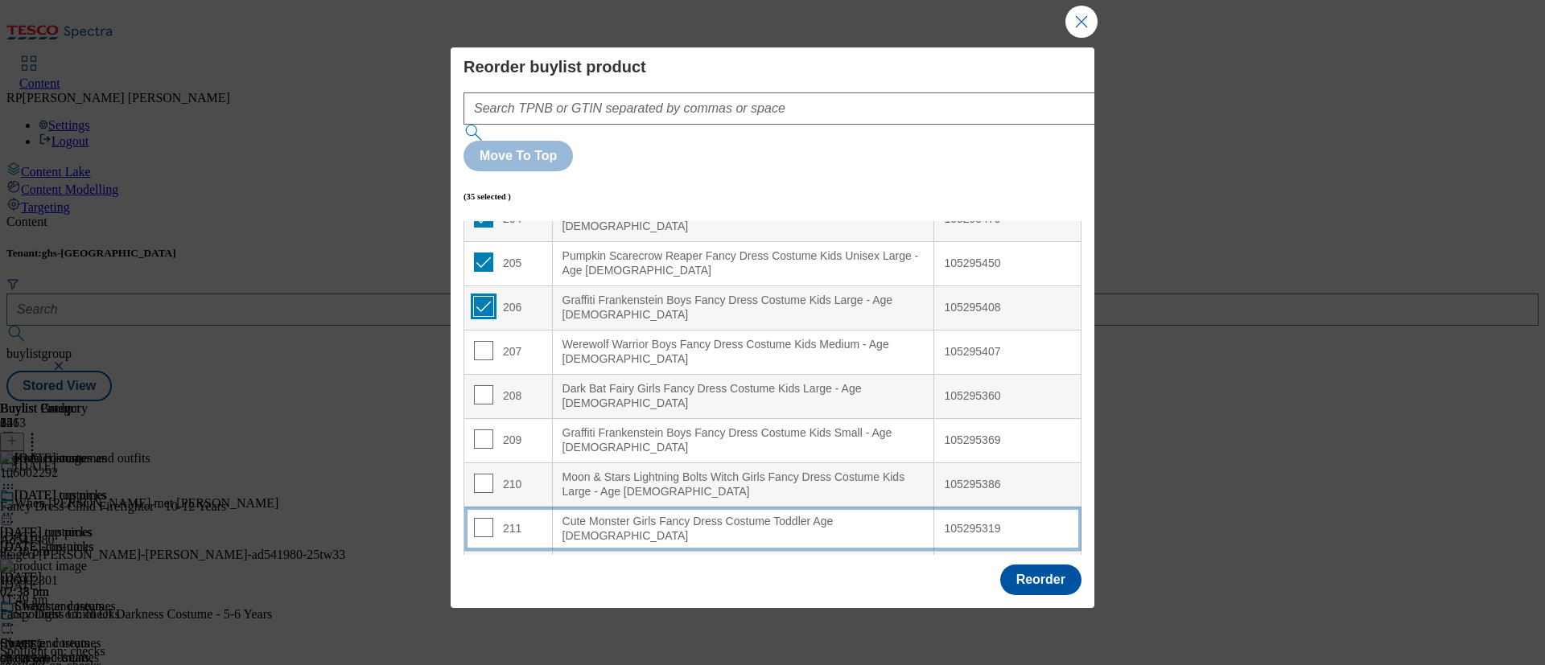
scroll to position [9029, 0]
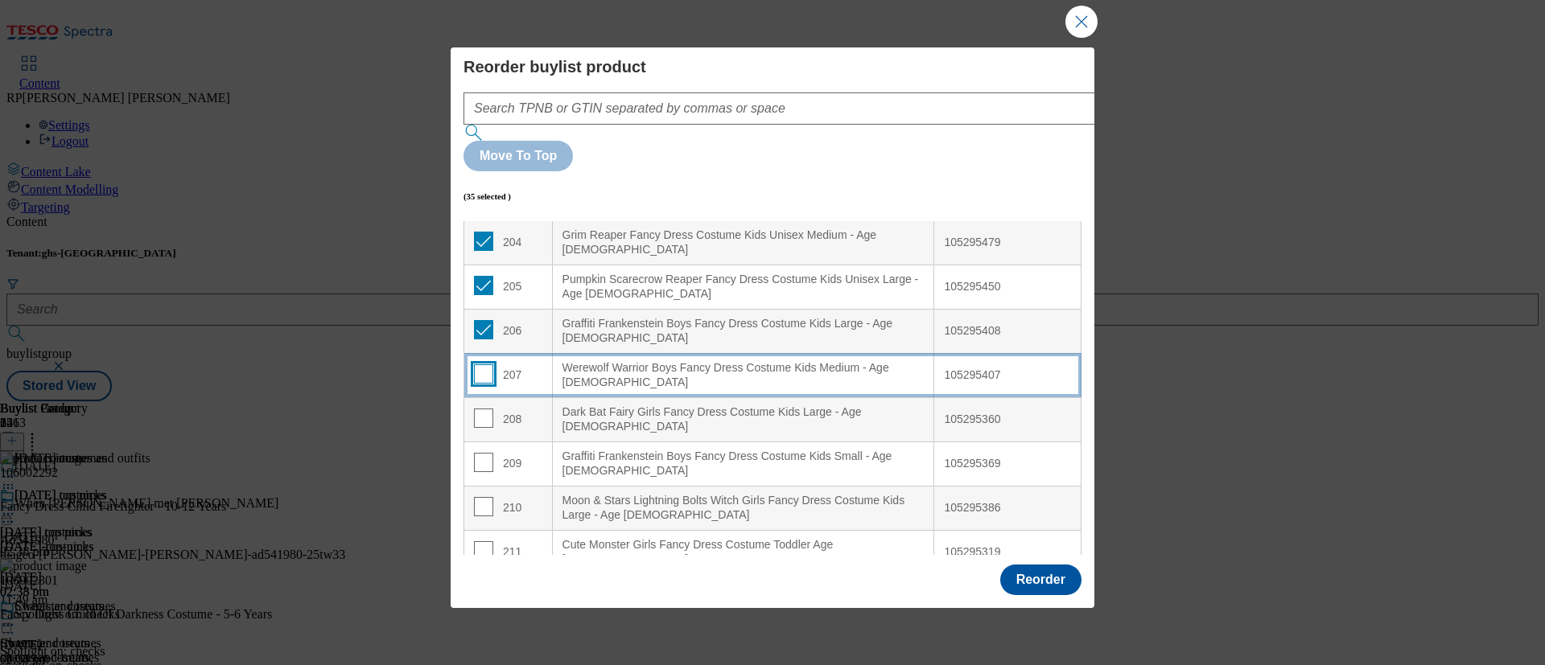
click at [487, 365] on input "Modal" at bounding box center [483, 374] width 19 height 19
checkbox input "true"
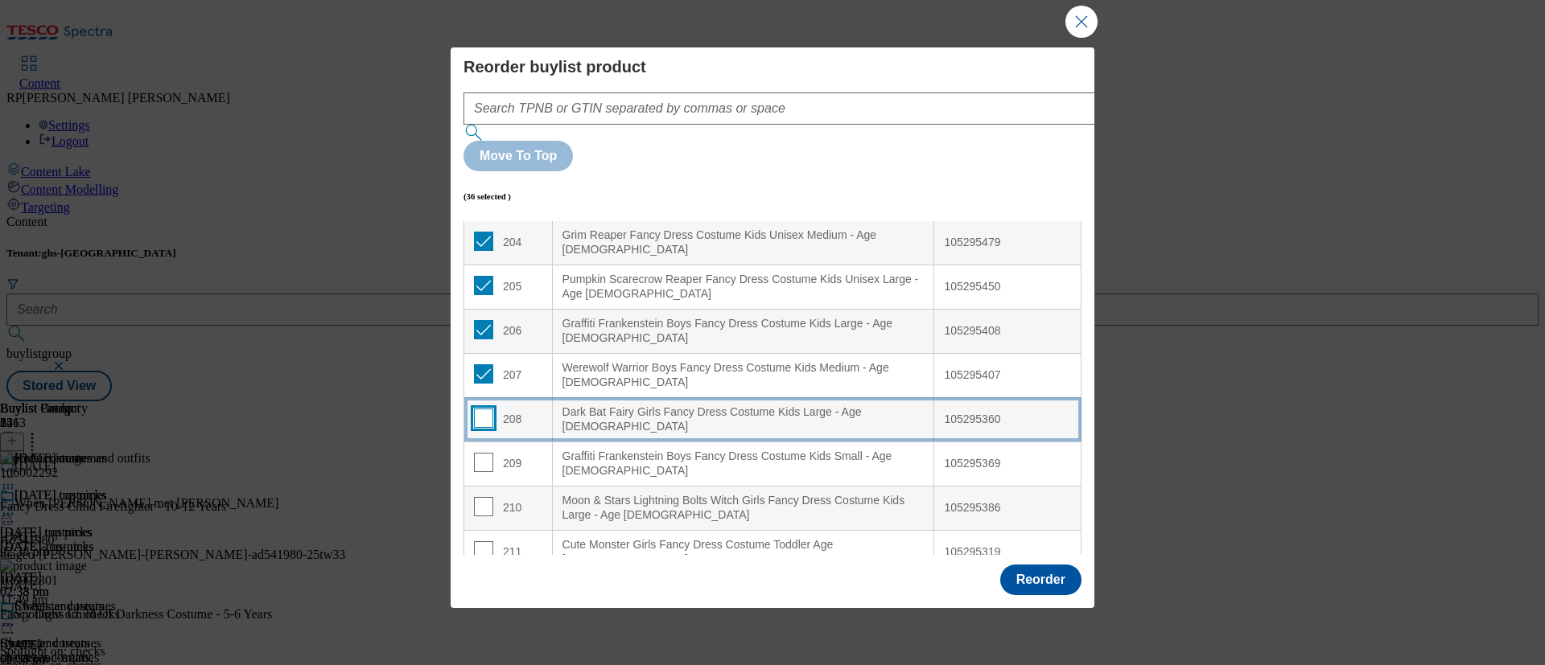
click at [484, 409] on input "Modal" at bounding box center [483, 418] width 19 height 19
checkbox input "true"
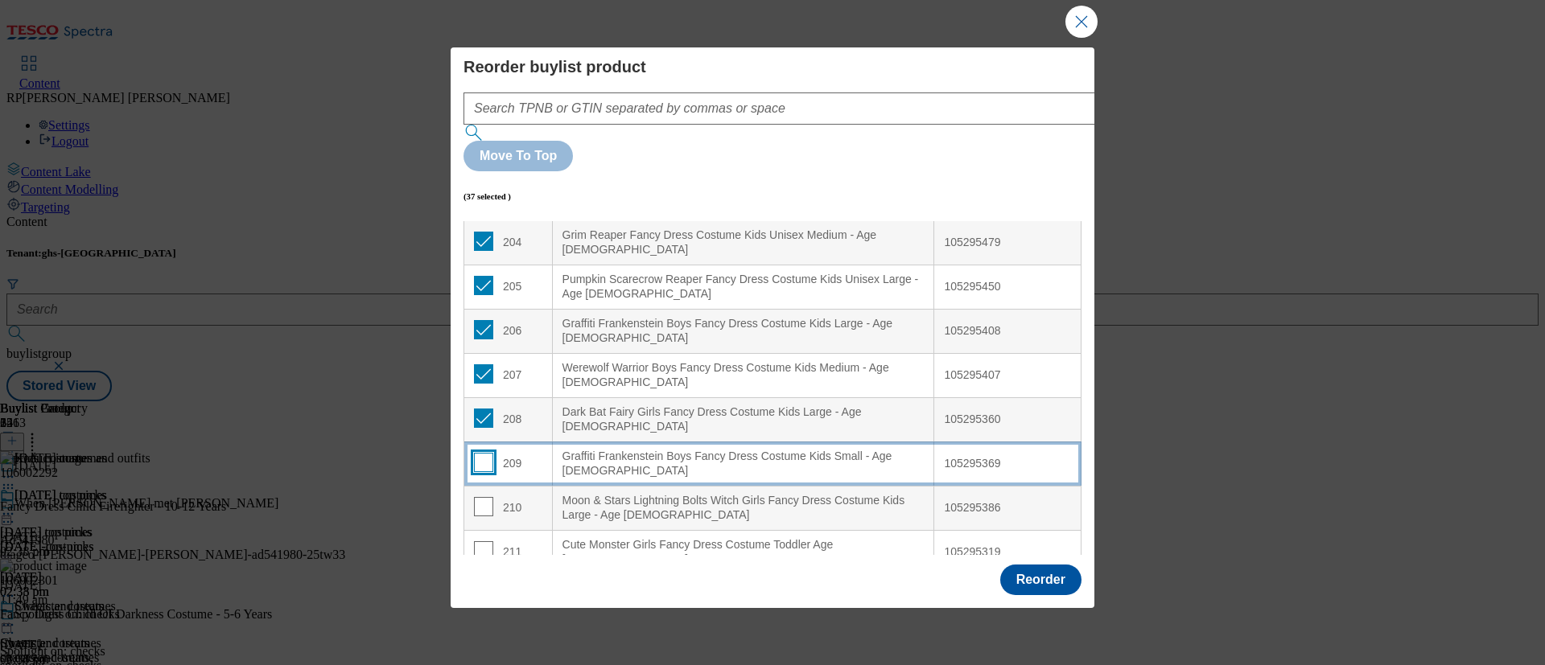
click at [477, 453] on input "Modal" at bounding box center [483, 462] width 19 height 19
checkbox input "true"
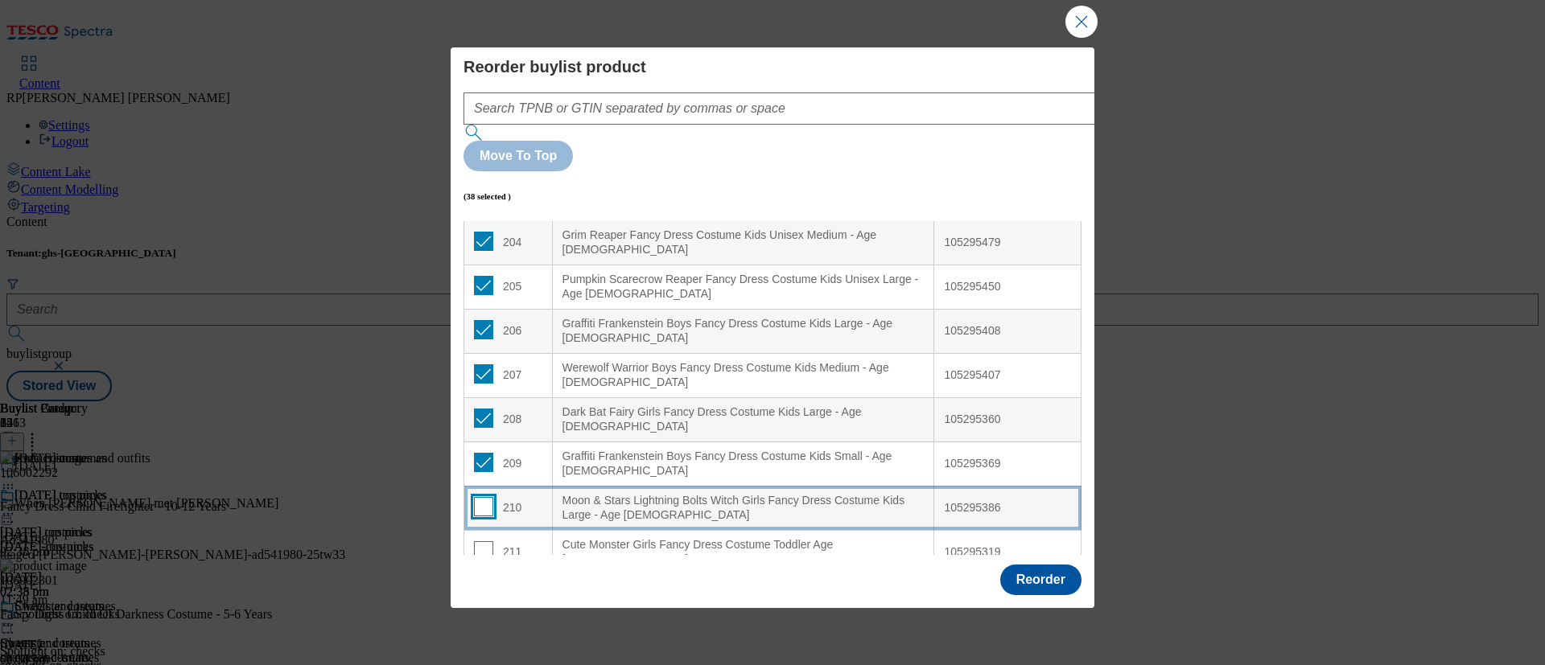
click at [482, 497] on input "Modal" at bounding box center [483, 506] width 19 height 19
checkbox input "true"
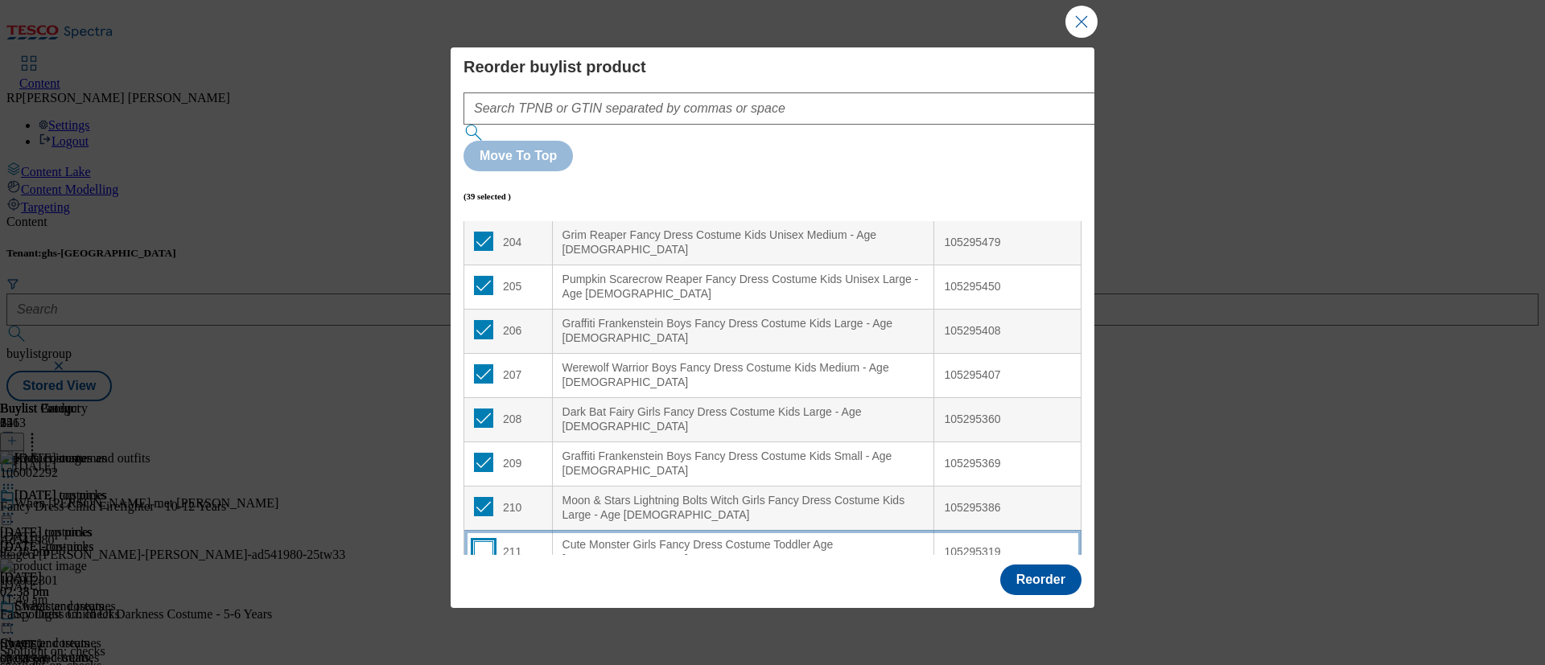
click at [481, 542] on input "Modal" at bounding box center [483, 551] width 19 height 19
checkbox input "true"
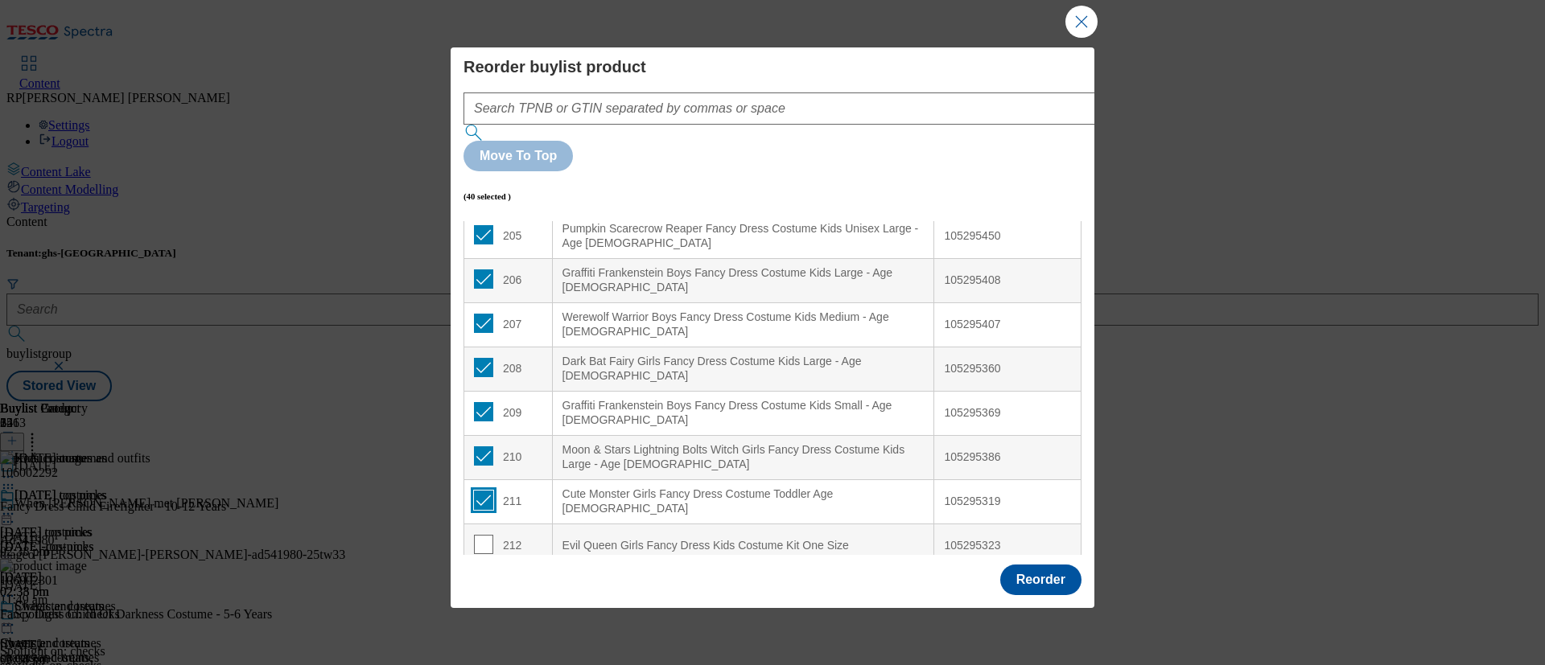
scroll to position [9150, 0]
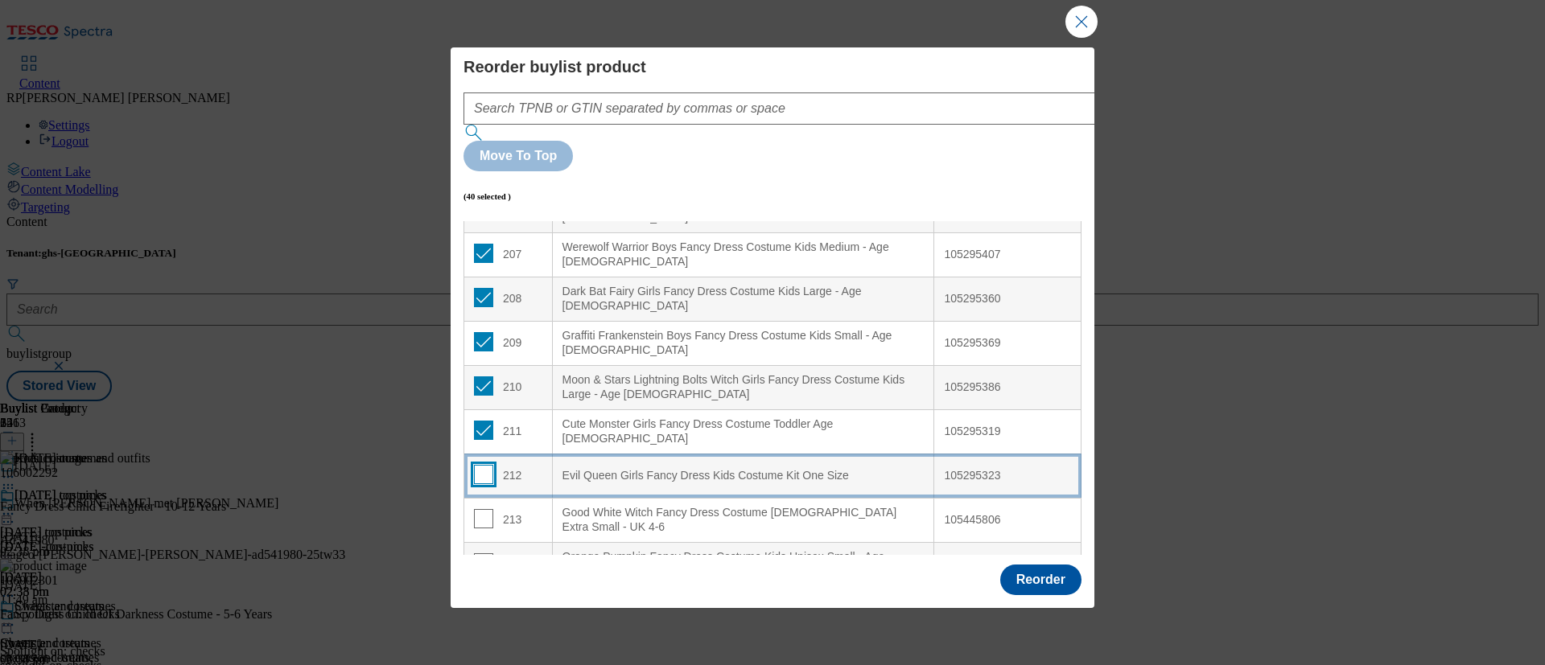
click at [484, 465] on input "Modal" at bounding box center [483, 474] width 19 height 19
checkbox input "true"
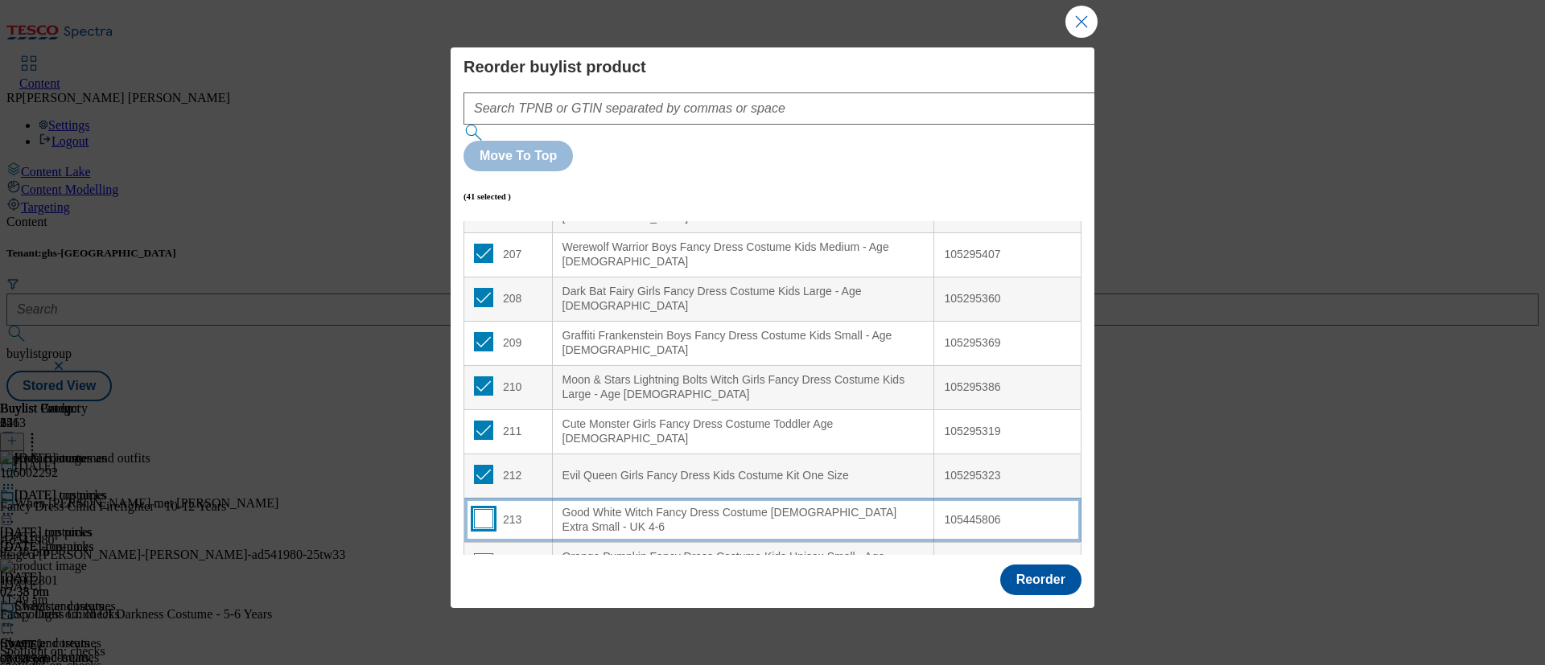
click at [484, 509] on input "Modal" at bounding box center [483, 518] width 19 height 19
checkbox input "true"
click at [485, 554] on input "Modal" at bounding box center [483, 563] width 19 height 19
checkbox input "true"
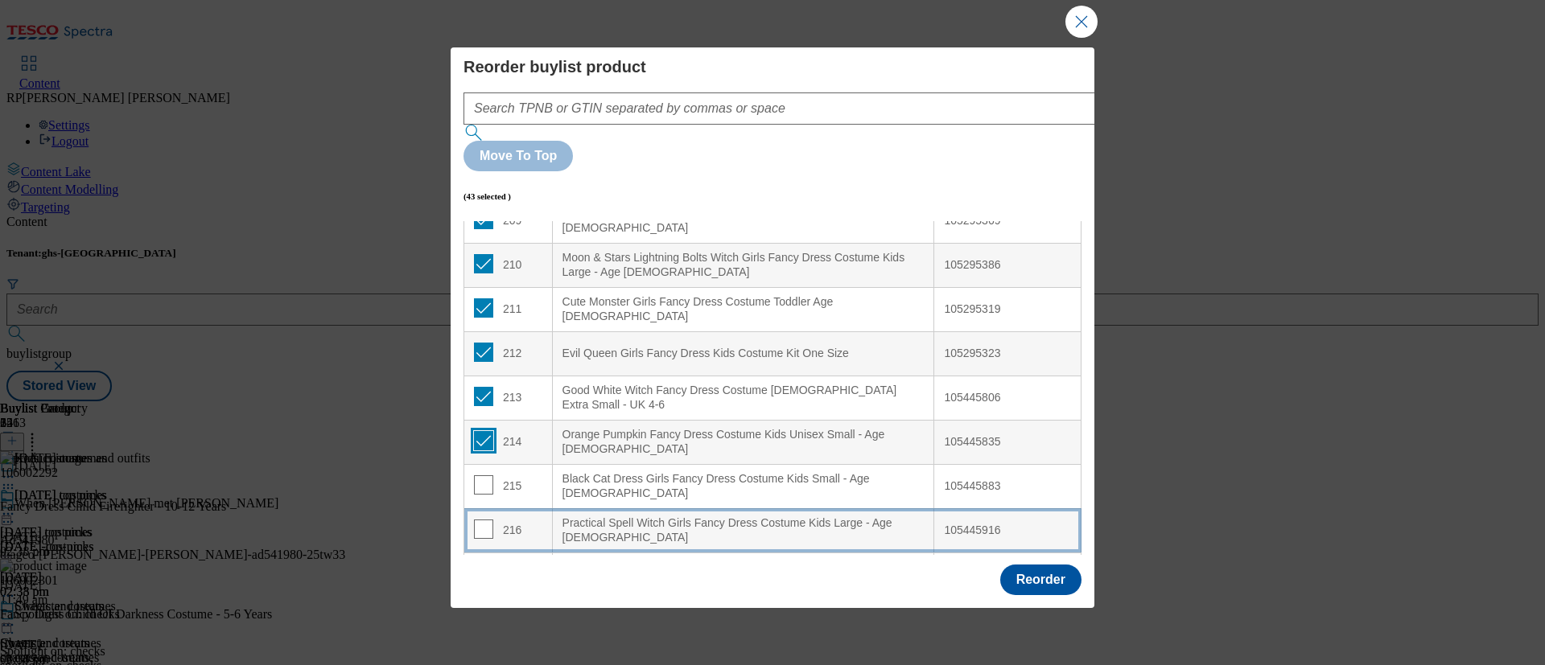
scroll to position [9391, 0]
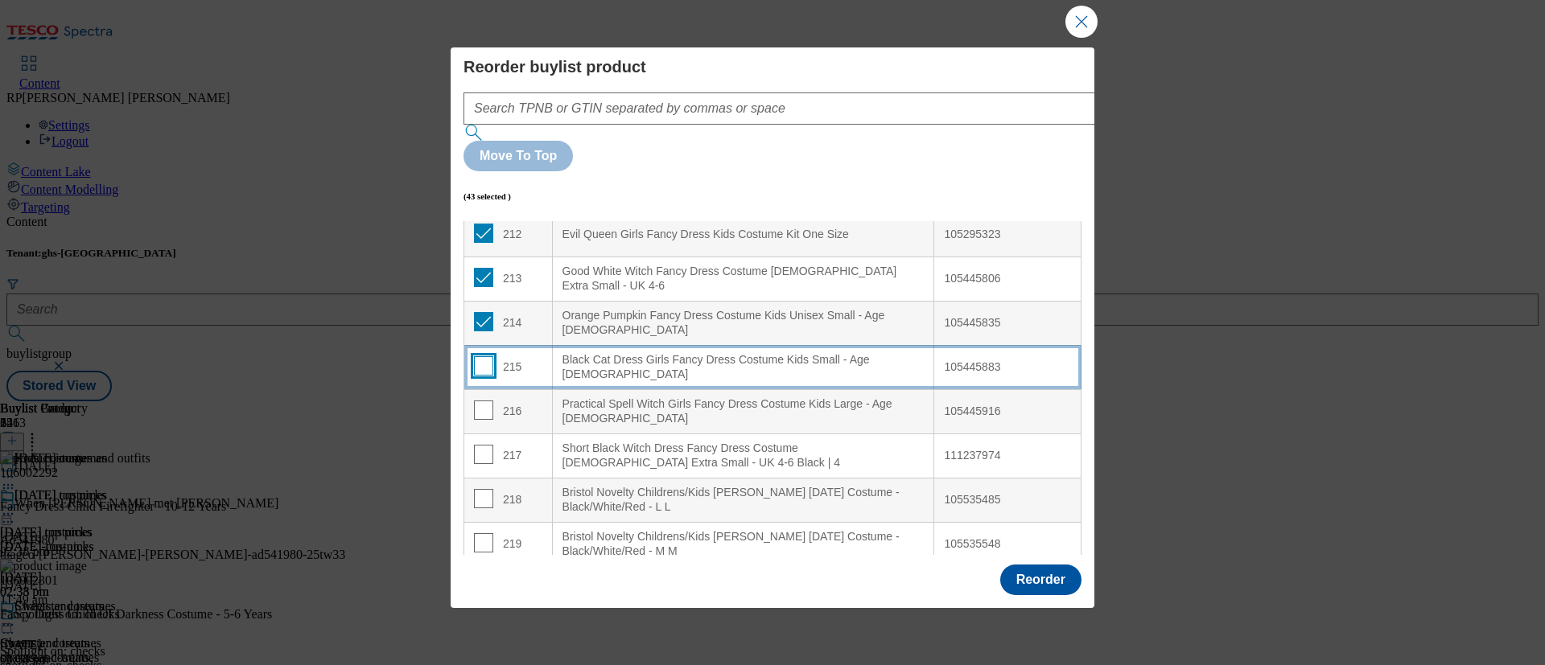
click at [479, 356] on input "Modal" at bounding box center [483, 365] width 19 height 19
checkbox input "true"
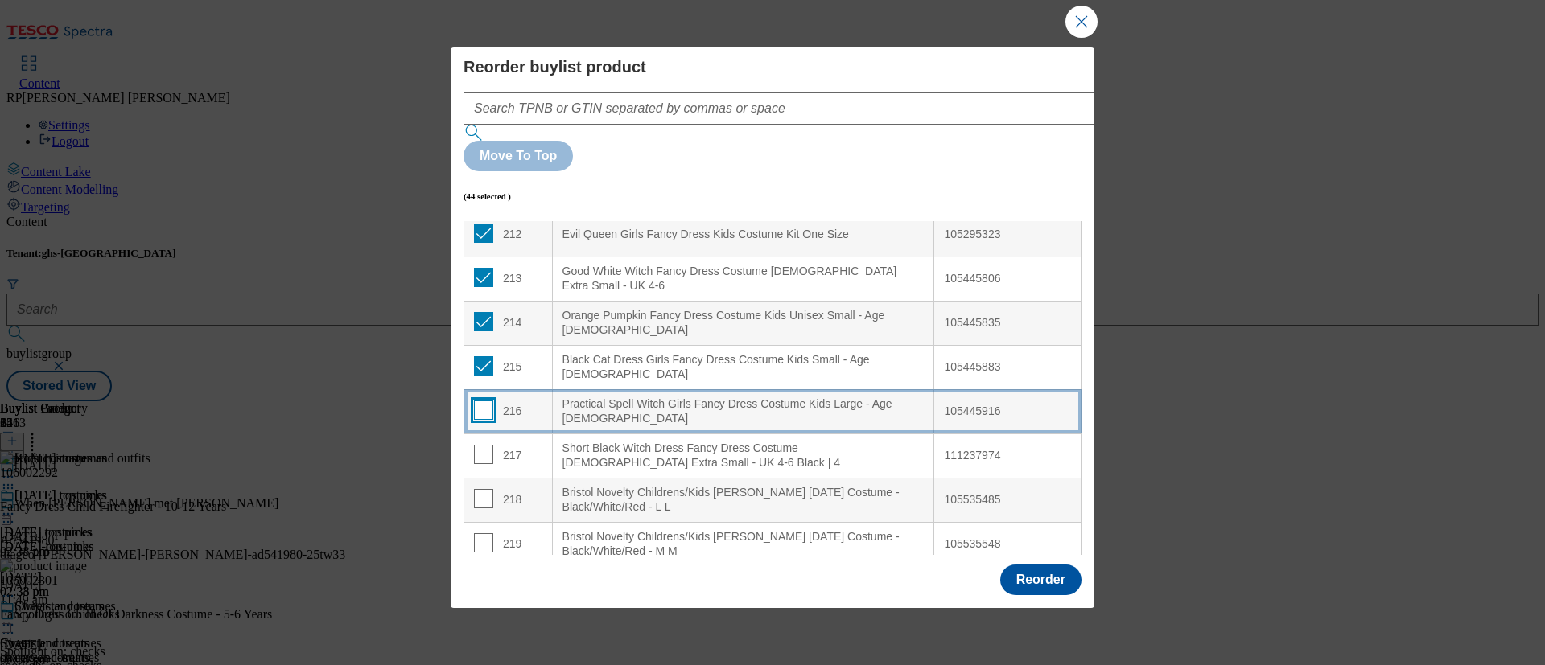
click at [487, 401] on input "Modal" at bounding box center [483, 410] width 19 height 19
checkbox input "true"
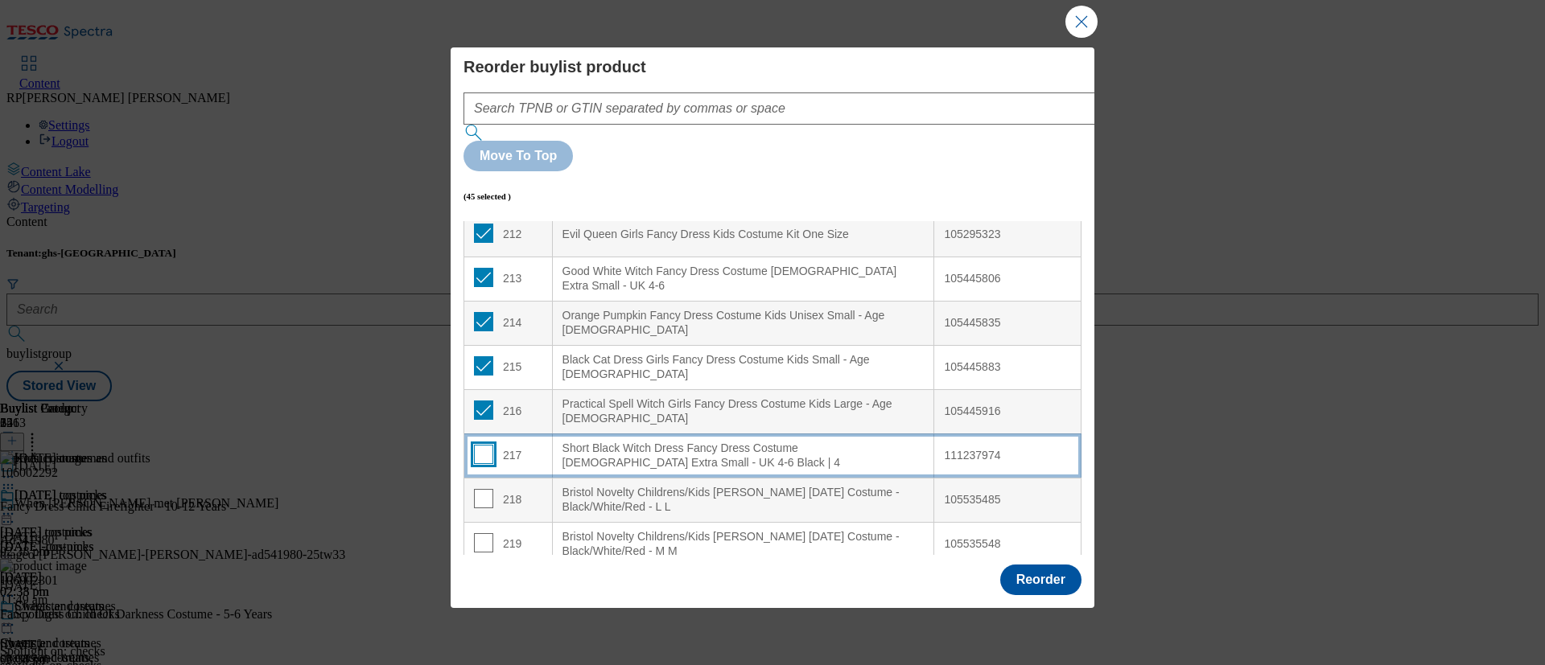
click at [483, 445] on input "Modal" at bounding box center [483, 454] width 19 height 19
checkbox input "true"
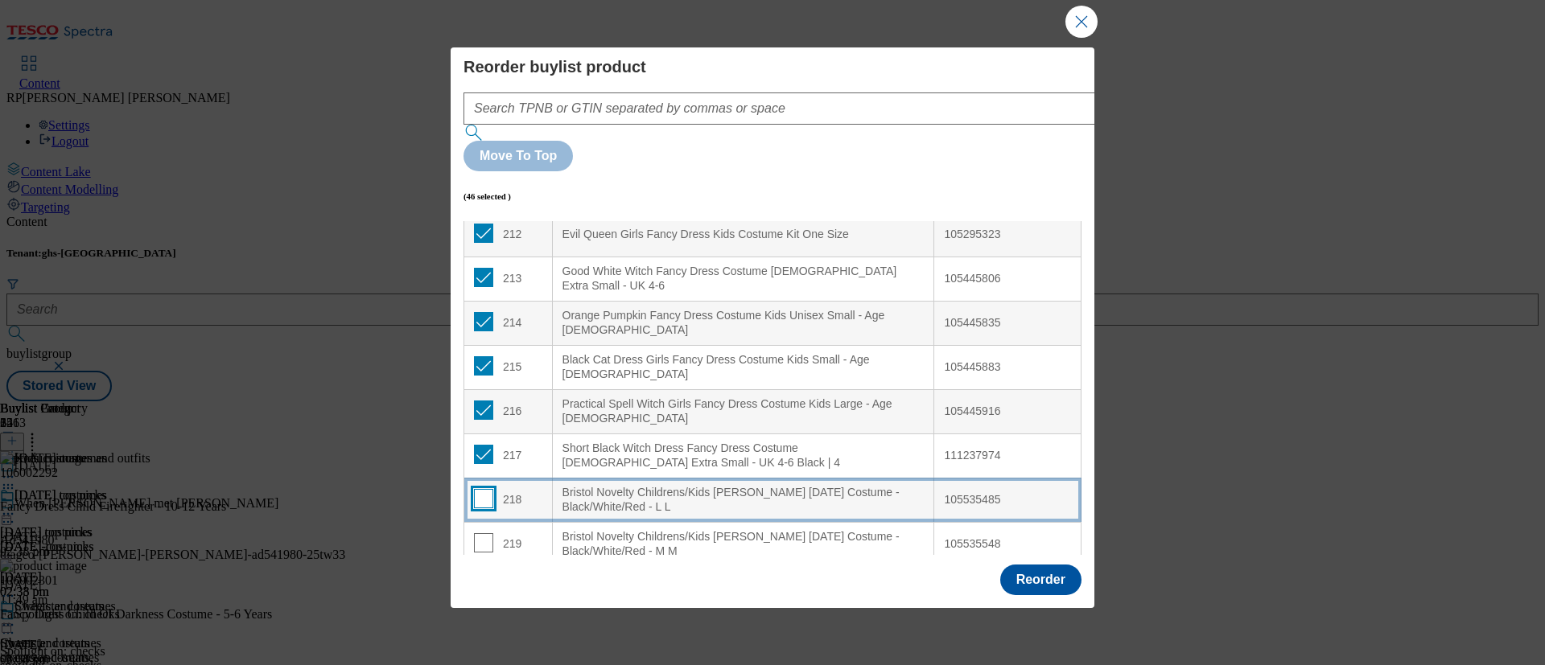
click at [479, 489] on input "Modal" at bounding box center [483, 498] width 19 height 19
checkbox input "true"
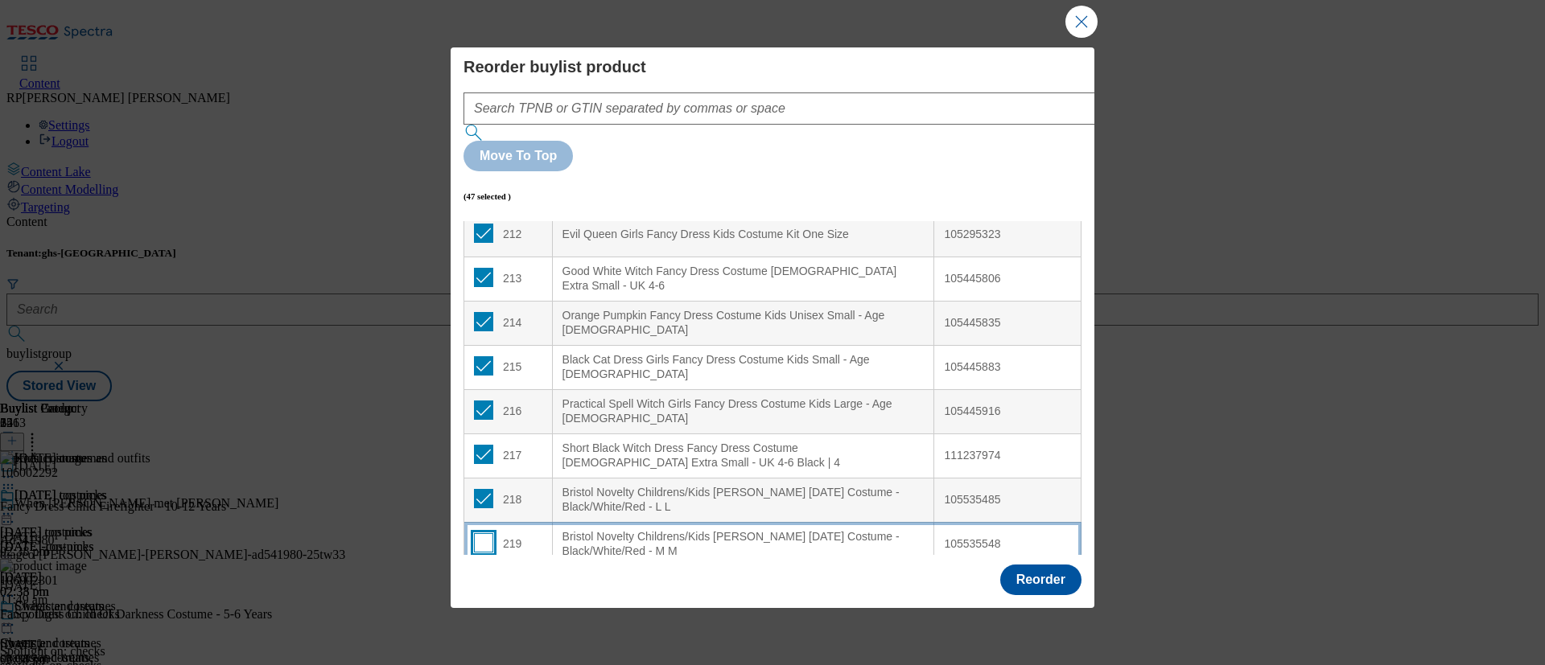
click at [486, 534] on input "Modal" at bounding box center [483, 543] width 19 height 19
checkbox input "true"
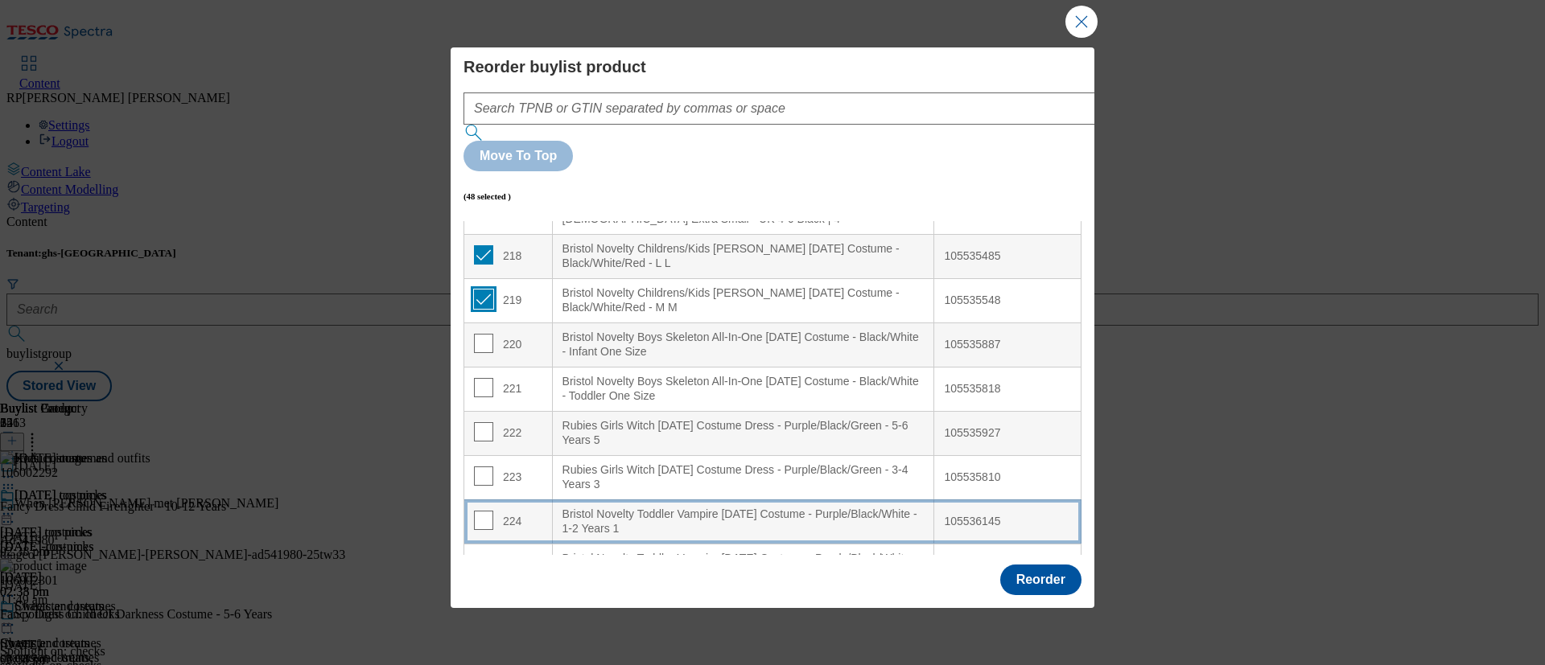
scroll to position [9674, 0]
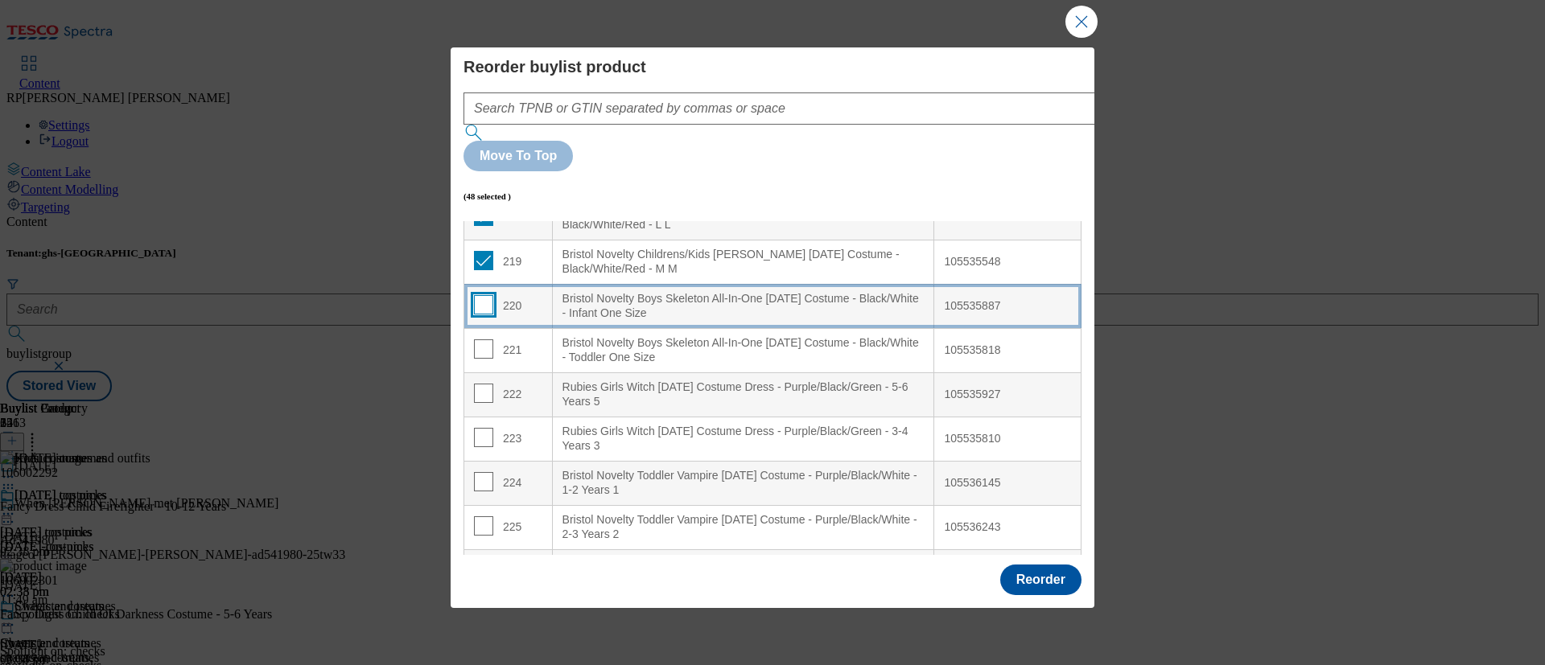
click at [486, 295] on input "Modal" at bounding box center [483, 304] width 19 height 19
checkbox input "true"
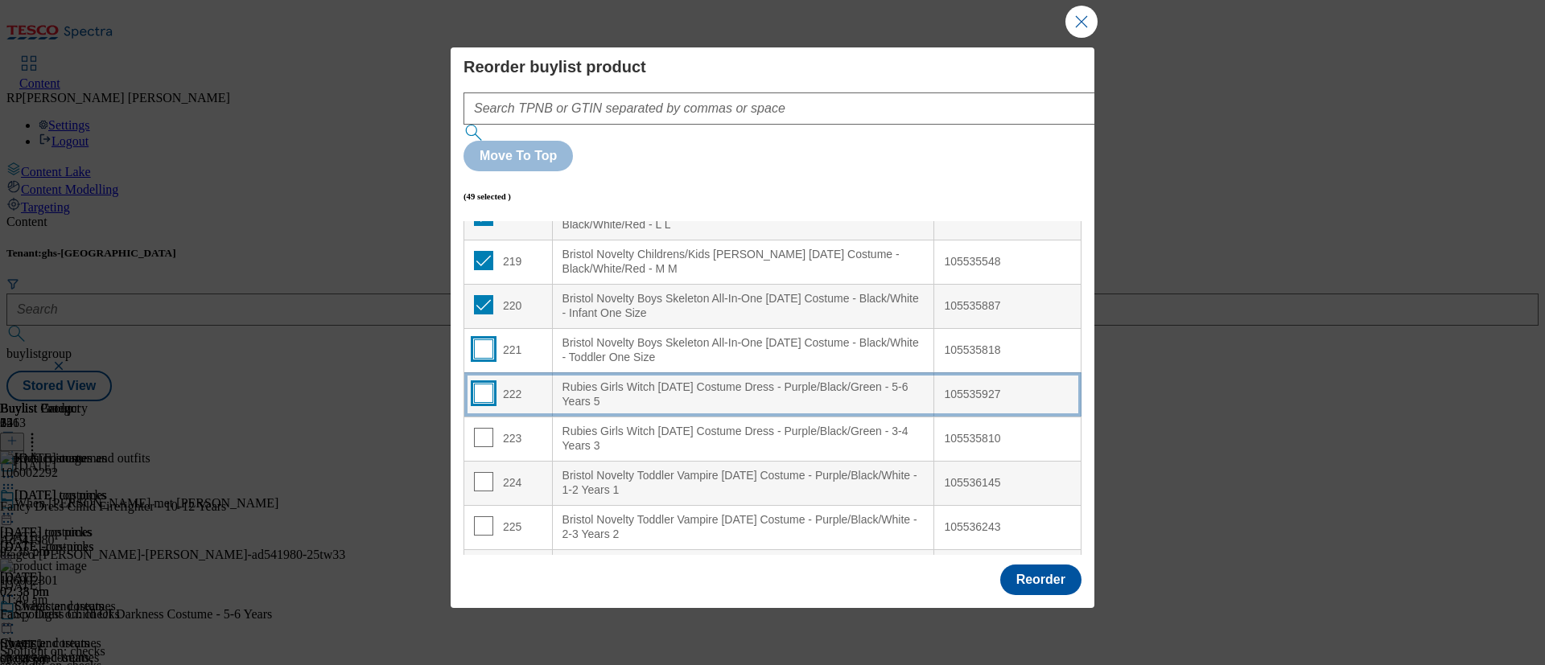
drag, startPoint x: 484, startPoint y: 283, endPoint x: 476, endPoint y: 323, distance: 40.2
click at [483, 340] on input "Modal" at bounding box center [483, 349] width 19 height 19
checkbox input "true"
click at [474, 384] on input "Modal" at bounding box center [483, 393] width 19 height 19
checkbox input "true"
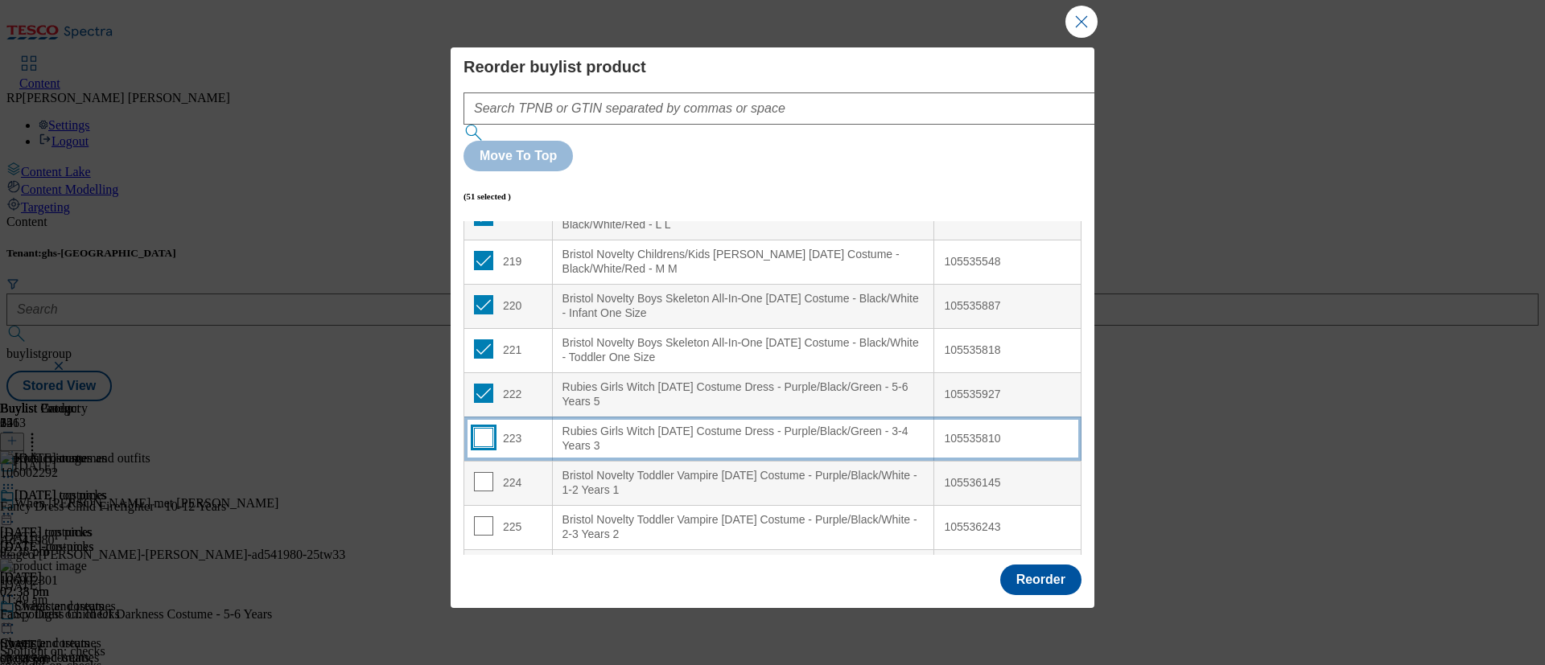
click at [477, 428] on input "Modal" at bounding box center [483, 437] width 19 height 19
checkbox input "true"
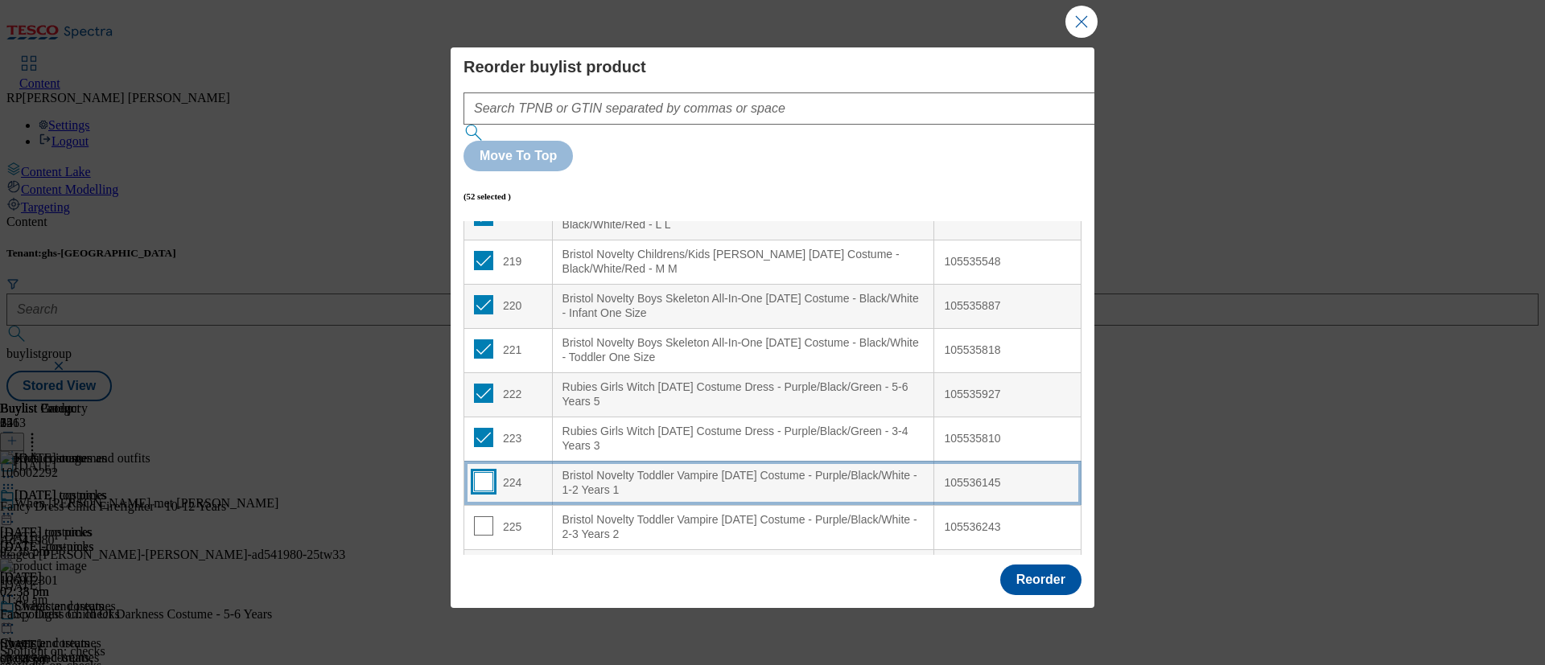
click at [484, 472] on input "Modal" at bounding box center [483, 481] width 19 height 19
checkbox input "true"
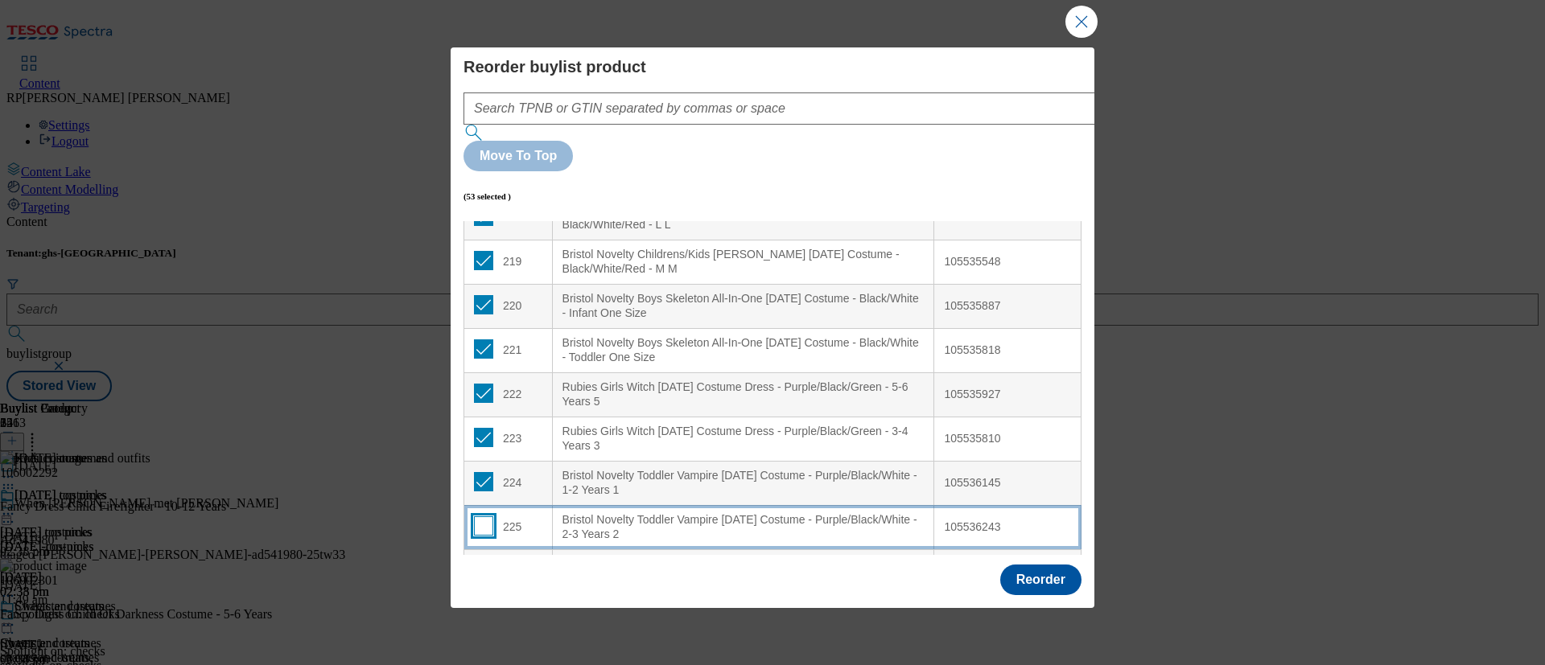
click at [480, 517] on input "Modal" at bounding box center [483, 526] width 19 height 19
checkbox input "true"
click at [484, 554] on input "Modal" at bounding box center [483, 570] width 19 height 19
checkbox input "true"
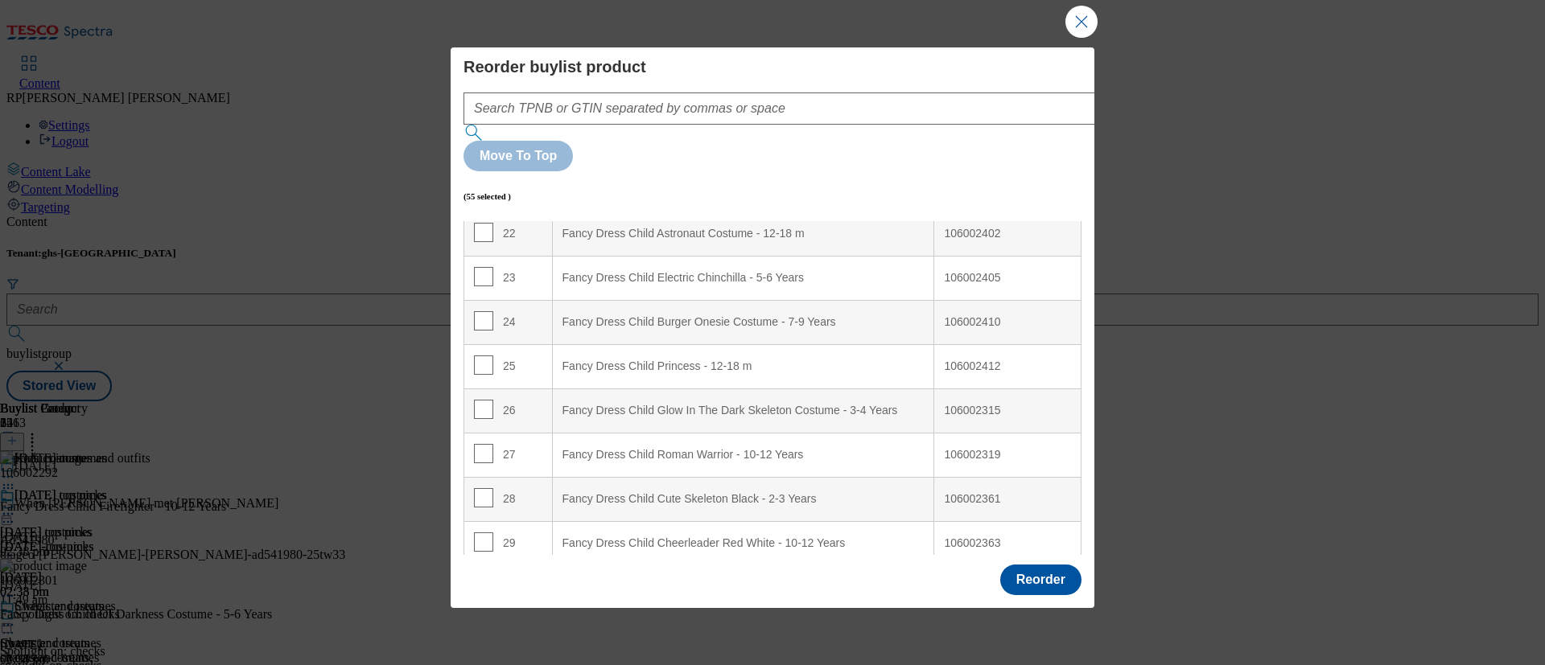
scroll to position [0, 0]
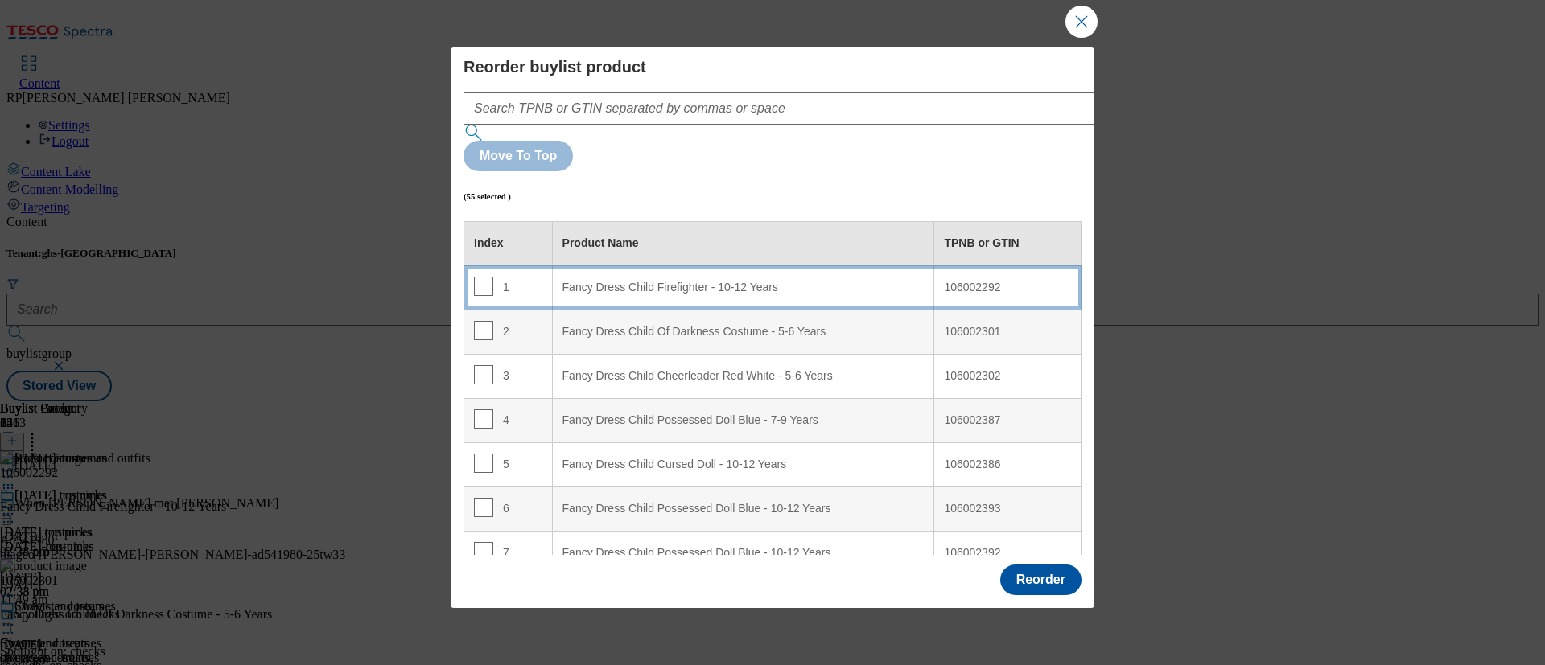
click at [809, 266] on Years "Fancy Dress Child Firefighter - 10-12 Years" at bounding box center [743, 288] width 382 height 44
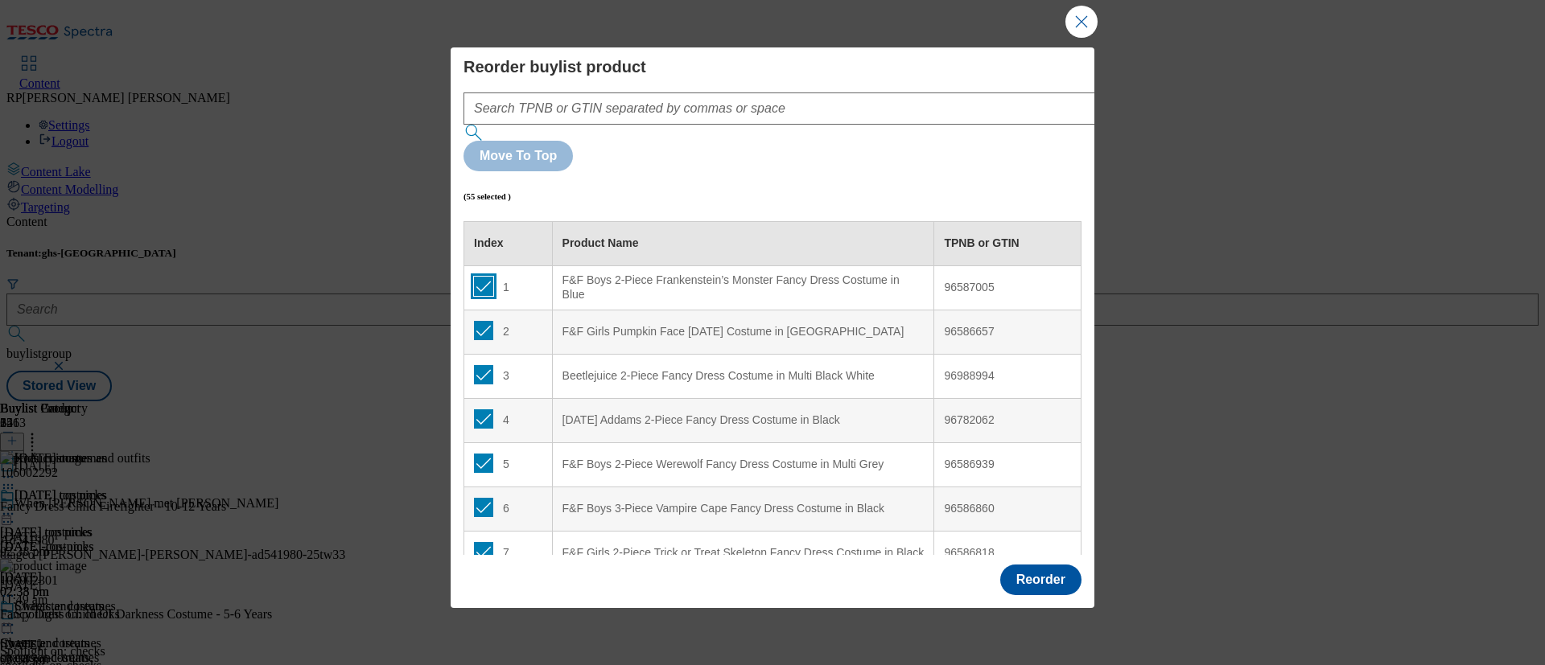
click at [482, 277] on input "Modal" at bounding box center [483, 286] width 19 height 19
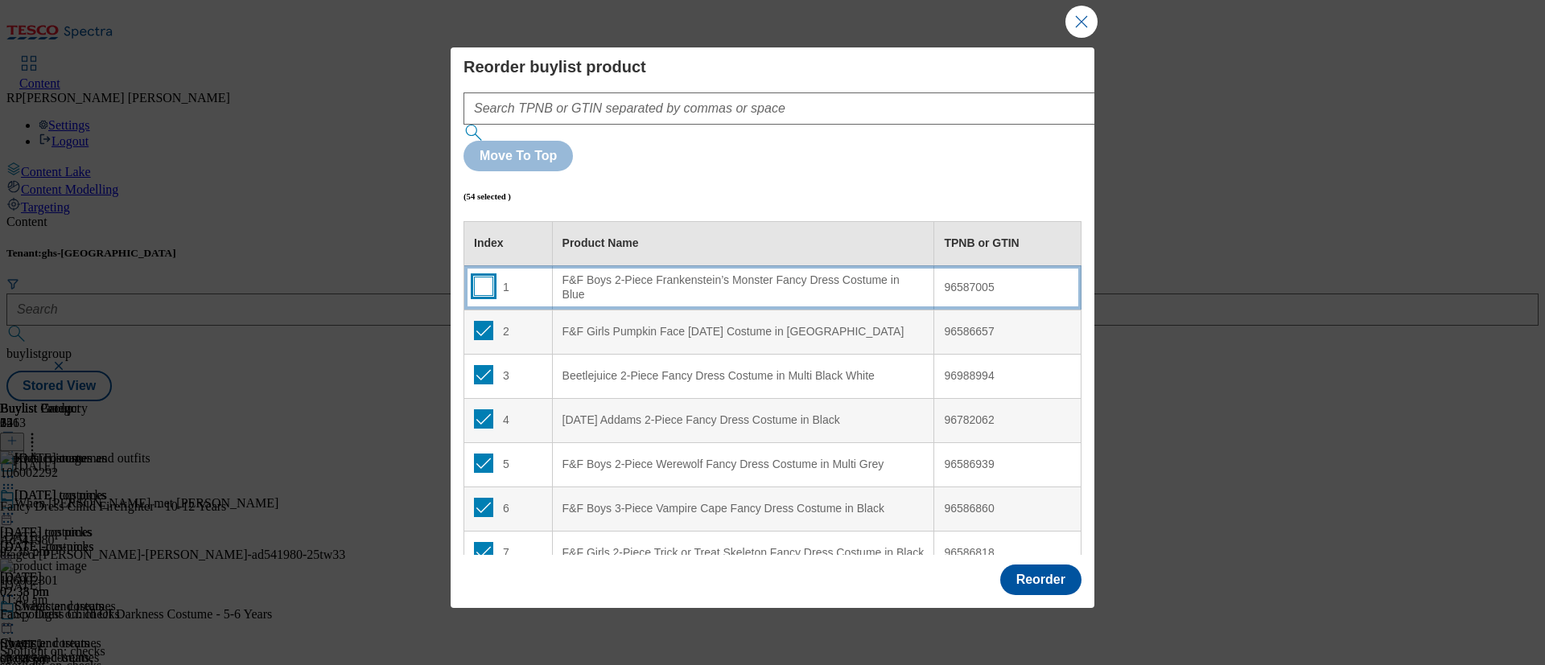
click at [482, 277] on input "Modal" at bounding box center [483, 286] width 19 height 19
checkbox input "true"
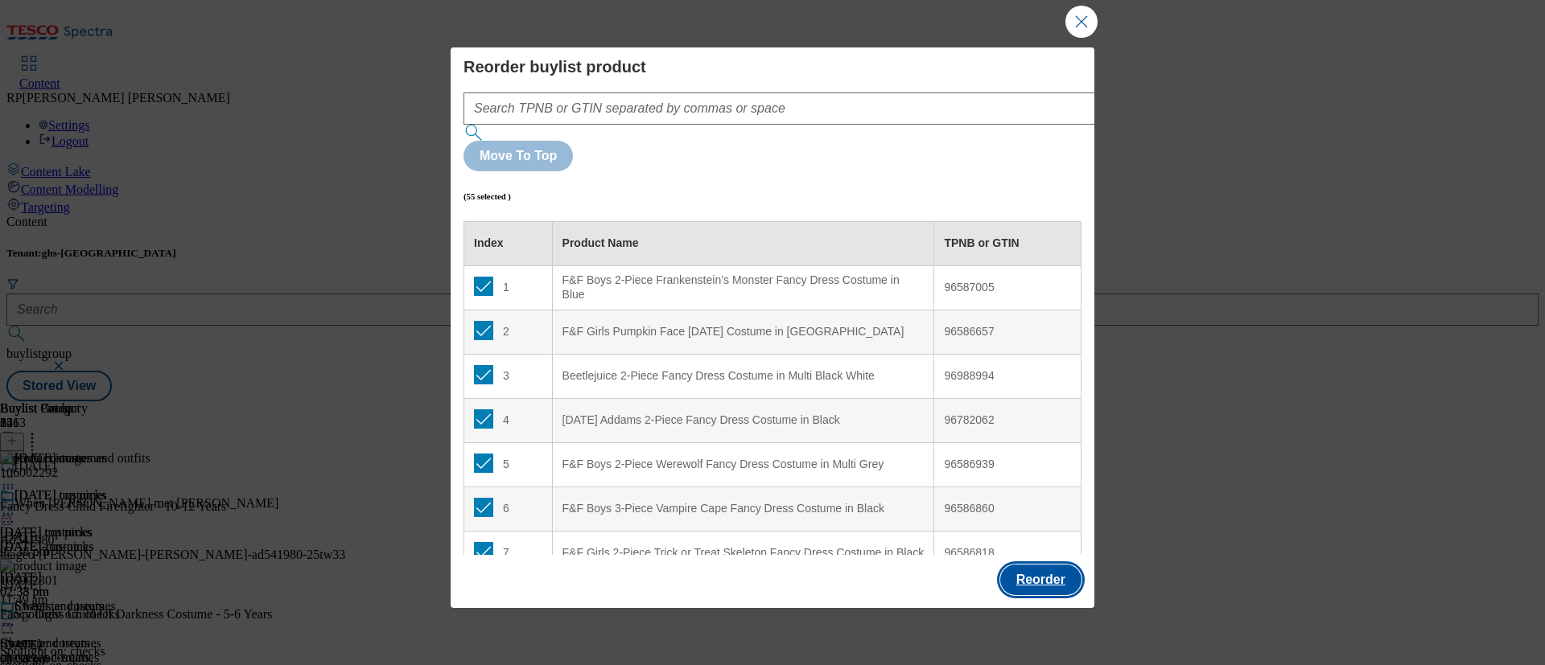
click at [1038, 554] on button "Reorder" at bounding box center [1040, 580] width 81 height 31
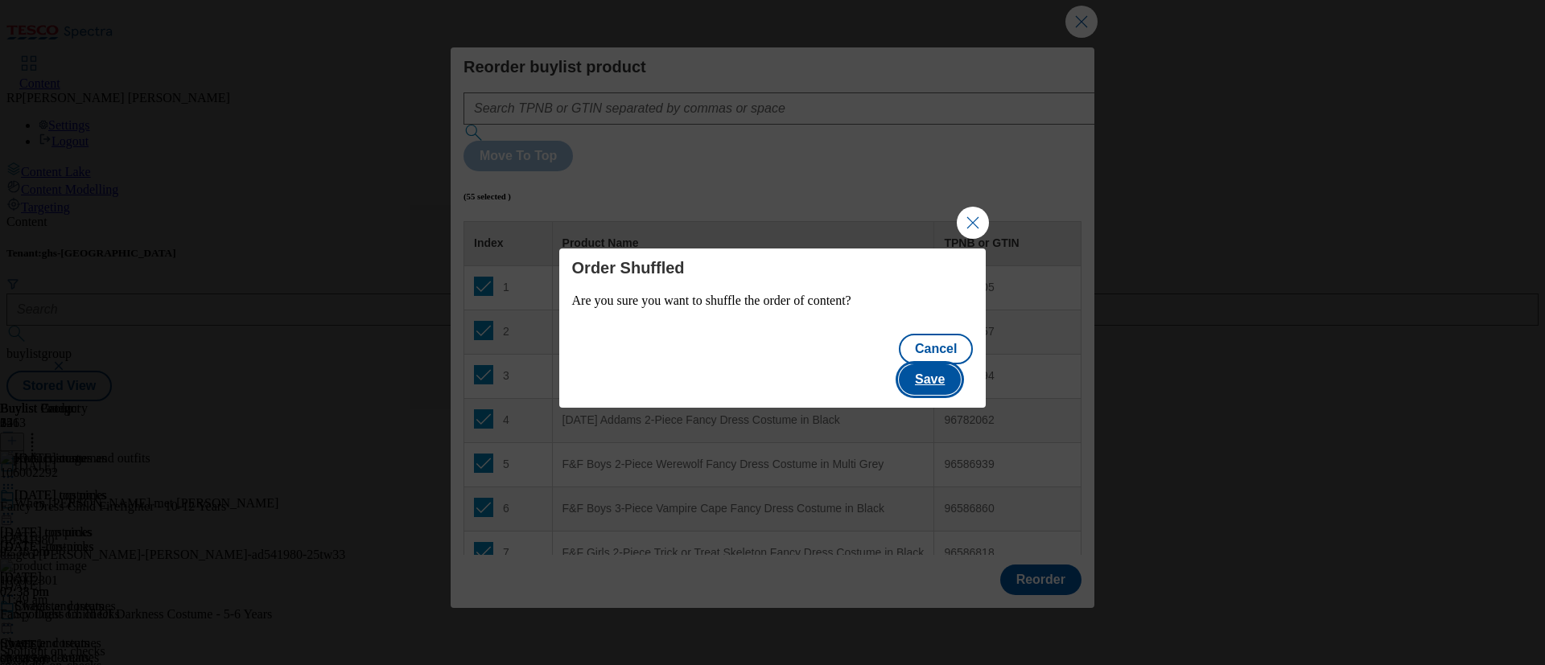
click at [932, 376] on button "Save" at bounding box center [930, 380] width 62 height 31
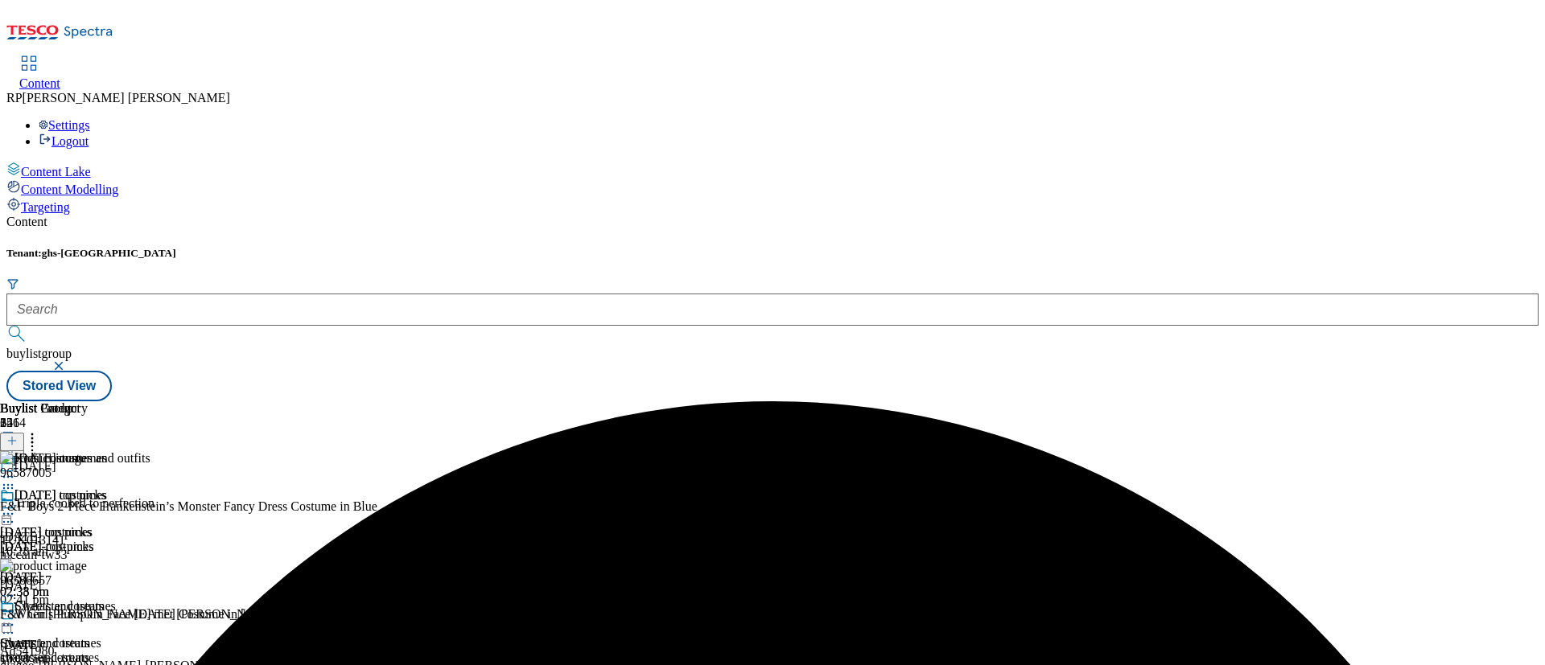
click at [16, 506] on icon at bounding box center [8, 514] width 16 height 16
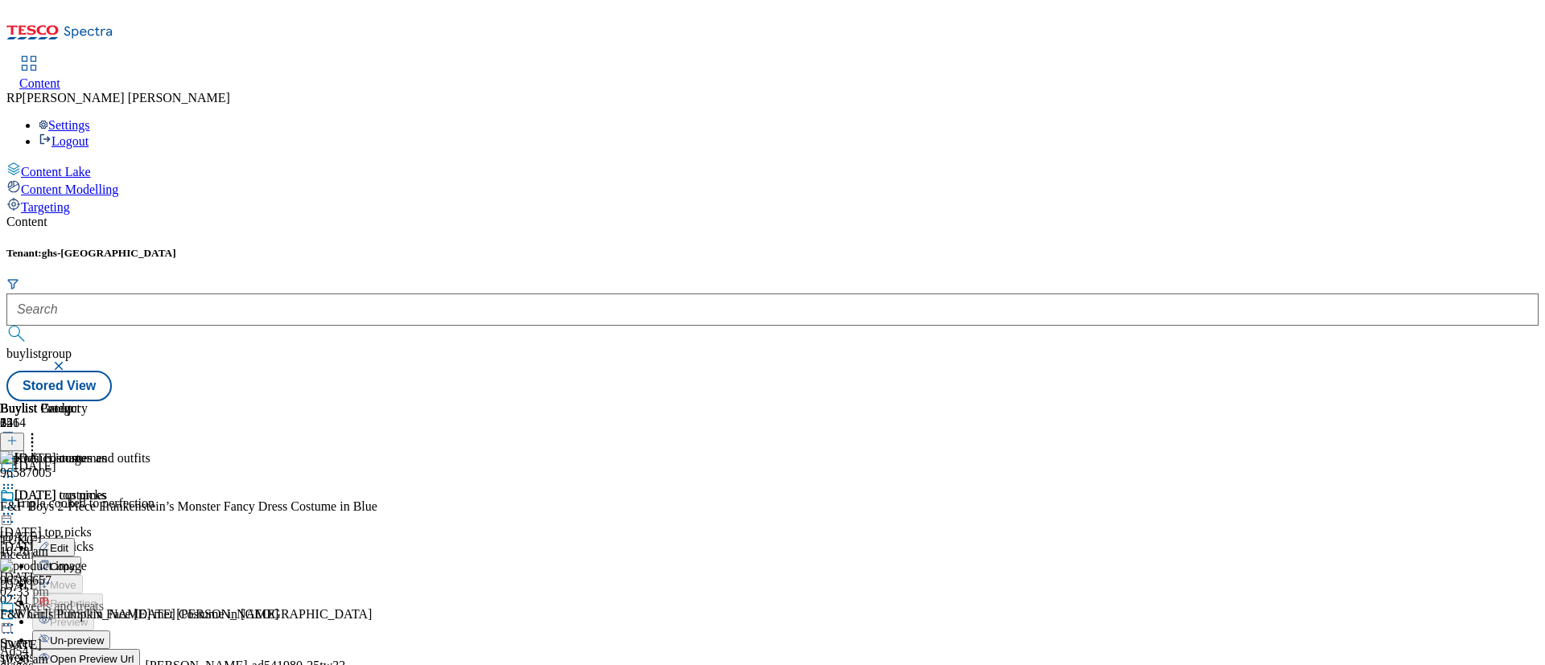
click at [104, 554] on span "Un-preview" at bounding box center [77, 641] width 54 height 12
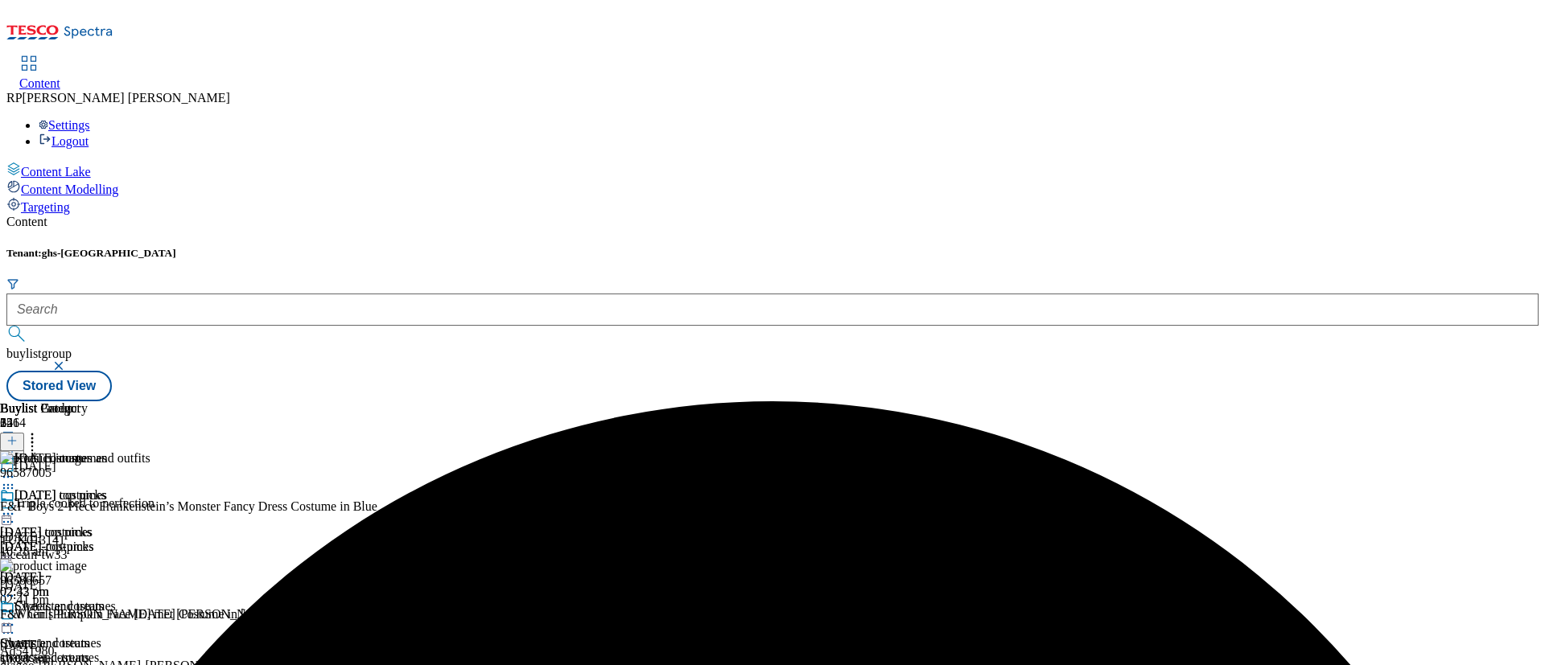
click at [40, 431] on icon at bounding box center [32, 439] width 16 height 16
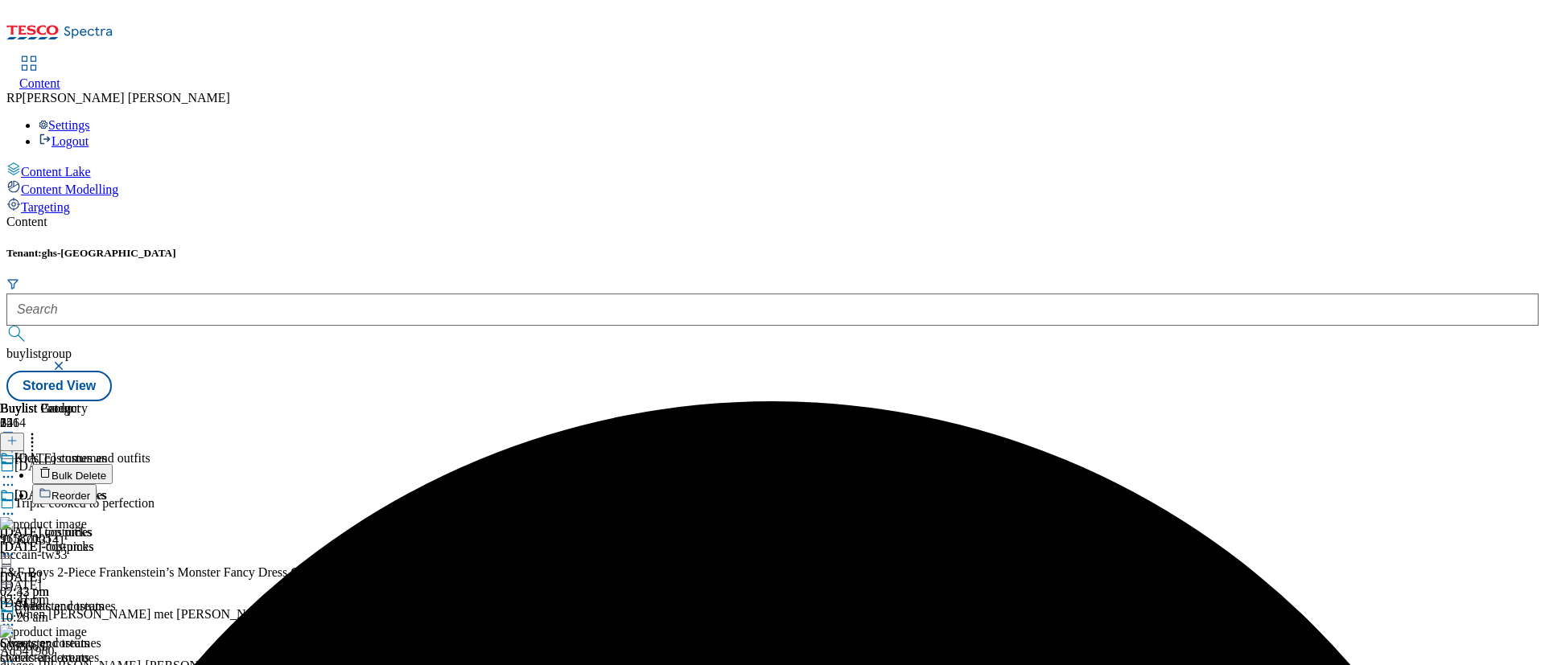
click at [90, 490] on span "Reorder" at bounding box center [70, 496] width 39 height 12
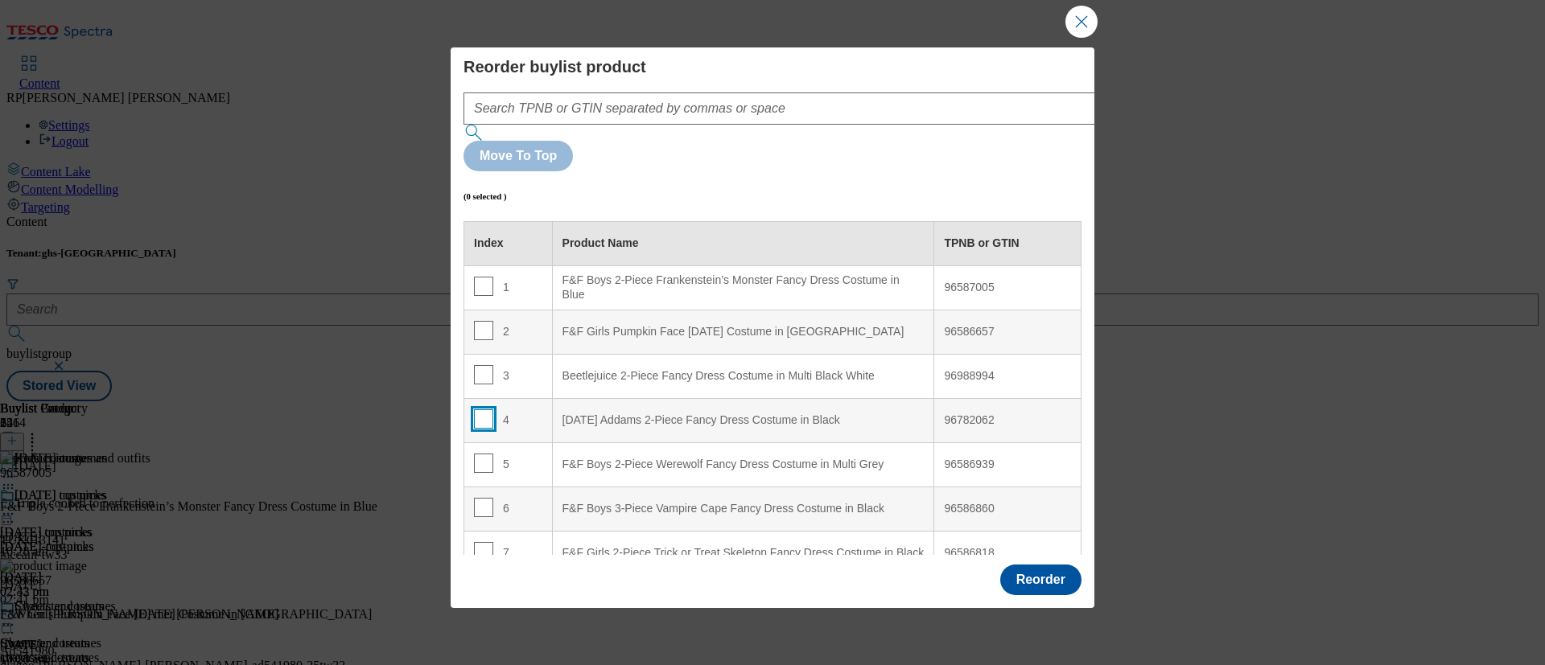
click at [483, 410] on input "Modal" at bounding box center [483, 419] width 19 height 19
checkbox input "true"
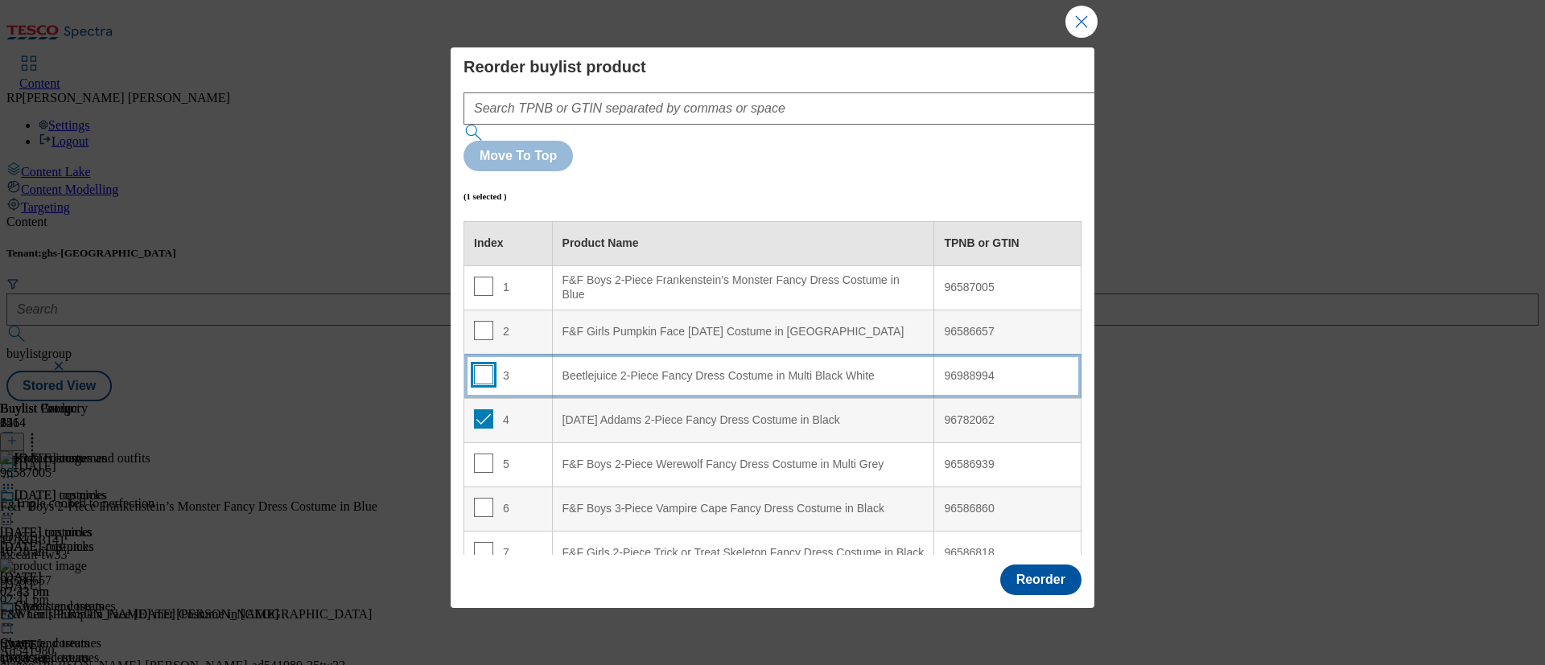
click at [483, 365] on input "Modal" at bounding box center [483, 374] width 19 height 19
checkbox input "true"
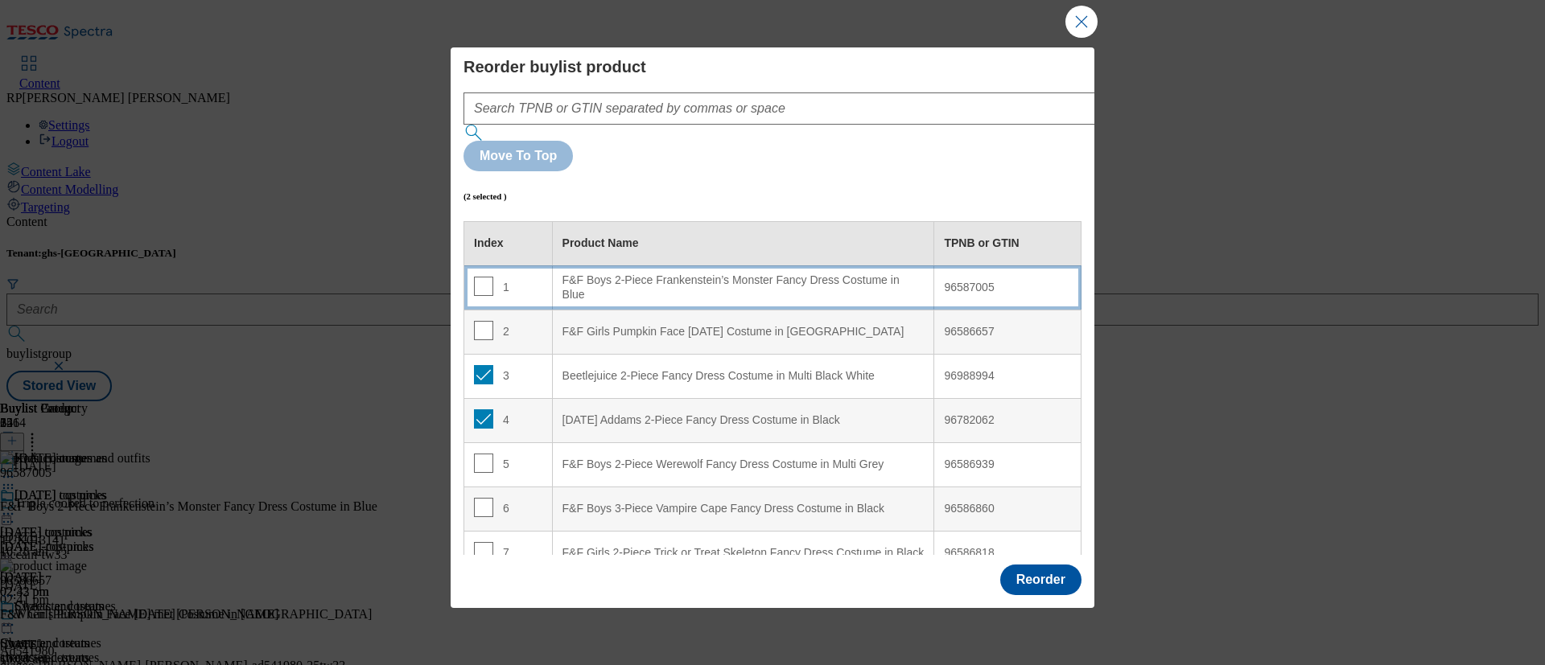
click at [543, 266] on td "1" at bounding box center [508, 288] width 89 height 44
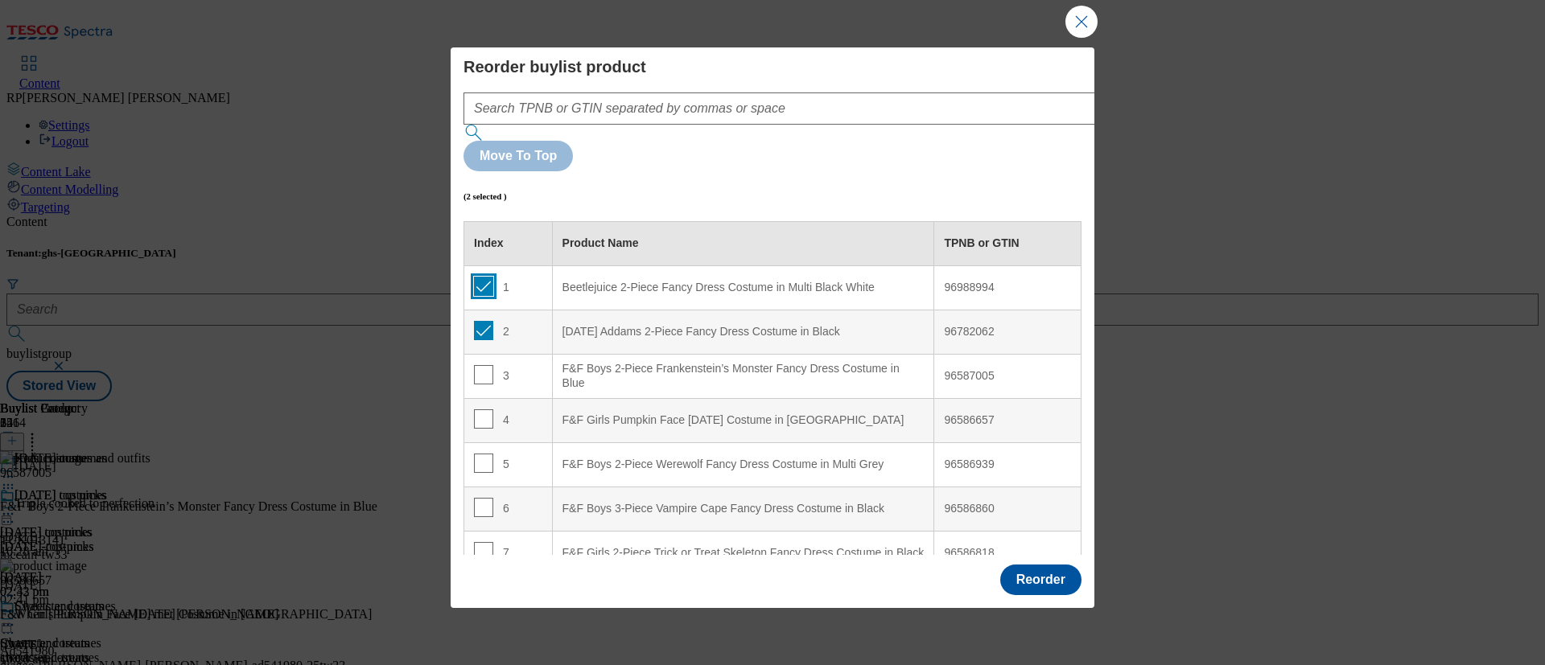
click at [484, 277] on input "Modal" at bounding box center [483, 286] width 19 height 19
checkbox input "false"
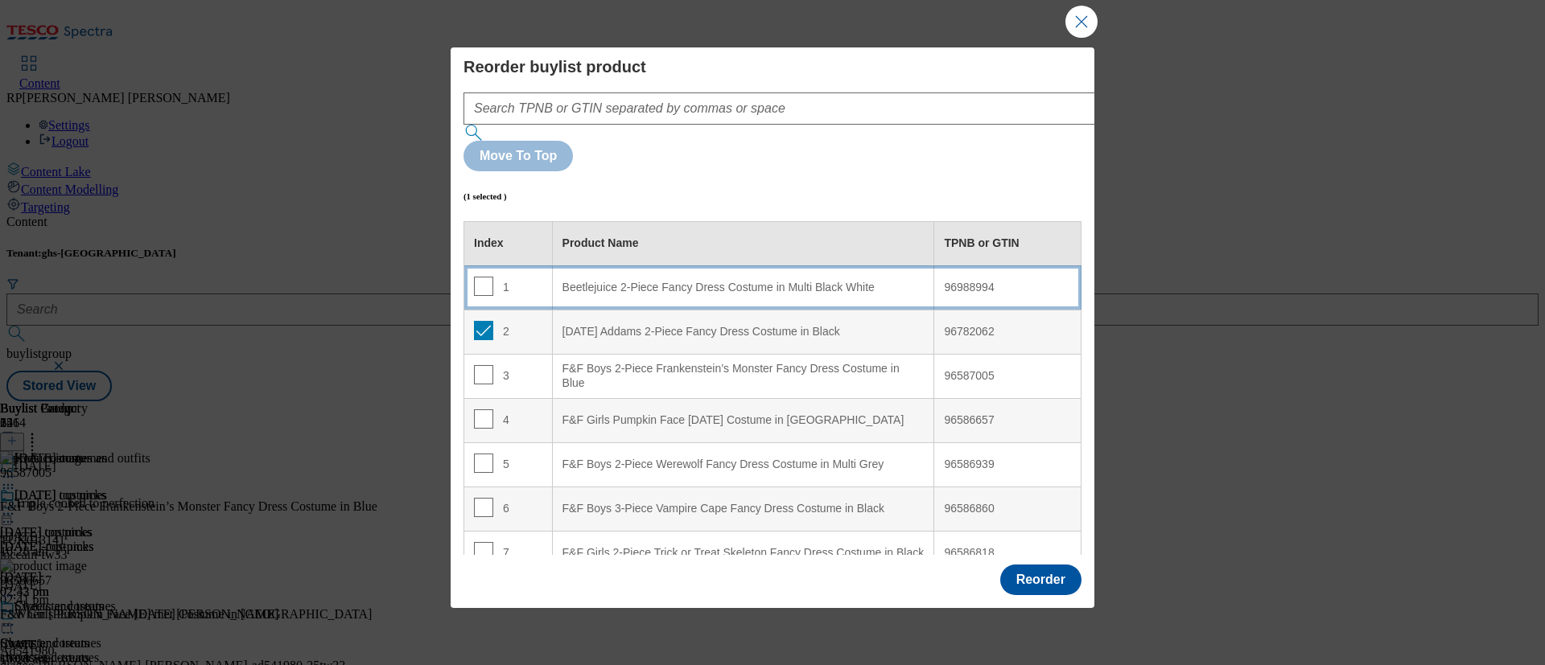
click at [513, 266] on td "1" at bounding box center [508, 288] width 89 height 44
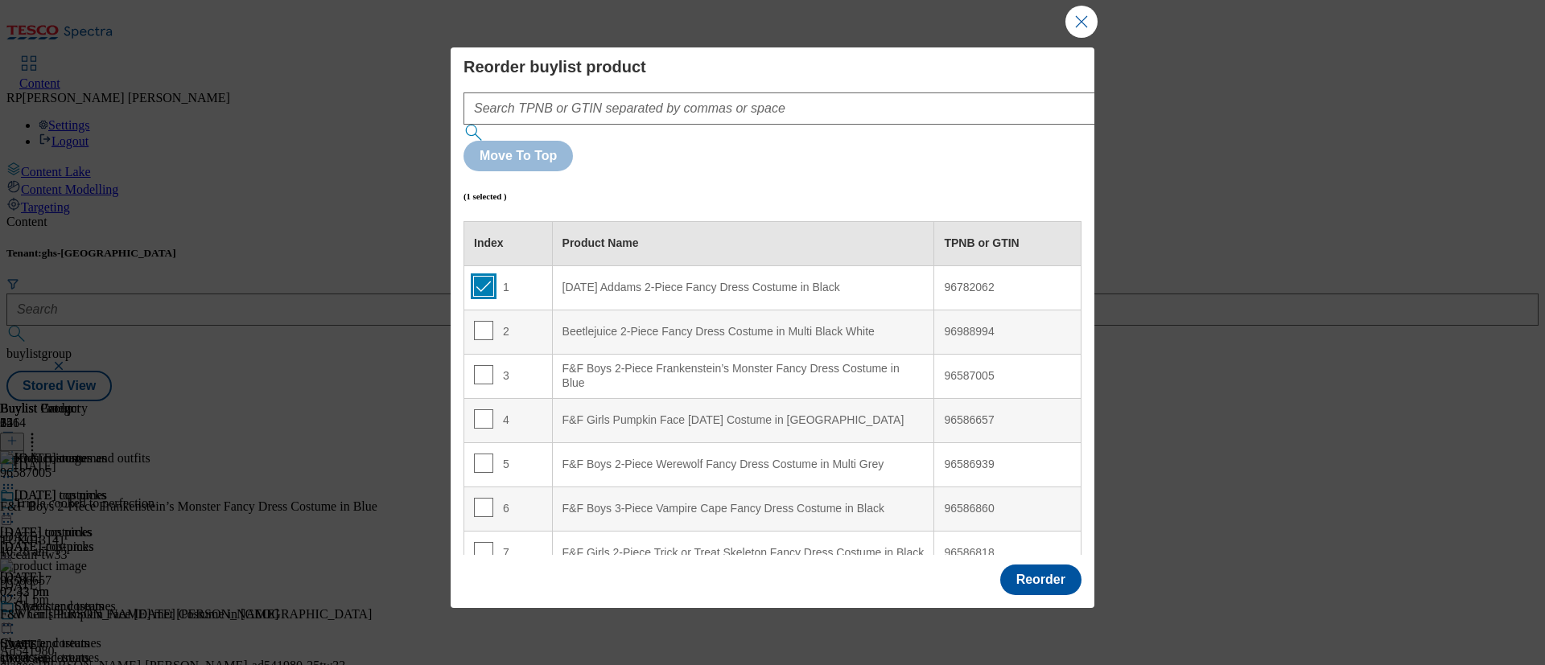
click at [487, 277] on input "Modal" at bounding box center [483, 286] width 19 height 19
checkbox input "false"
click at [1024, 554] on button "Reorder" at bounding box center [1040, 580] width 81 height 31
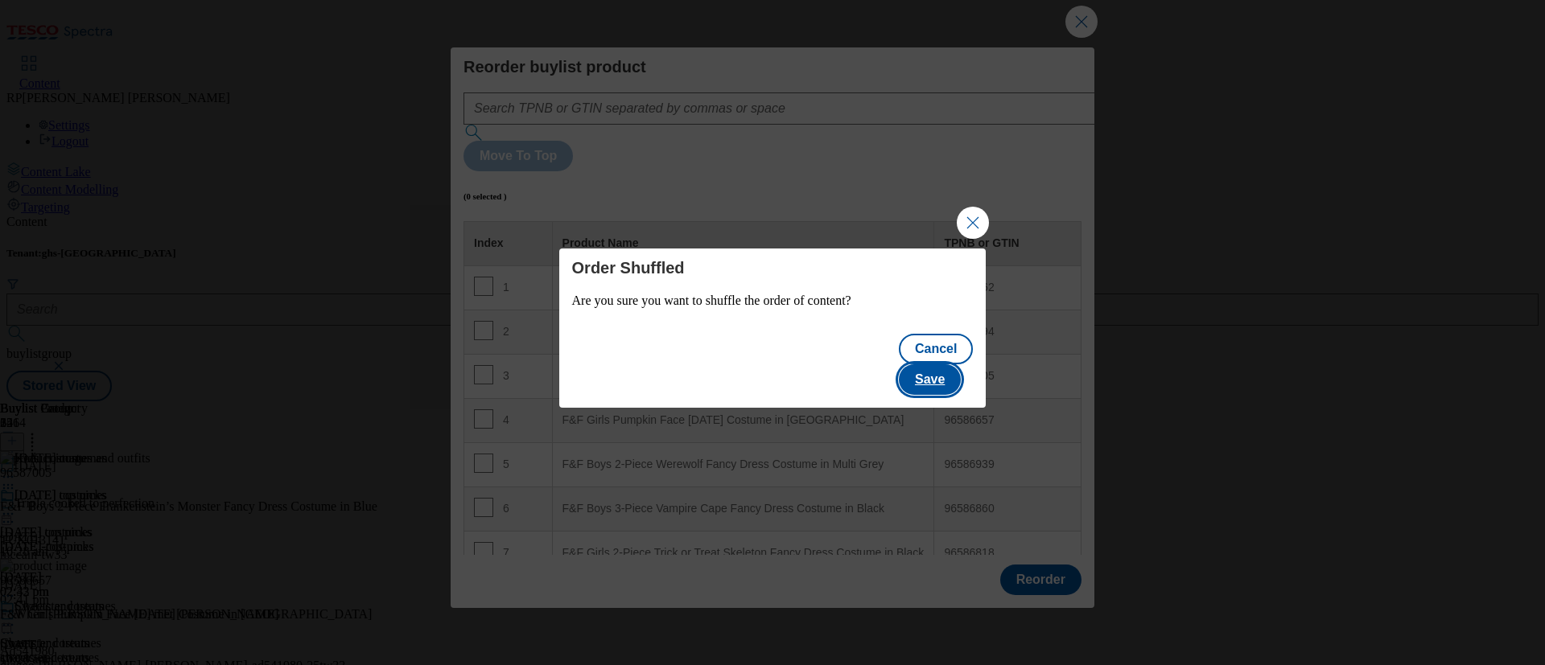
click at [953, 365] on button "Save" at bounding box center [930, 380] width 62 height 31
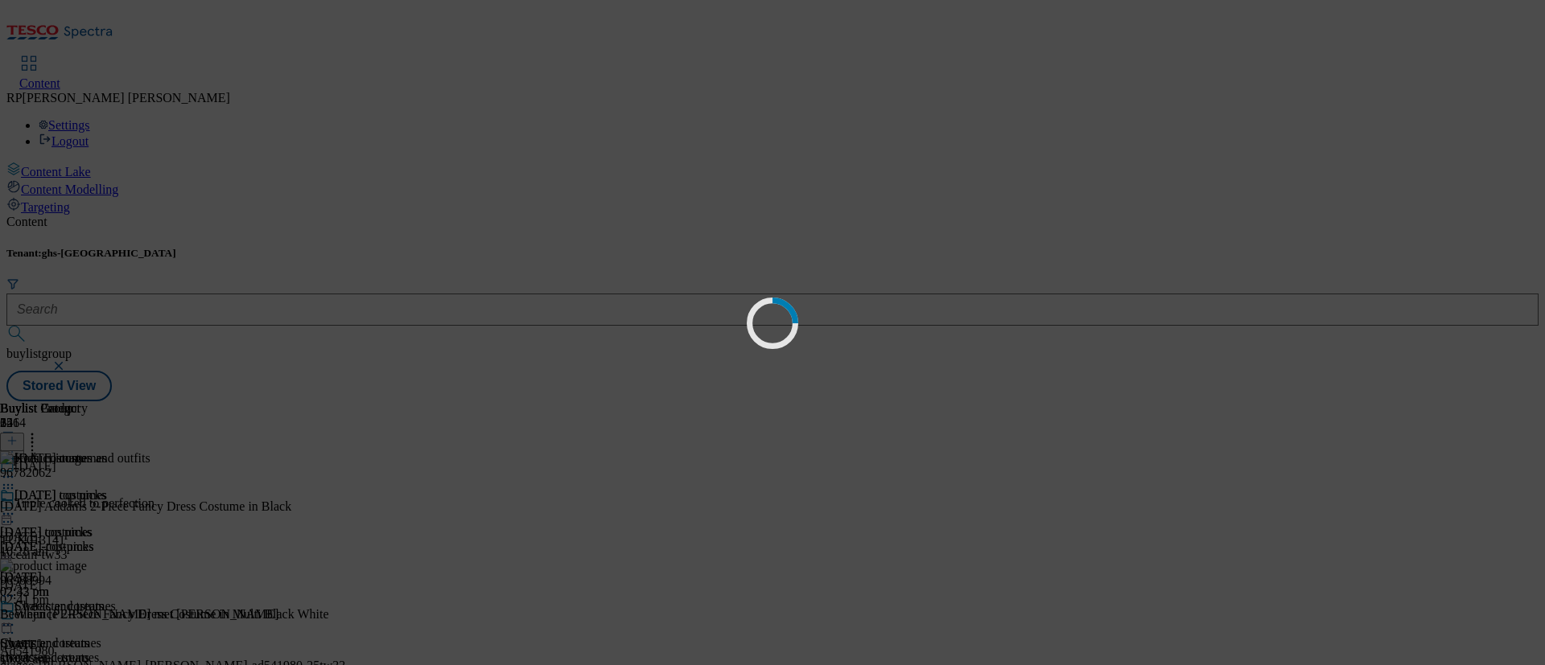
scroll to position [0, 0]
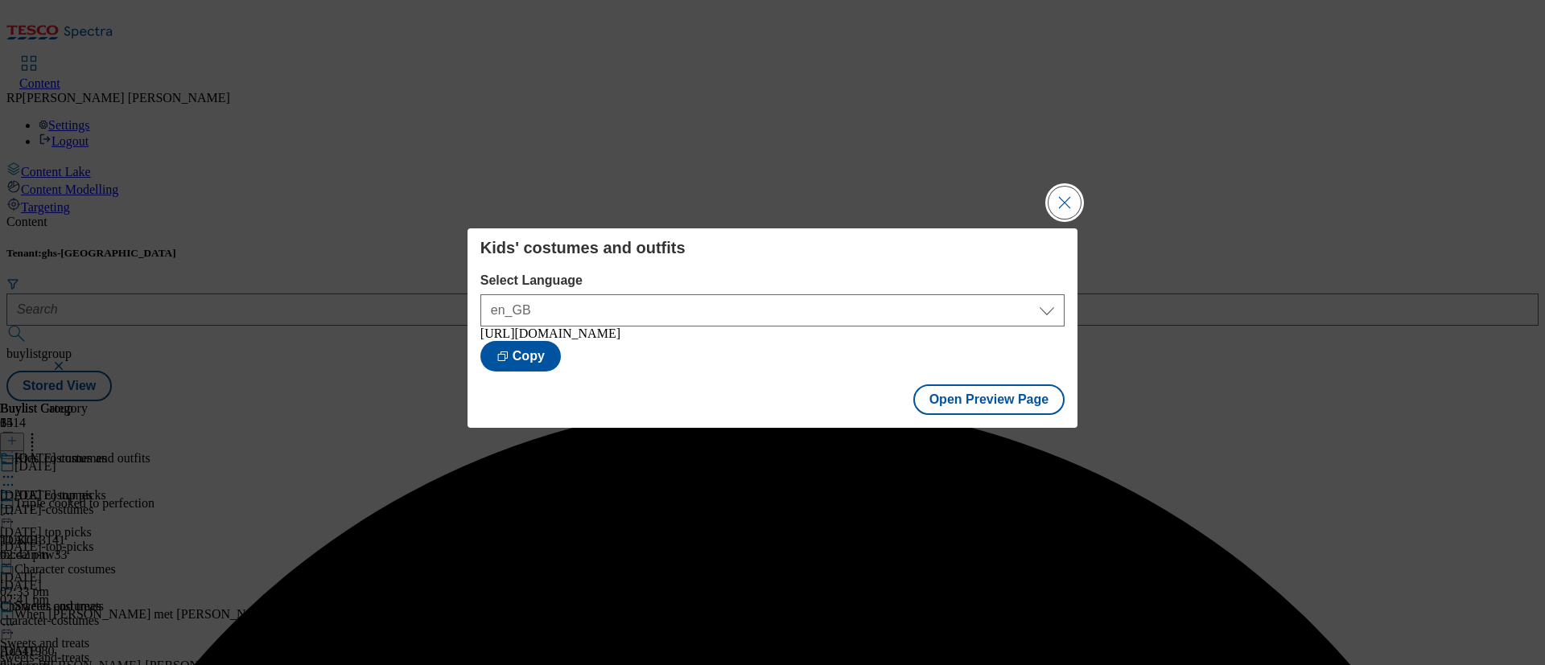
click at [1063, 206] on button "Close Modal" at bounding box center [1065, 203] width 32 height 32
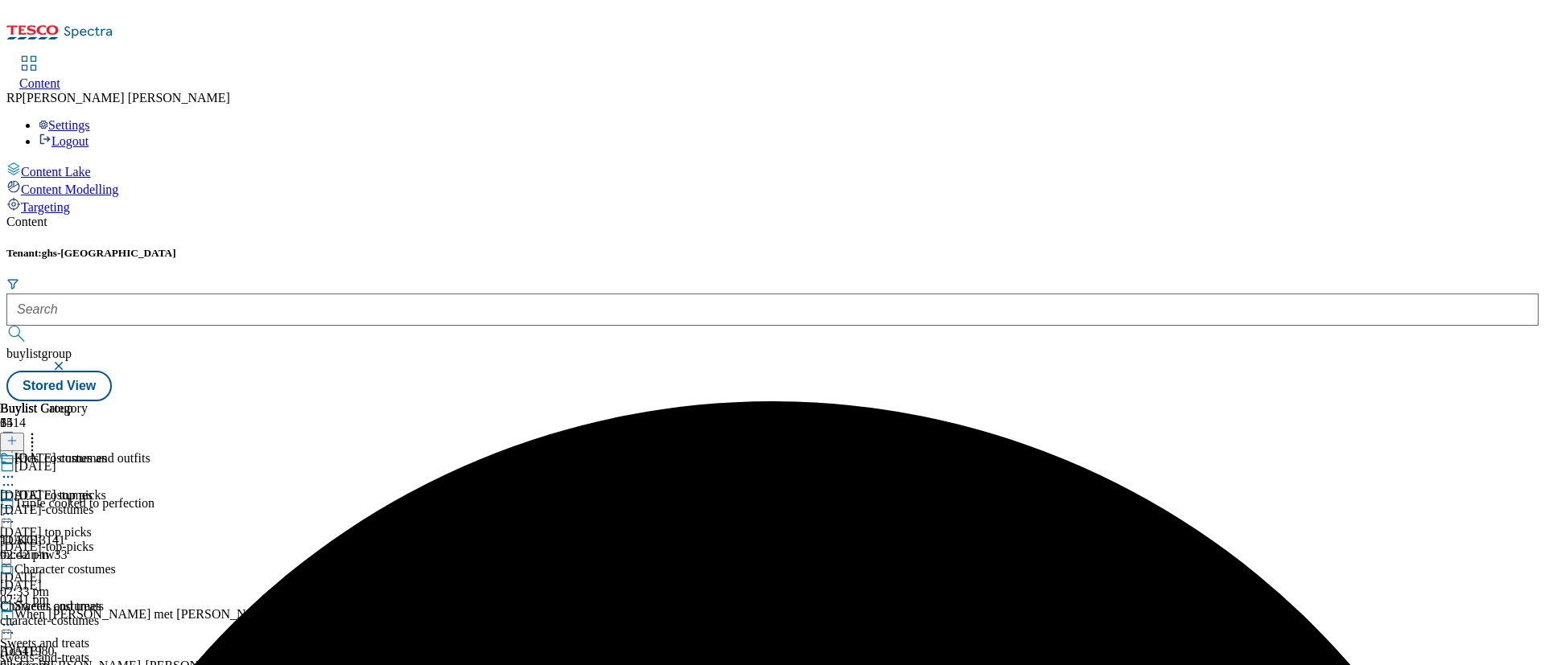
scroll to position [241, 0]
